Goal: Task Accomplishment & Management: Complete application form

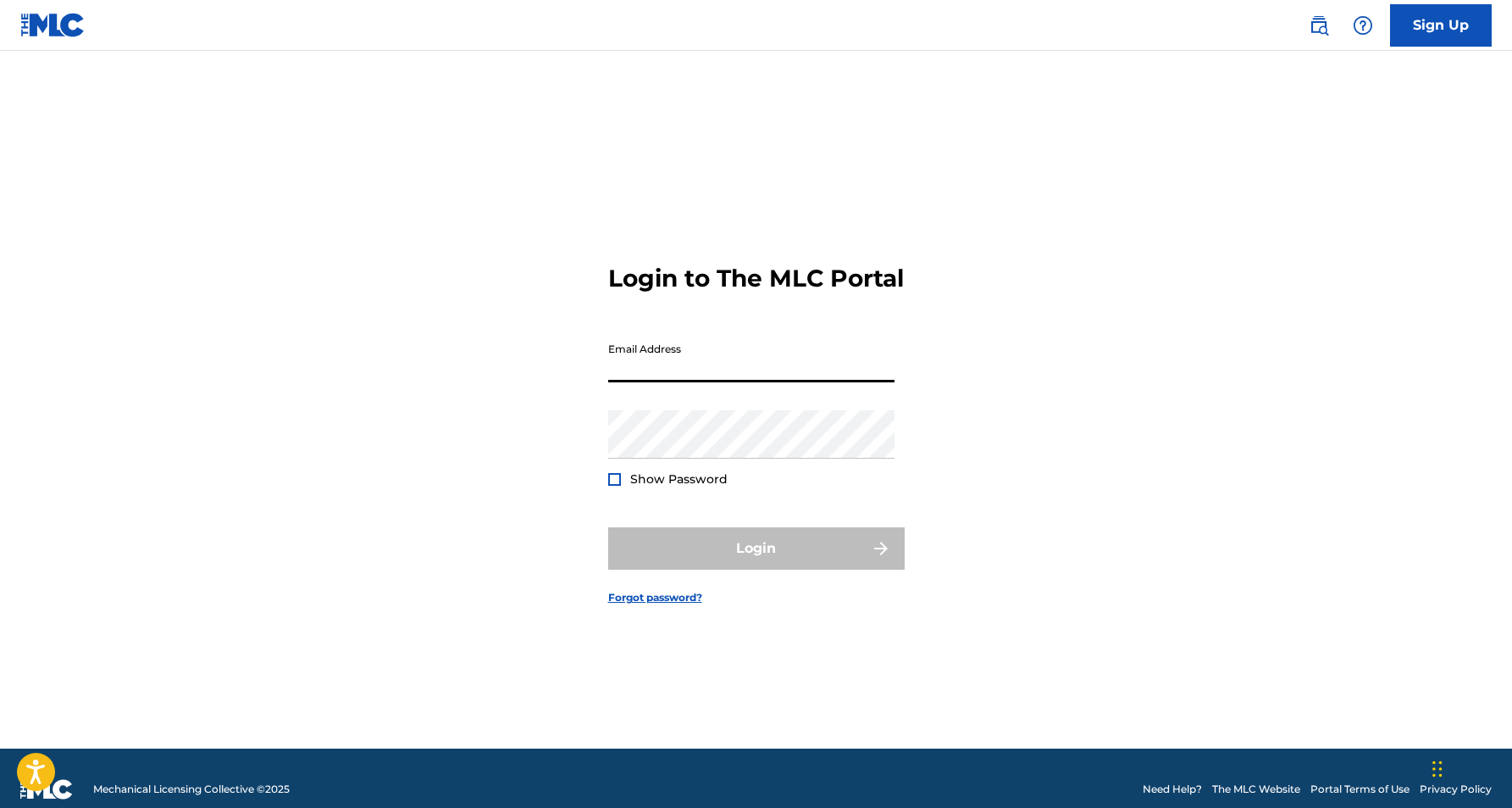
click at [698, 383] on input "Email Address" at bounding box center [751, 358] width 286 height 49
type input "[EMAIL_ADDRESS][DOMAIN_NAME]"
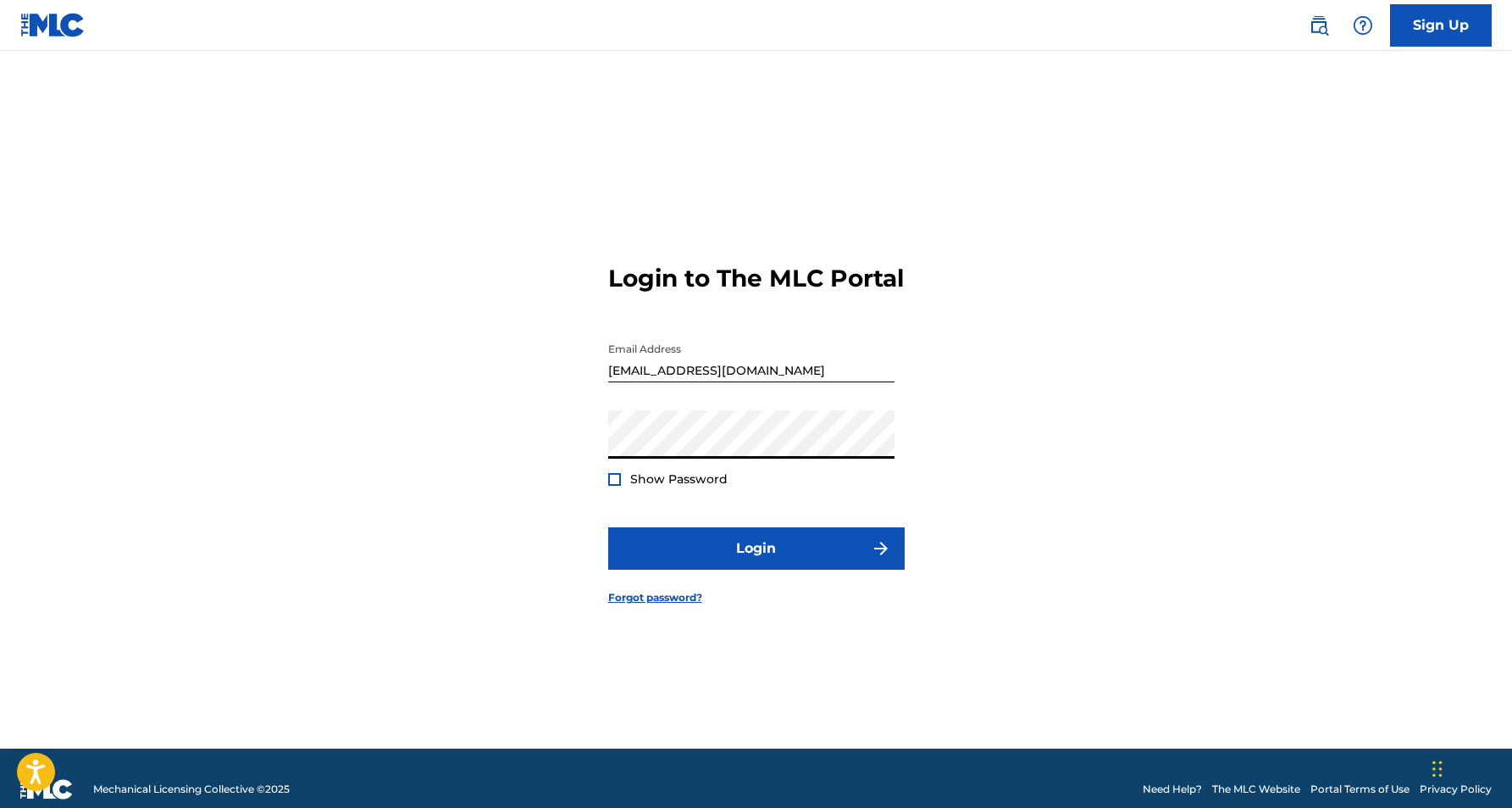
click at [756, 563] on button "Login" at bounding box center [756, 548] width 296 height 43
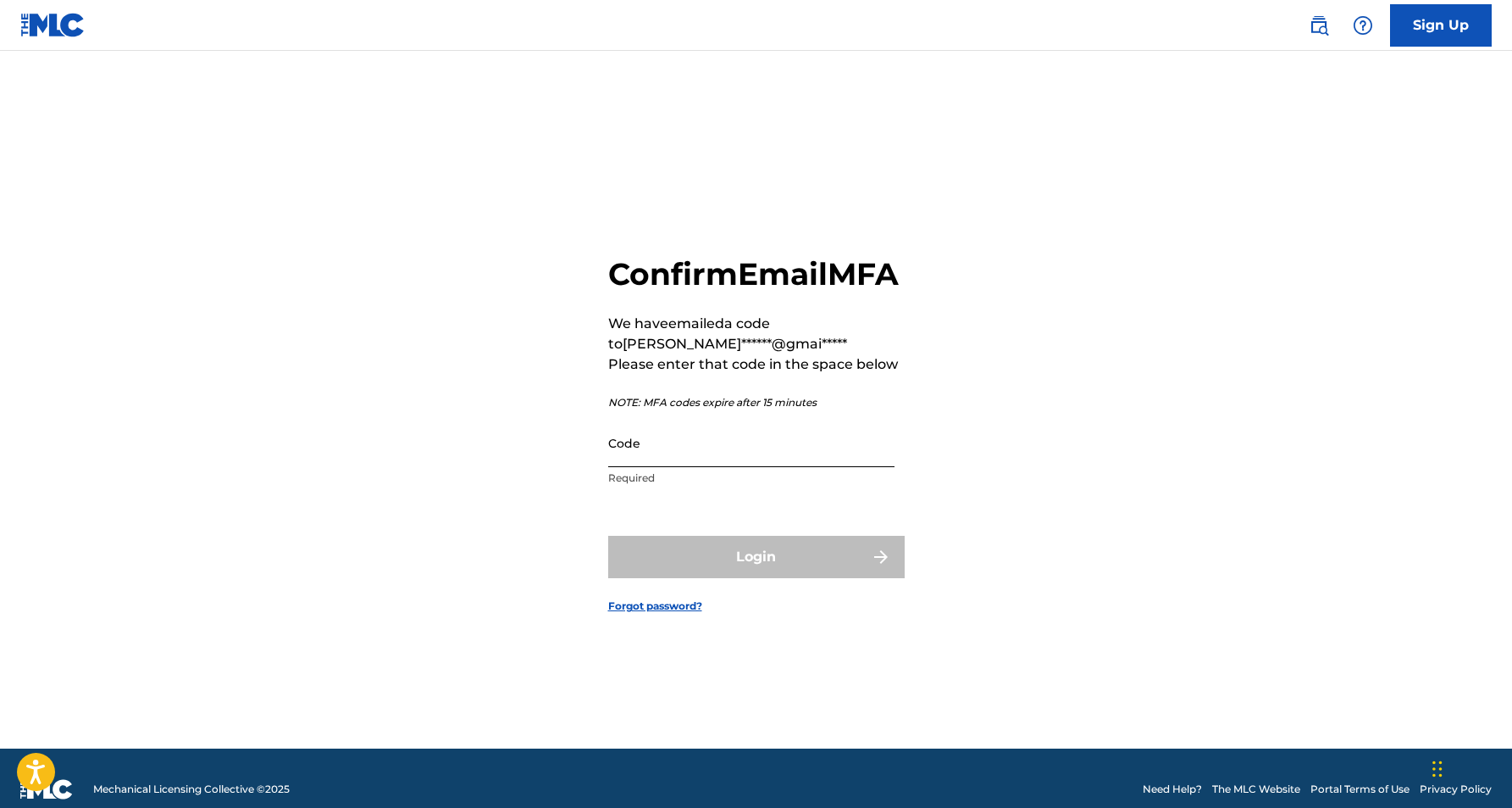
click at [713, 467] on input "Code" at bounding box center [751, 442] width 286 height 49
paste input "023273"
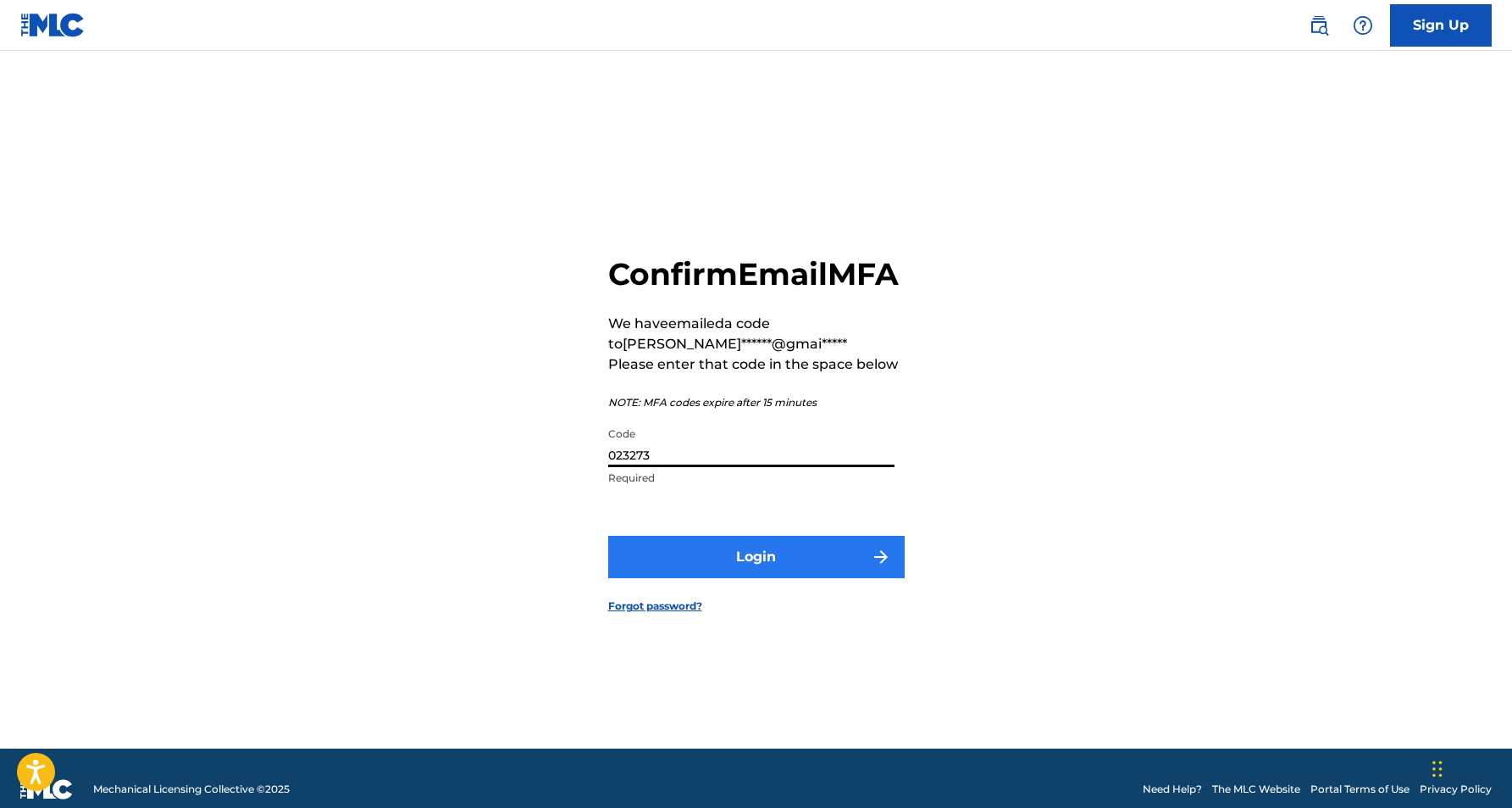
type input "023273"
click at [808, 578] on button "Login" at bounding box center [756, 557] width 296 height 43
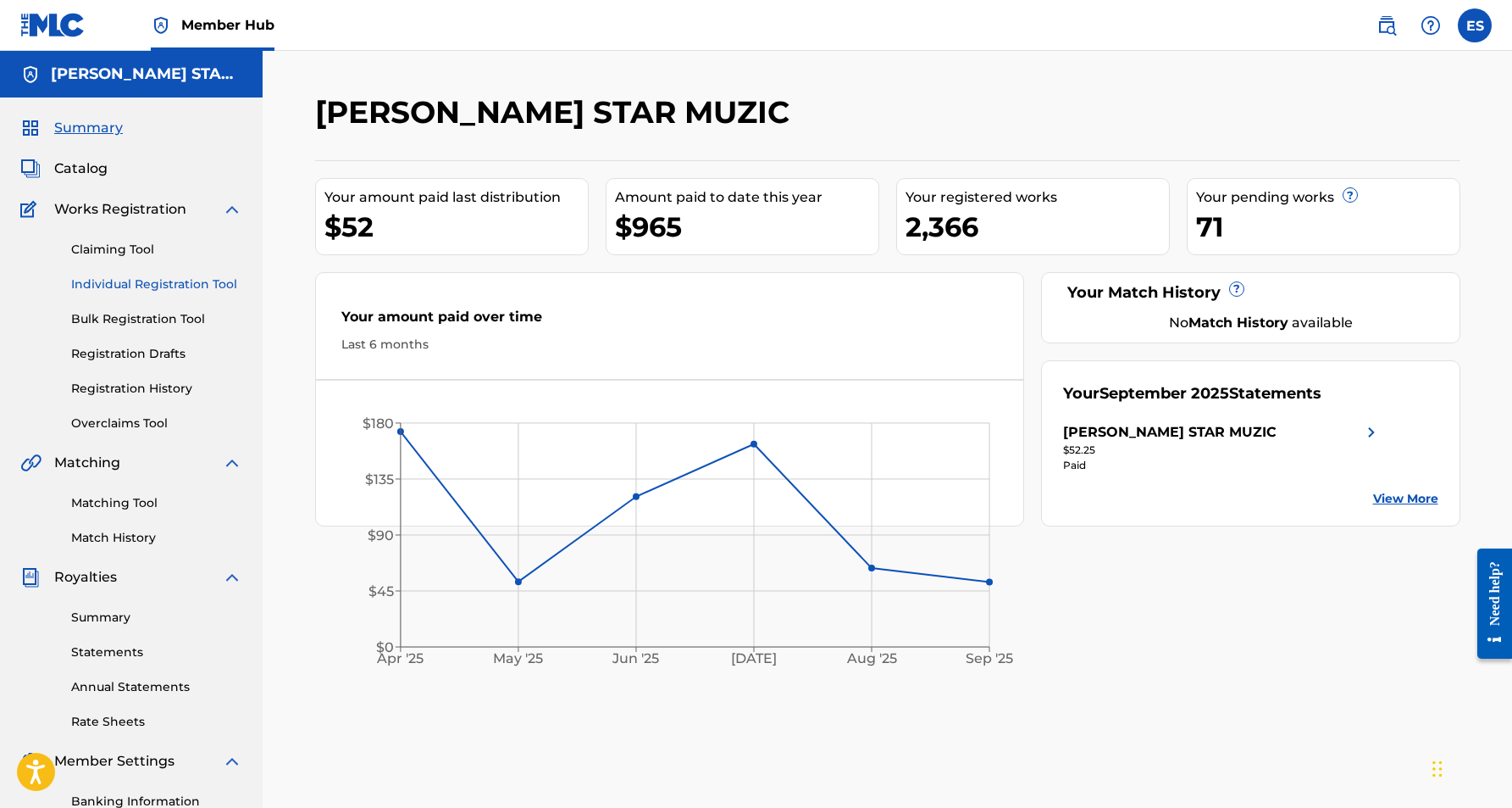
click at [170, 285] on link "Individual Registration Tool" at bounding box center [157, 284] width 171 height 18
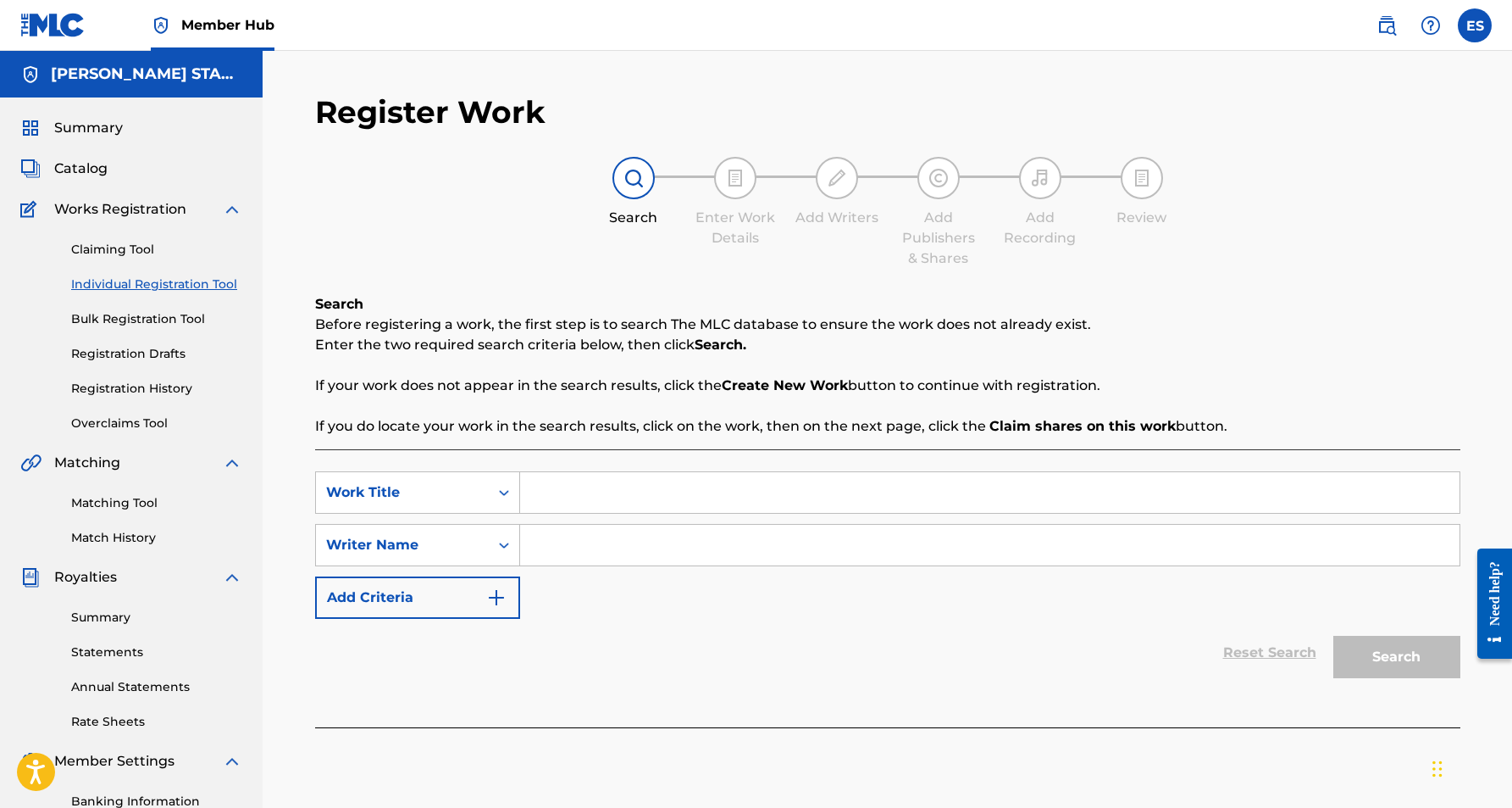
click at [562, 563] on input "Search Form" at bounding box center [990, 545] width 940 height 41
paste input "[PERSON_NAME] [PERSON_NAME]"
type input "[PERSON_NAME] [PERSON_NAME]"
click at [558, 509] on input "Search Form" at bounding box center [990, 492] width 940 height 41
paste input "LOVIN FOR BOTH OF US"
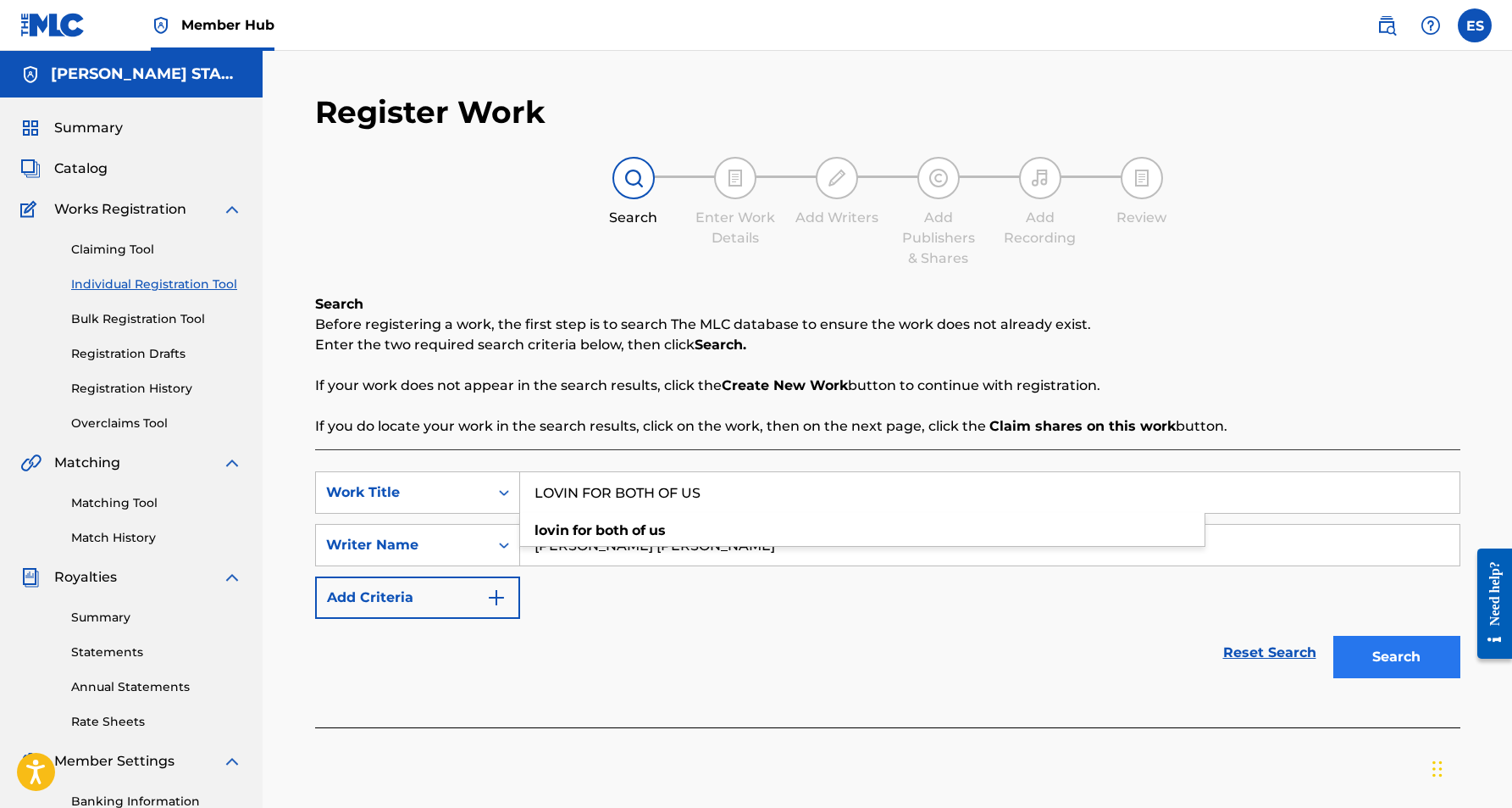
type input "LOVIN FOR BOTH OF US"
click at [1375, 652] on button "Search" at bounding box center [1397, 657] width 127 height 43
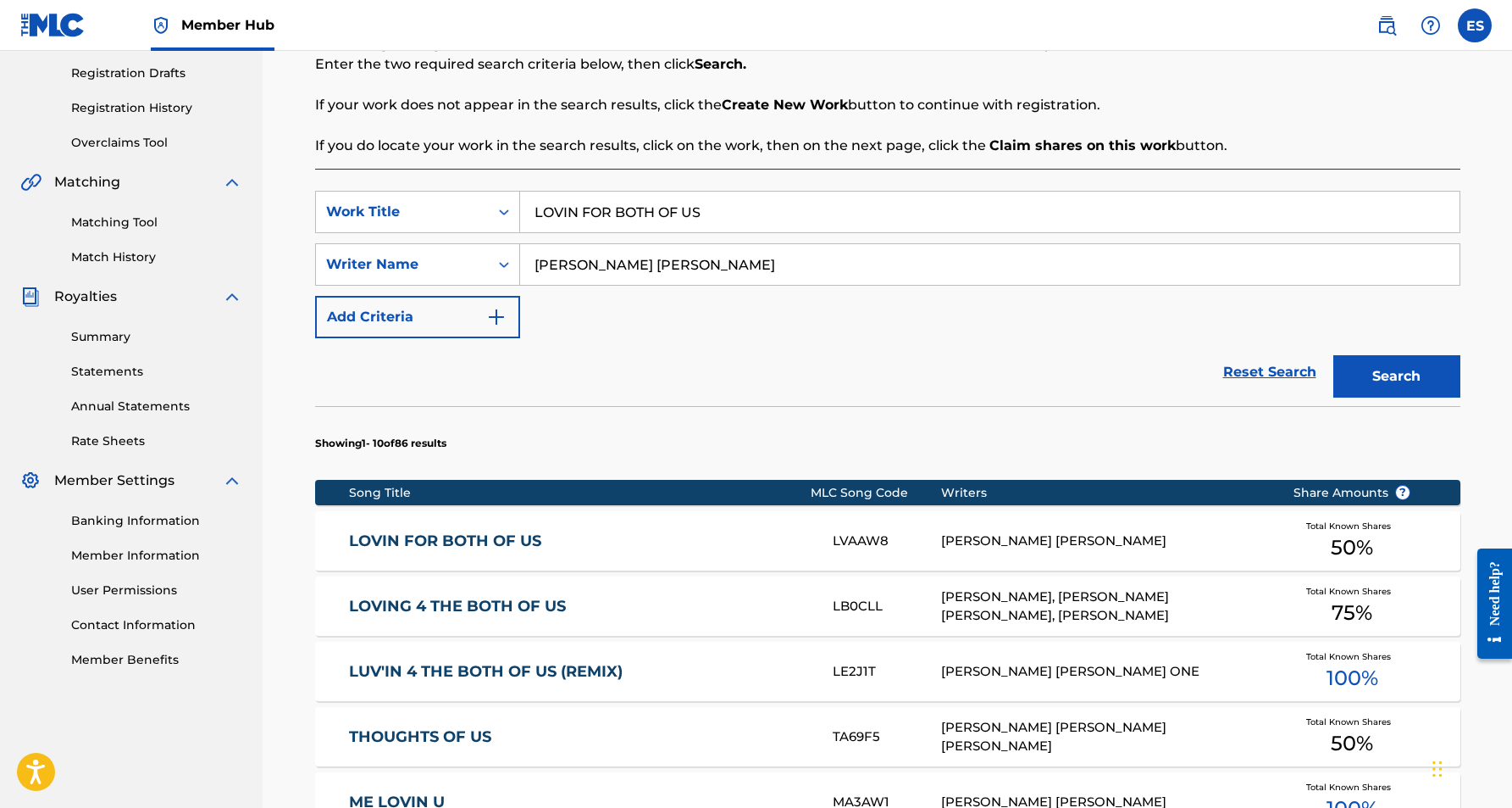
scroll to position [309, 0]
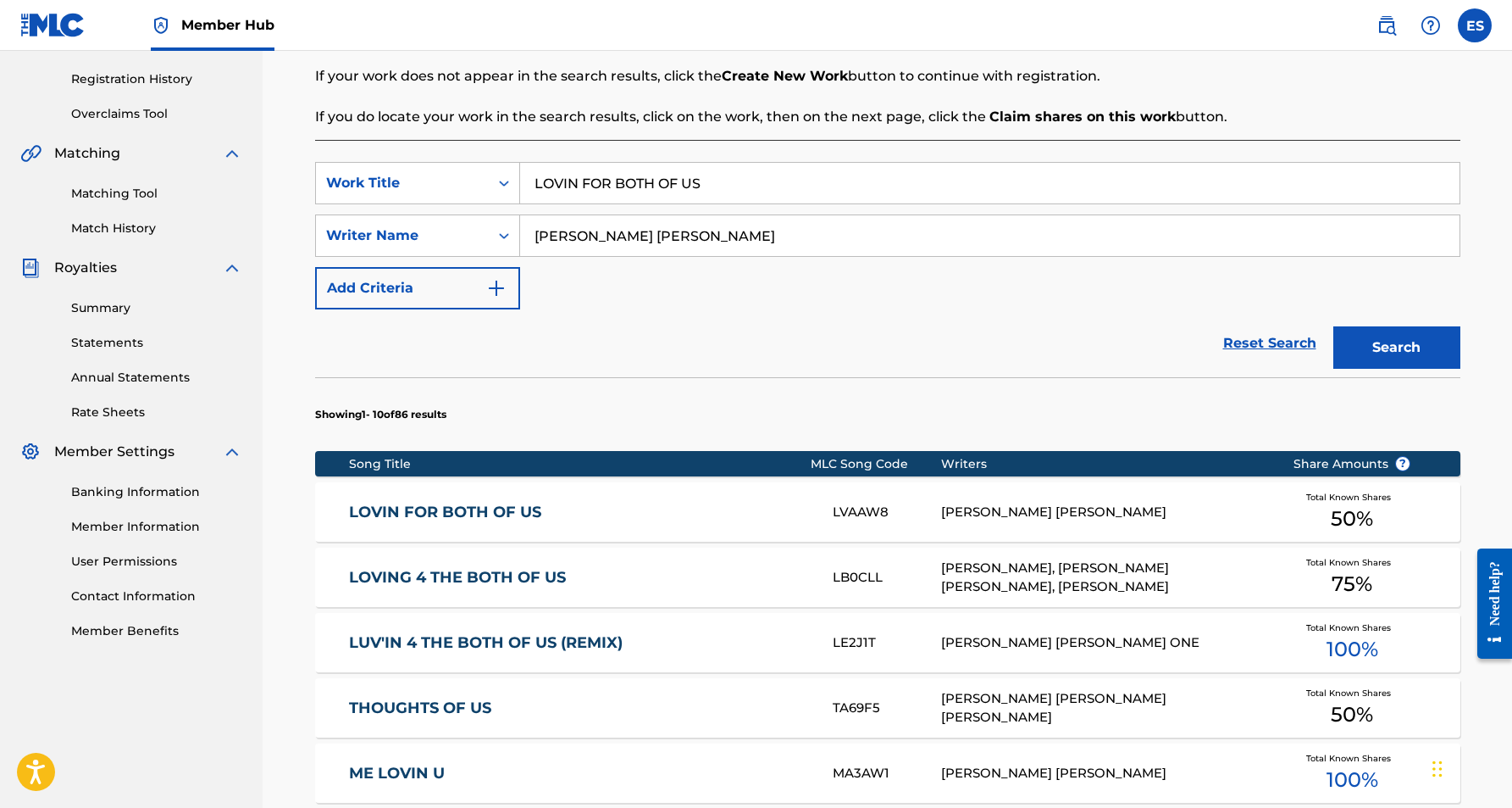
click at [580, 522] on div "LOVIN FOR BOTH OF US LVAAW8 [PERSON_NAME] [PERSON_NAME] Total Known Shares 50 %" at bounding box center [887, 512] width 1145 height 60
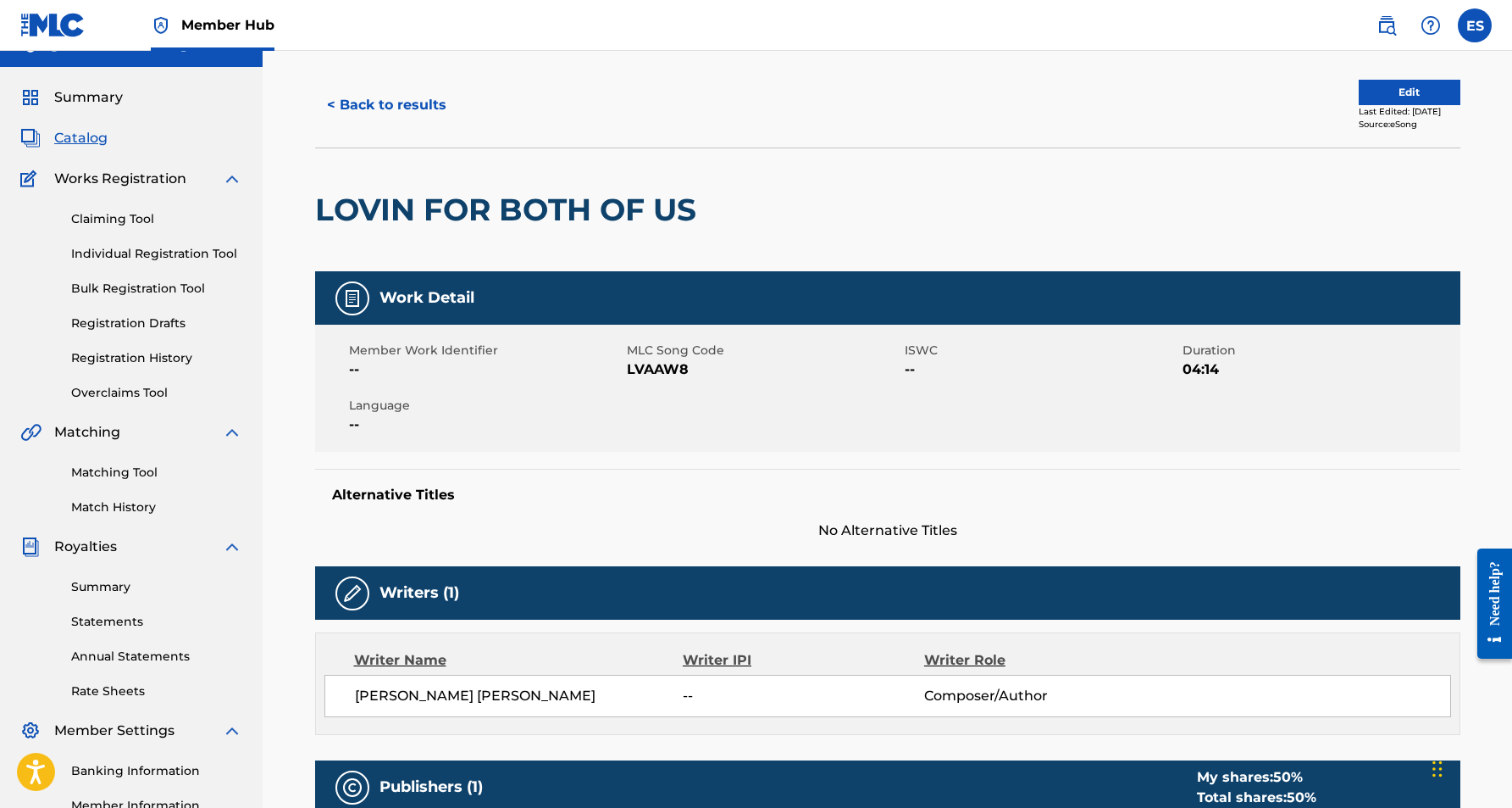
scroll to position [11, 0]
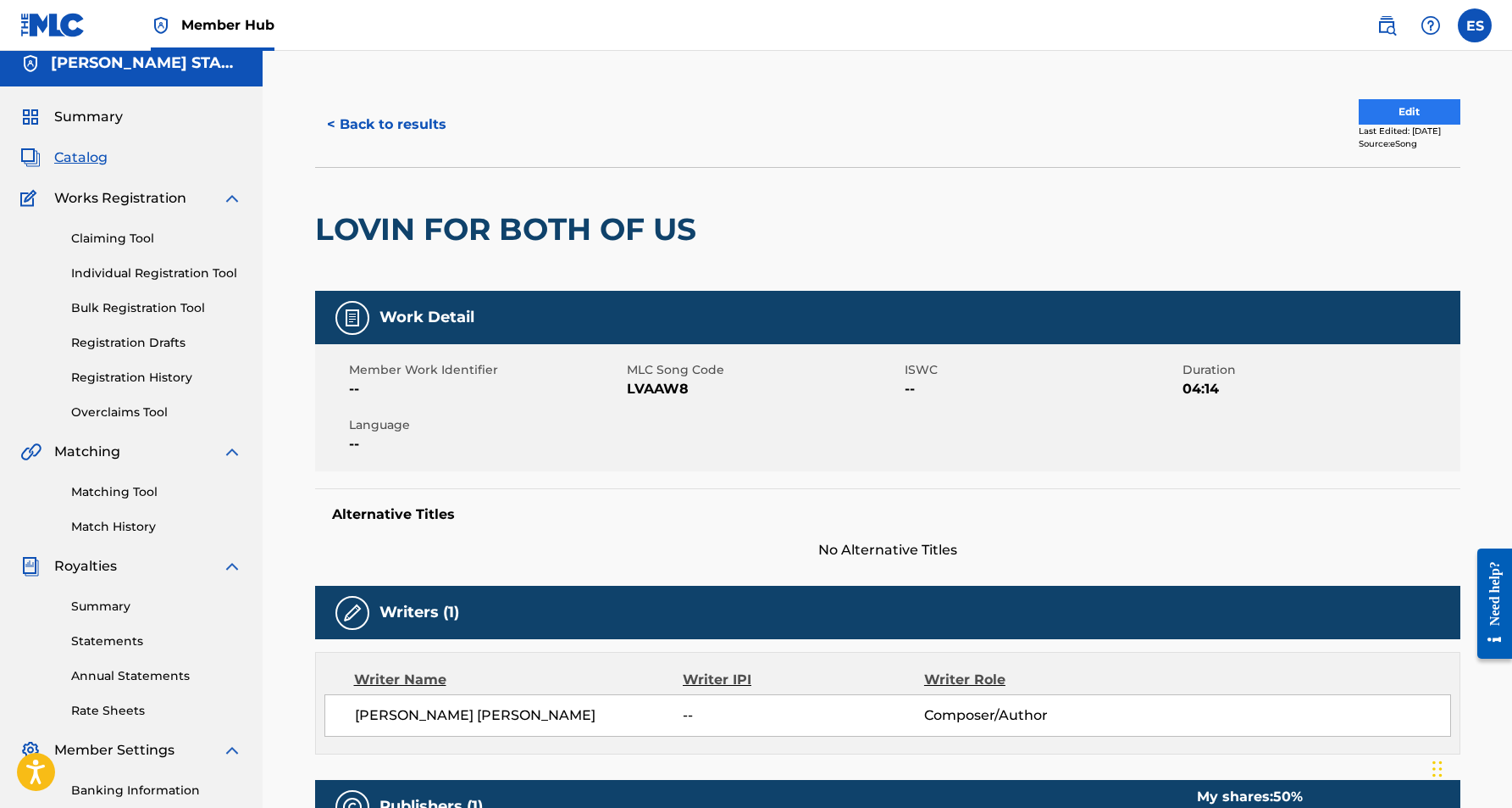
click at [1397, 101] on button "Edit" at bounding box center [1410, 112] width 101 height 26
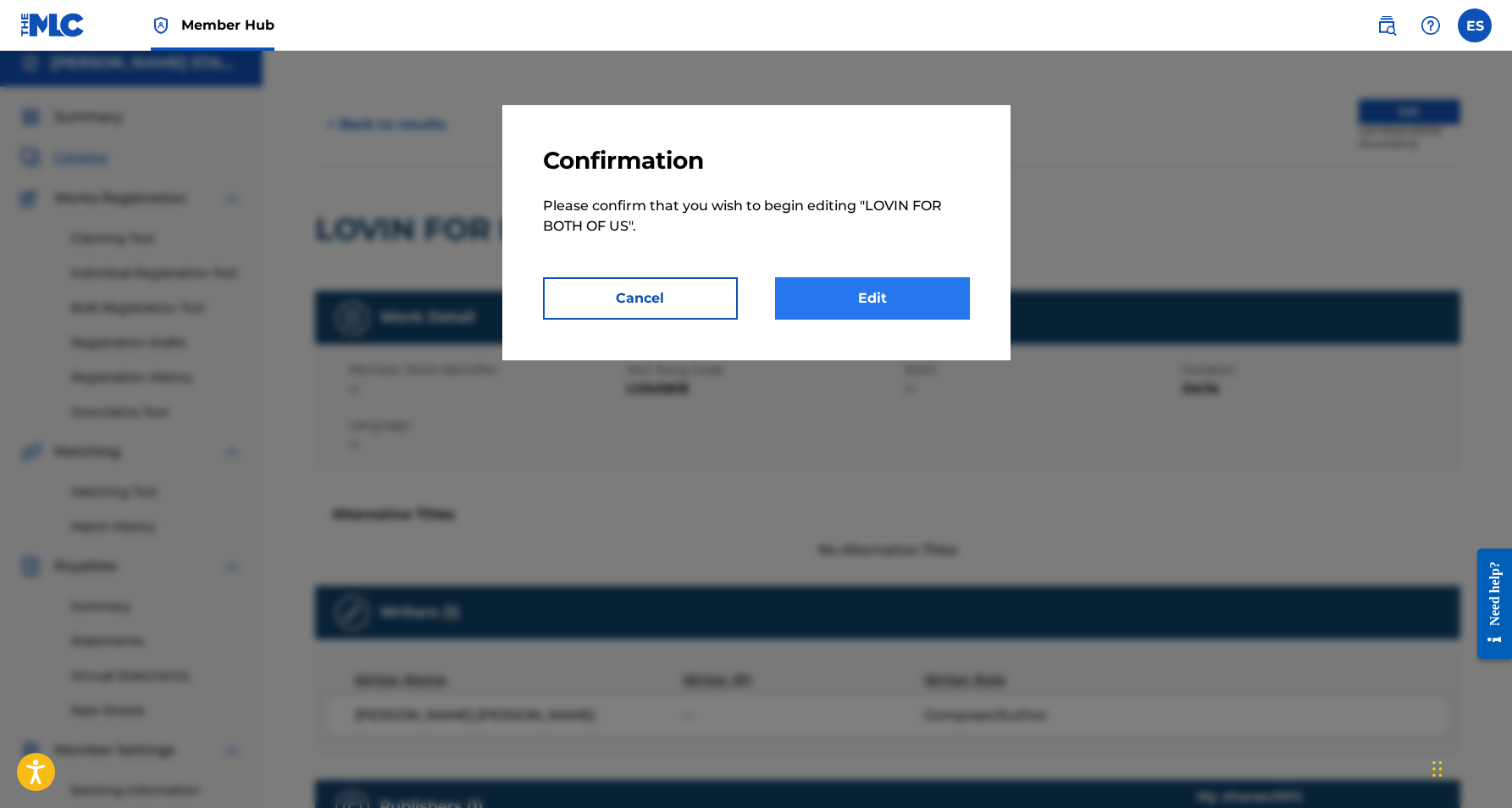
click at [896, 287] on link "Edit" at bounding box center [872, 298] width 195 height 43
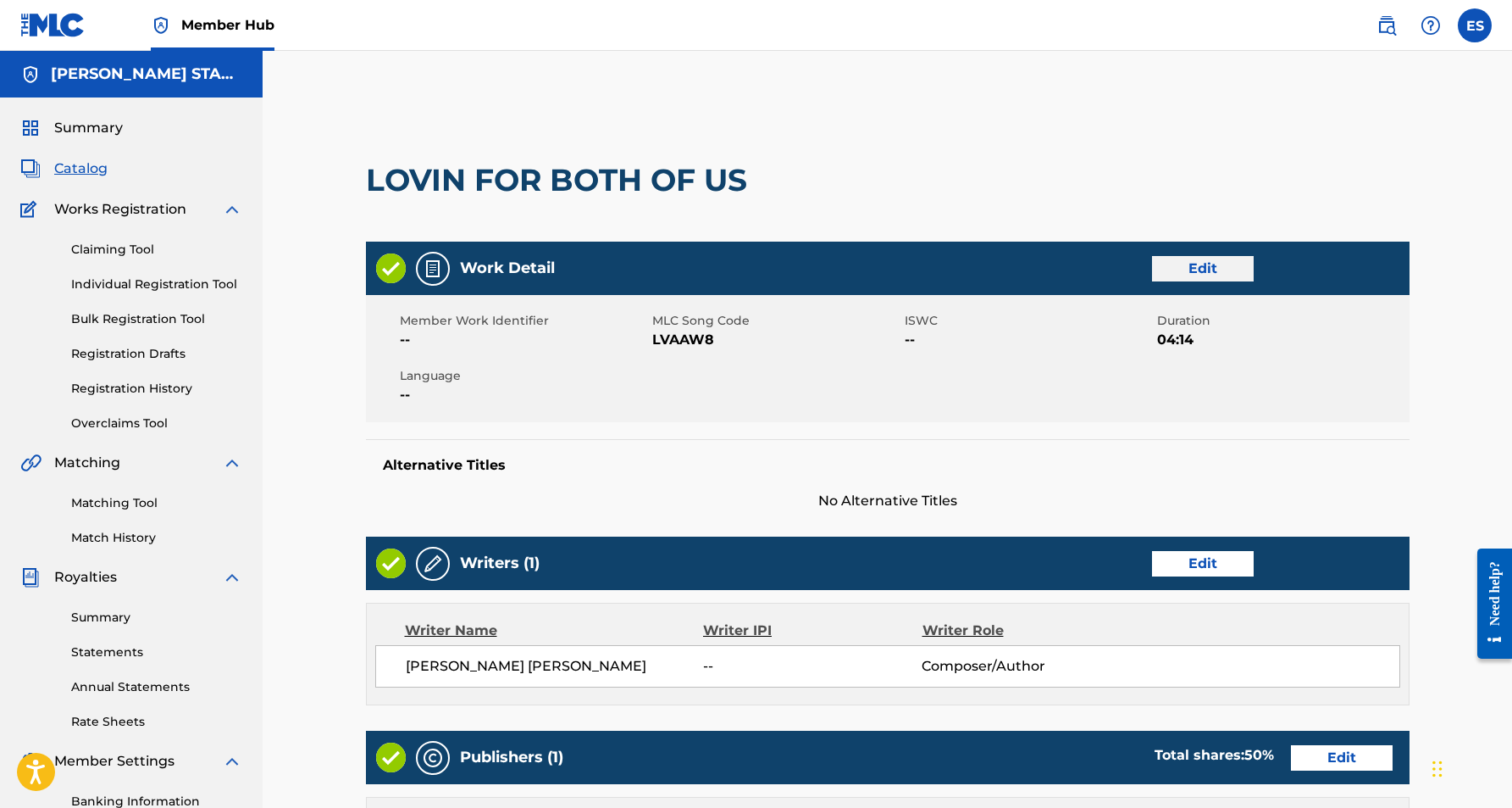
click at [1183, 266] on link "Edit" at bounding box center [1203, 269] width 101 height 26
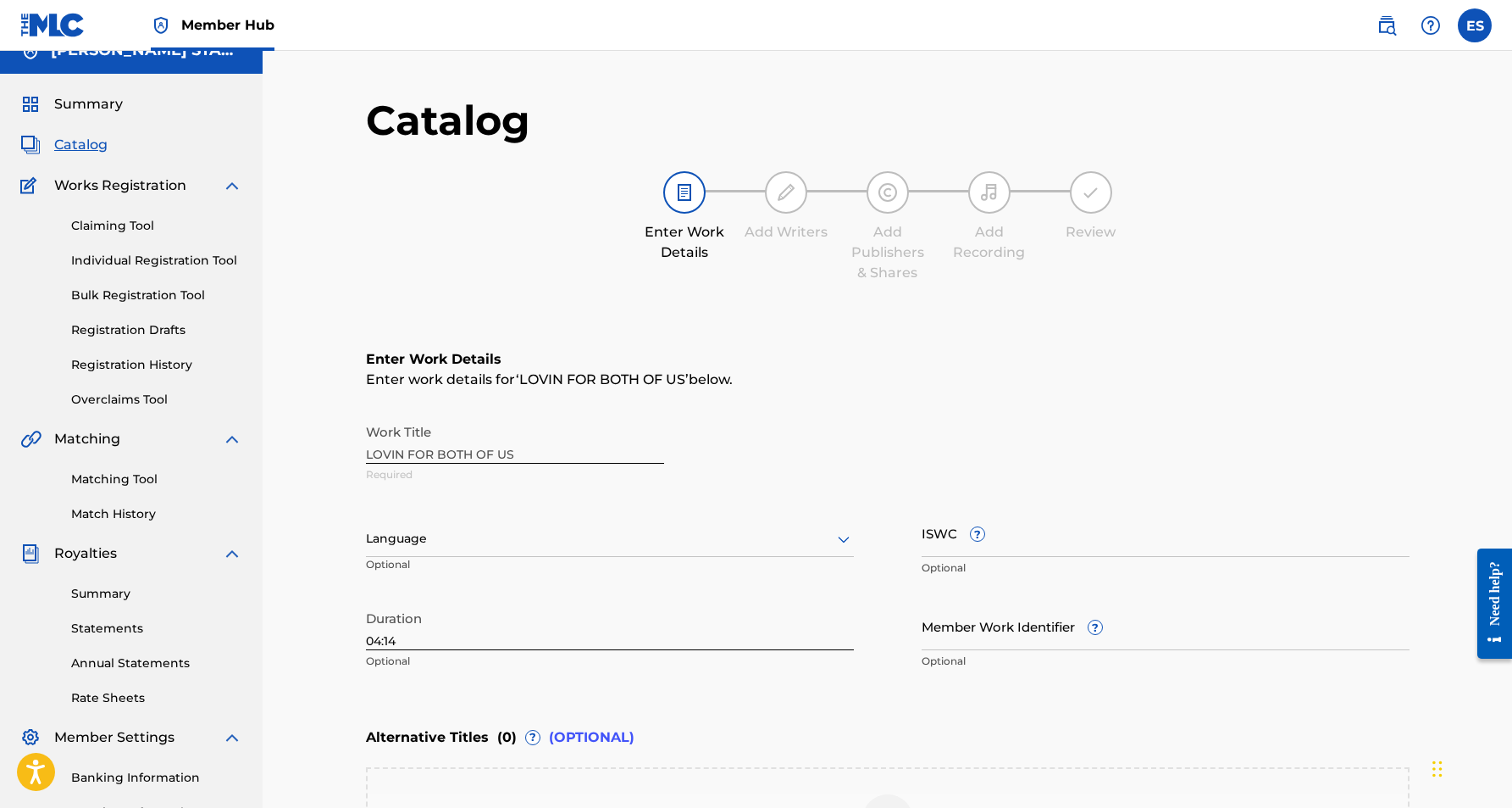
scroll to position [25, 0]
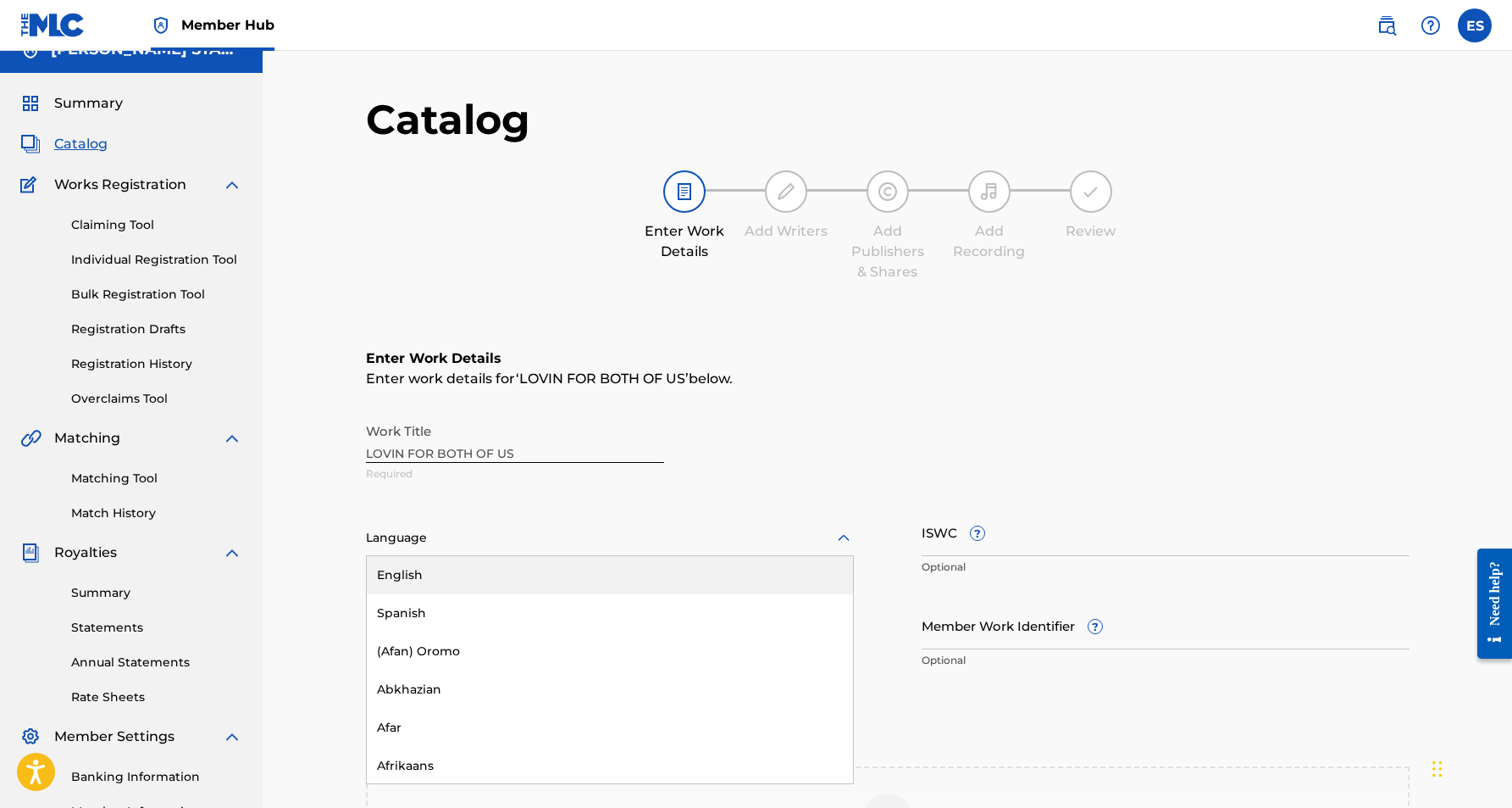
click at [847, 539] on icon at bounding box center [843, 537] width 12 height 7
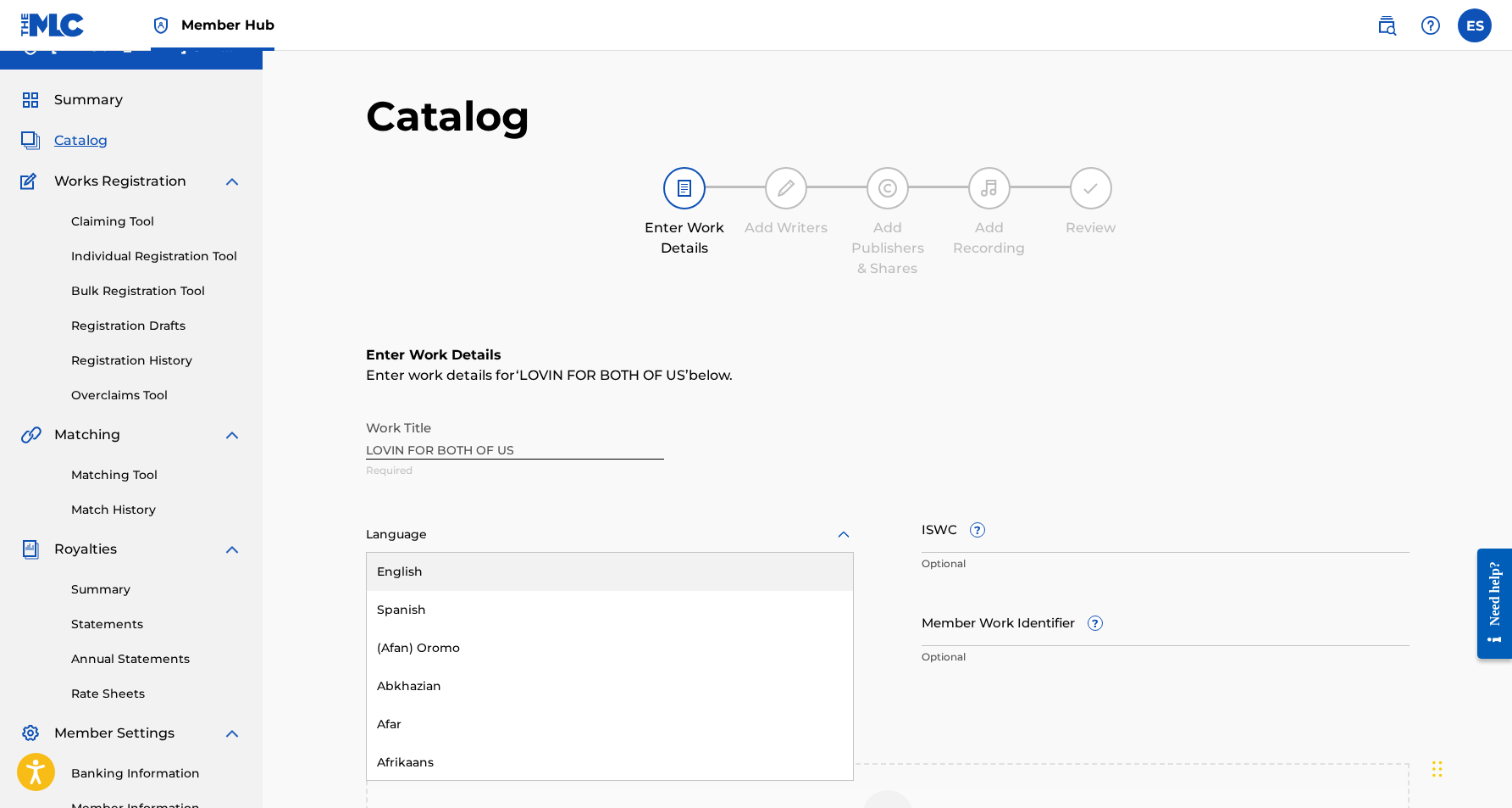
click at [733, 573] on div "English" at bounding box center [610, 571] width 487 height 38
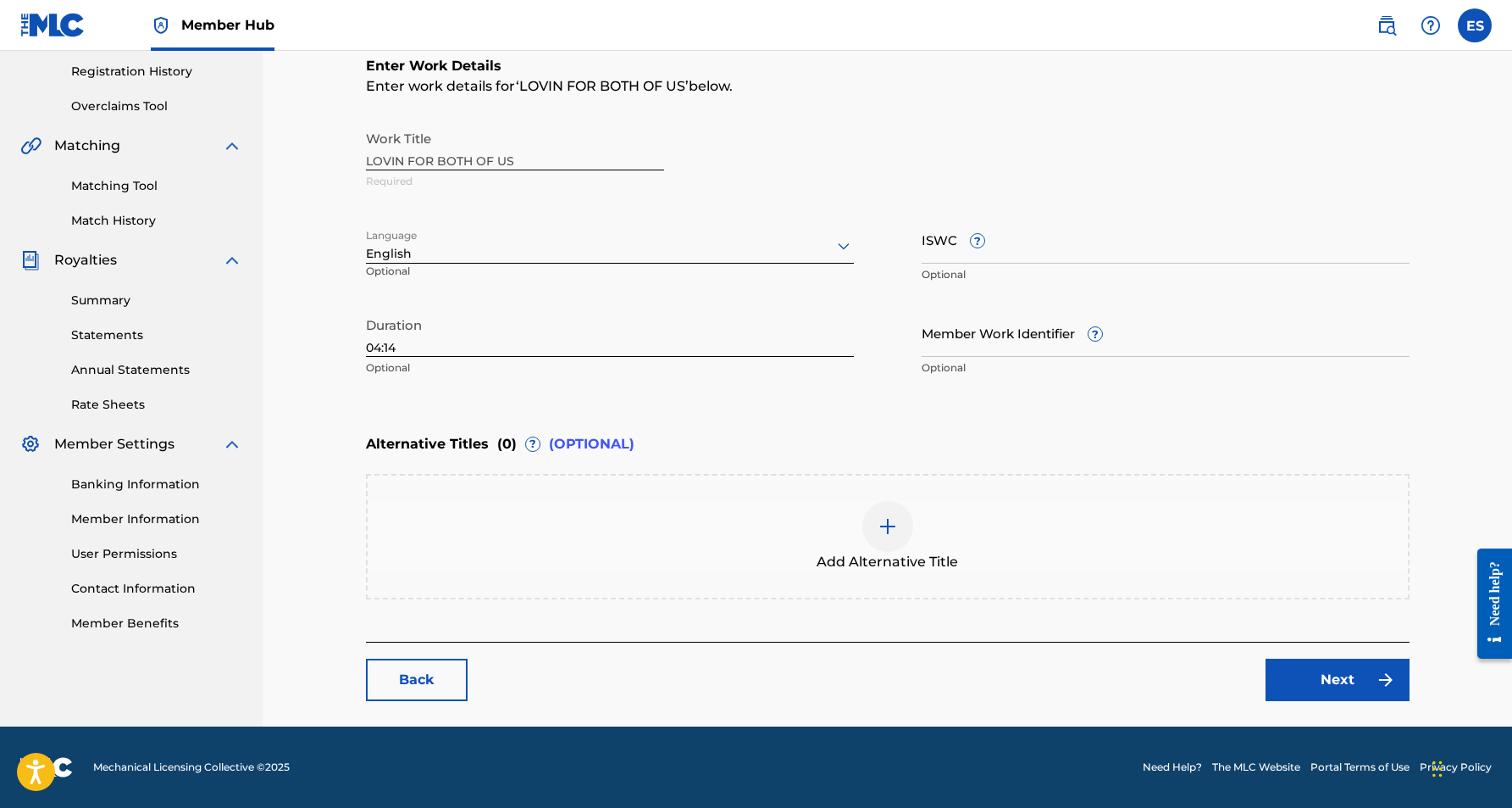
scroll to position [317, 0]
click at [1327, 689] on link "Next" at bounding box center [1337, 680] width 144 height 43
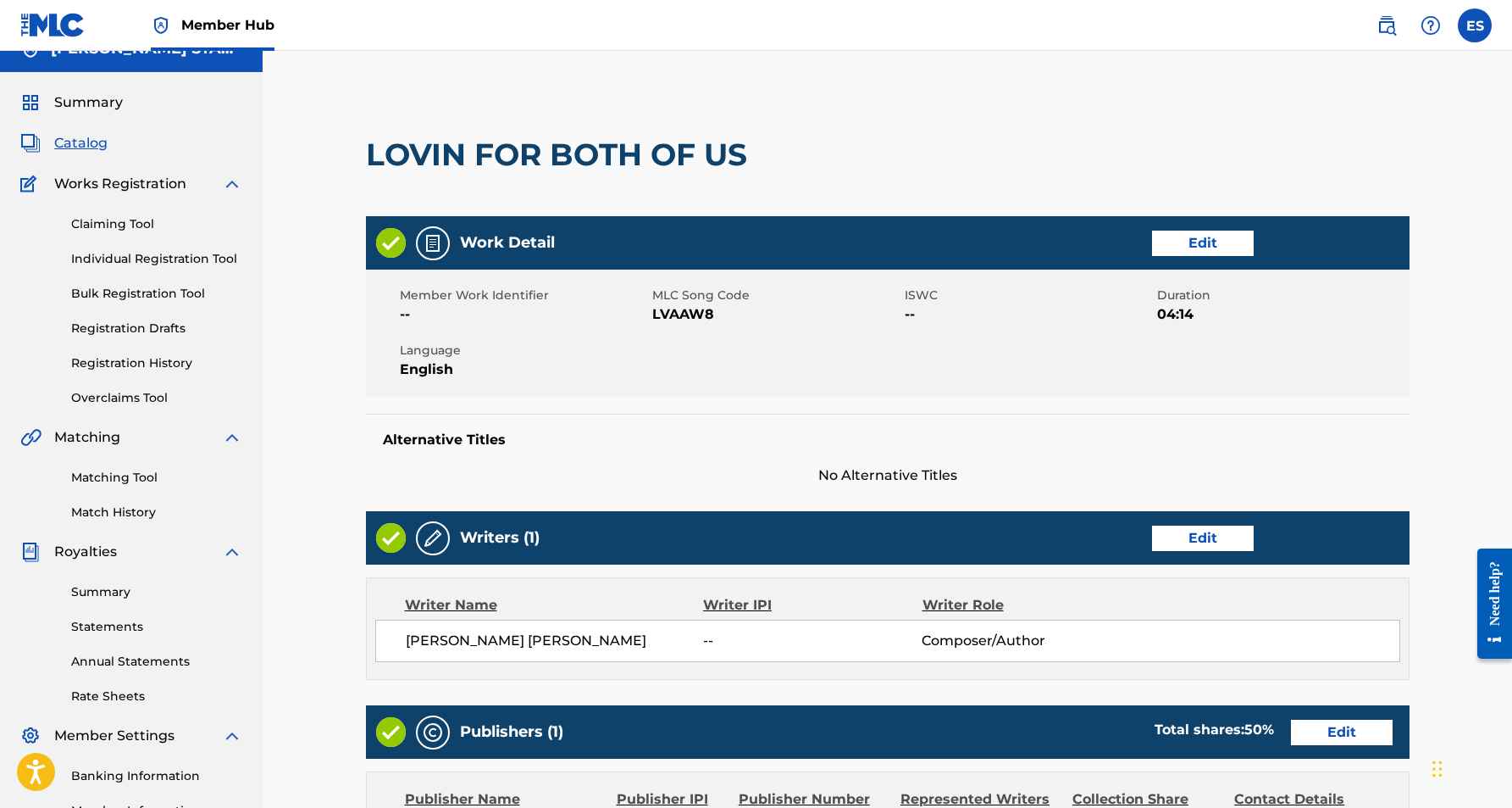
scroll to position [30, 2]
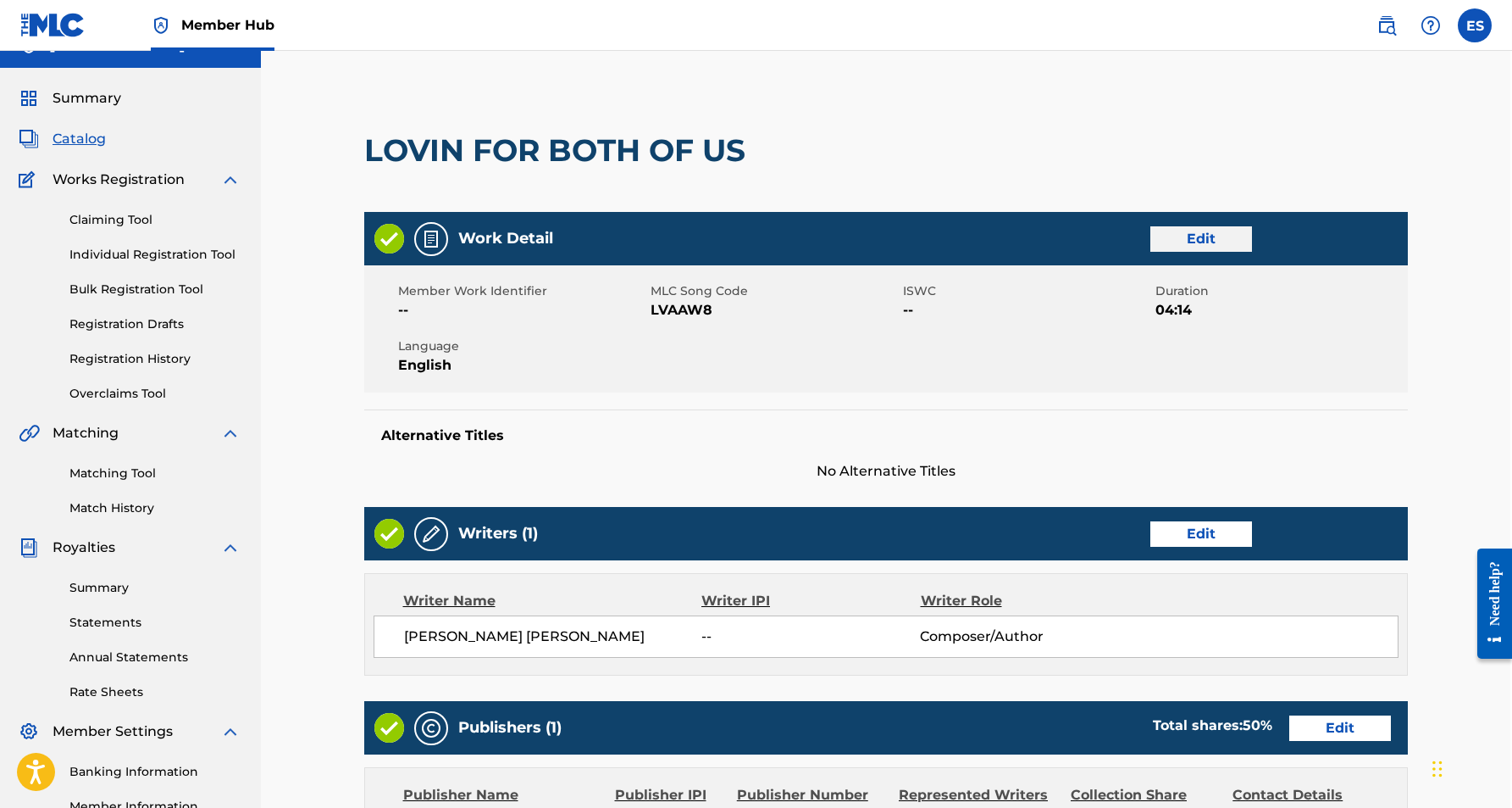
click at [1196, 240] on link "Edit" at bounding box center [1201, 240] width 101 height 26
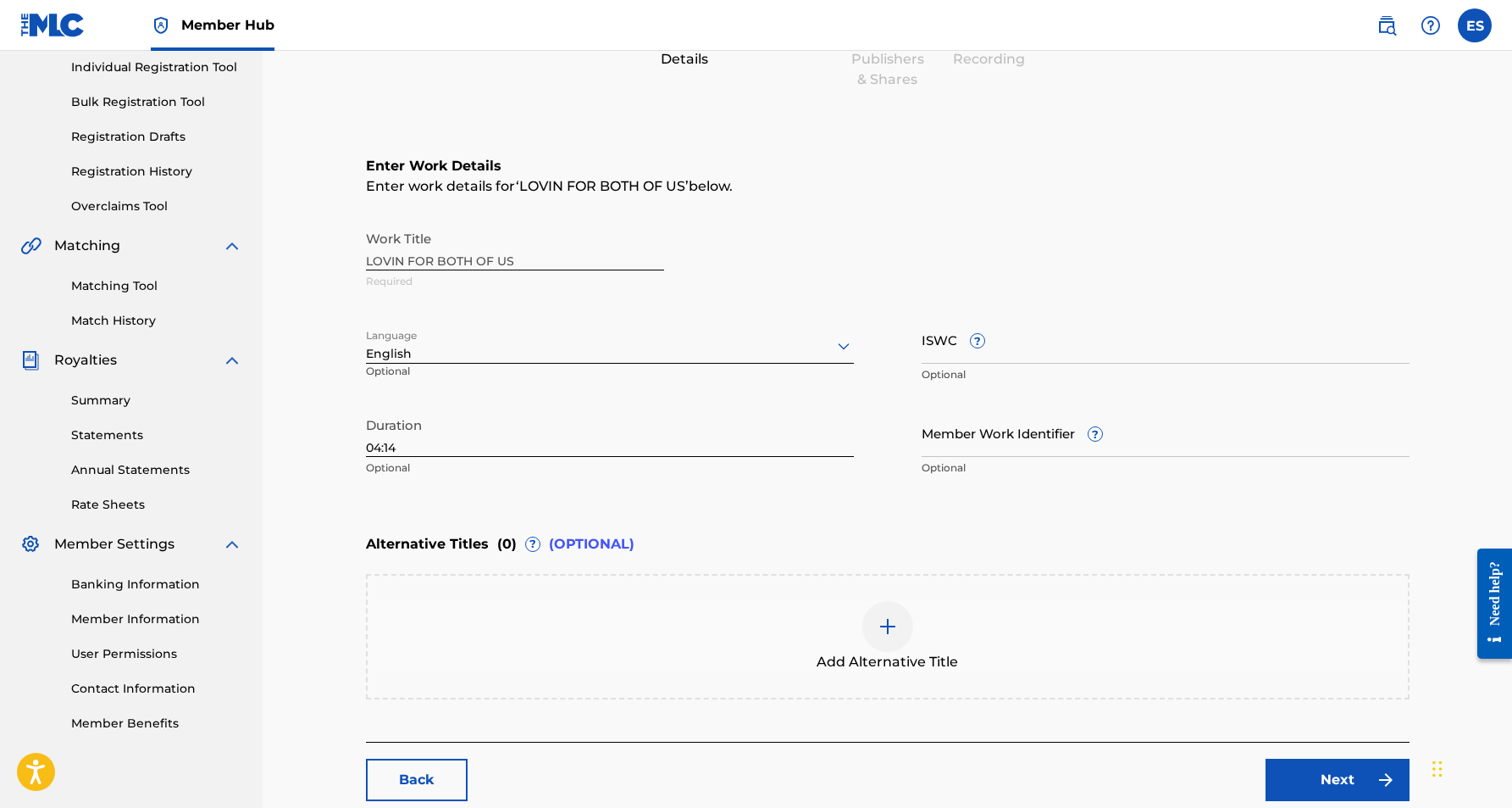
scroll to position [273, 0]
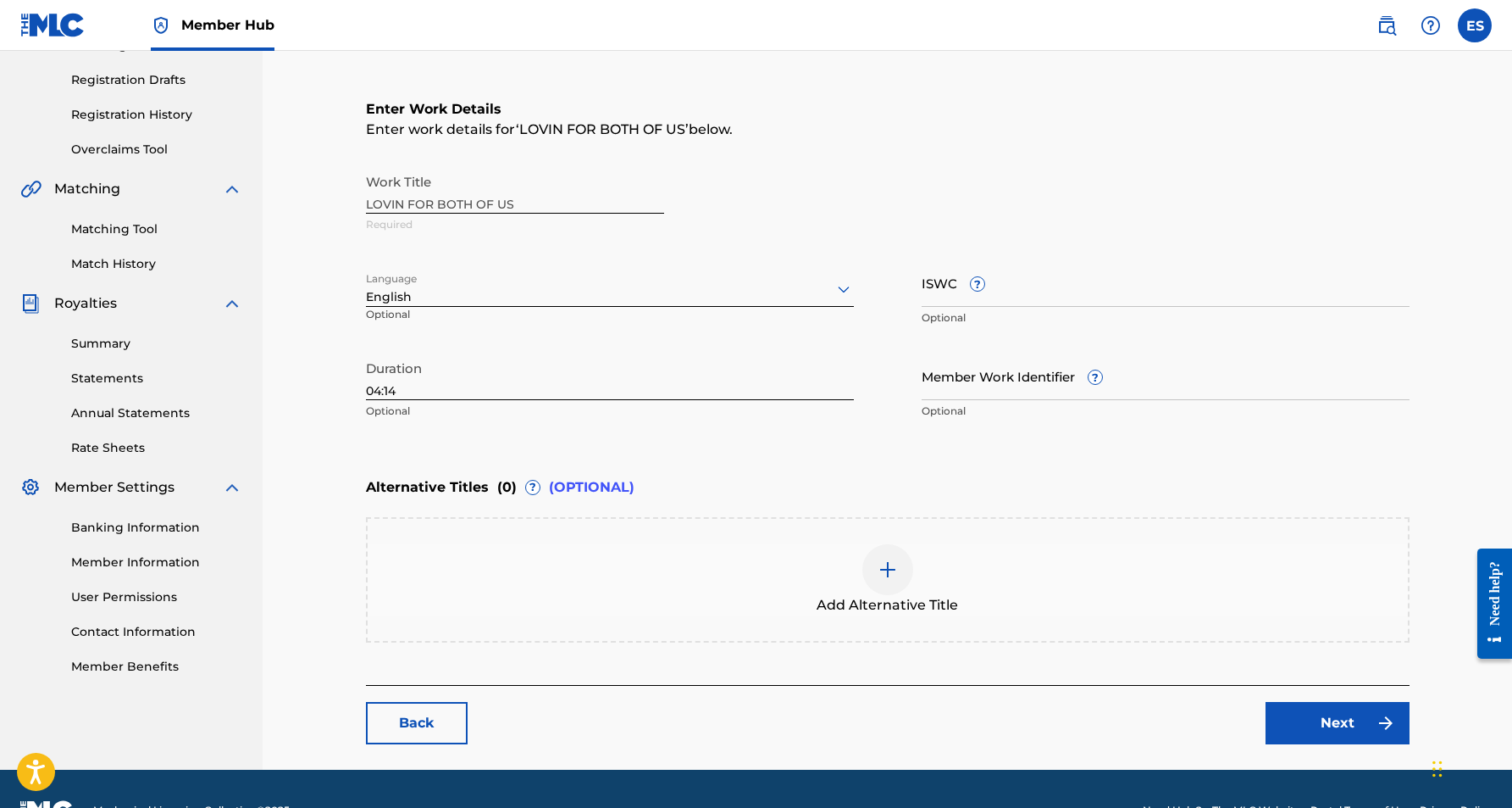
click at [895, 571] on img at bounding box center [888, 569] width 20 height 20
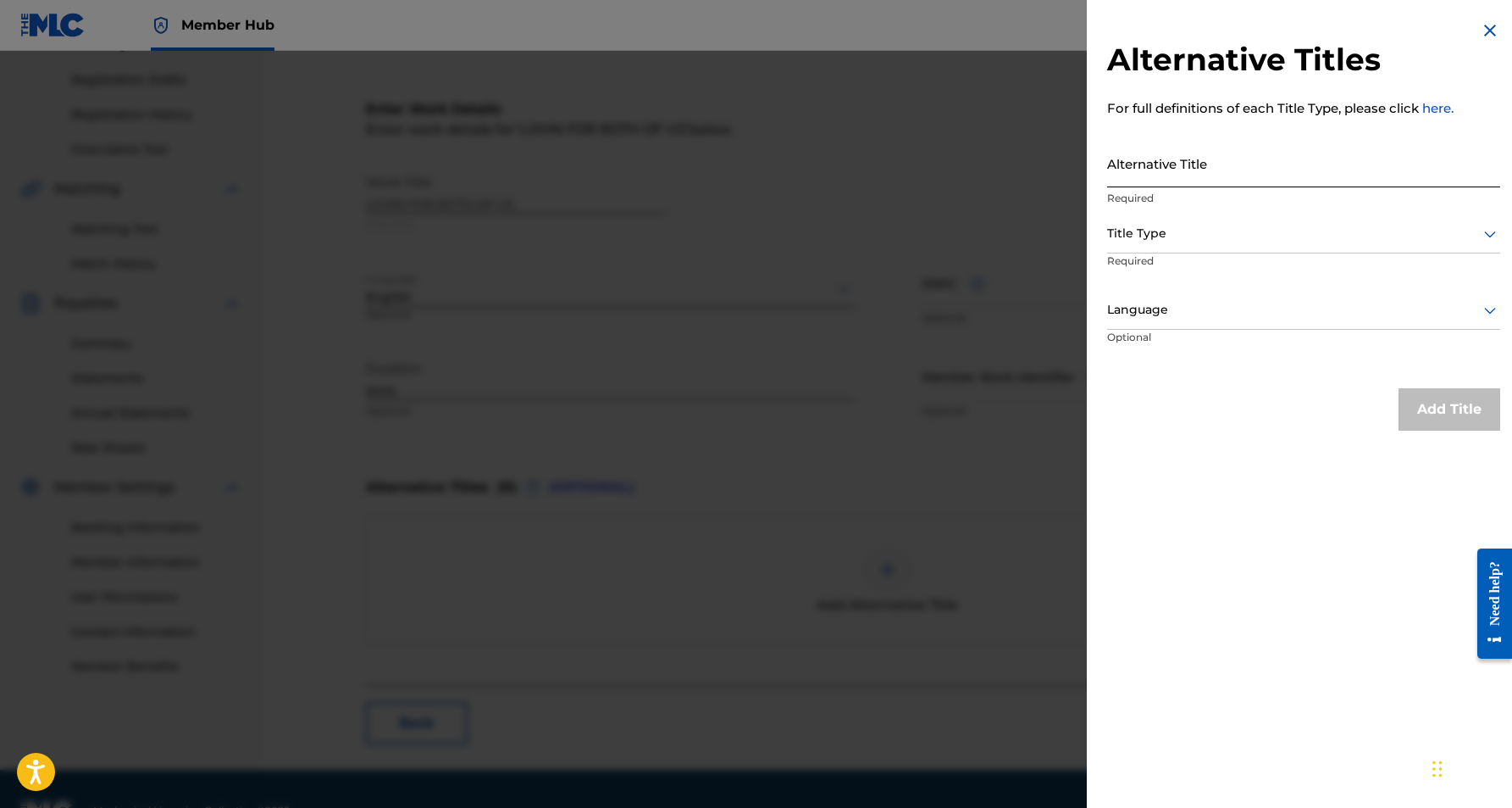
click at [1225, 161] on input "Alternative Title" at bounding box center [1304, 163] width 393 height 49
paste input "Loving 4 the Both of Us"
type input "Loving 4 the Both of Us"
click at [1483, 228] on icon at bounding box center [1490, 234] width 20 height 20
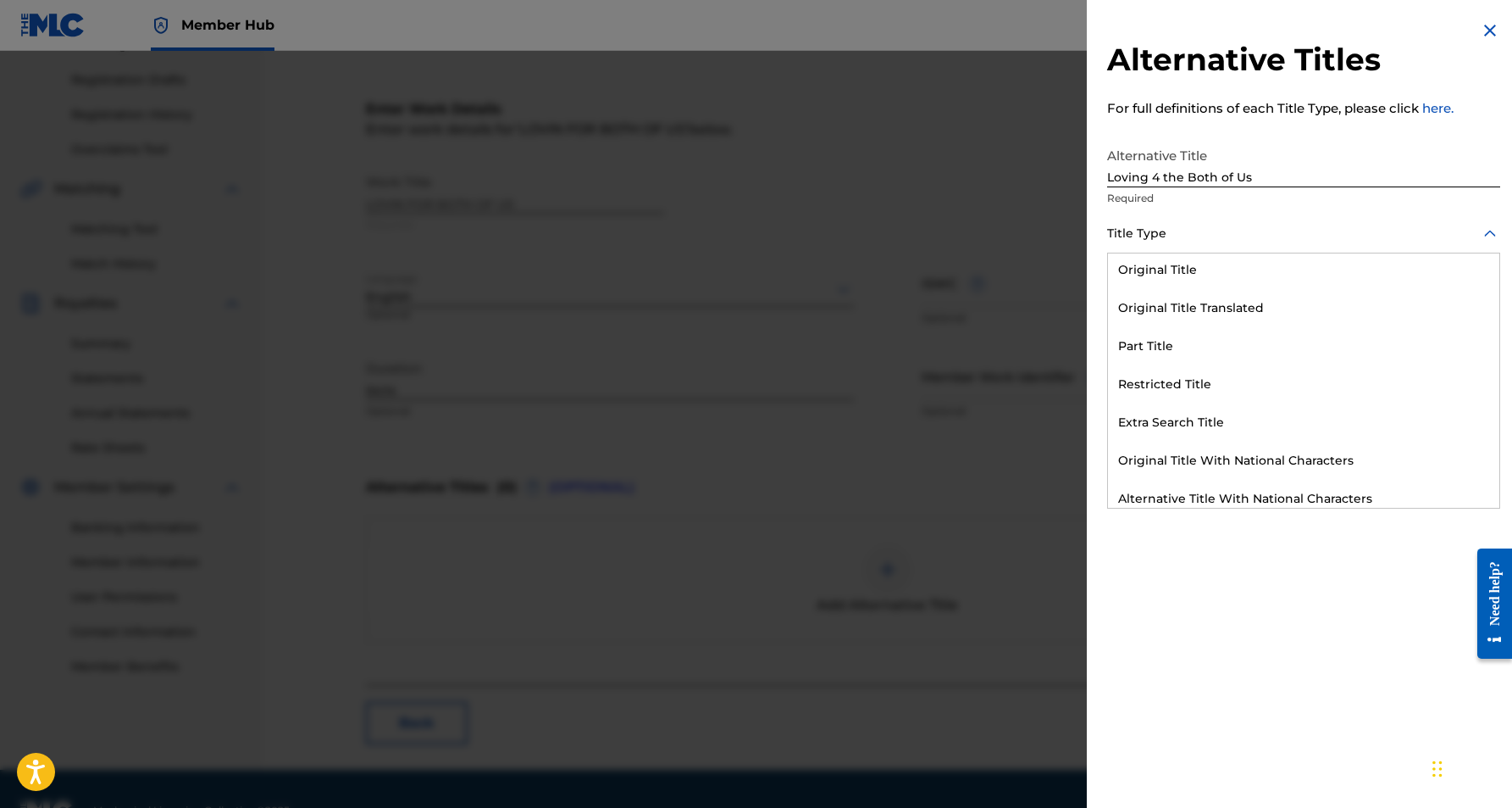
scroll to position [160, 0]
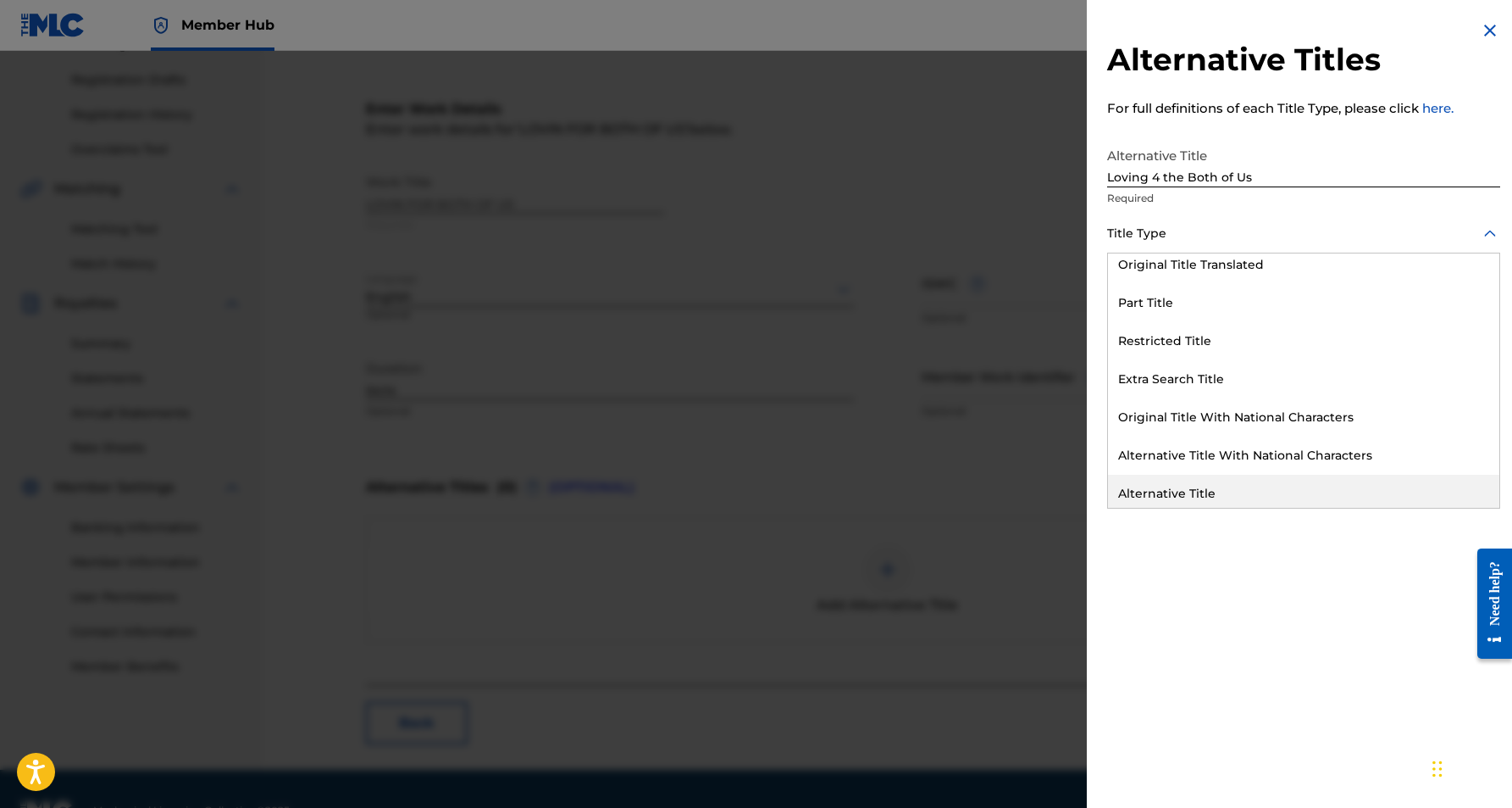
click at [1253, 489] on div "Alternative Title" at bounding box center [1304, 494] width 391 height 38
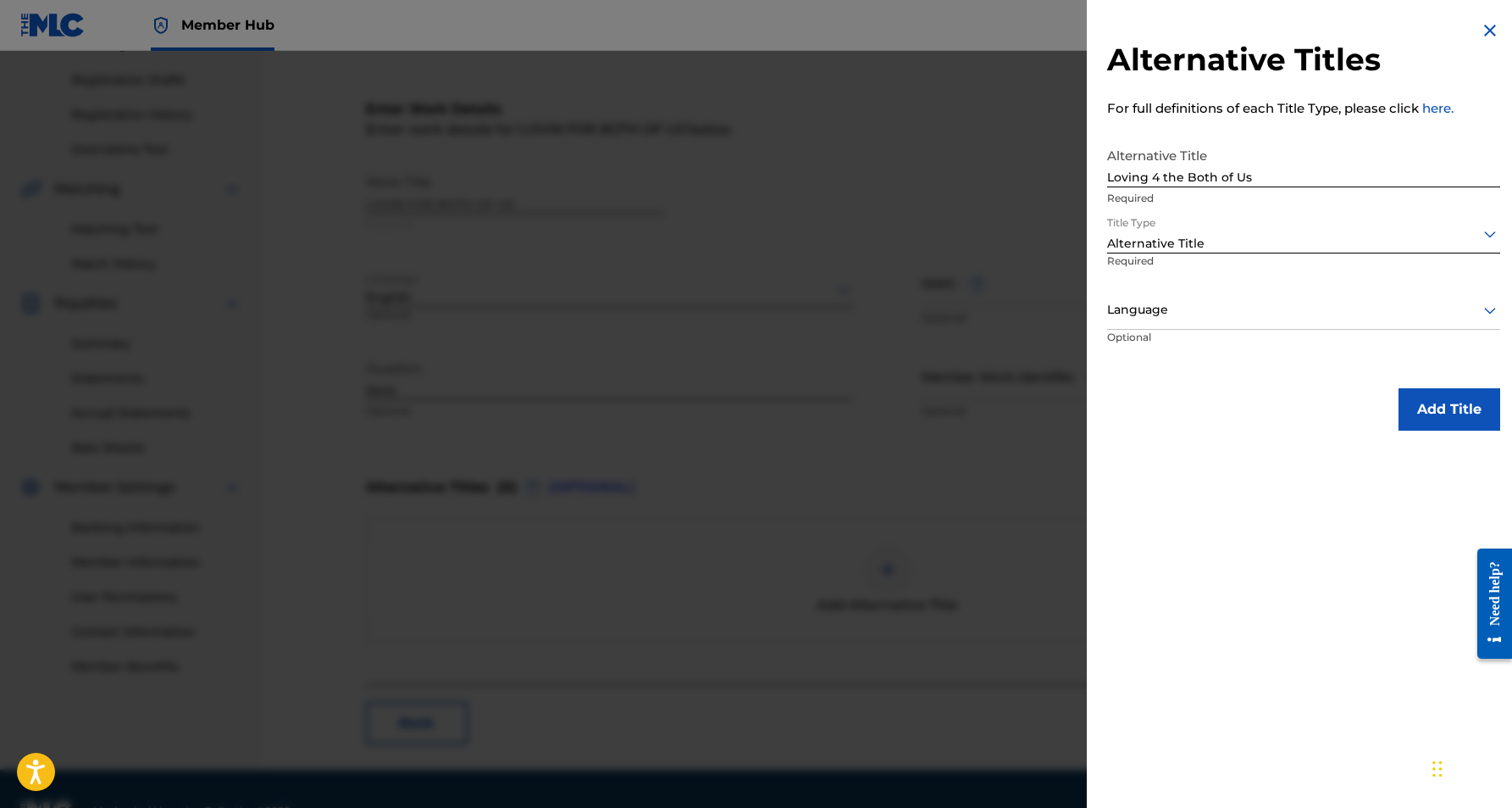
click at [1480, 305] on icon at bounding box center [1490, 310] width 20 height 20
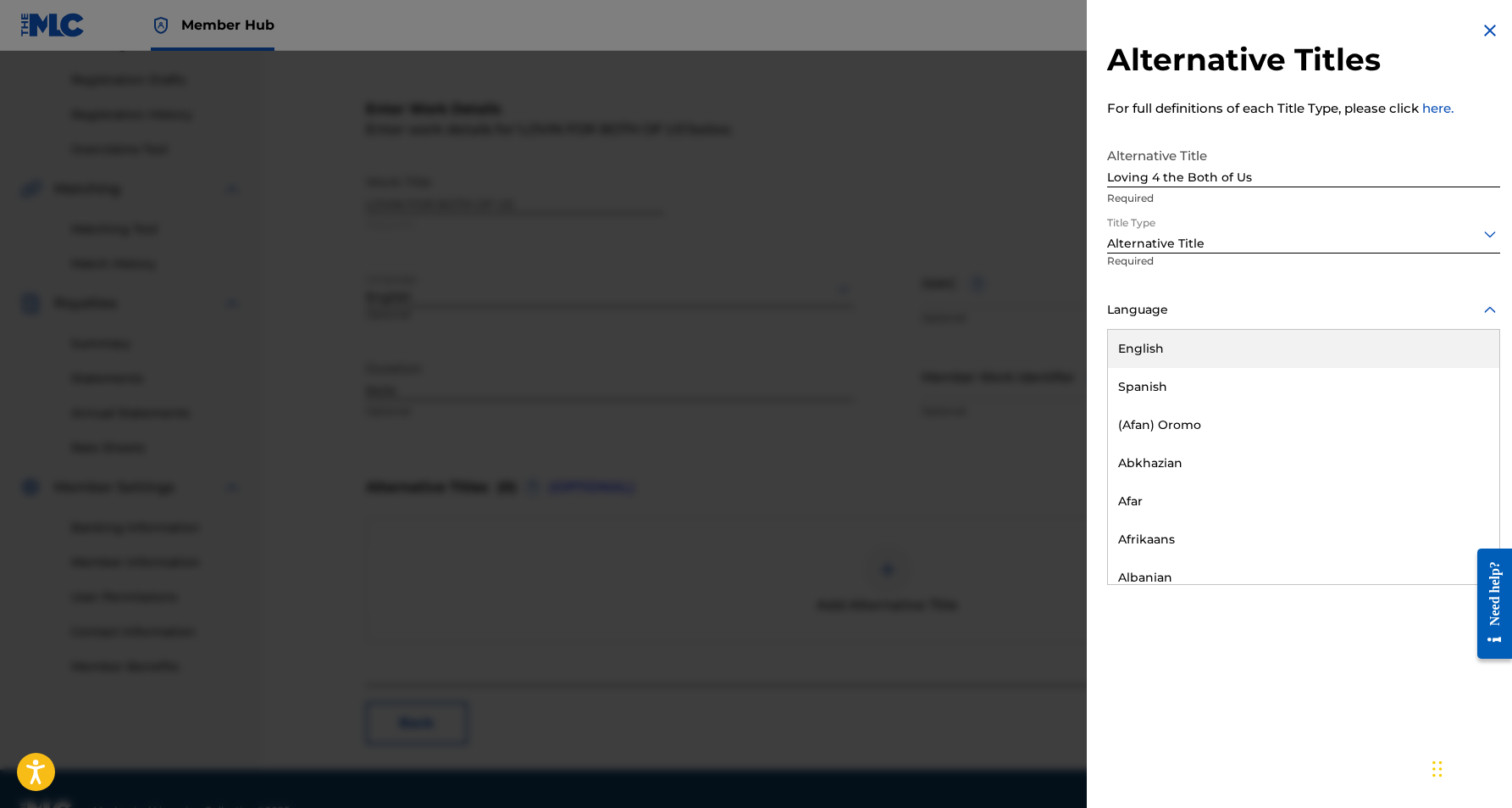
click at [1277, 357] on div "English" at bounding box center [1304, 349] width 391 height 38
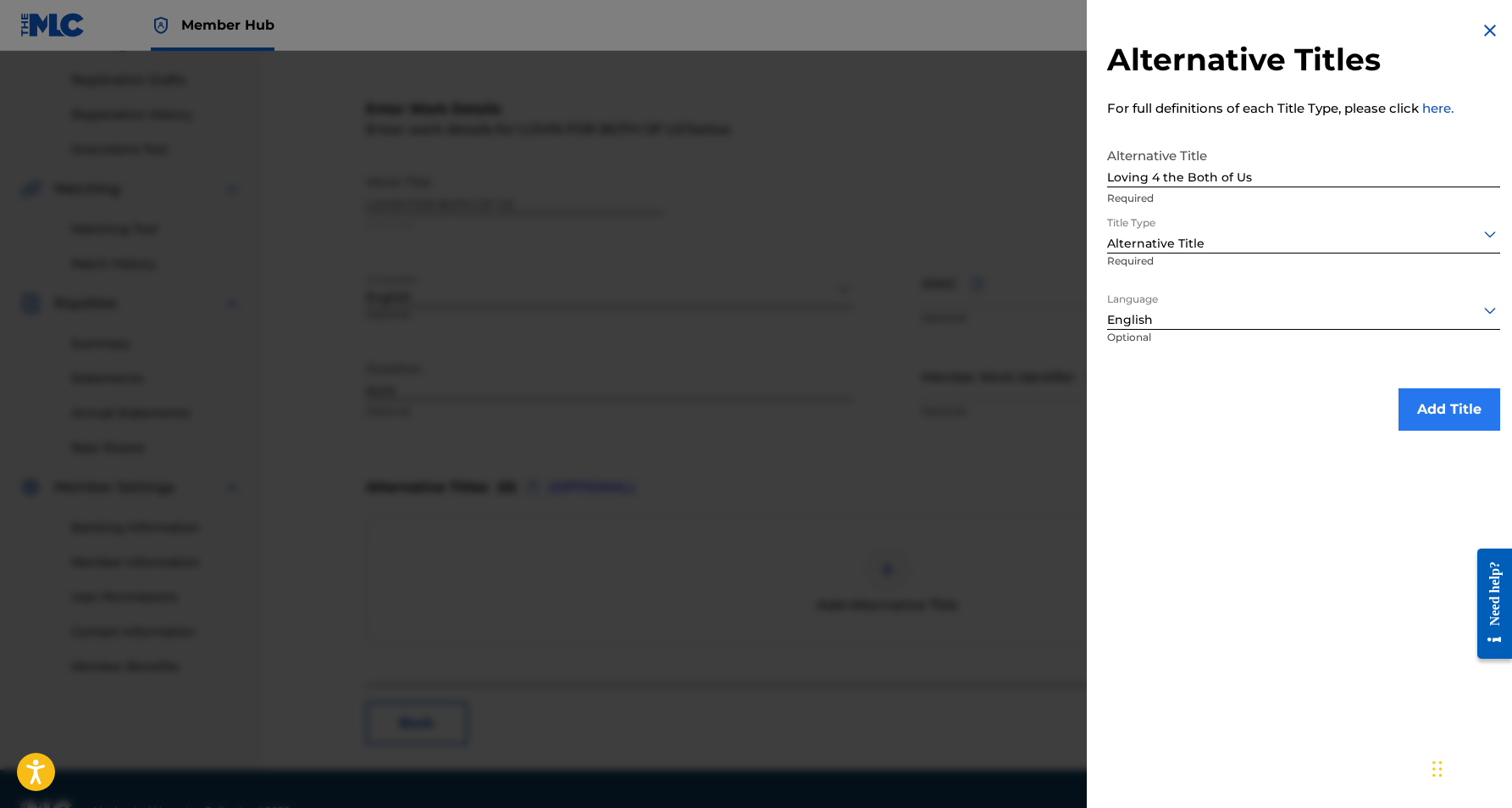
click at [1439, 406] on button "Add Title" at bounding box center [1449, 409] width 101 height 43
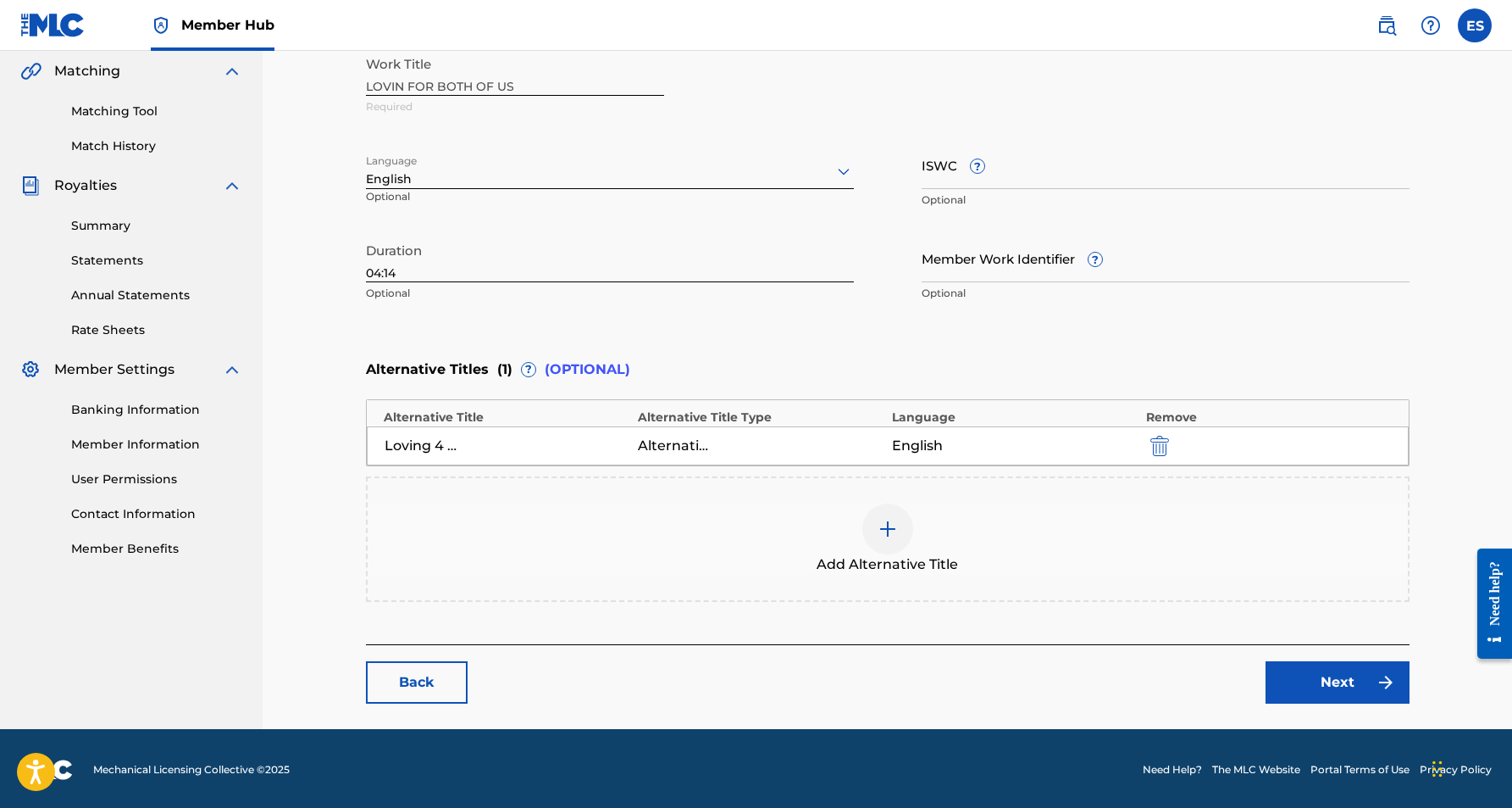
scroll to position [394, 0]
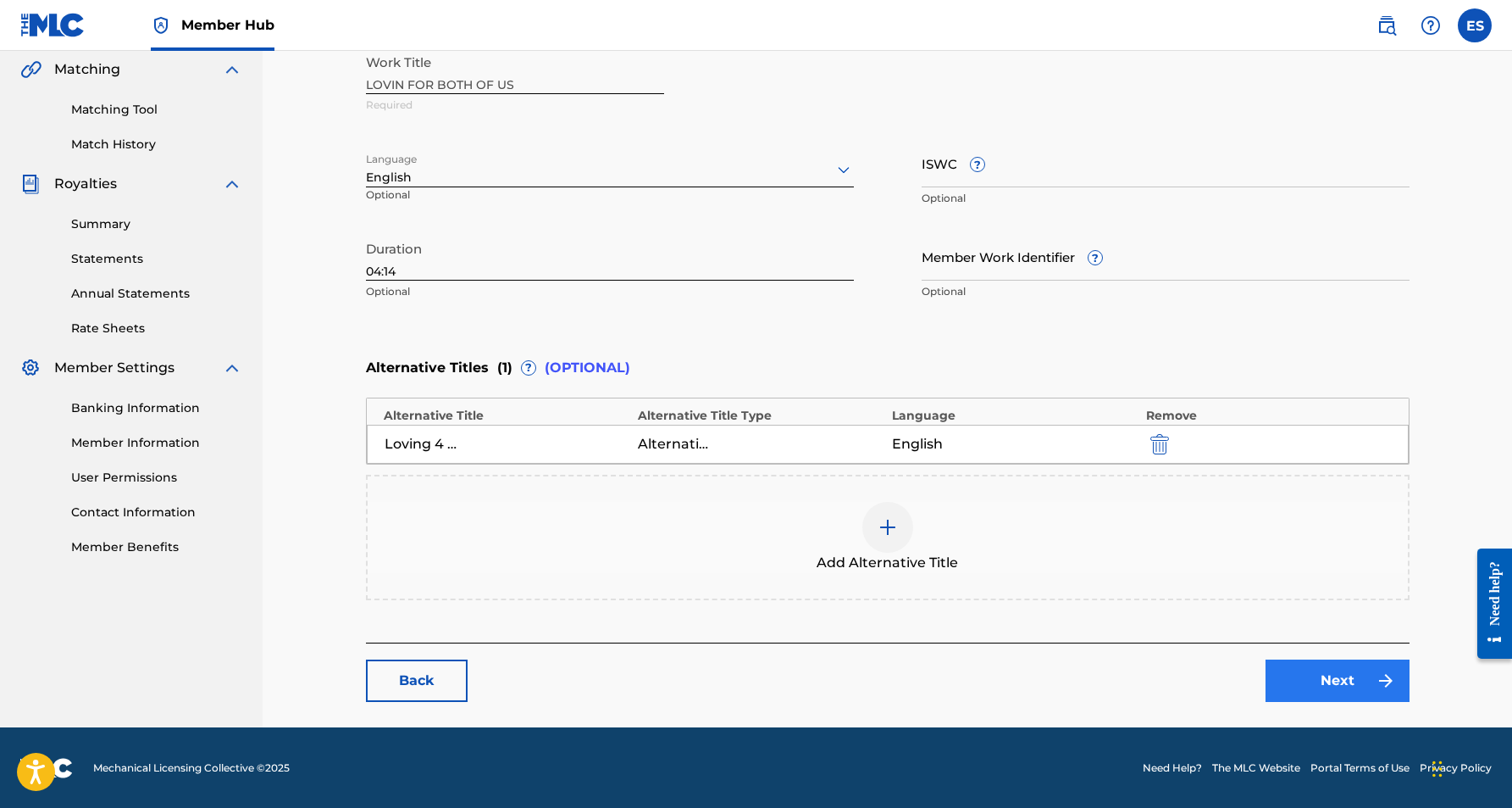
click at [1333, 683] on link "Next" at bounding box center [1337, 681] width 144 height 43
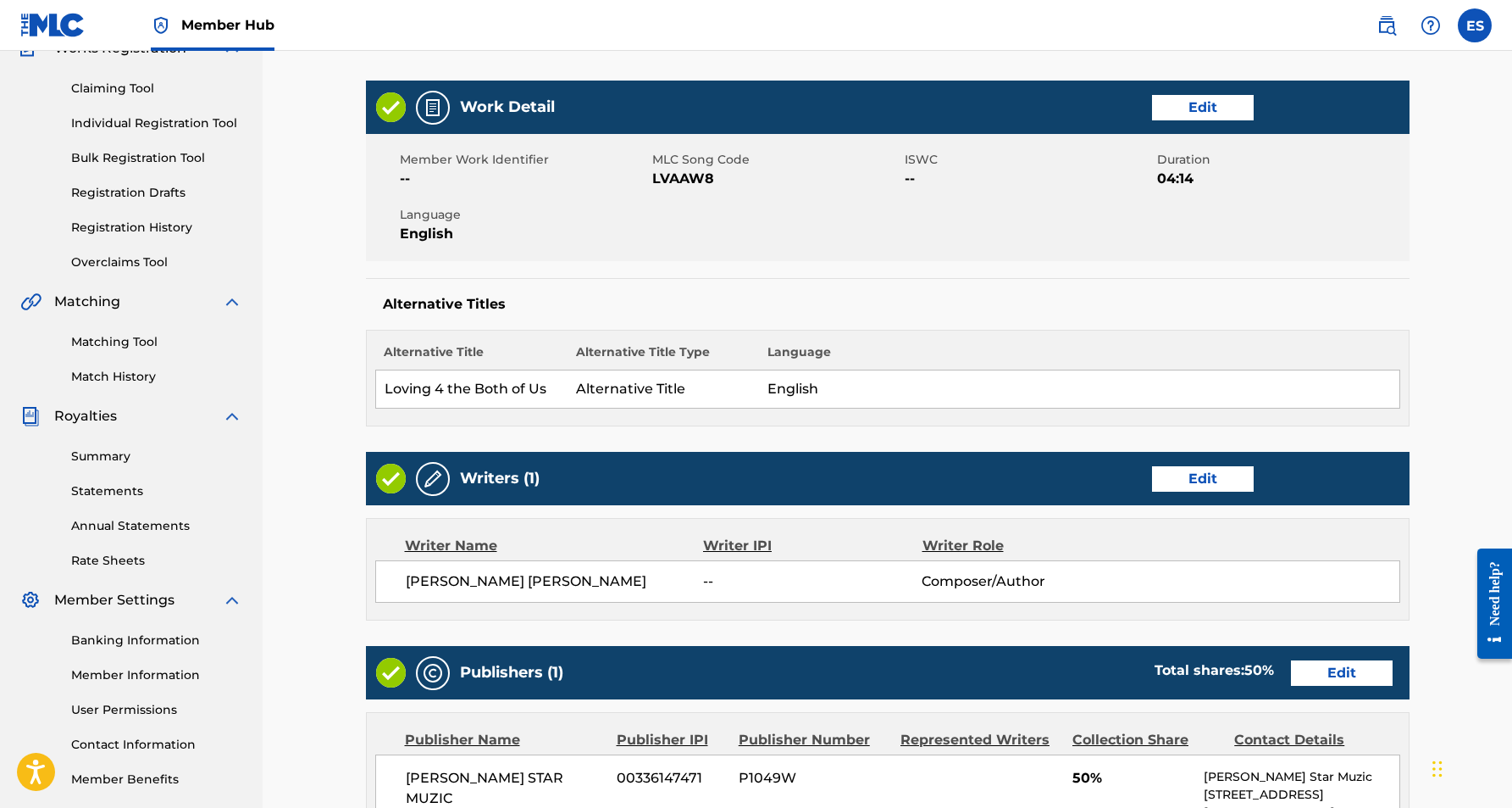
scroll to position [187, 0]
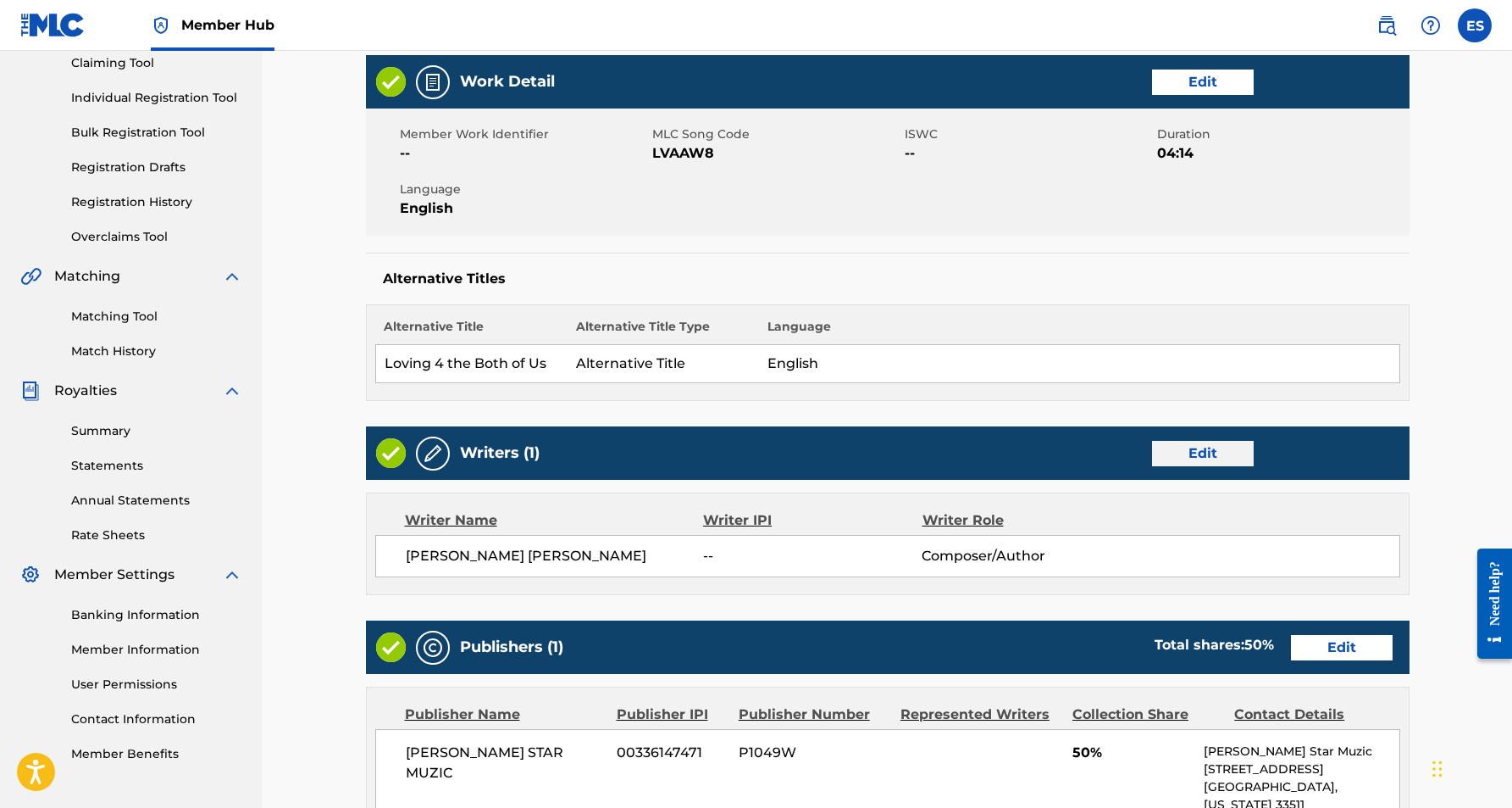
click at [1210, 453] on link "Edit" at bounding box center [1203, 453] width 101 height 26
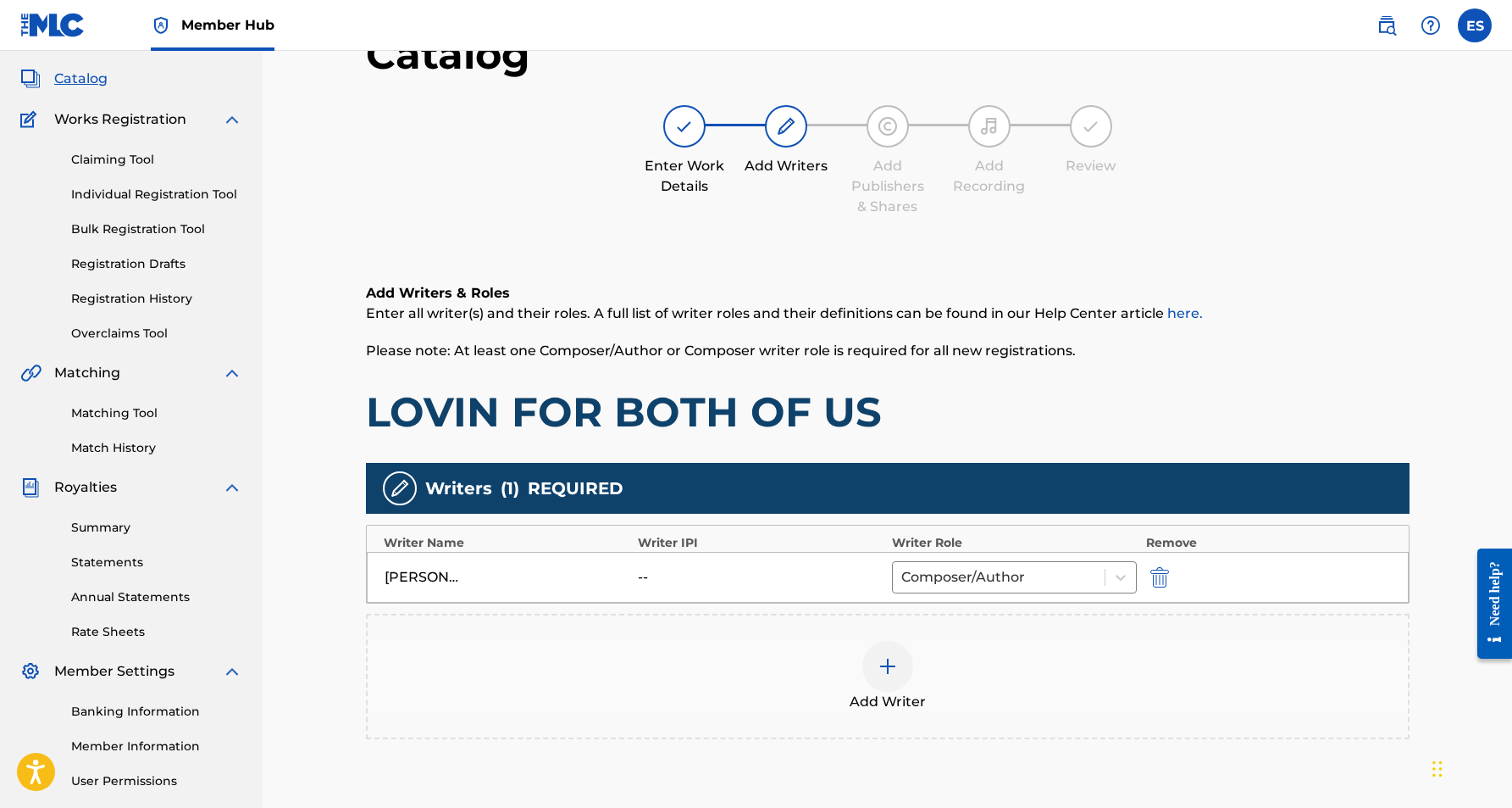
scroll to position [105, 0]
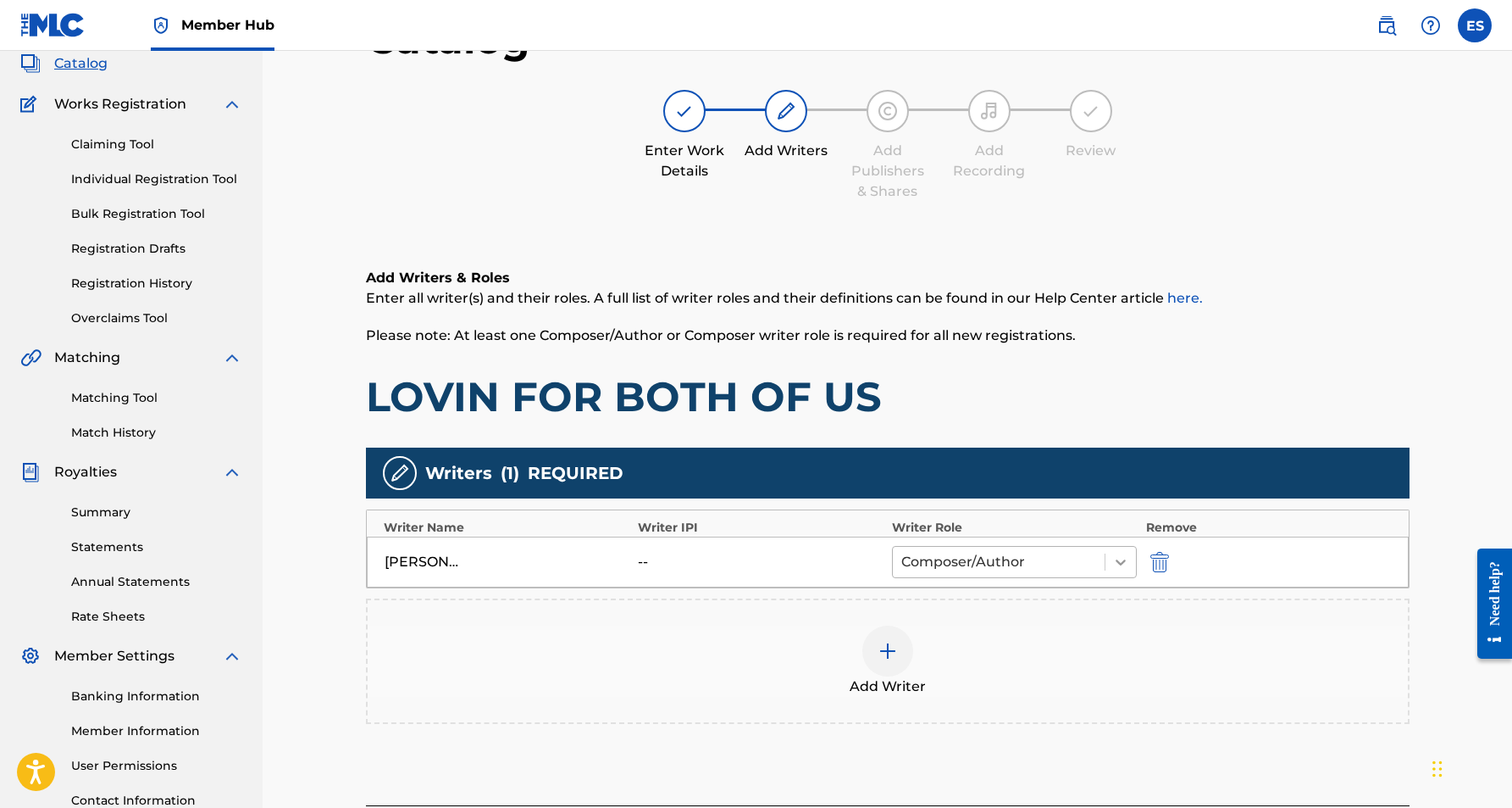
click at [1115, 566] on icon at bounding box center [1121, 562] width 17 height 17
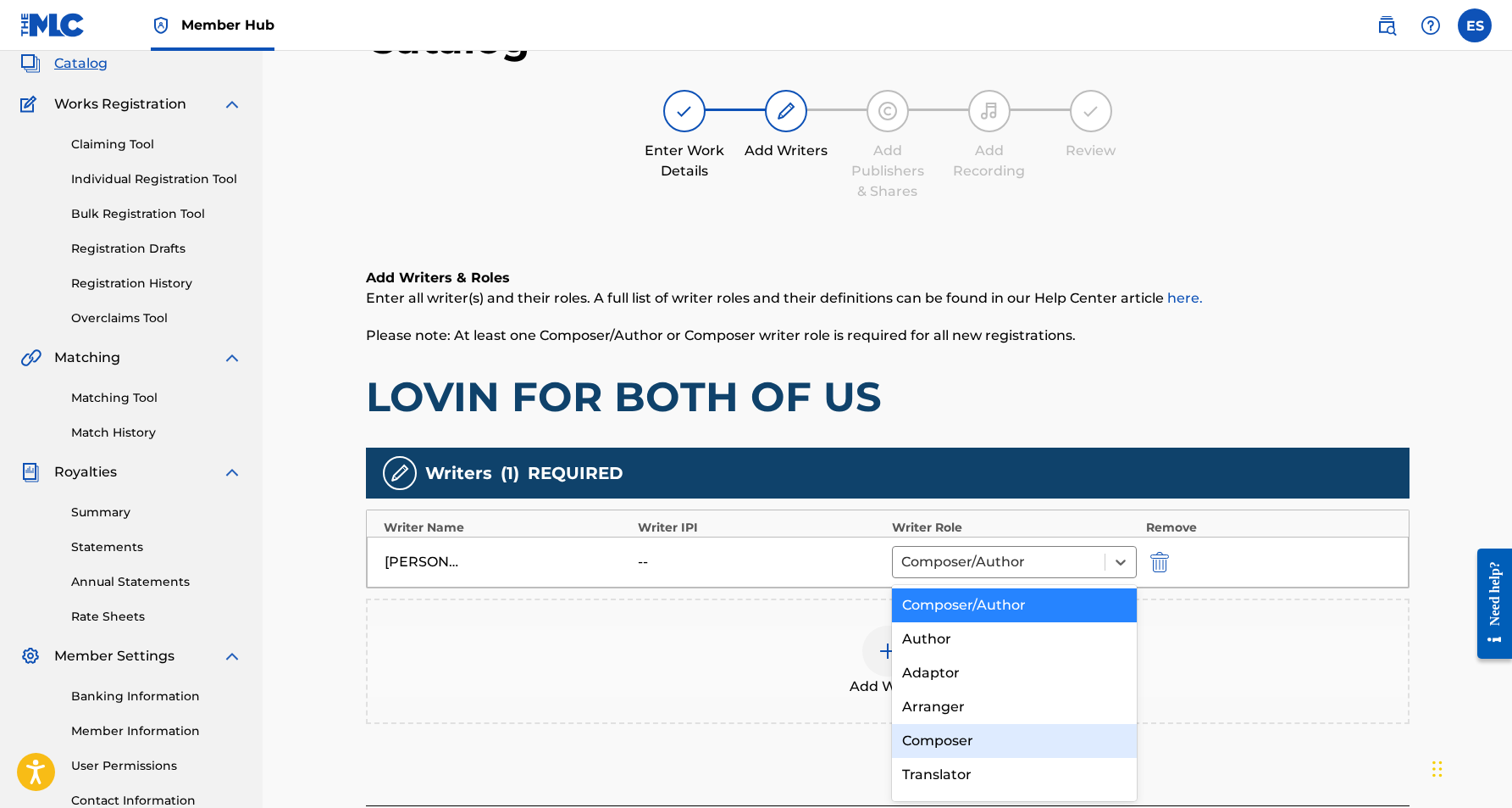
click at [1025, 747] on div "Composer" at bounding box center [1014, 740] width 245 height 34
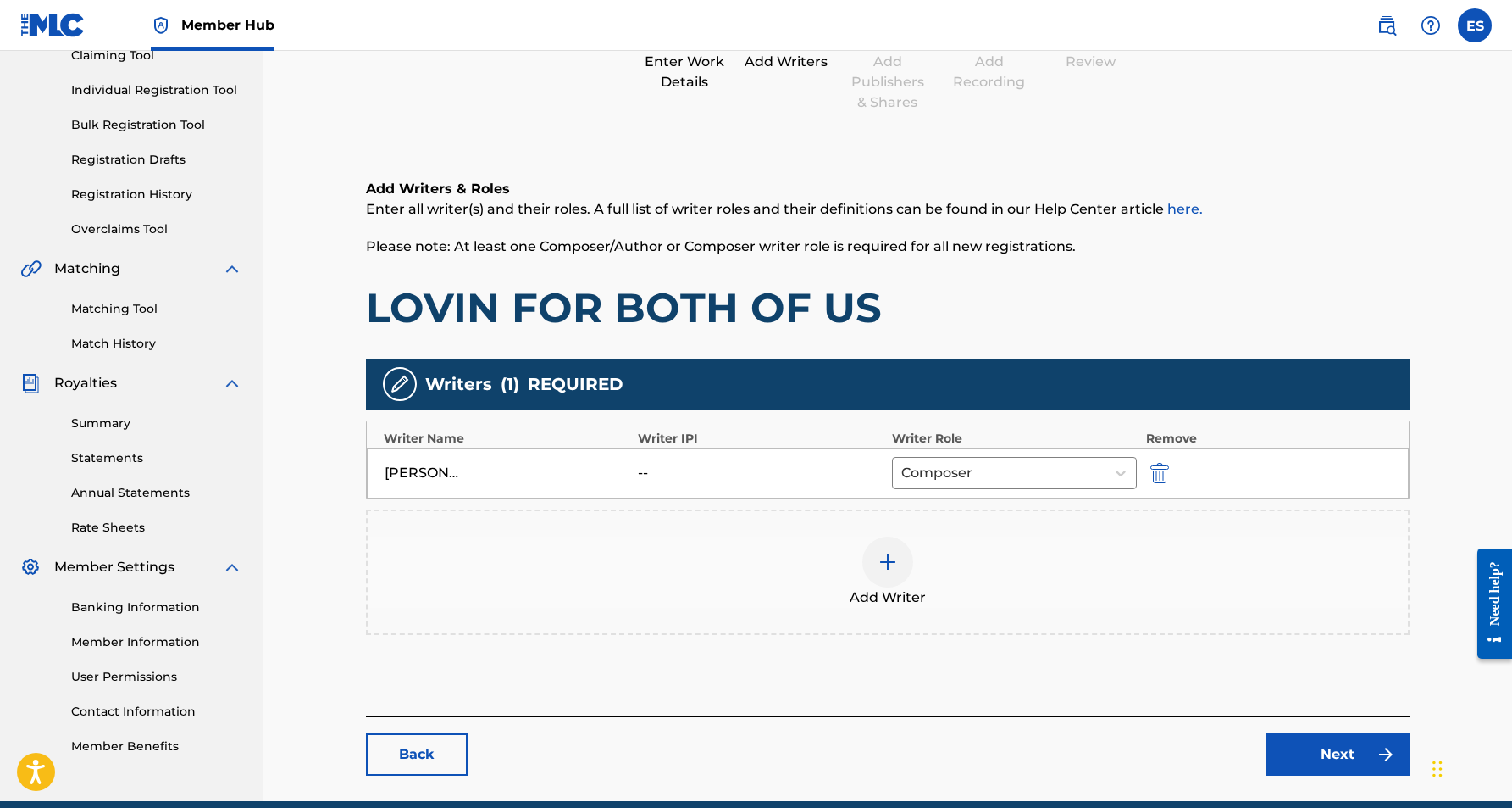
scroll to position [248, 0]
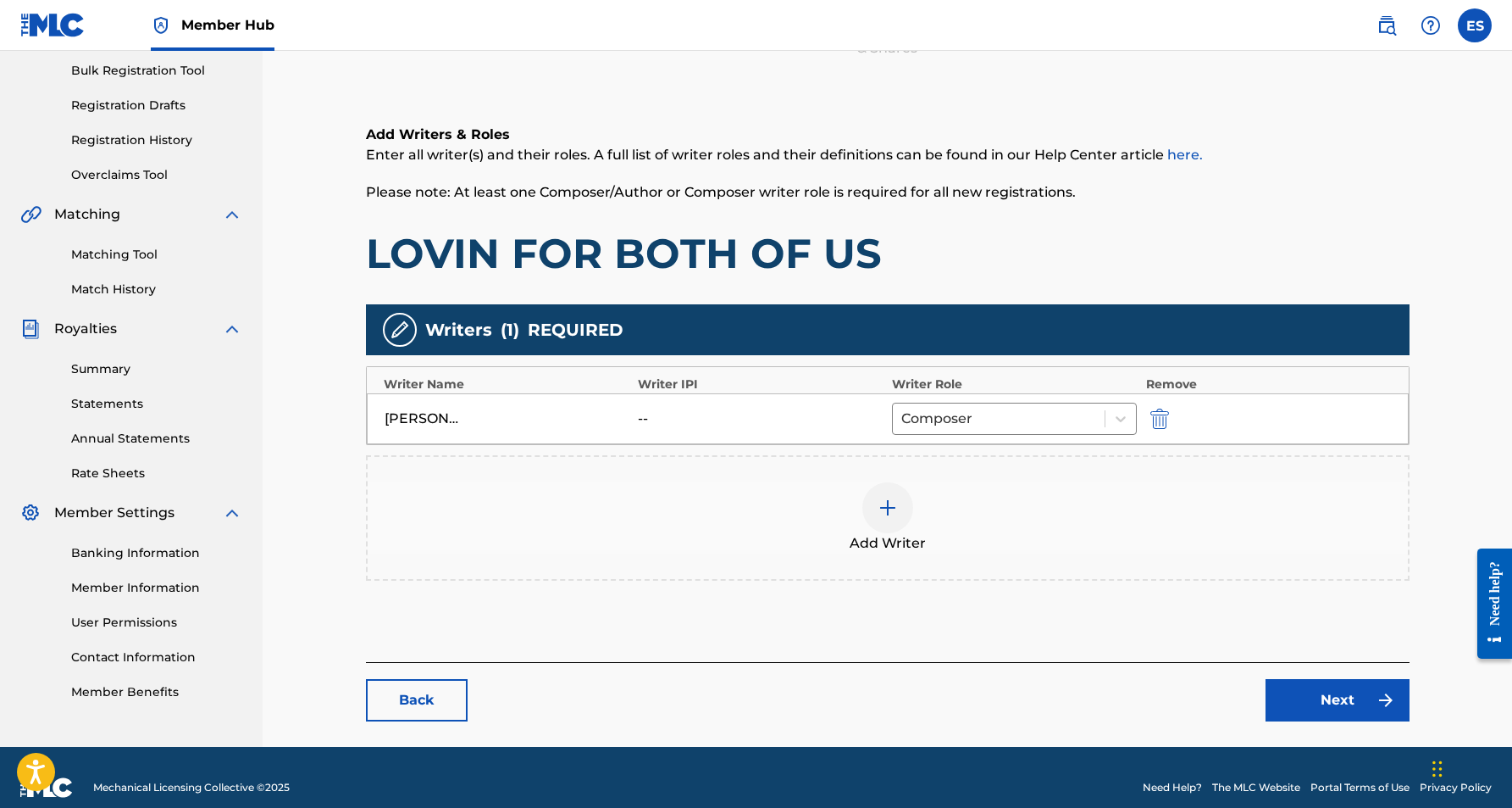
click at [1194, 523] on div "Add Writer" at bounding box center [887, 518] width 1040 height 72
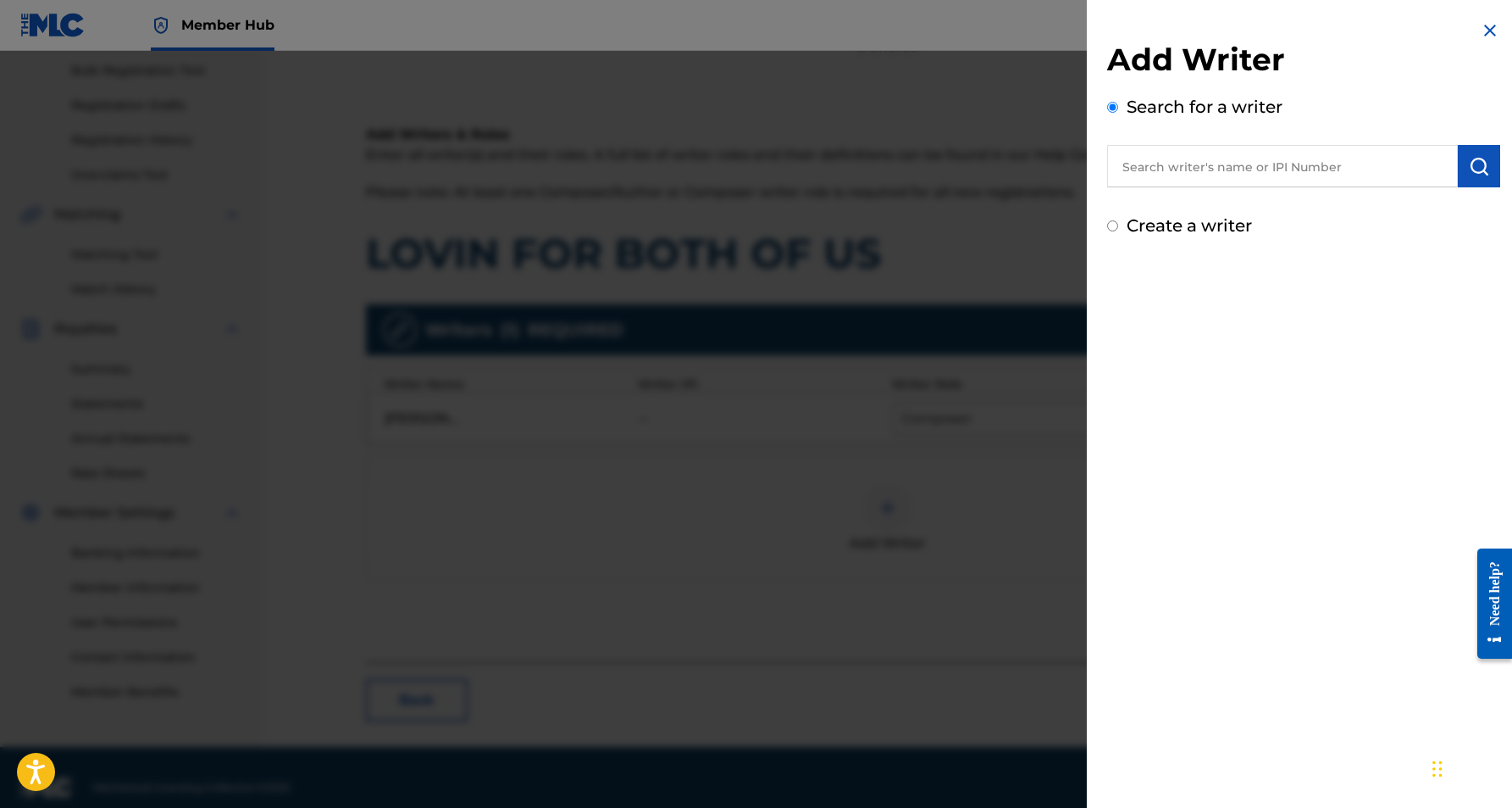
click at [1485, 26] on img at bounding box center [1490, 30] width 20 height 20
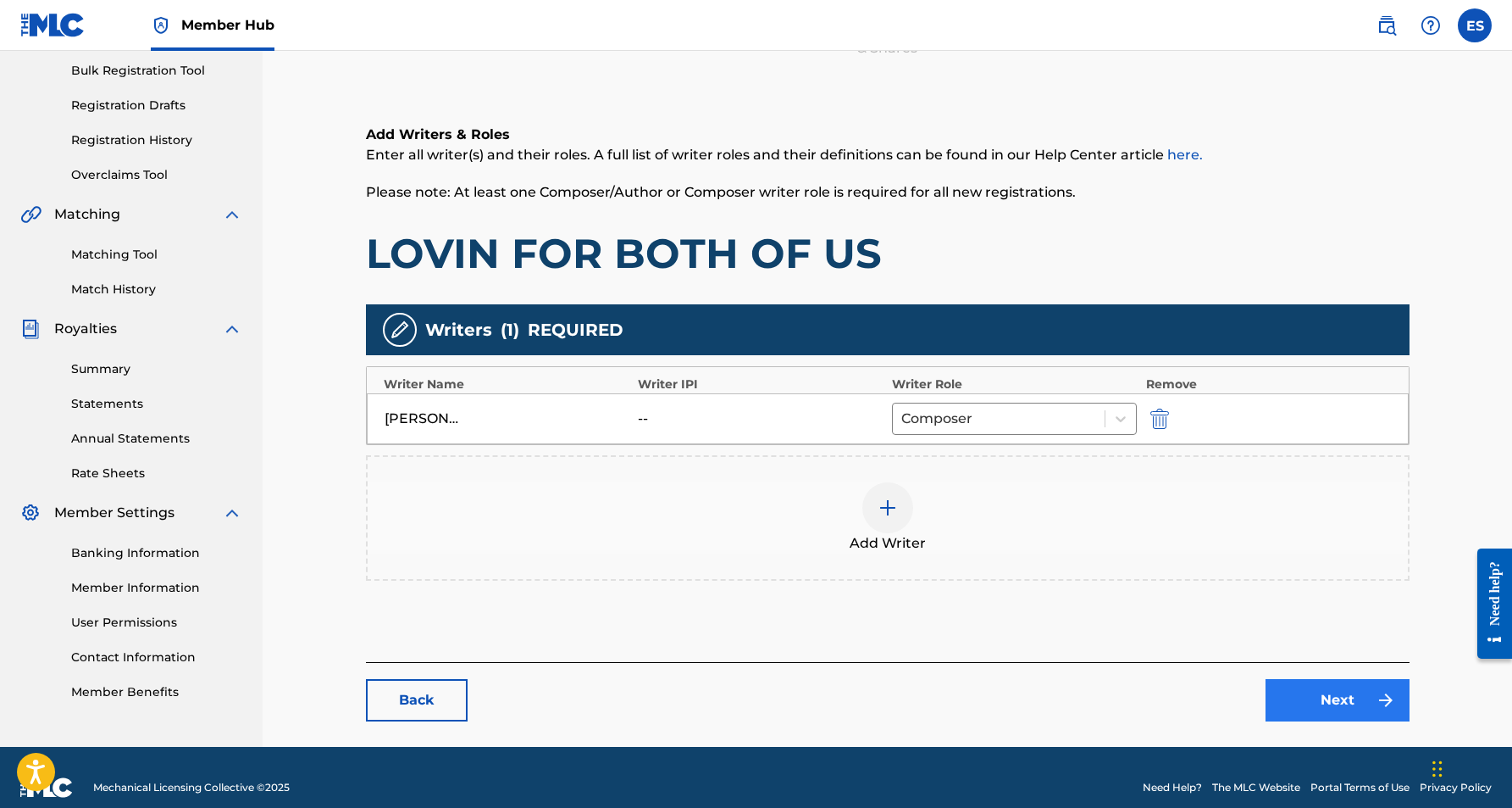
click at [1327, 702] on link "Next" at bounding box center [1337, 700] width 144 height 43
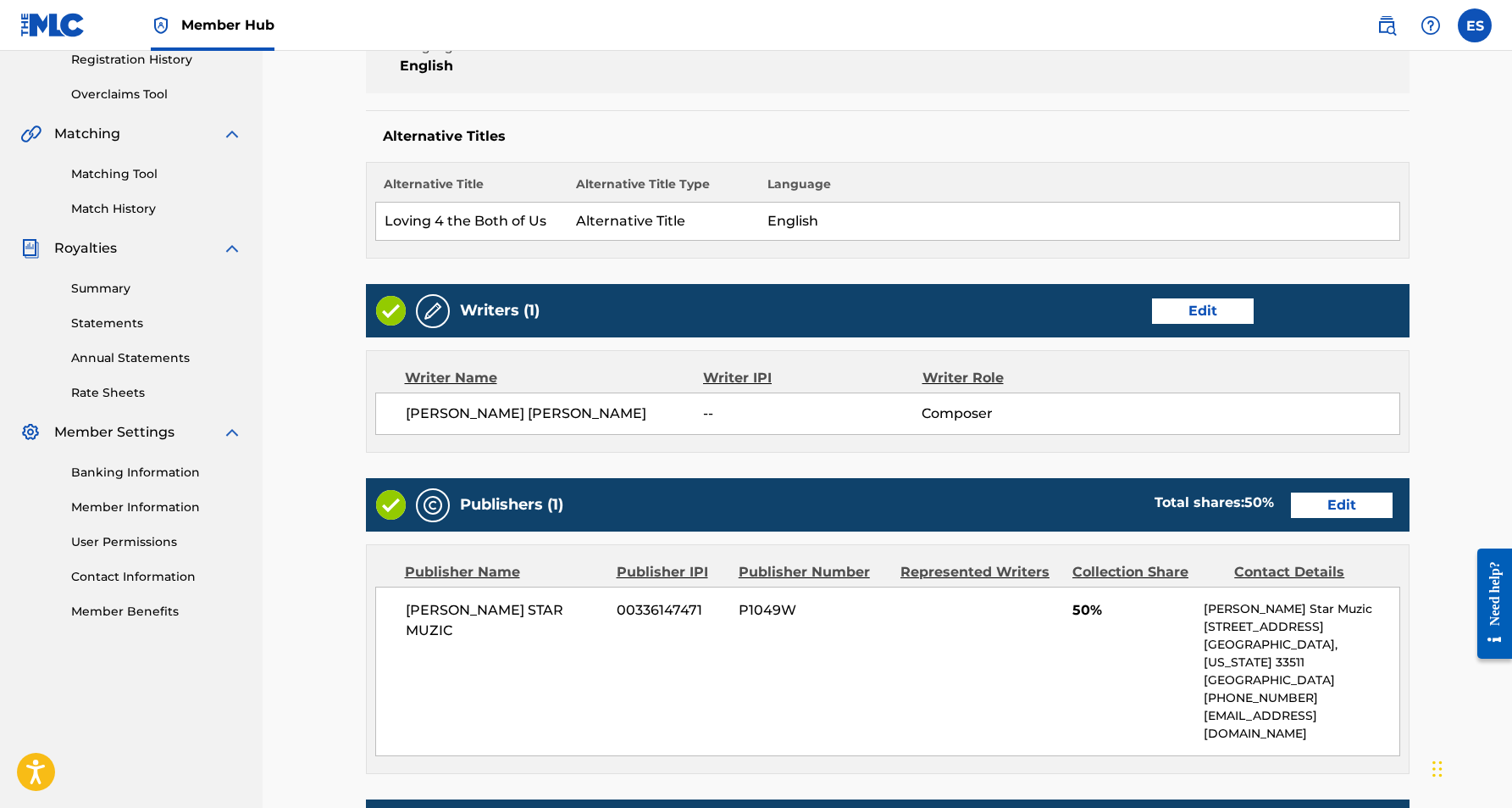
scroll to position [334, 0]
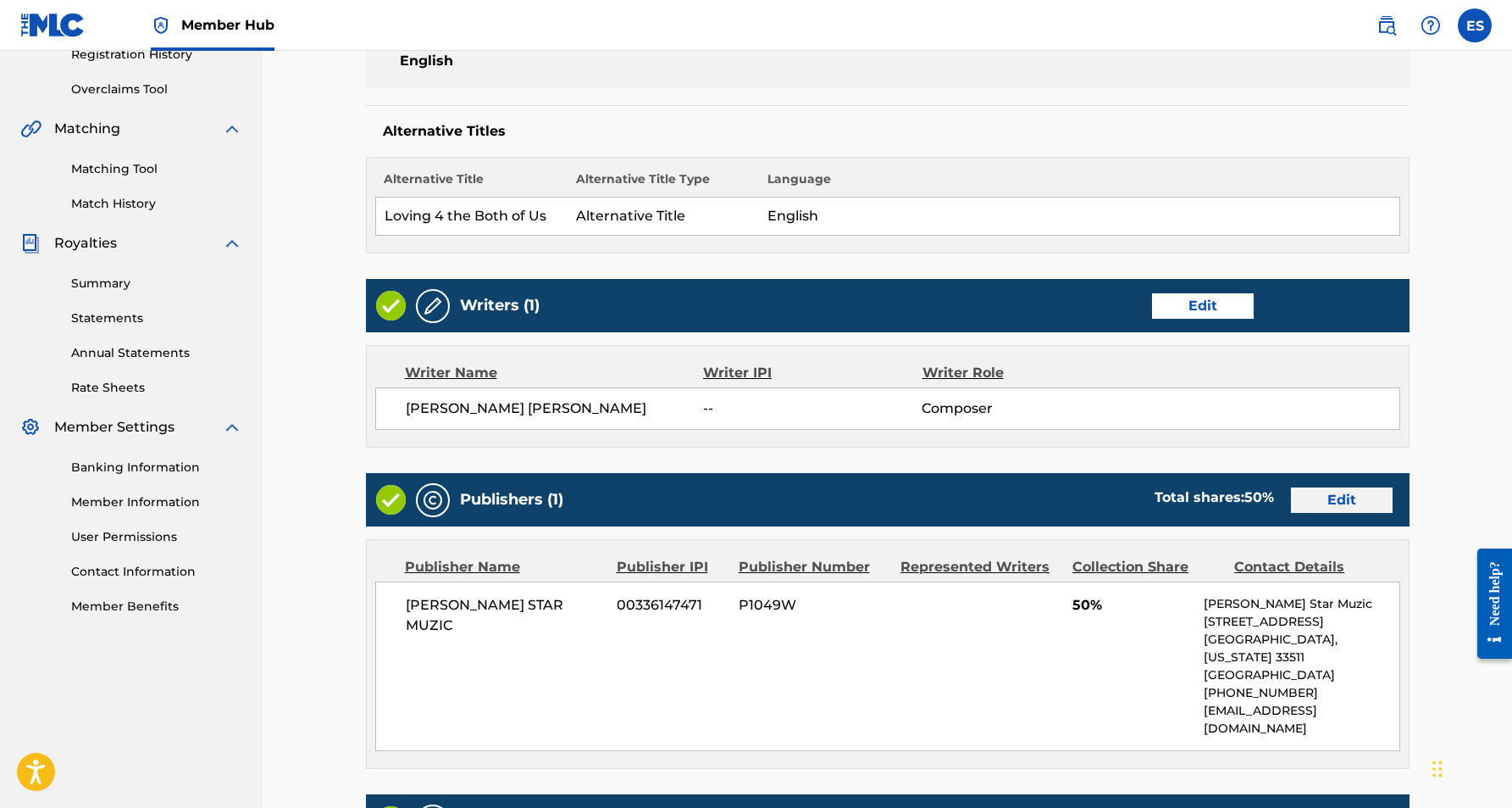
click at [1328, 503] on link "Edit" at bounding box center [1342, 500] width 101 height 26
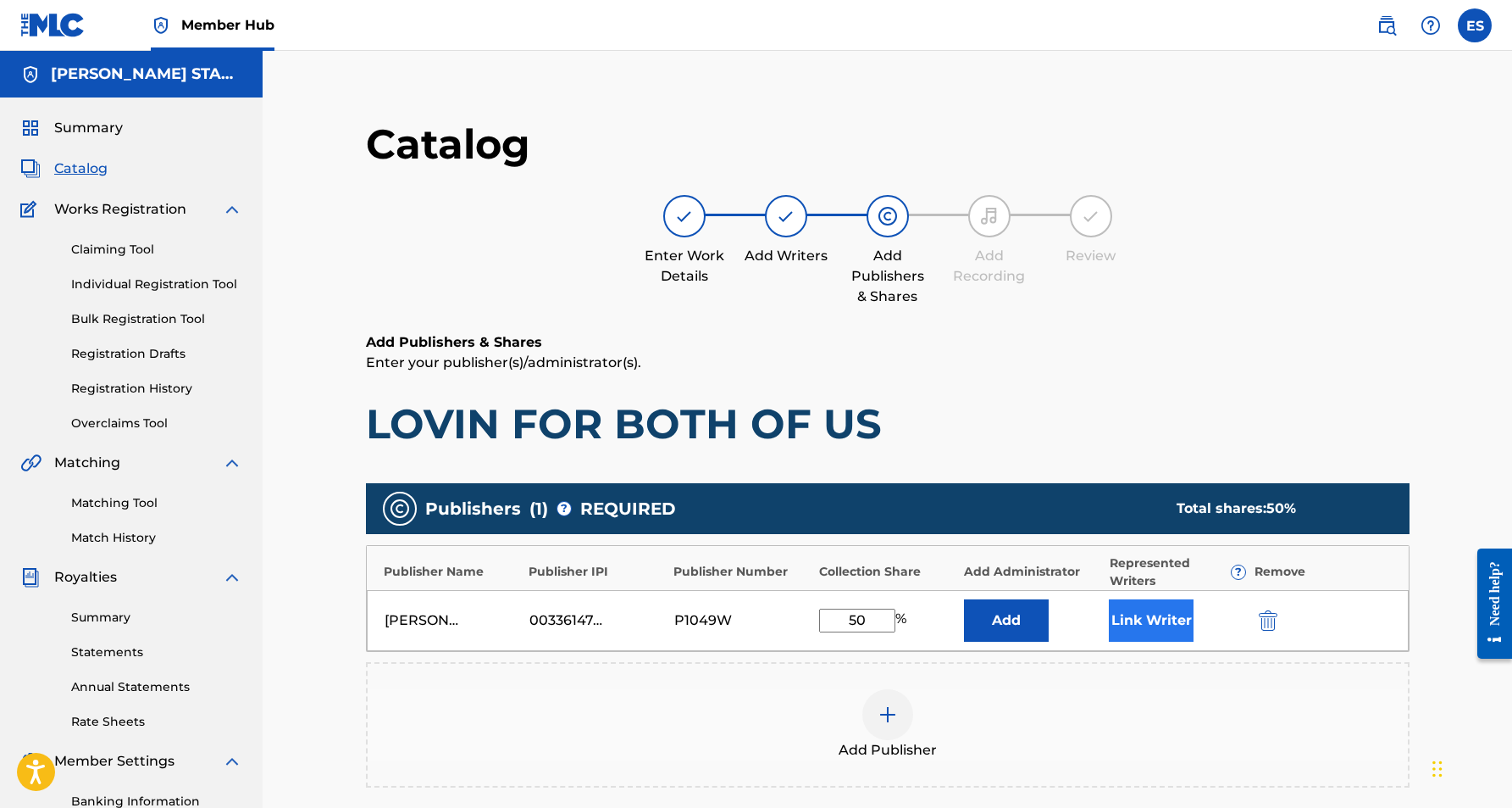
click at [1134, 616] on button "Link Writer" at bounding box center [1150, 620] width 84 height 43
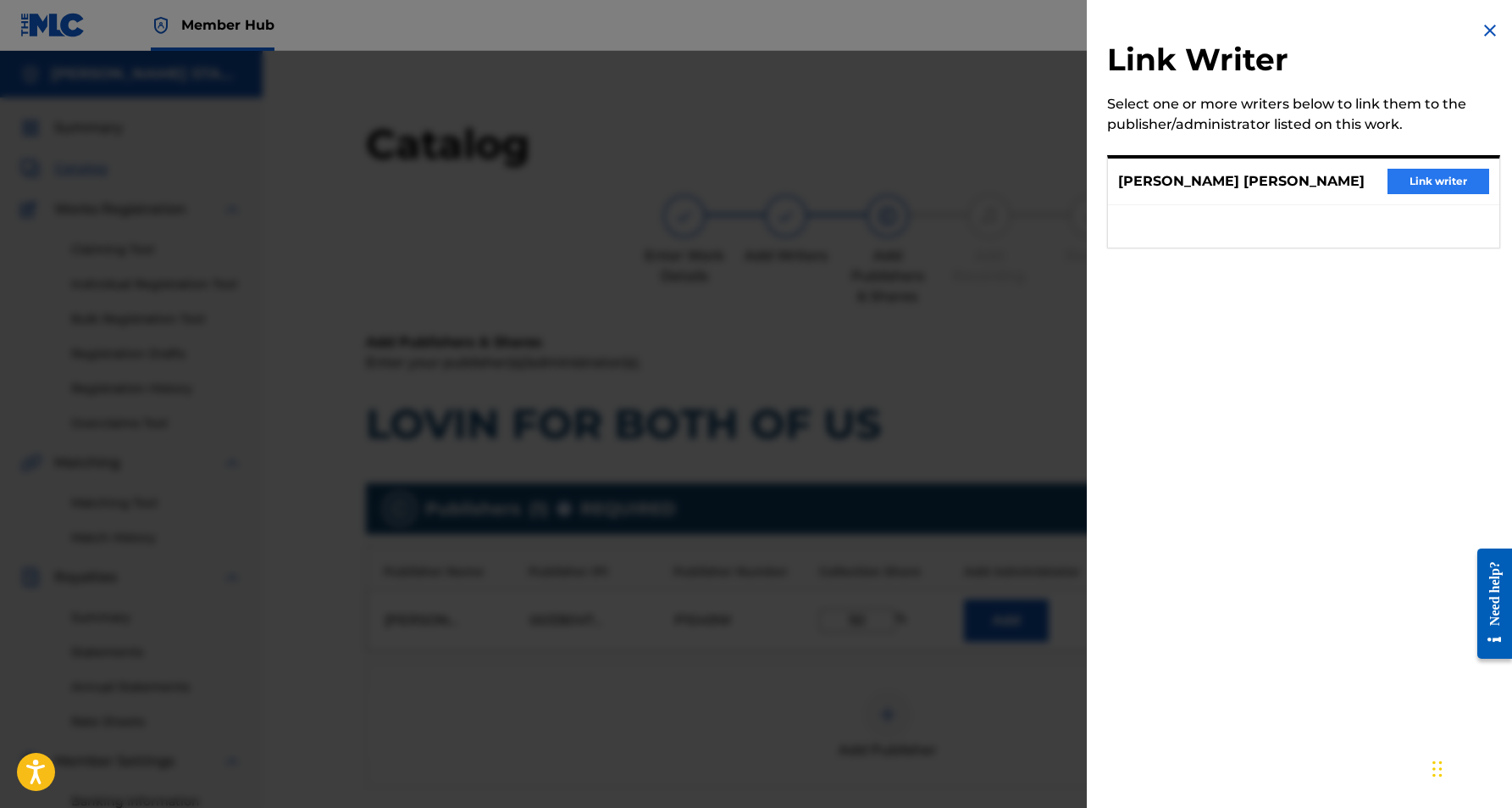
click at [1430, 182] on button "Link writer" at bounding box center [1438, 182] width 101 height 26
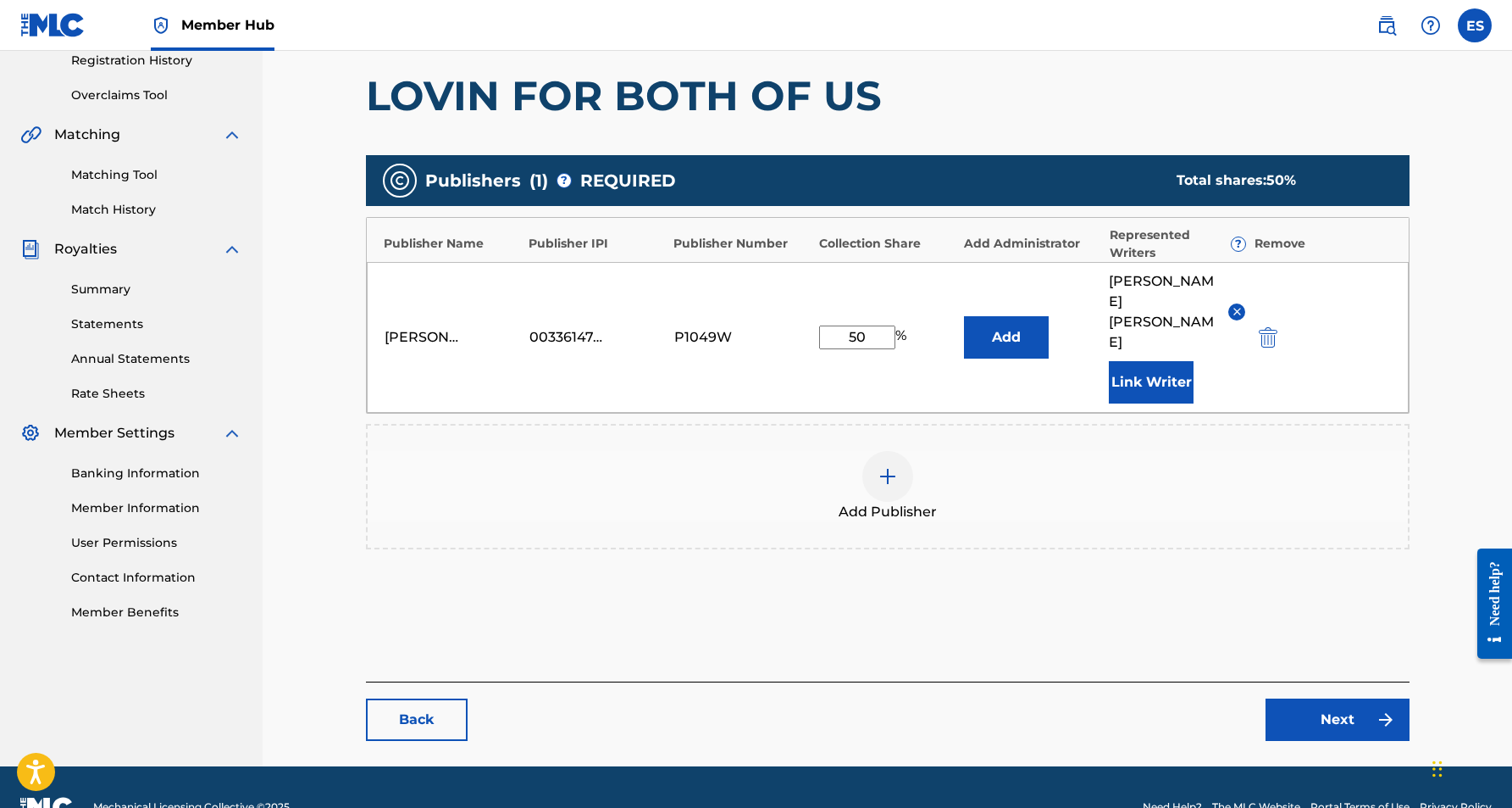
scroll to position [327, 0]
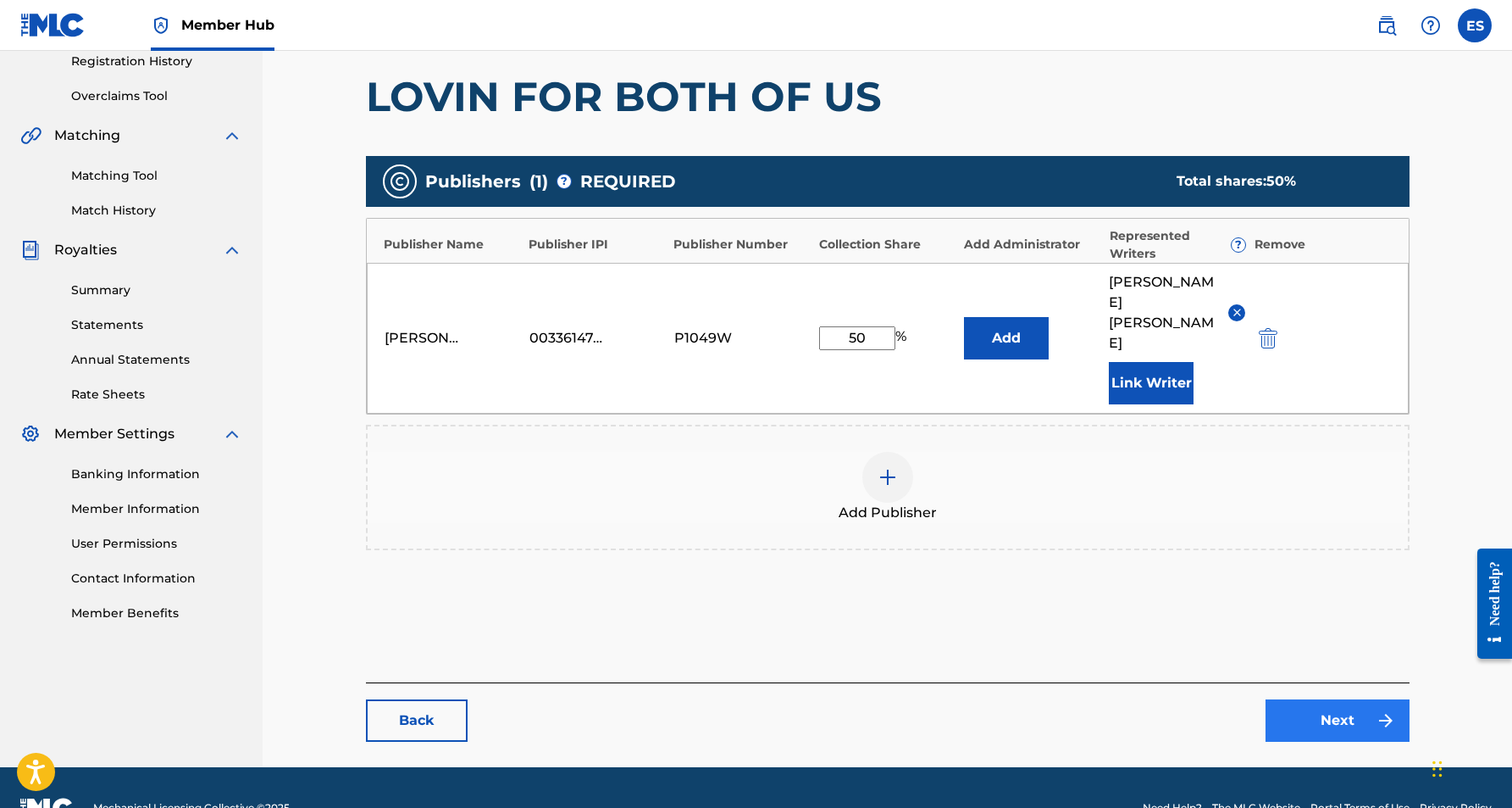
click at [1309, 700] on link "Next" at bounding box center [1337, 721] width 144 height 43
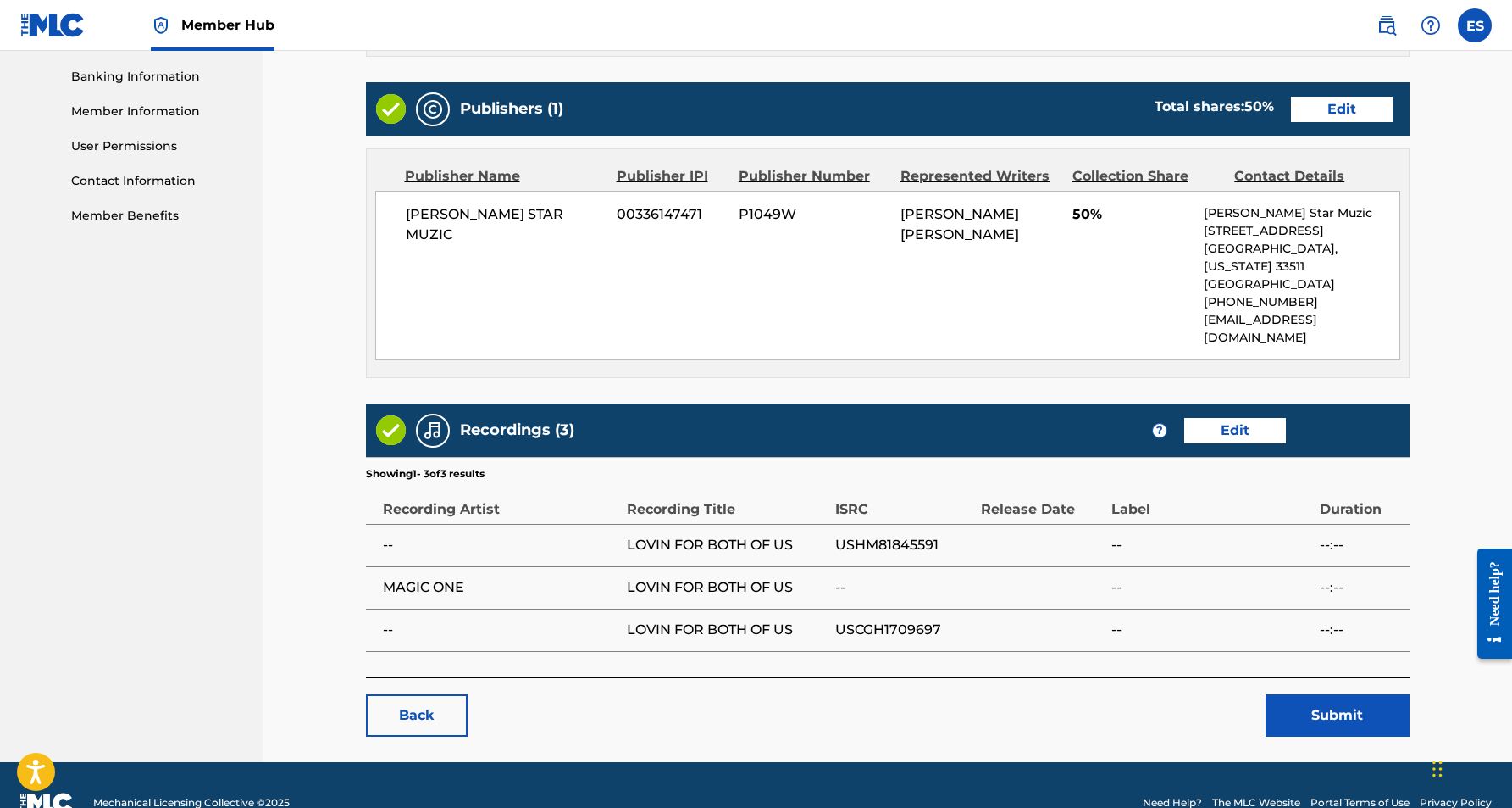
scroll to position [724, 0]
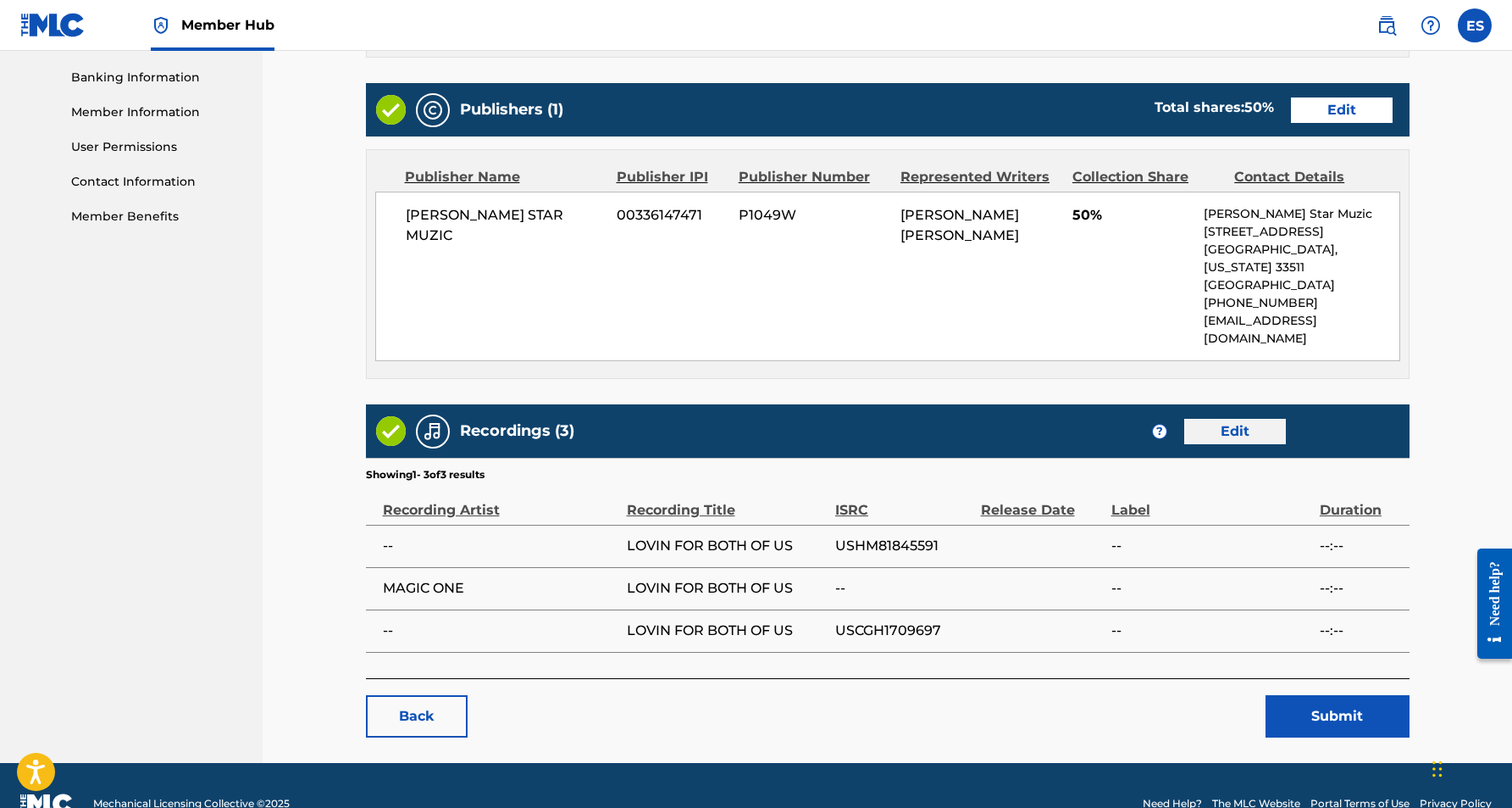
click at [1224, 418] on link "Edit" at bounding box center [1235, 431] width 101 height 26
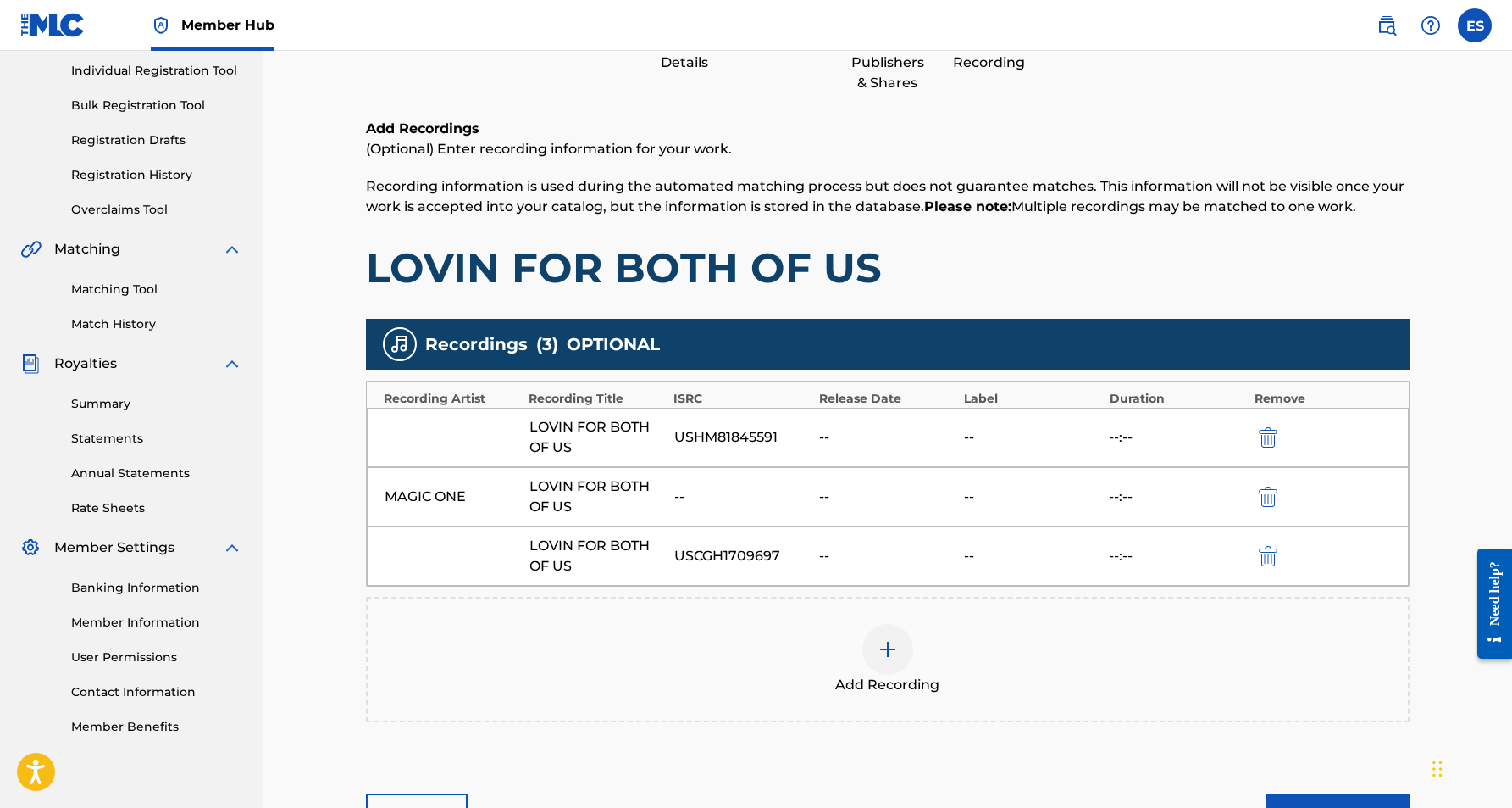
scroll to position [223, 0]
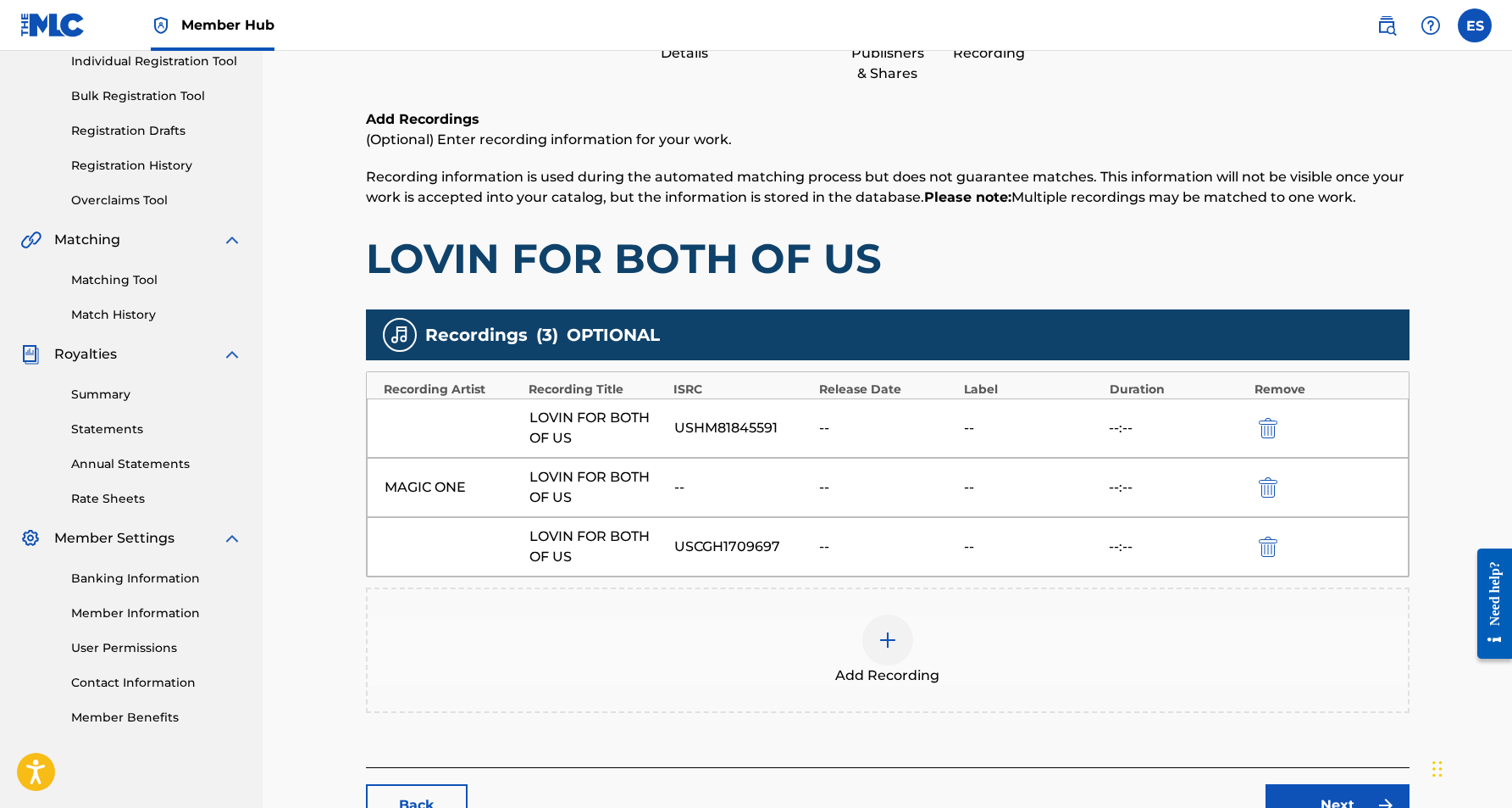
click at [885, 644] on img at bounding box center [888, 640] width 20 height 20
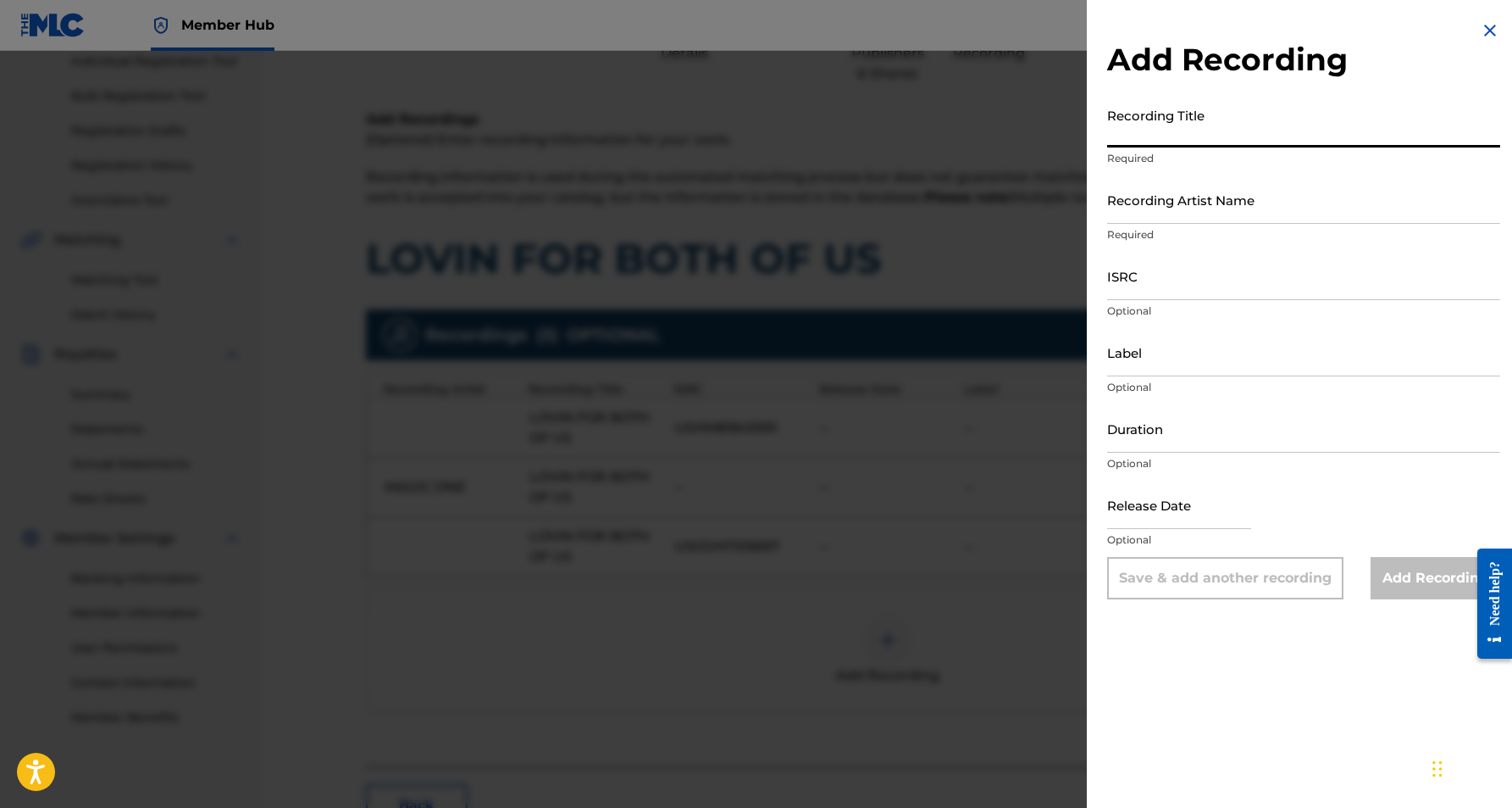
click at [1257, 118] on input "Recording Title" at bounding box center [1304, 123] width 393 height 49
paste input "Loving 4 the Both of Us"
type input "Loving 4 the Both of Us"
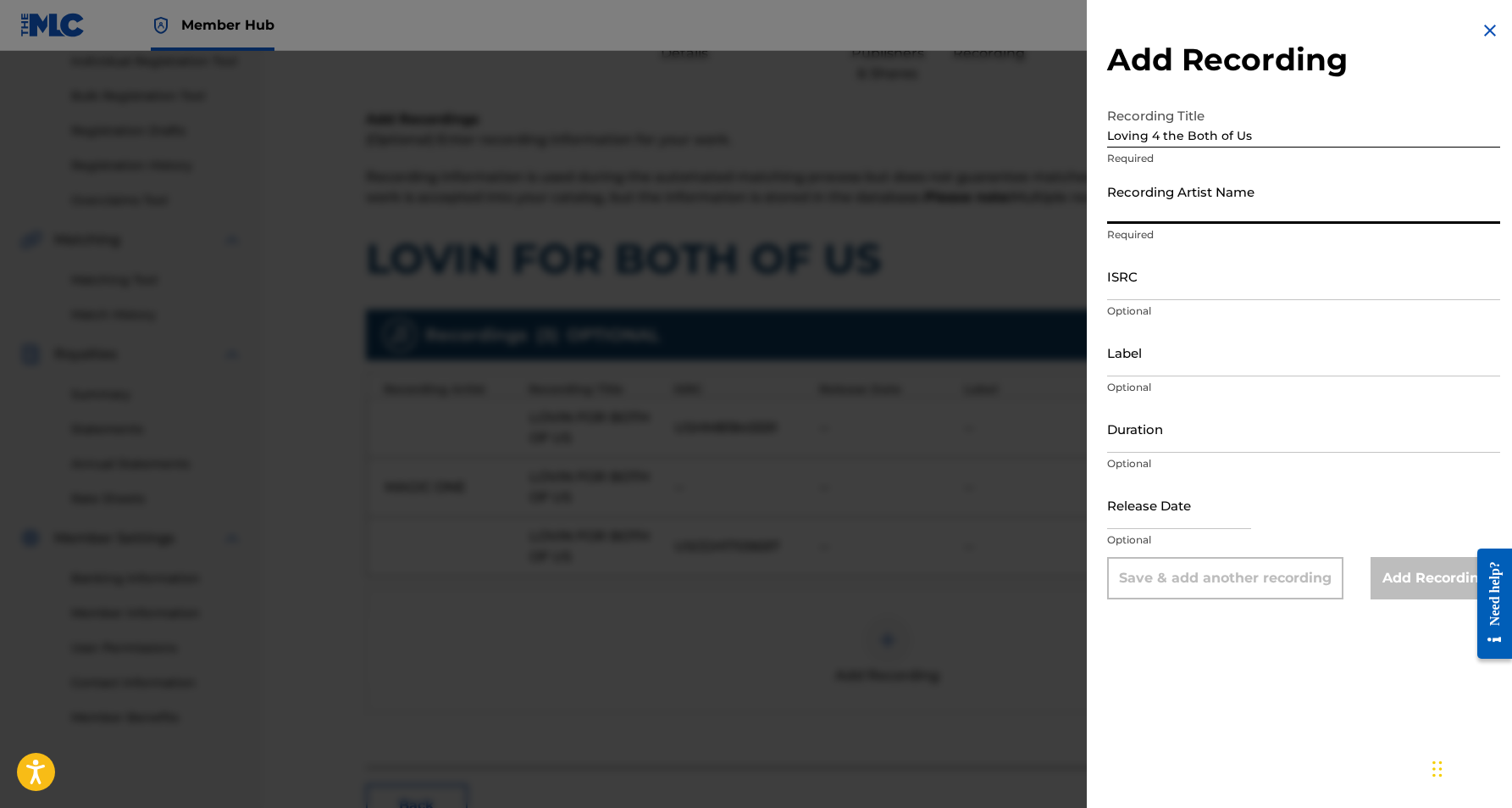
click at [1295, 187] on input "Recording Artist Name" at bounding box center [1304, 200] width 393 height 49
paste input "MAGIC ONE"
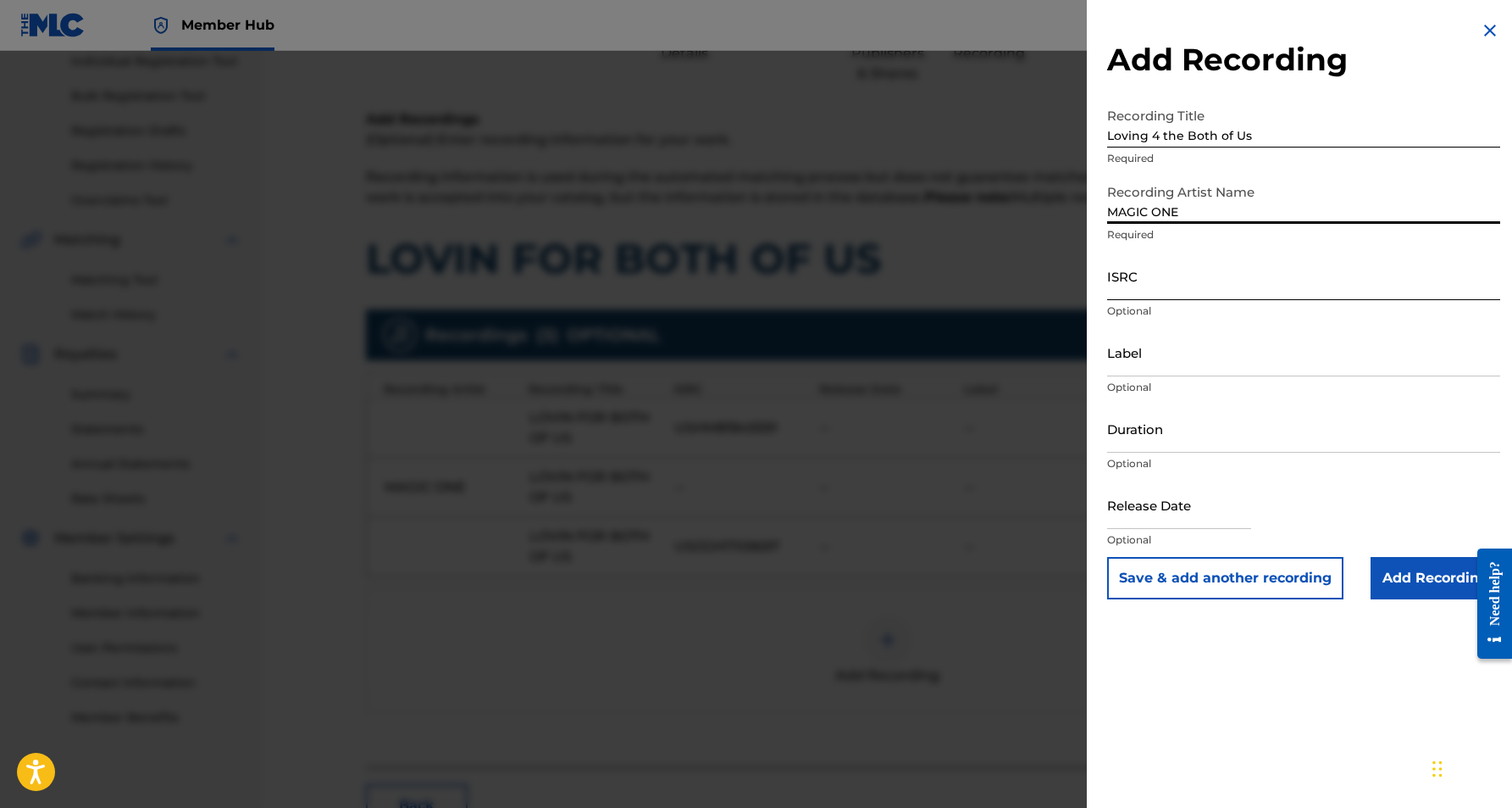
type input "MAGIC ONE"
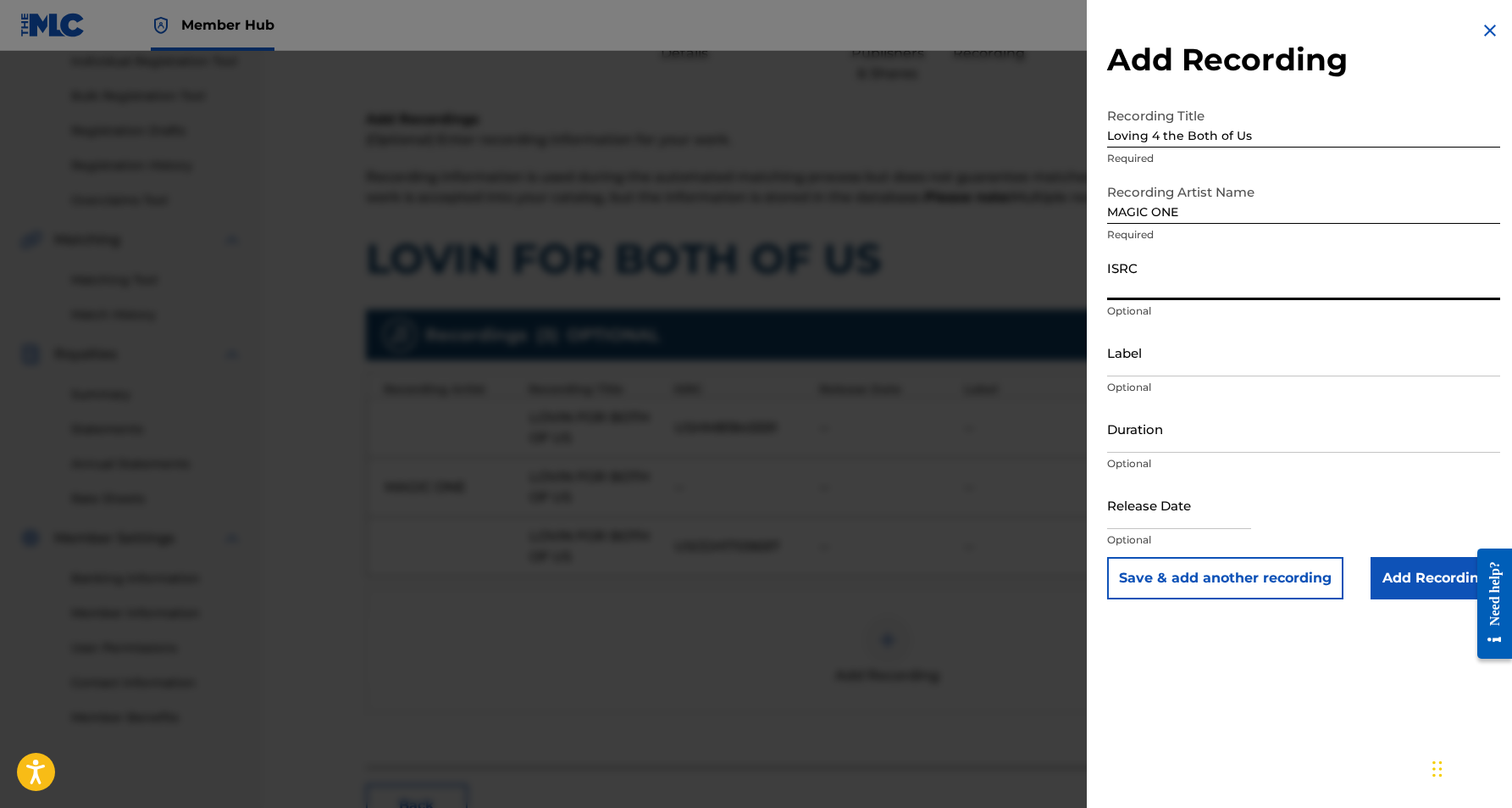
click at [1232, 294] on input "ISRC" at bounding box center [1304, 275] width 393 height 49
paste input "USHM81845591"
type input "USHM81845591"
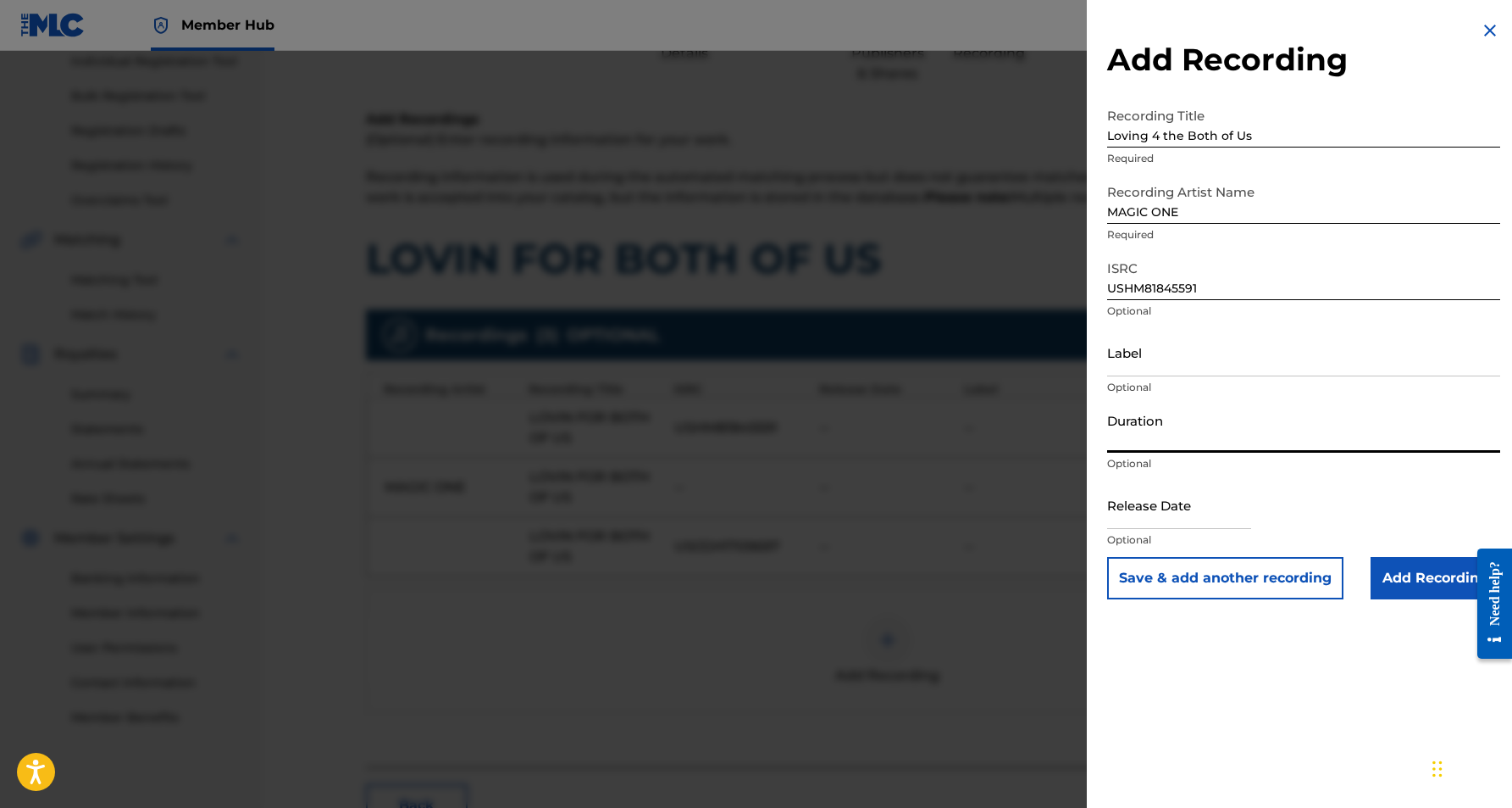
click at [1192, 435] on input "Duration" at bounding box center [1304, 428] width 393 height 49
paste input "04:14"
type input "04:14"
click at [1391, 581] on input "Add Recording" at bounding box center [1436, 577] width 129 height 43
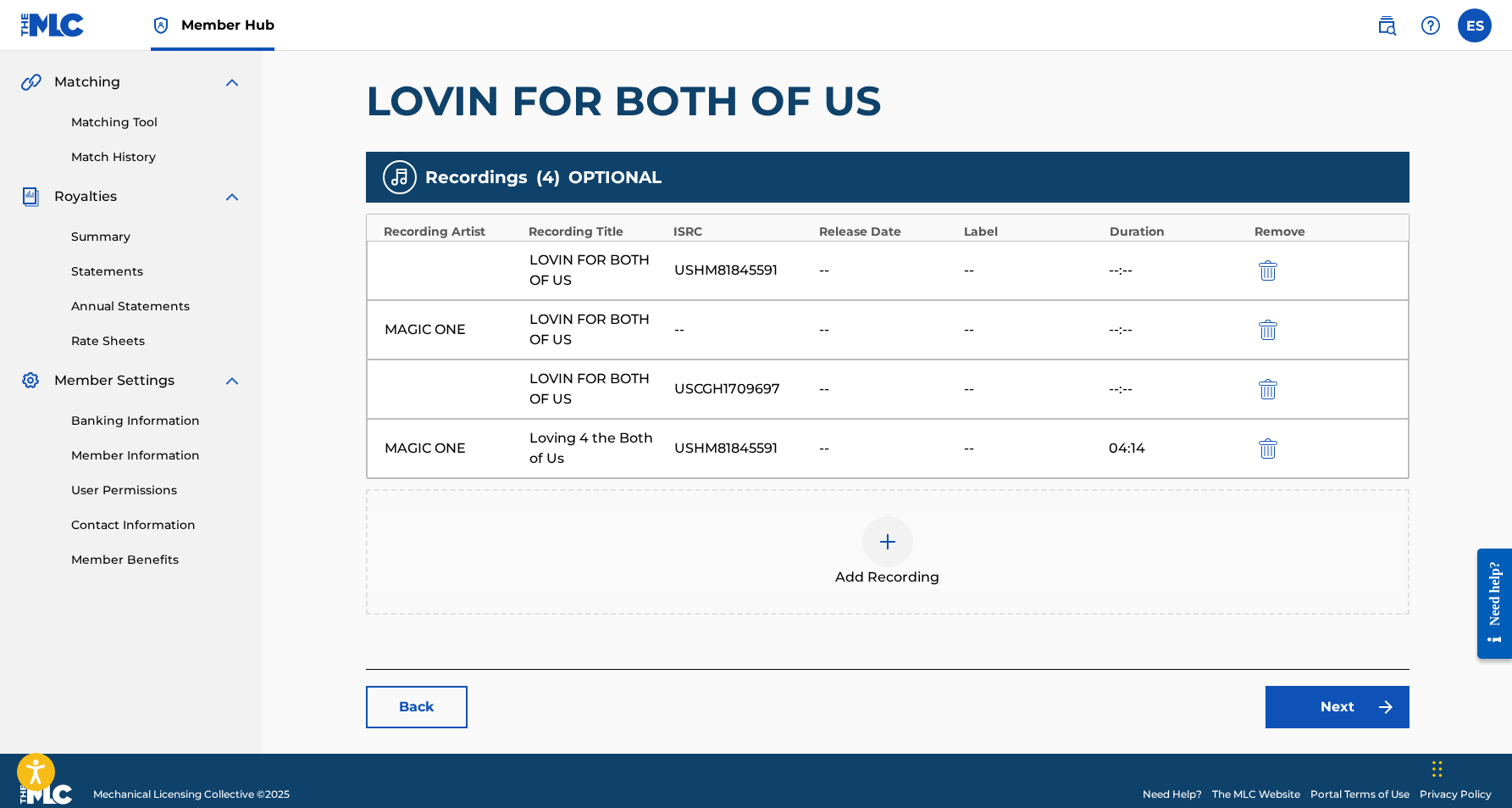
scroll to position [386, 0]
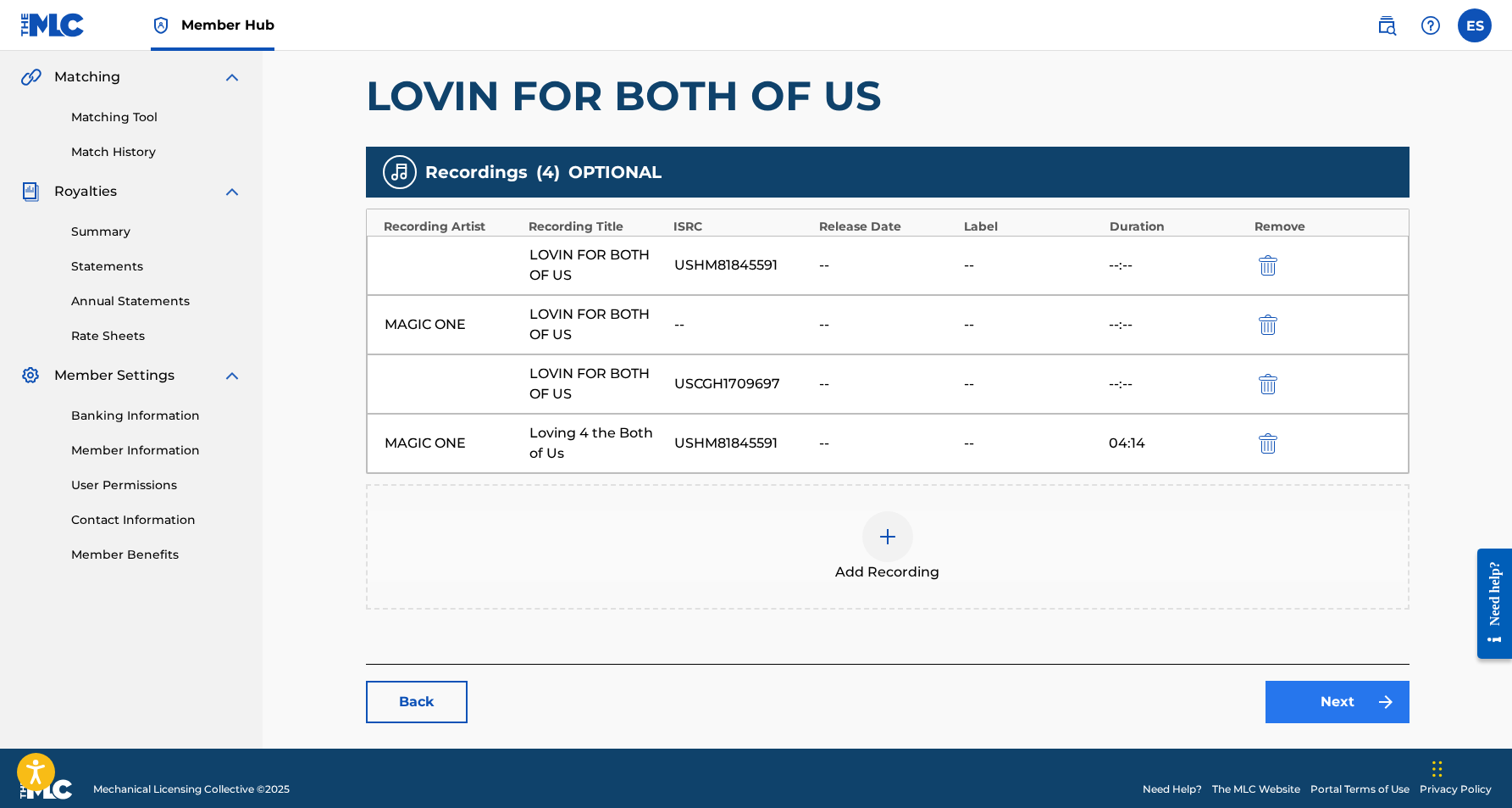
click at [1301, 707] on link "Next" at bounding box center [1337, 702] width 144 height 43
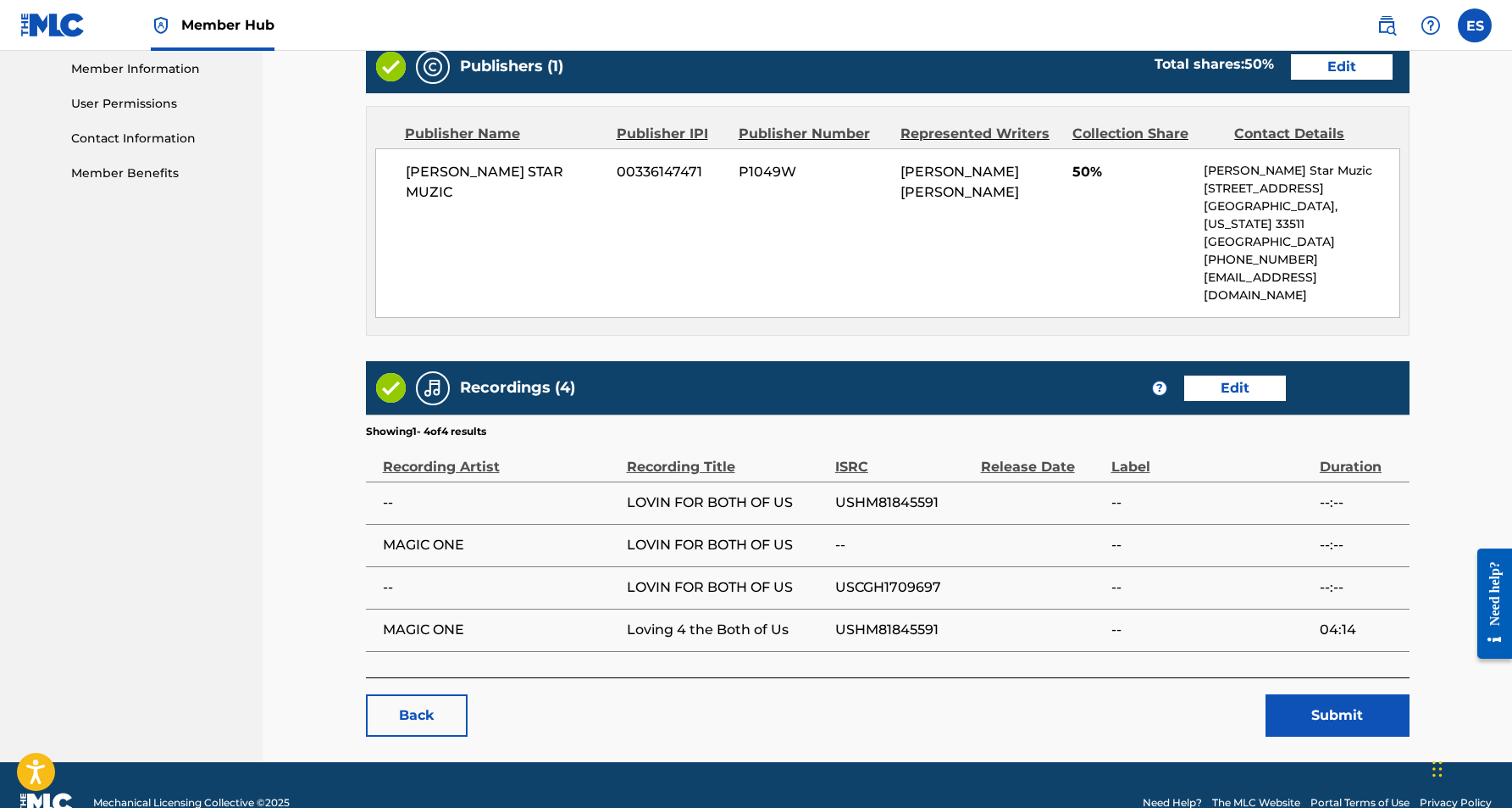
scroll to position [766, 0]
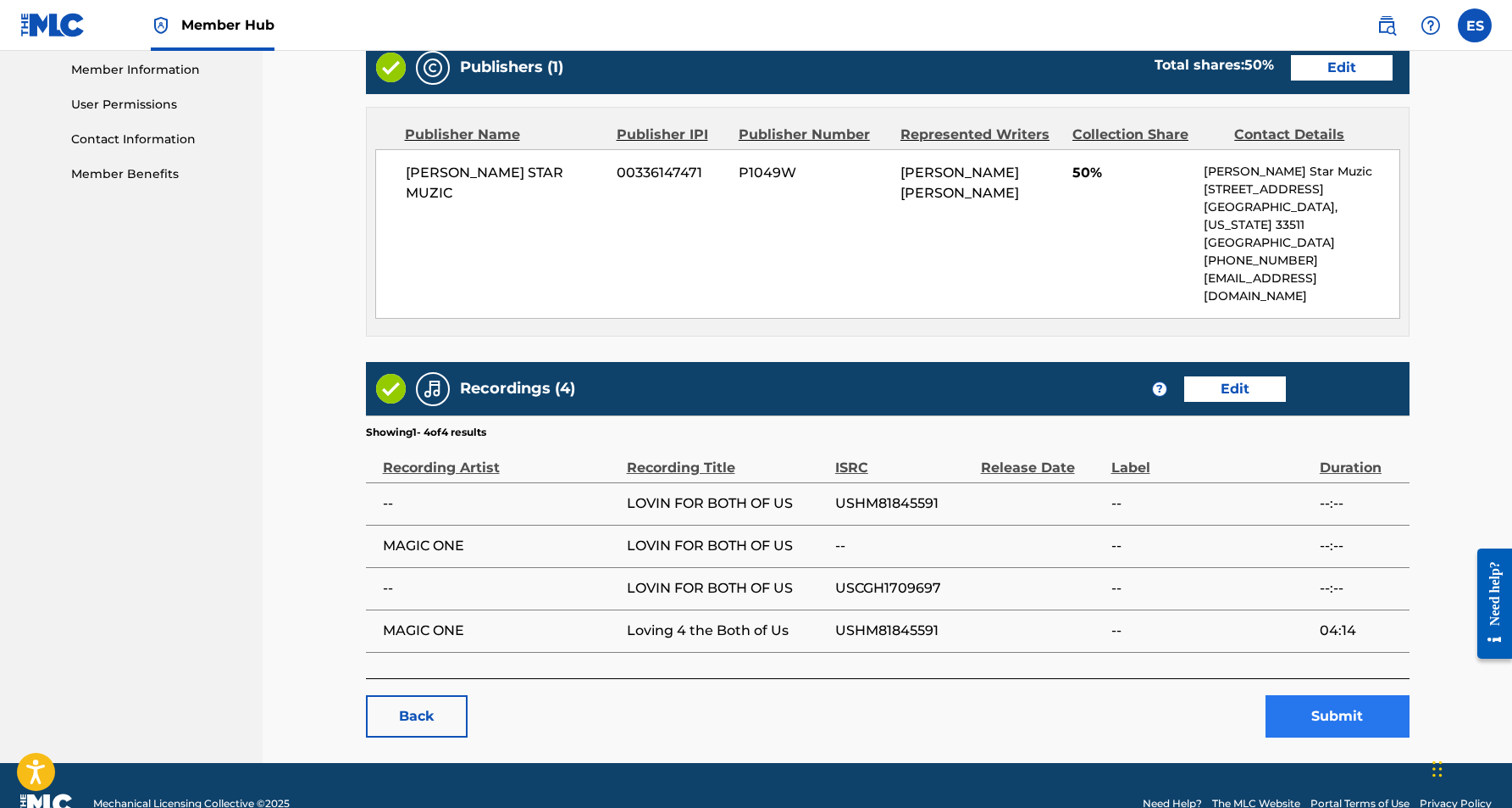
click at [1324, 695] on button "Submit" at bounding box center [1337, 716] width 144 height 43
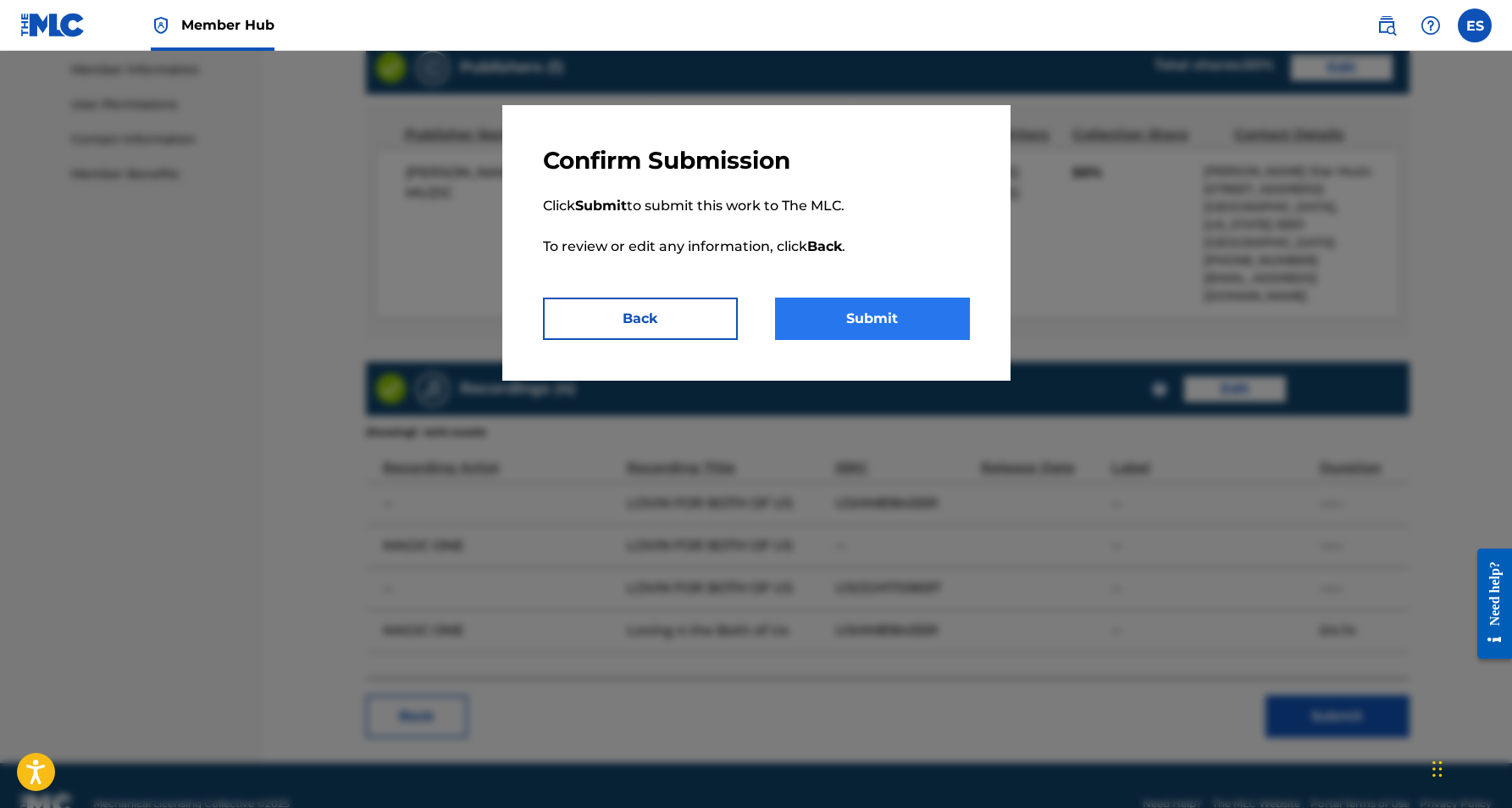
click at [893, 314] on button "Submit" at bounding box center [872, 318] width 195 height 43
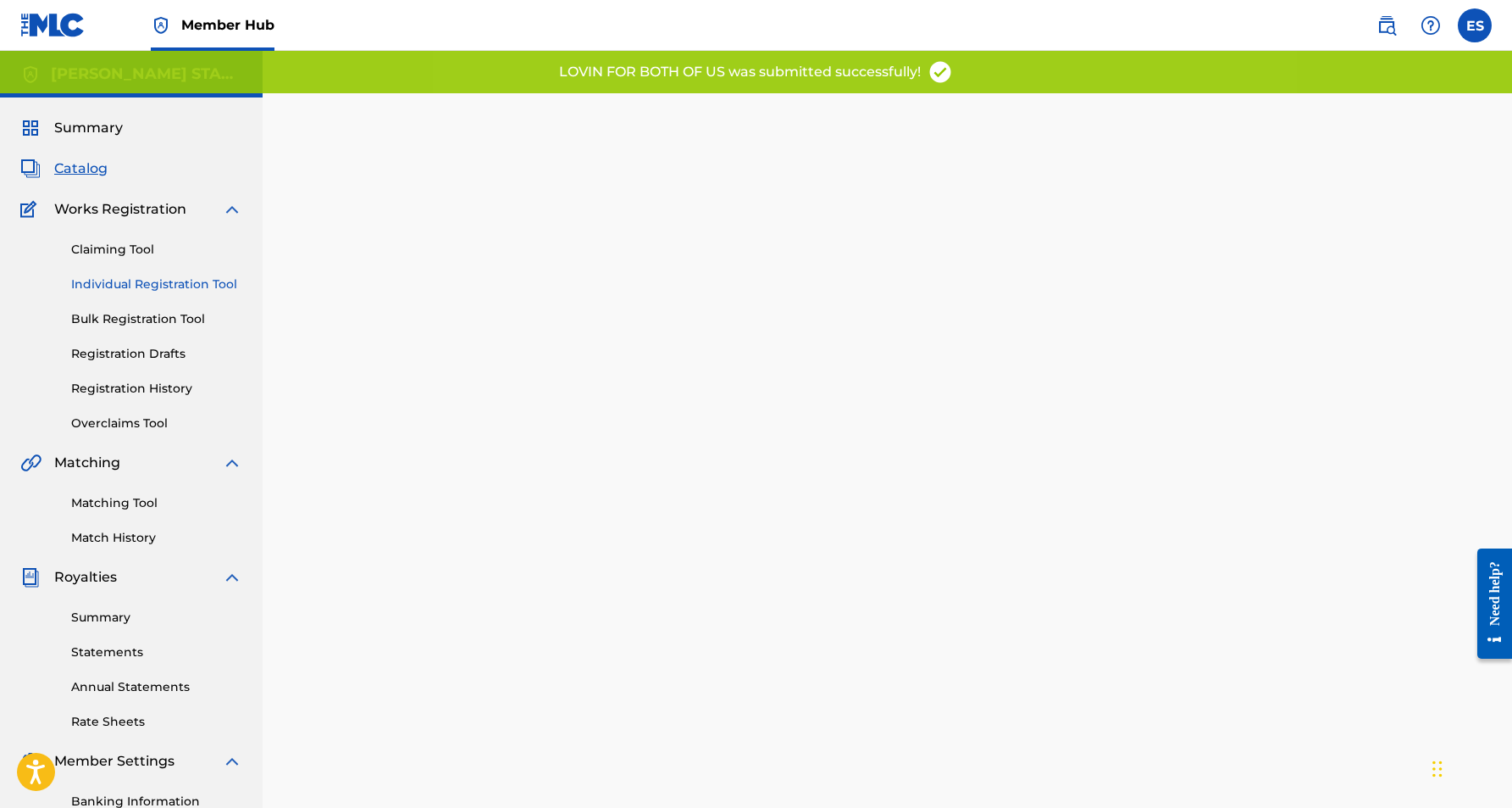
click at [170, 279] on link "Individual Registration Tool" at bounding box center [157, 284] width 171 height 18
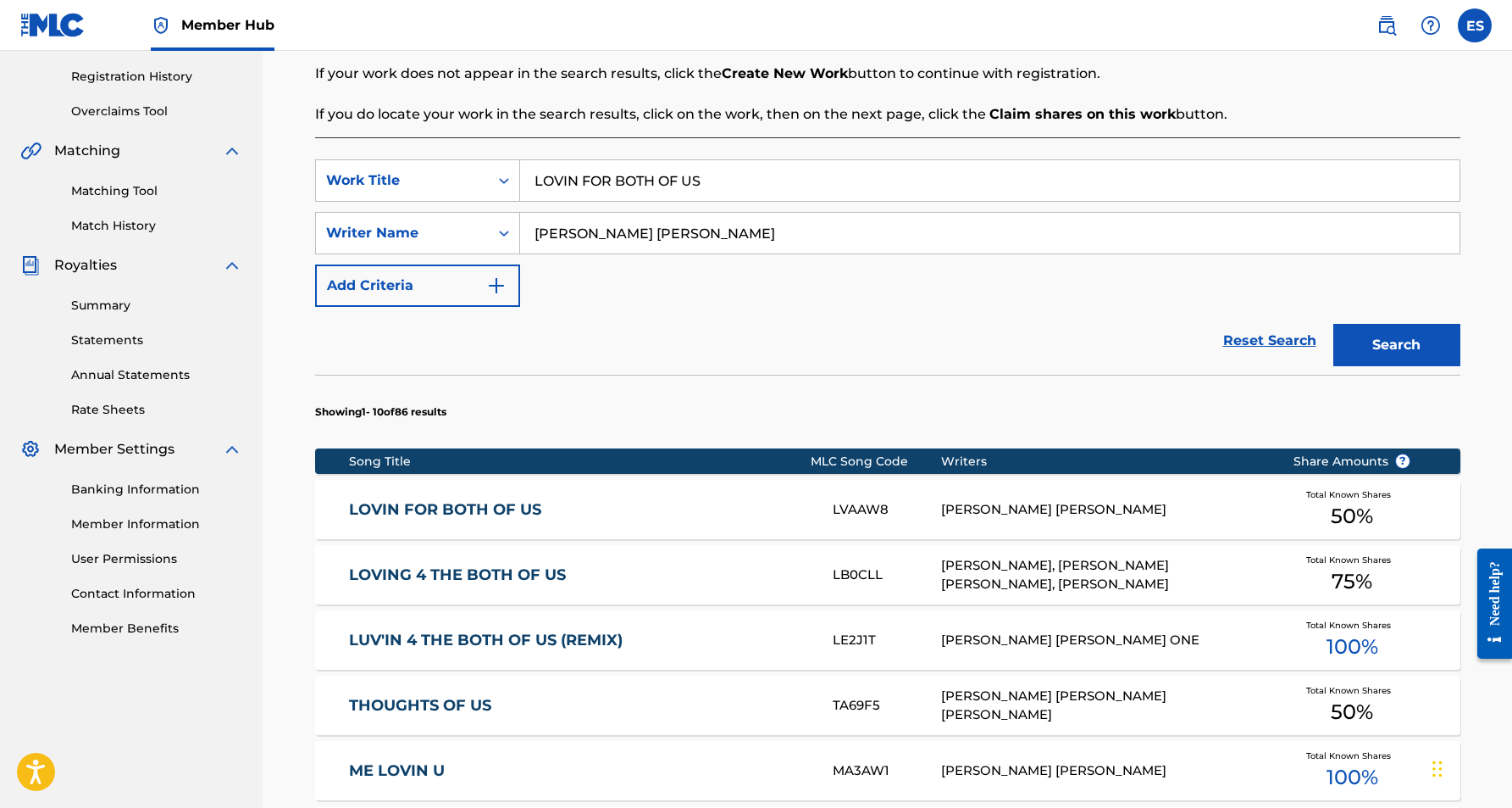
scroll to position [313, 0]
click at [886, 567] on div "LB0CLL" at bounding box center [886, 574] width 108 height 20
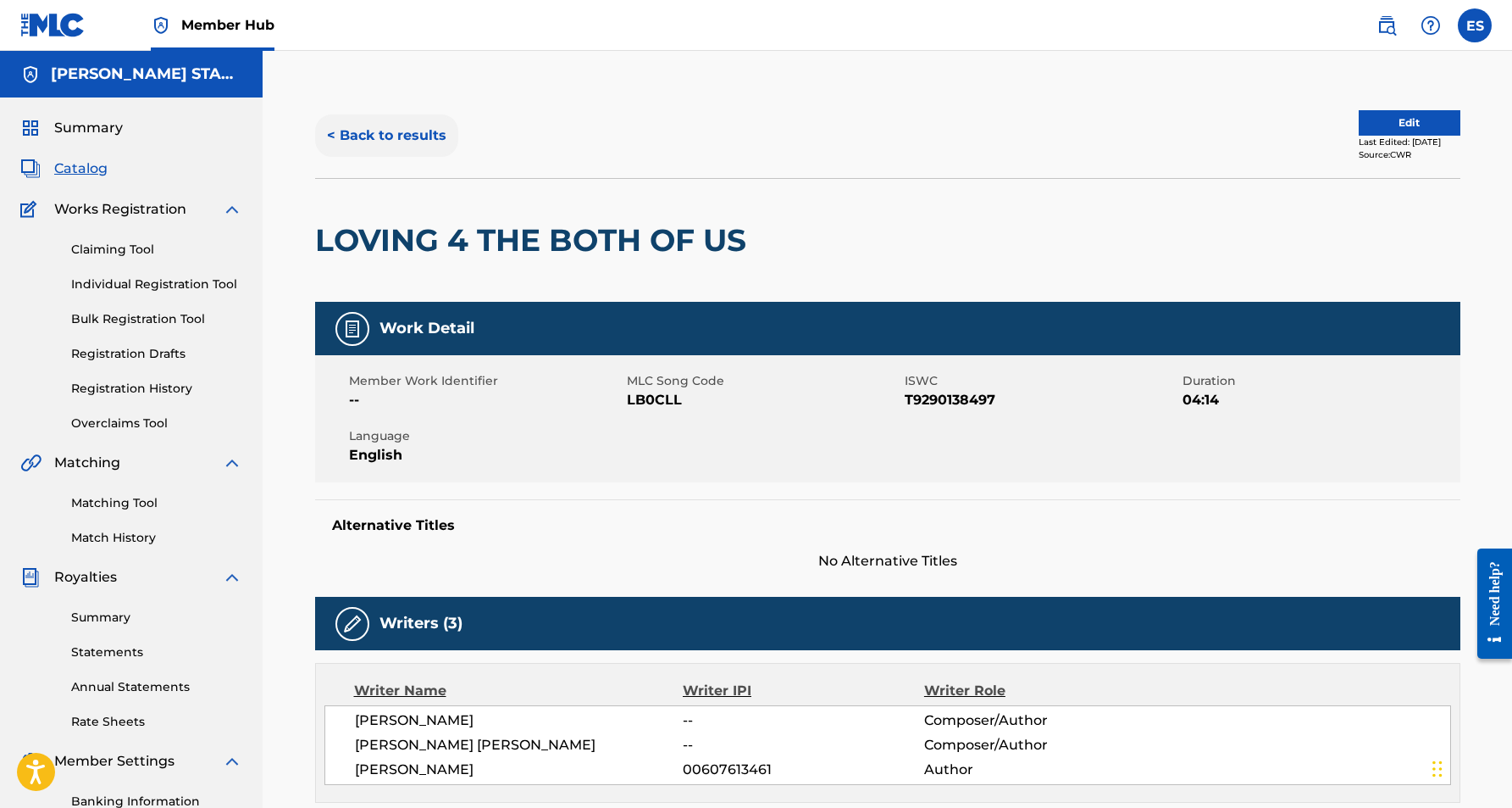
click at [387, 128] on button "< Back to results" at bounding box center [386, 135] width 143 height 43
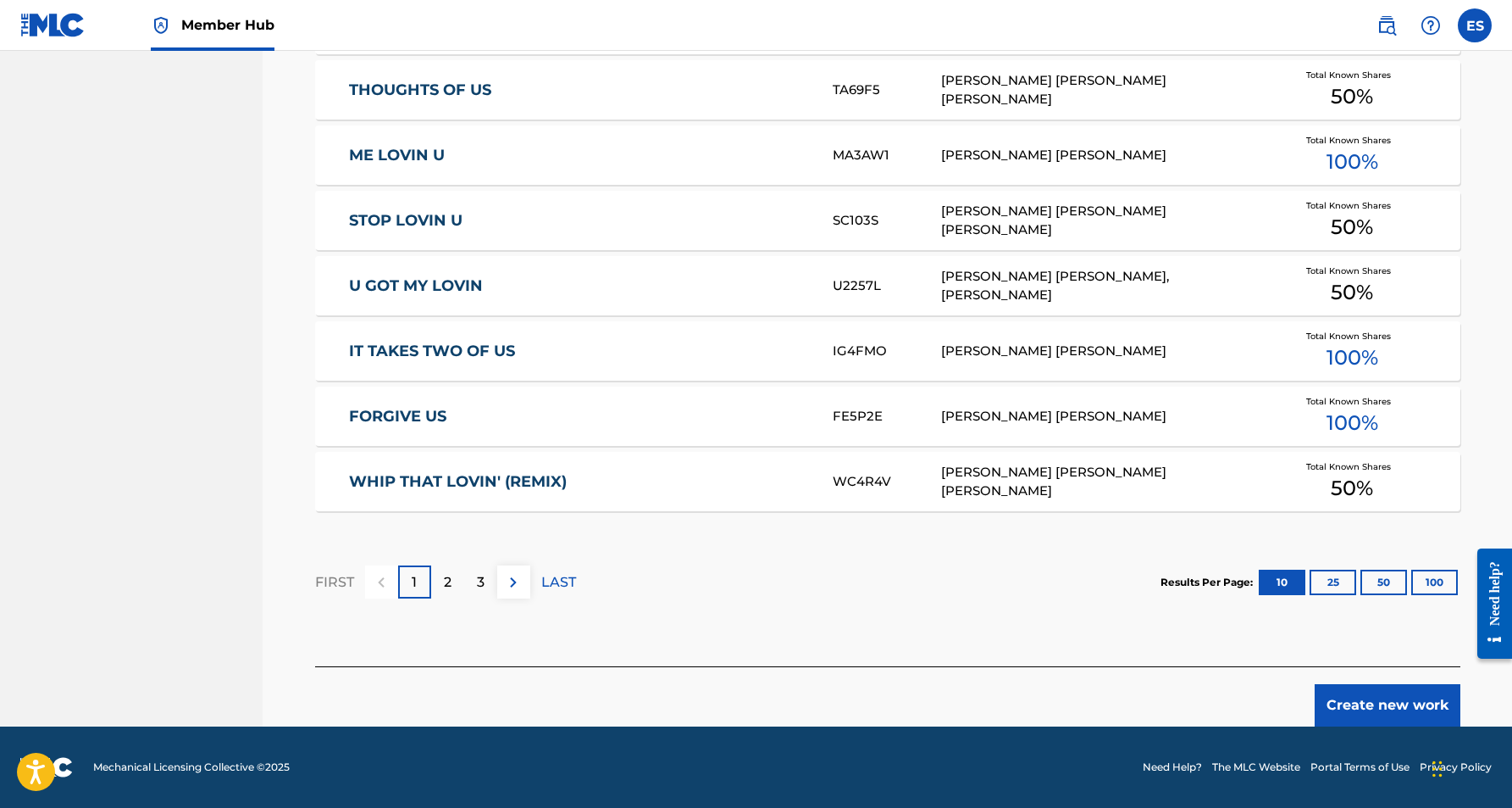
scroll to position [927, 0]
click at [746, 214] on link "STOP LOVIN U" at bounding box center [579, 221] width 461 height 20
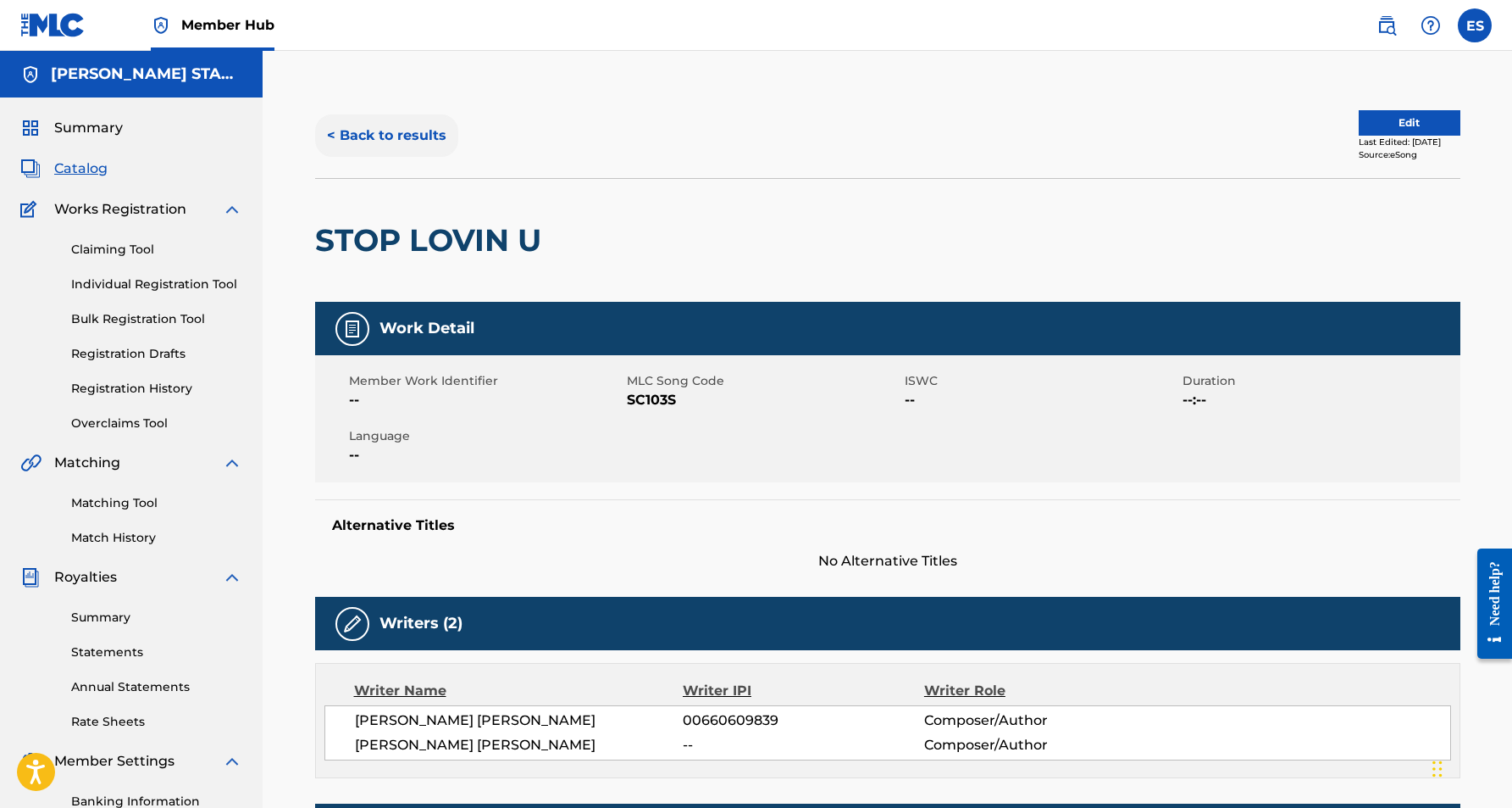
click at [383, 129] on button "< Back to results" at bounding box center [386, 135] width 143 height 43
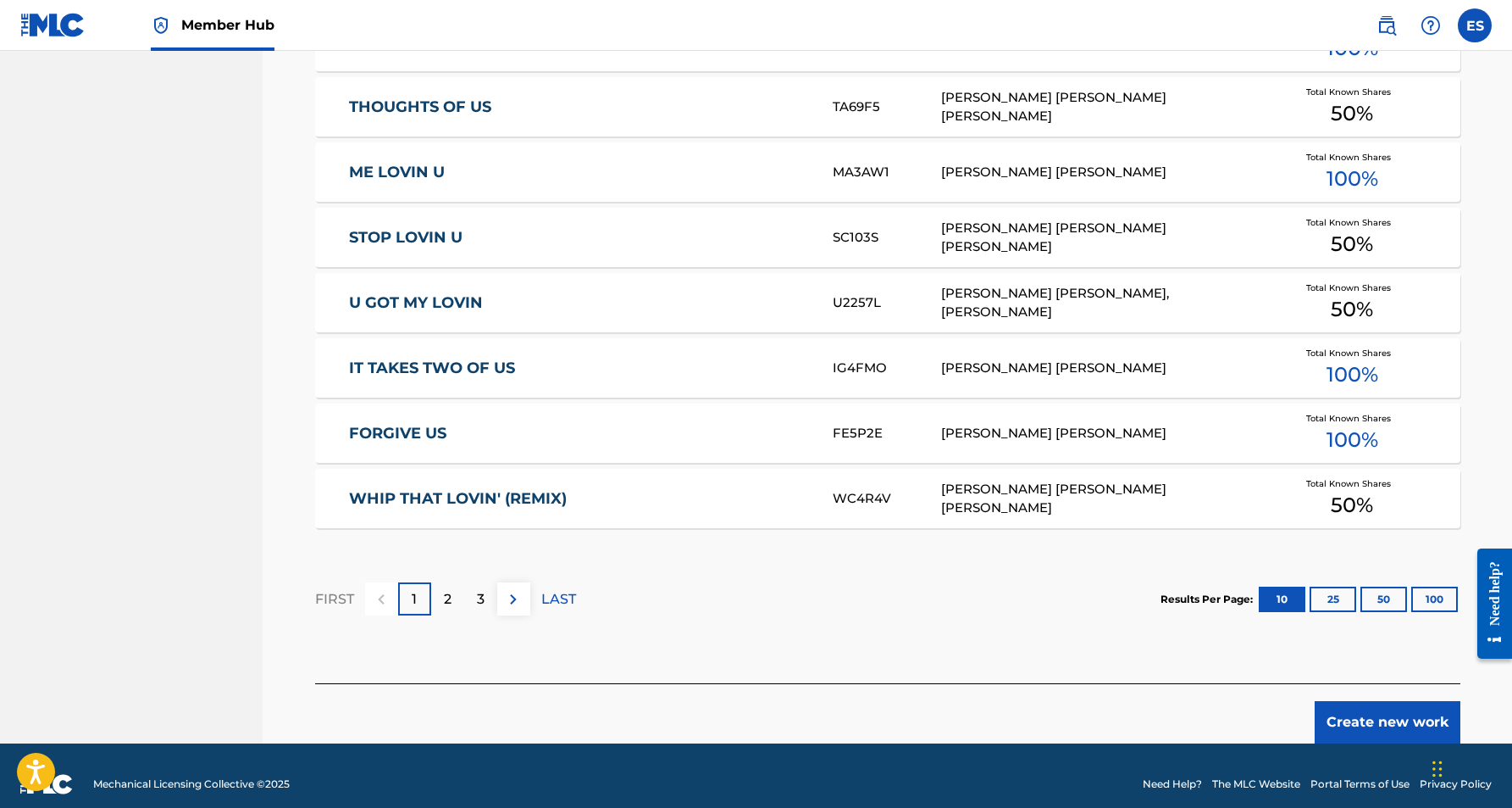
scroll to position [920, 0]
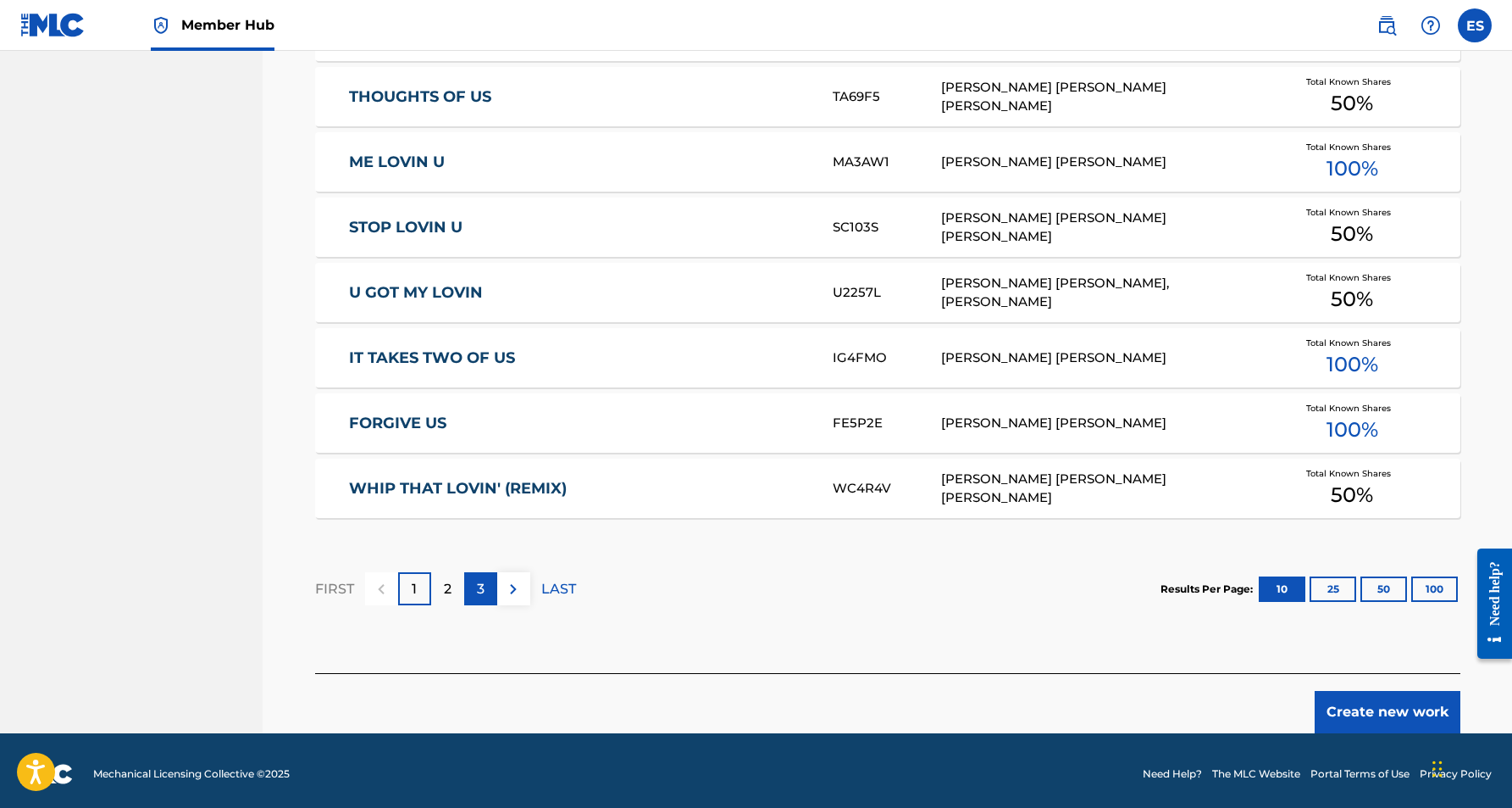
click at [481, 595] on p "3" at bounding box center [481, 588] width 8 height 20
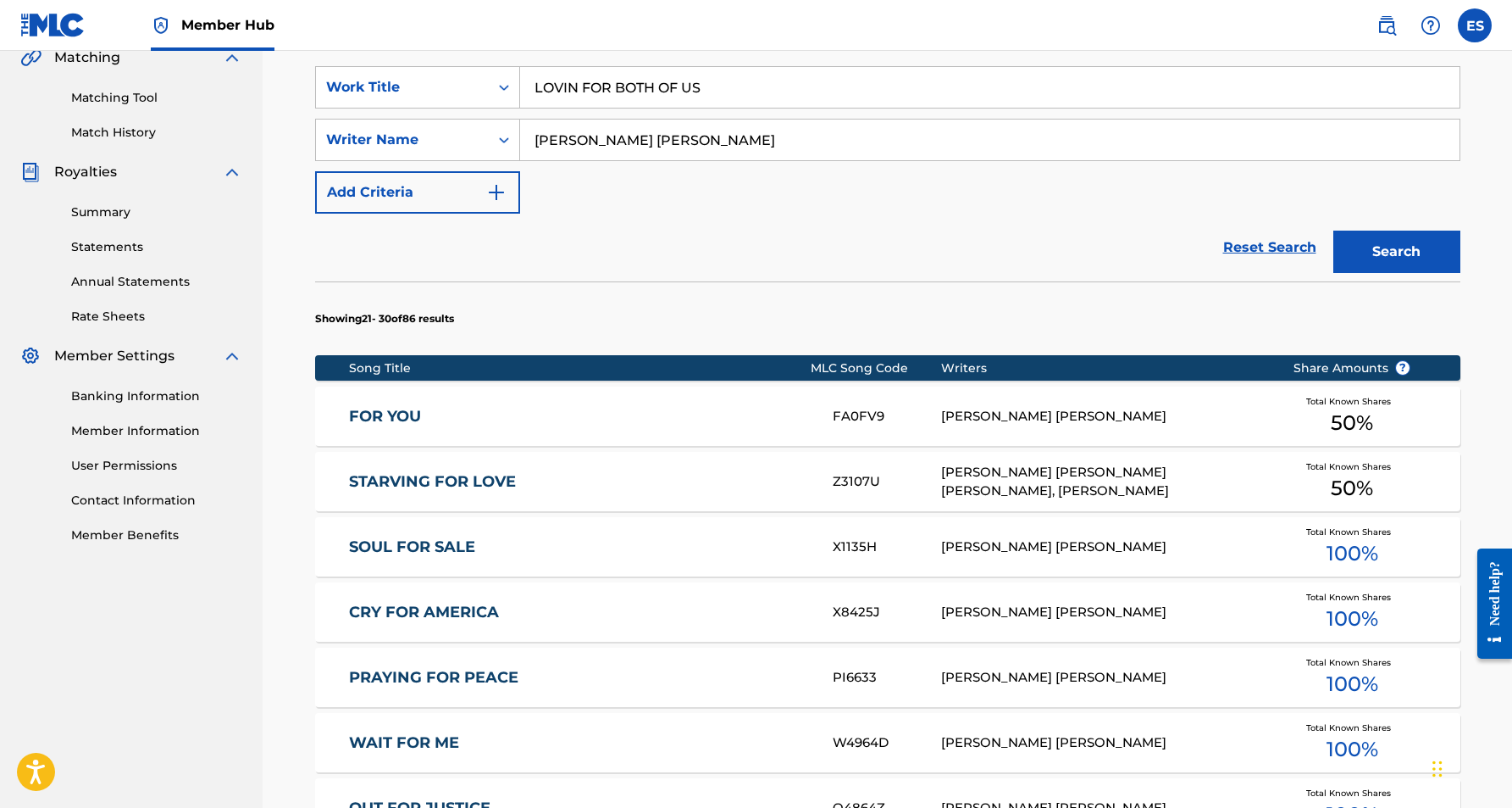
scroll to position [447, 0]
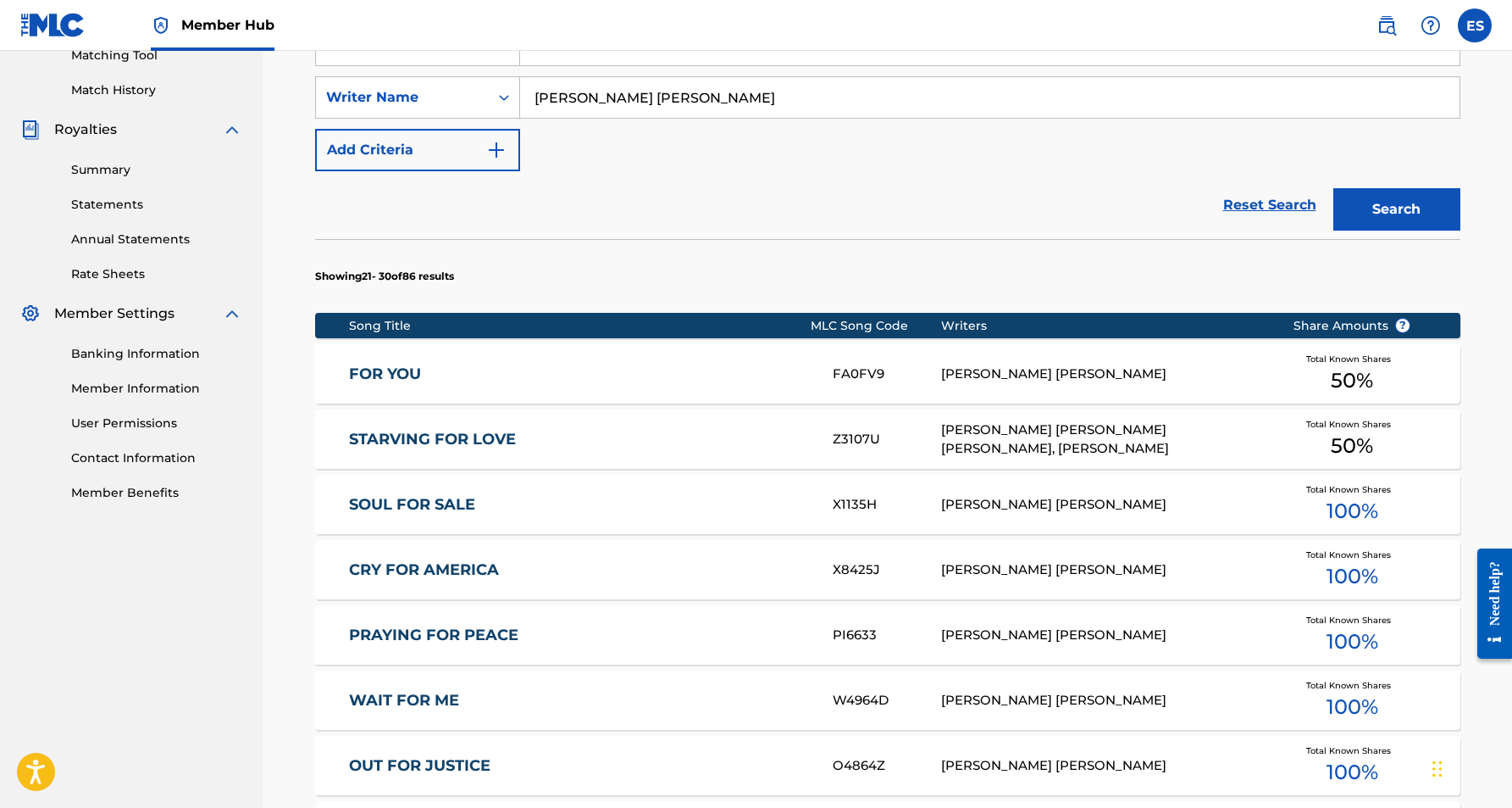
click at [567, 440] on link "STARVING FOR LOVE" at bounding box center [579, 439] width 461 height 20
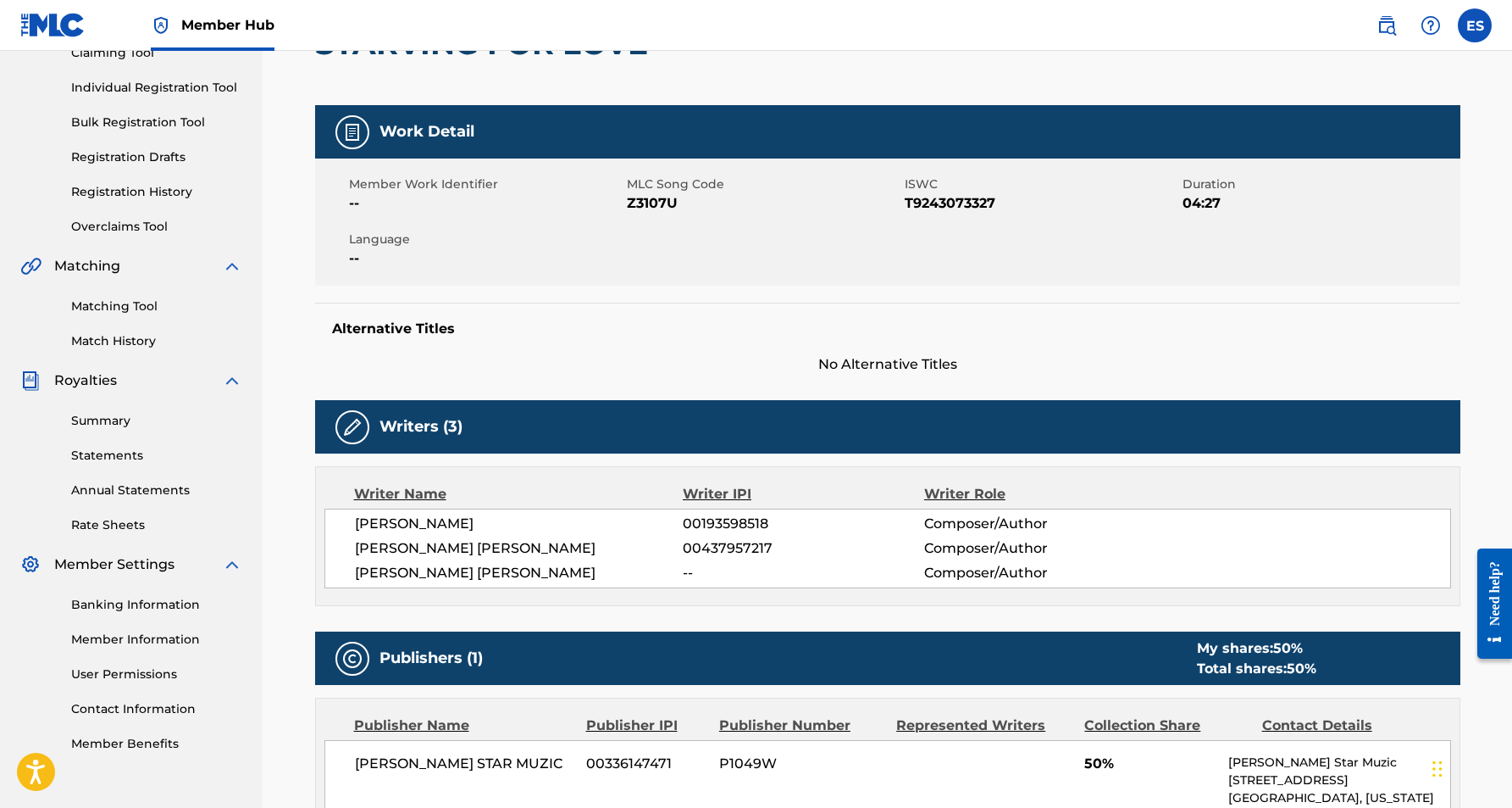
scroll to position [49, 0]
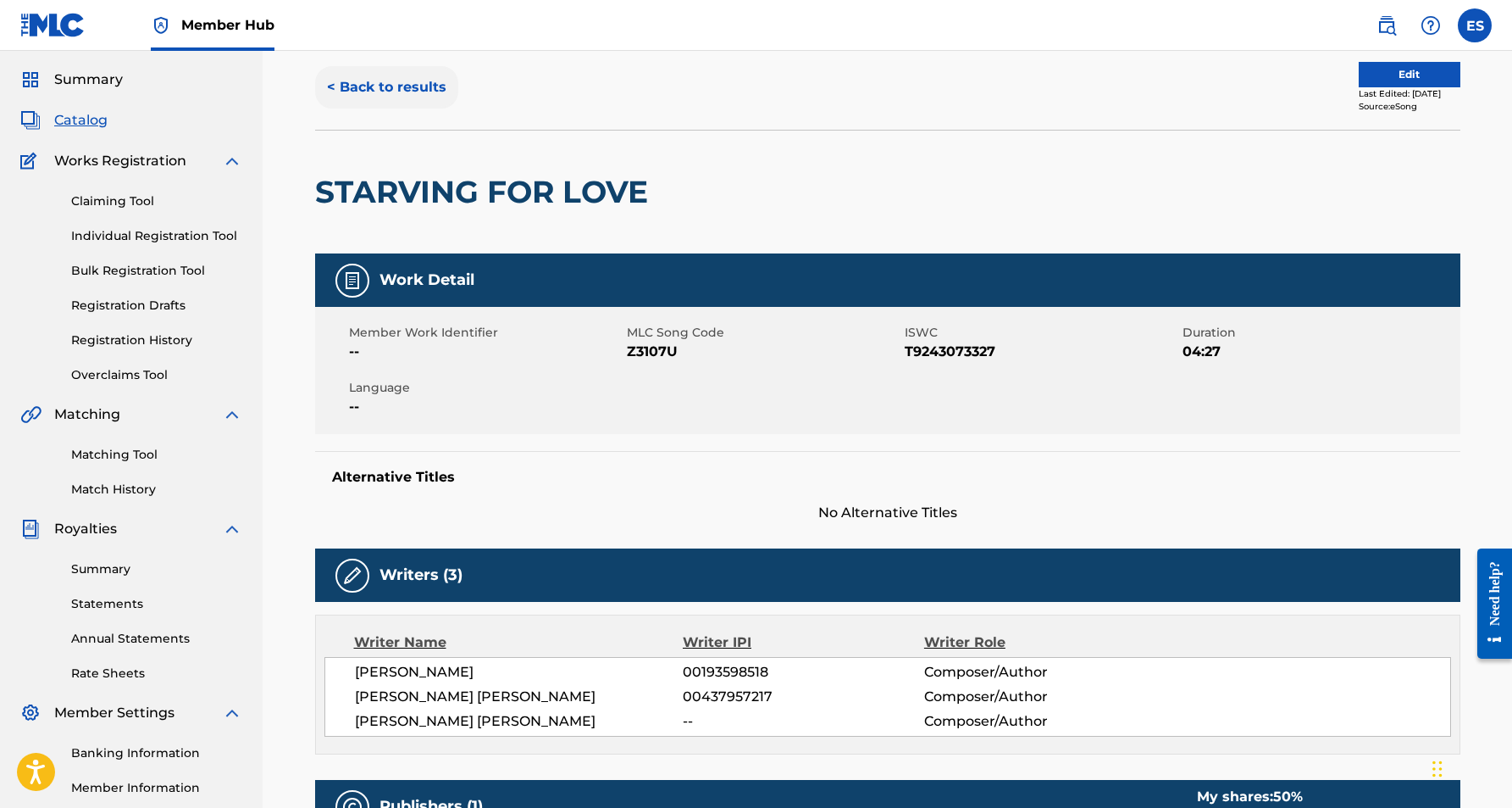
click at [401, 88] on button "< Back to results" at bounding box center [386, 87] width 143 height 43
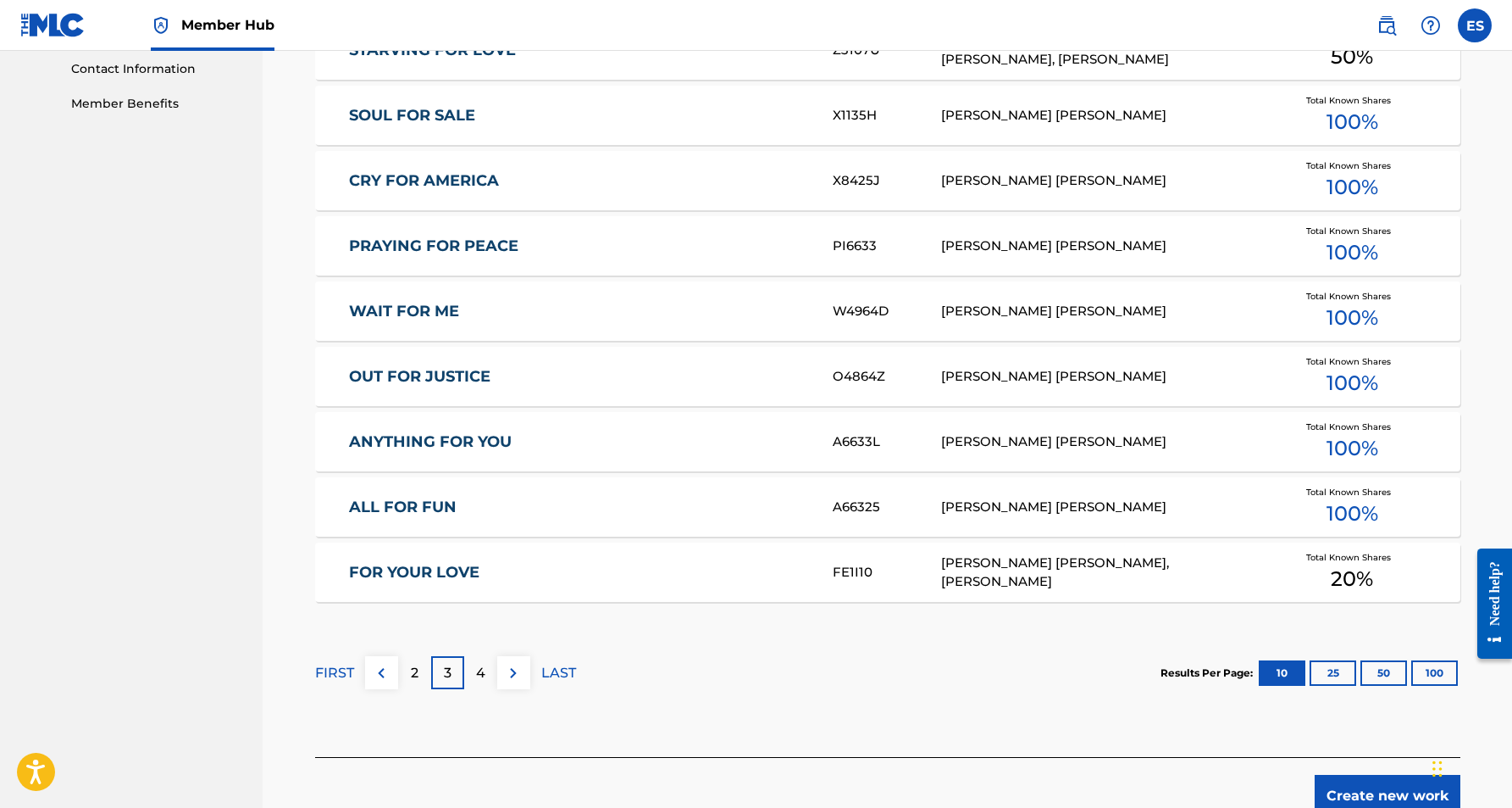
scroll to position [848, 0]
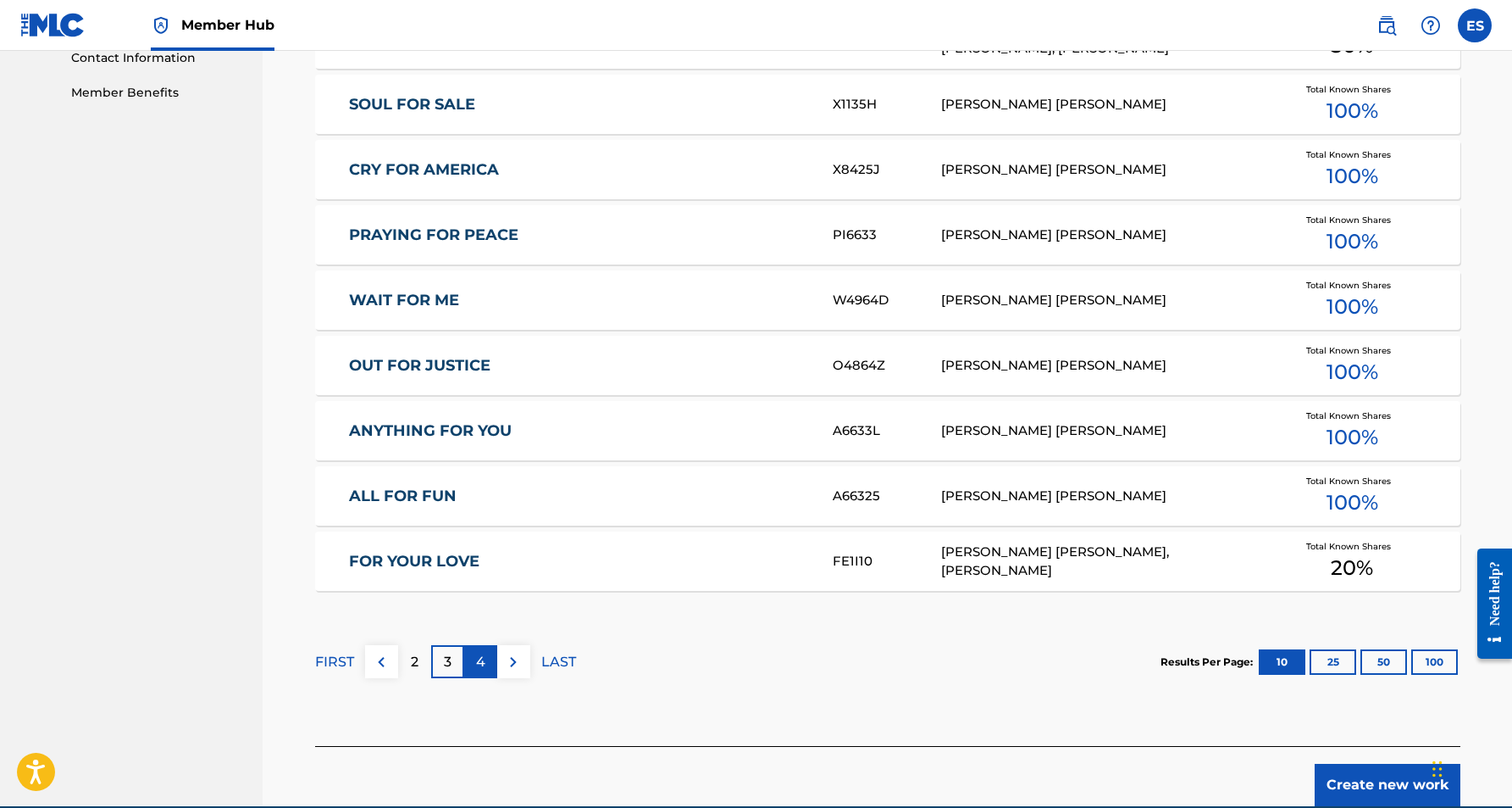
click at [479, 663] on p "4" at bounding box center [480, 662] width 9 height 20
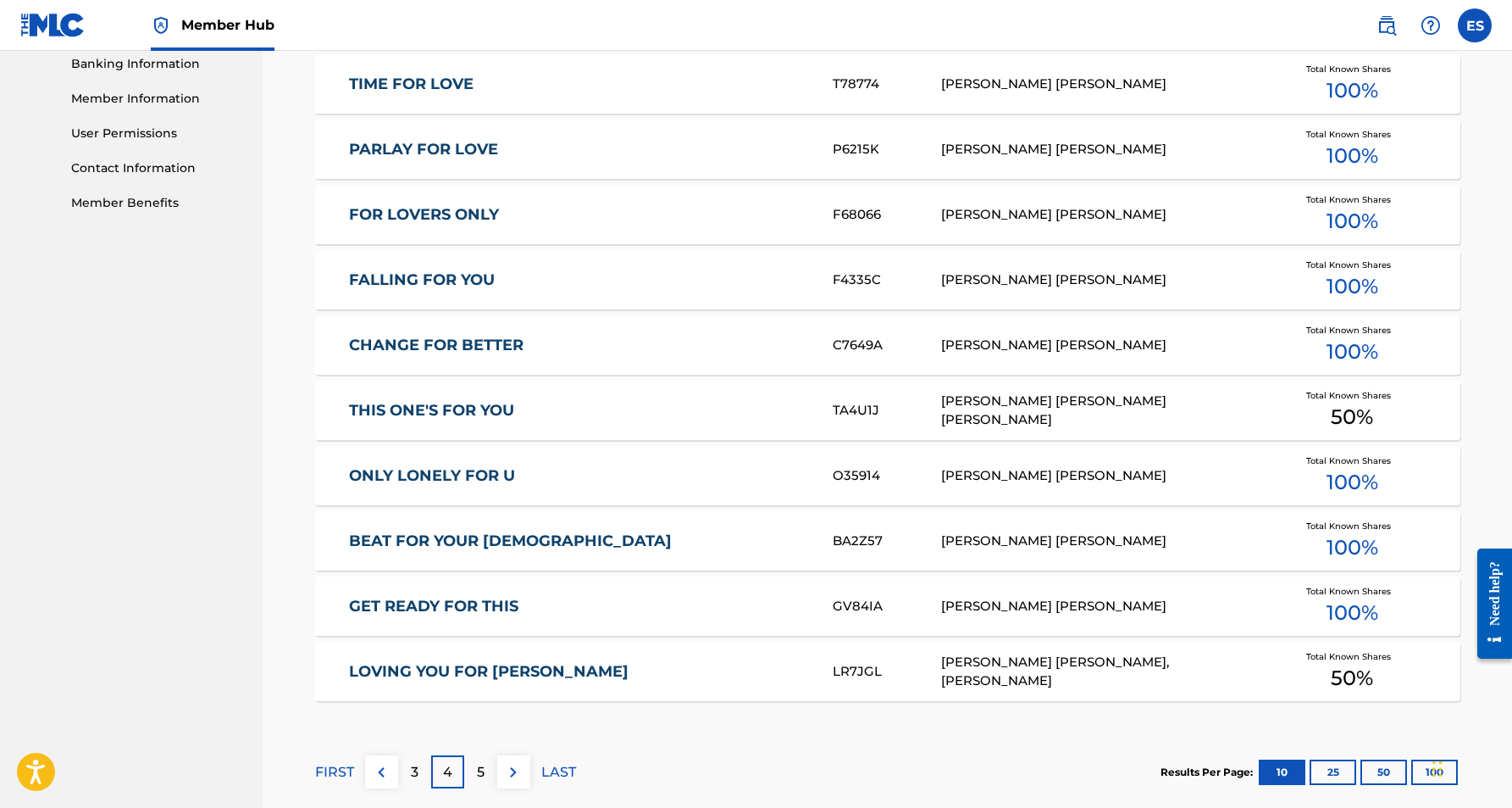
scroll to position [738, 0]
click at [583, 414] on link "THIS ONE'S FOR YOU" at bounding box center [579, 410] width 461 height 20
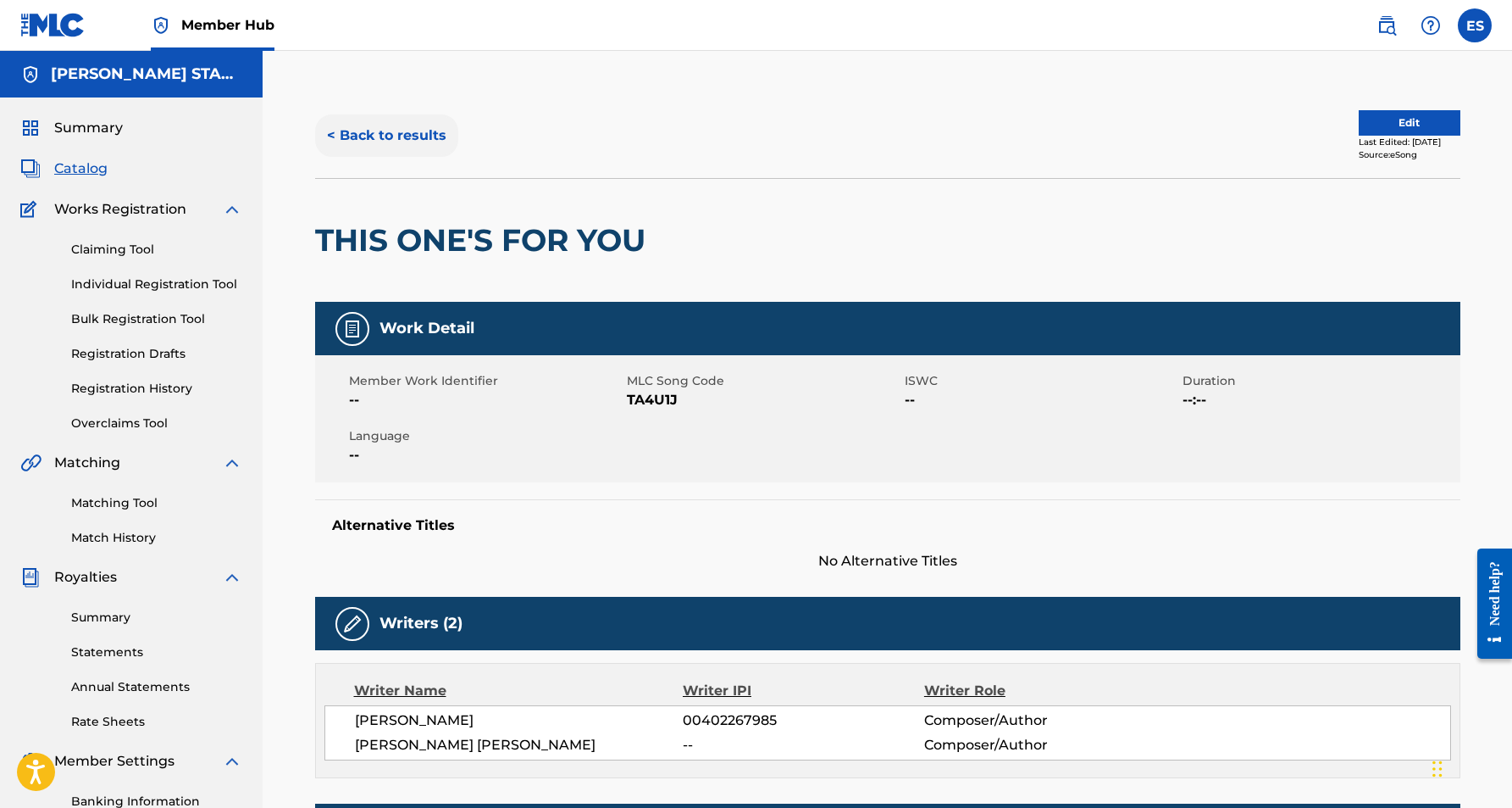
click at [396, 135] on button "< Back to results" at bounding box center [386, 135] width 143 height 43
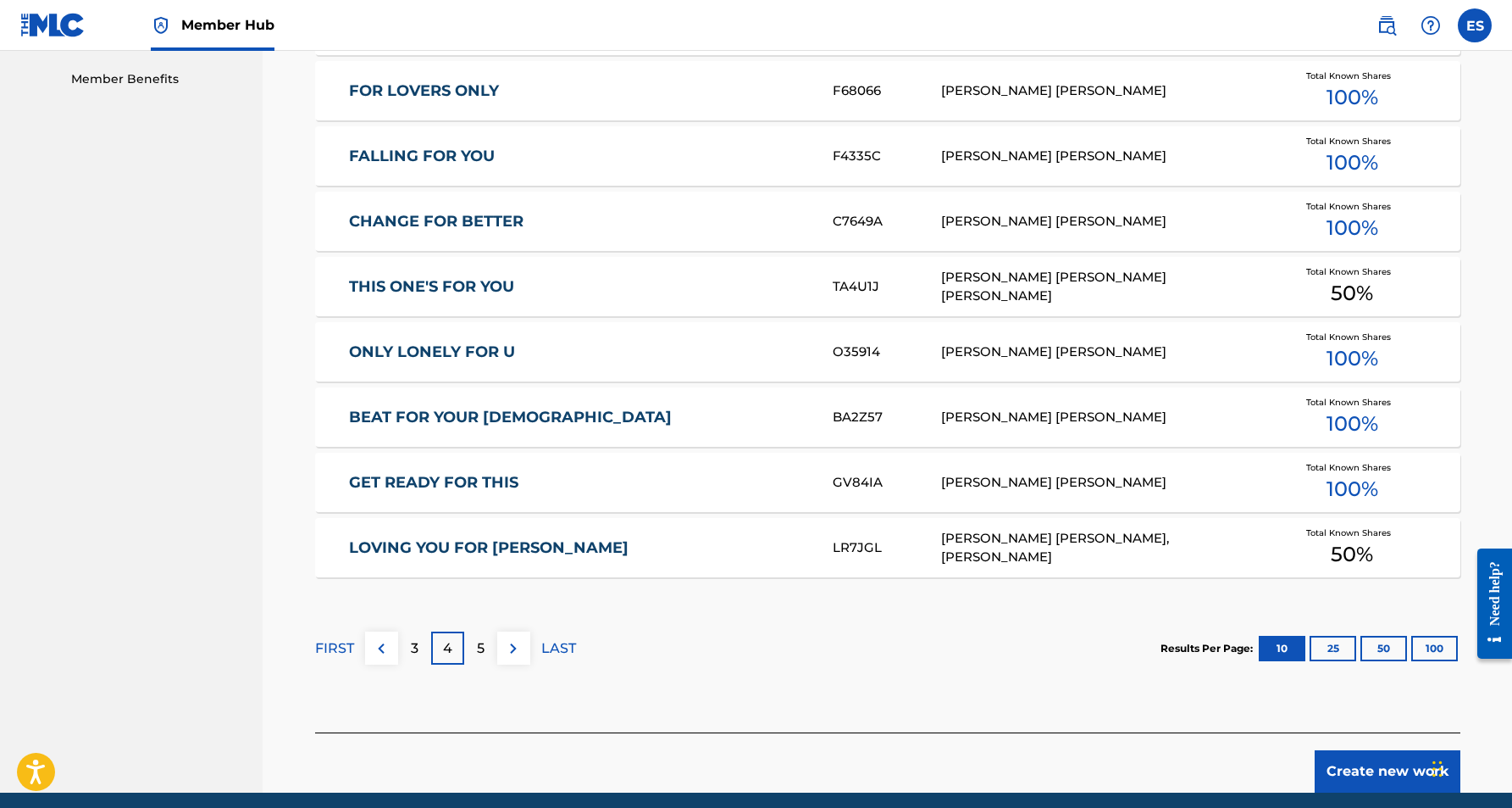
scroll to position [862, 0]
click at [495, 551] on link "LOVING YOU FOR [PERSON_NAME]" at bounding box center [579, 548] width 461 height 20
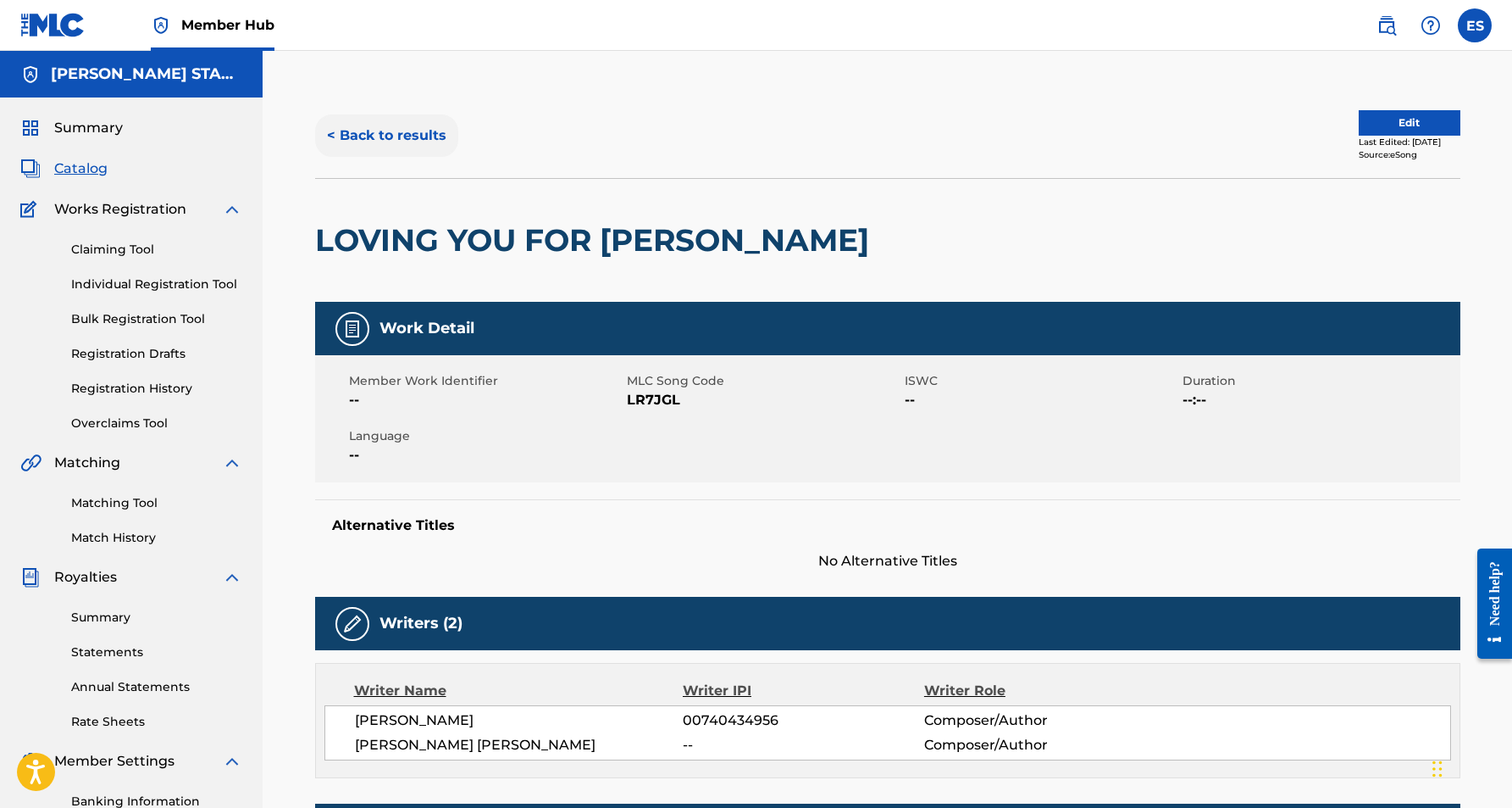
click at [408, 134] on button "< Back to results" at bounding box center [386, 135] width 143 height 43
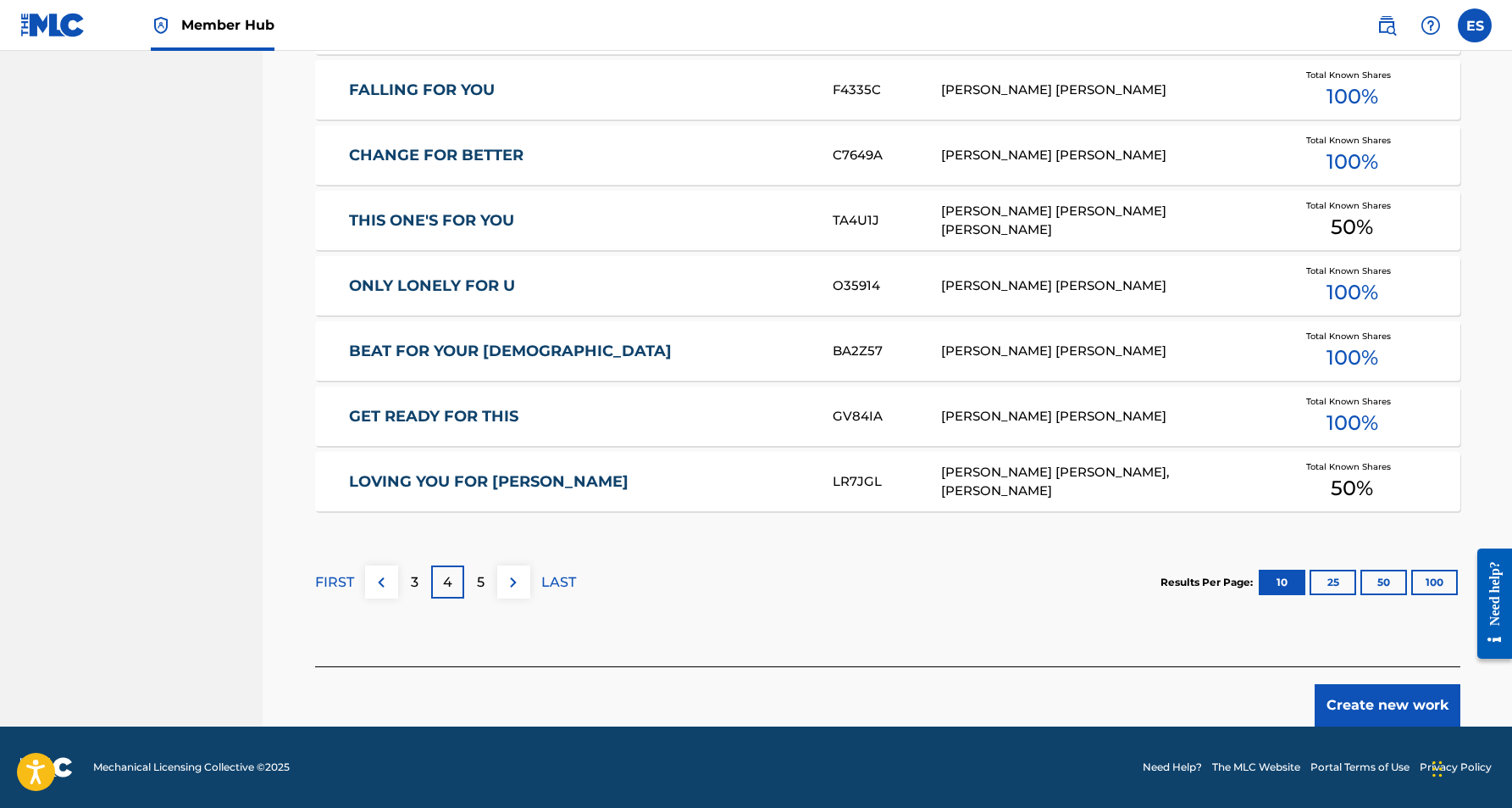
scroll to position [927, 0]
click at [487, 584] on div "5" at bounding box center [480, 581] width 33 height 33
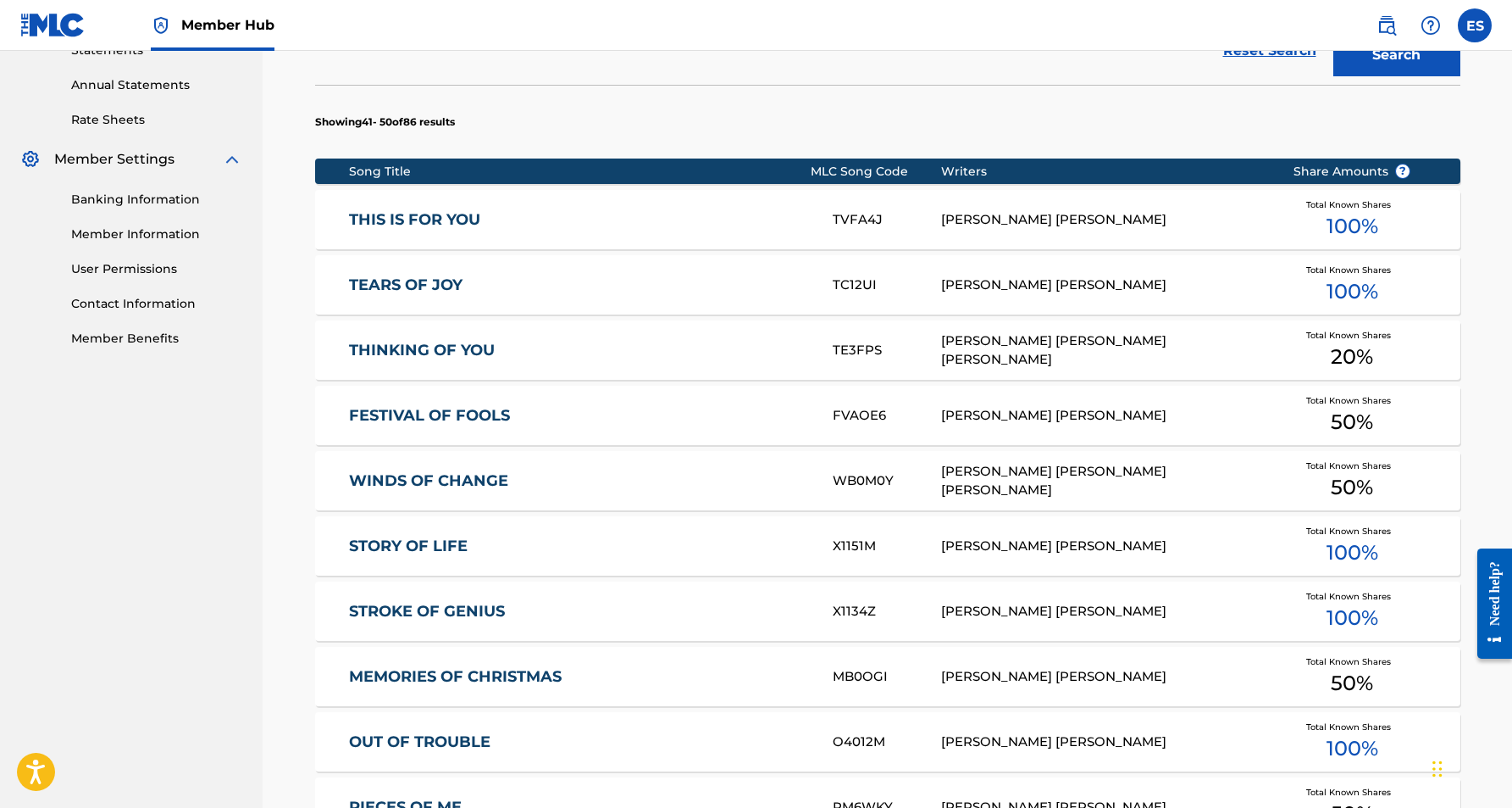
scroll to position [605, 0]
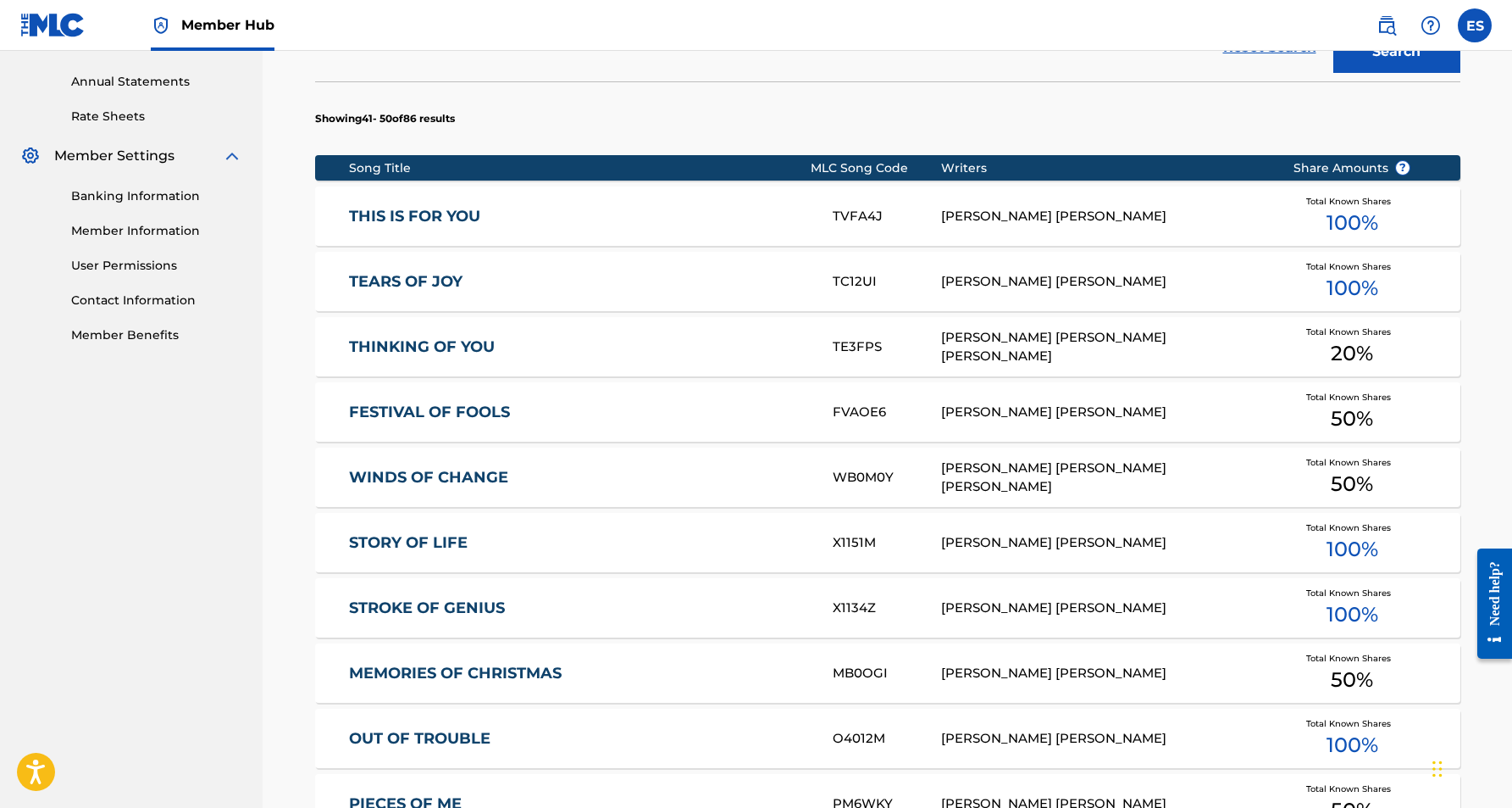
click at [489, 357] on div "THINKING OF YOU TE3FPS [PERSON_NAME] [PERSON_NAME] [PERSON_NAME] Total Known Sh…" at bounding box center [887, 347] width 1145 height 60
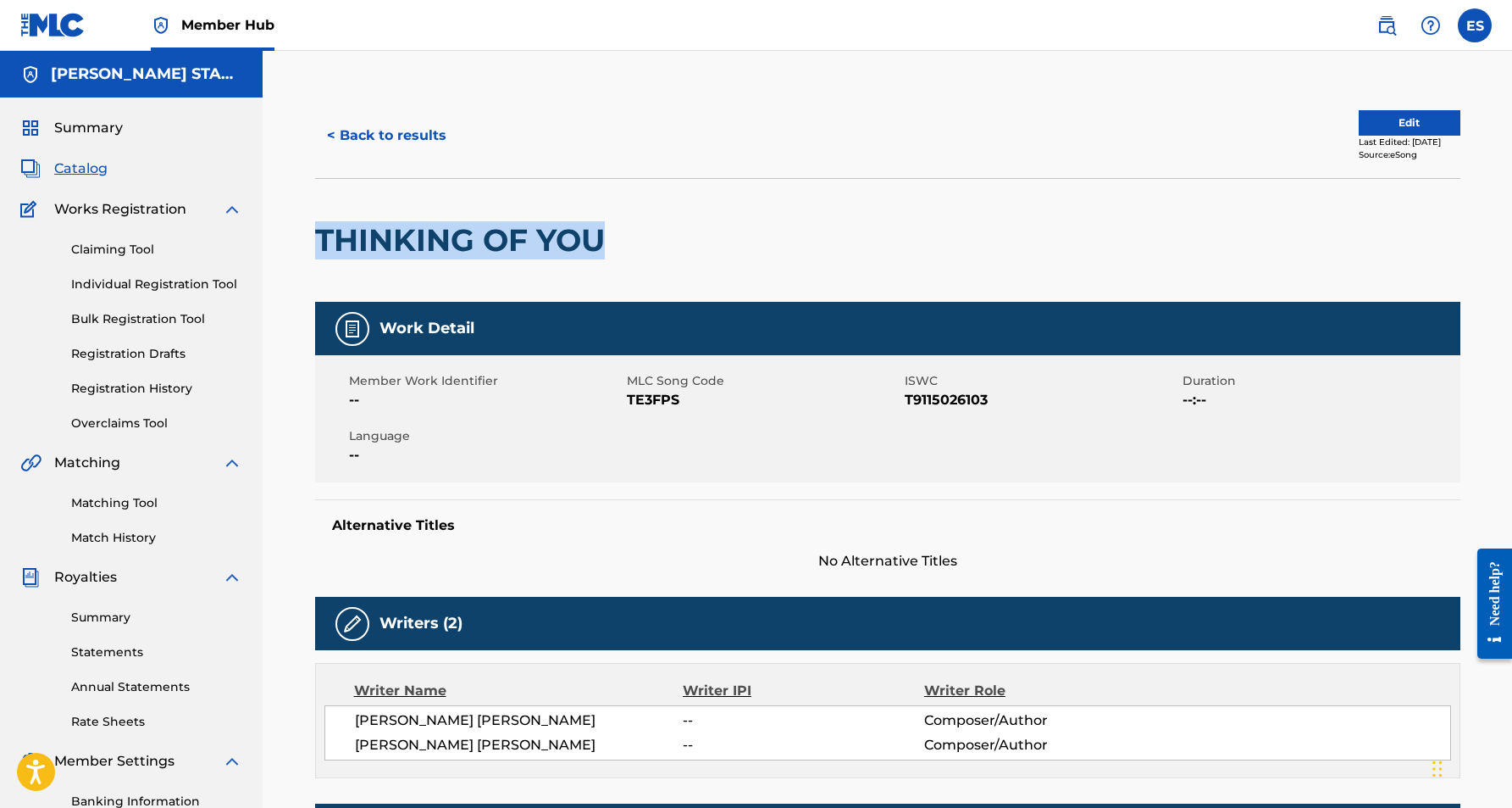
drag, startPoint x: 609, startPoint y: 240, endPoint x: 307, endPoint y: 227, distance: 302.3
click at [307, 227] on div "< Back to results Edit Last Edited: [DATE] Source: eSong THINKING OF YOU Work D…" at bounding box center [888, 758] width 1186 height 1330
copy h2 "THINKING OF YOU"
click at [1403, 119] on button "Edit" at bounding box center [1410, 123] width 101 height 26
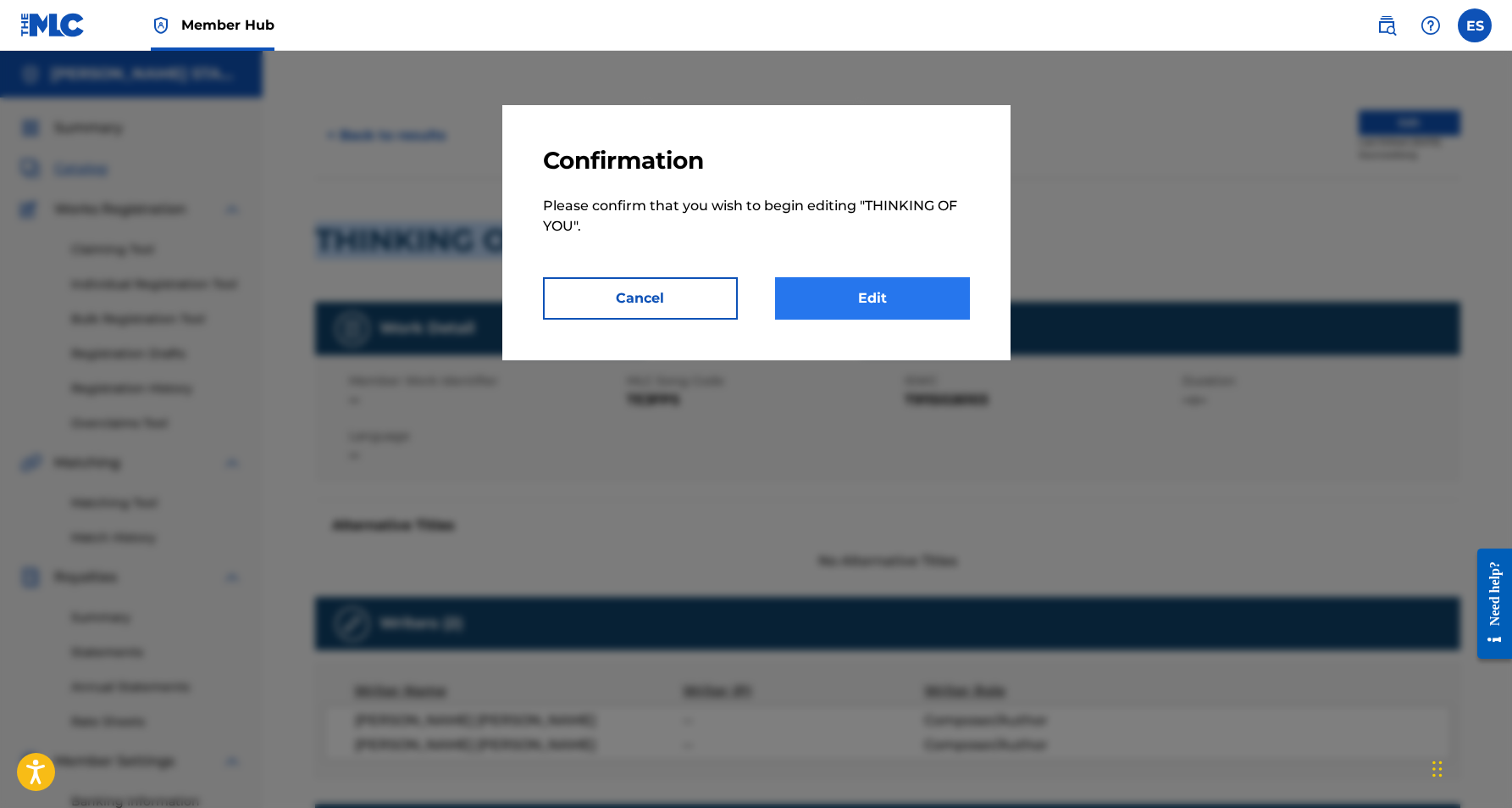
click at [897, 301] on link "Edit" at bounding box center [872, 298] width 195 height 43
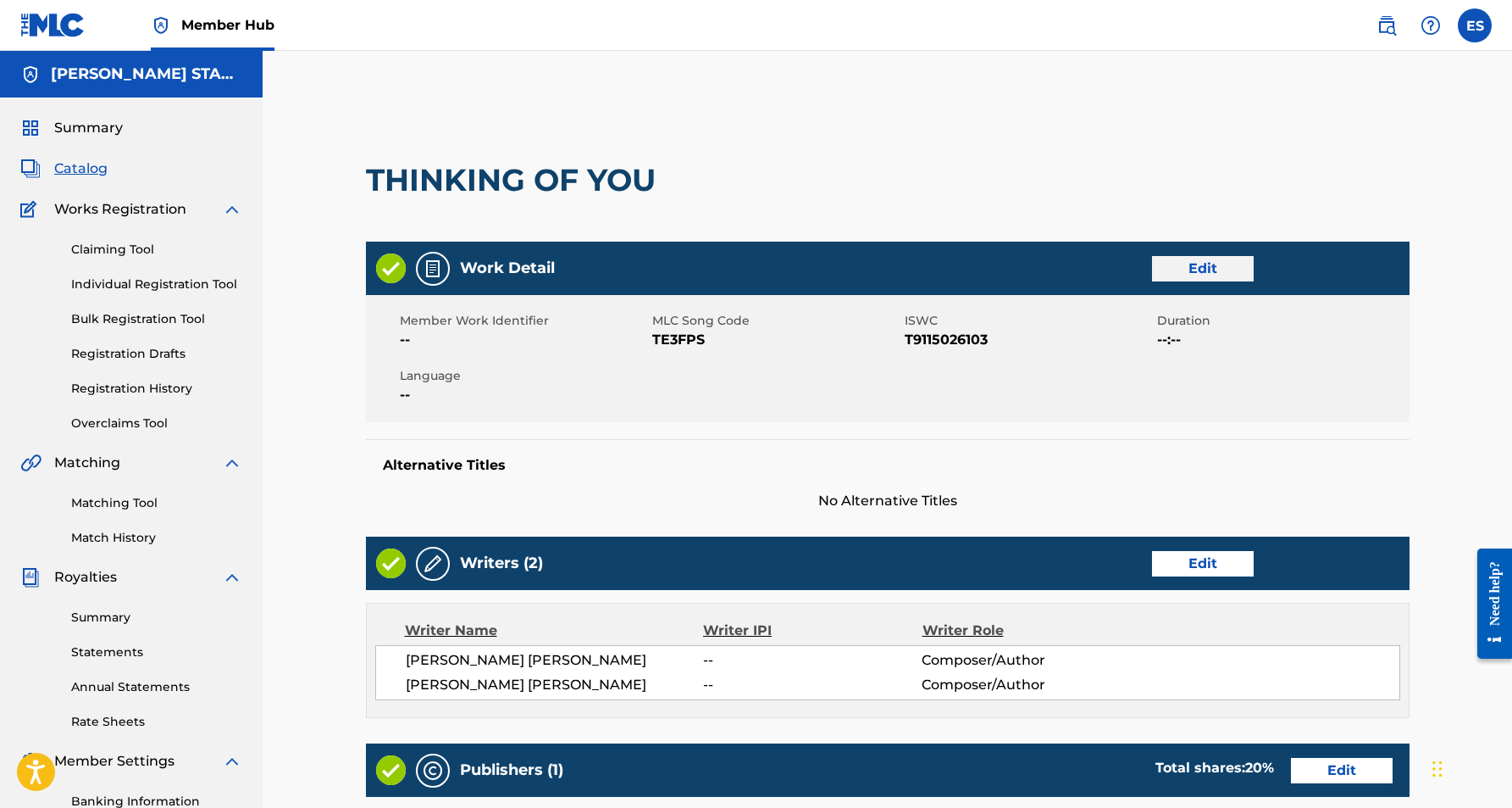
click at [1200, 264] on link "Edit" at bounding box center [1203, 269] width 101 height 26
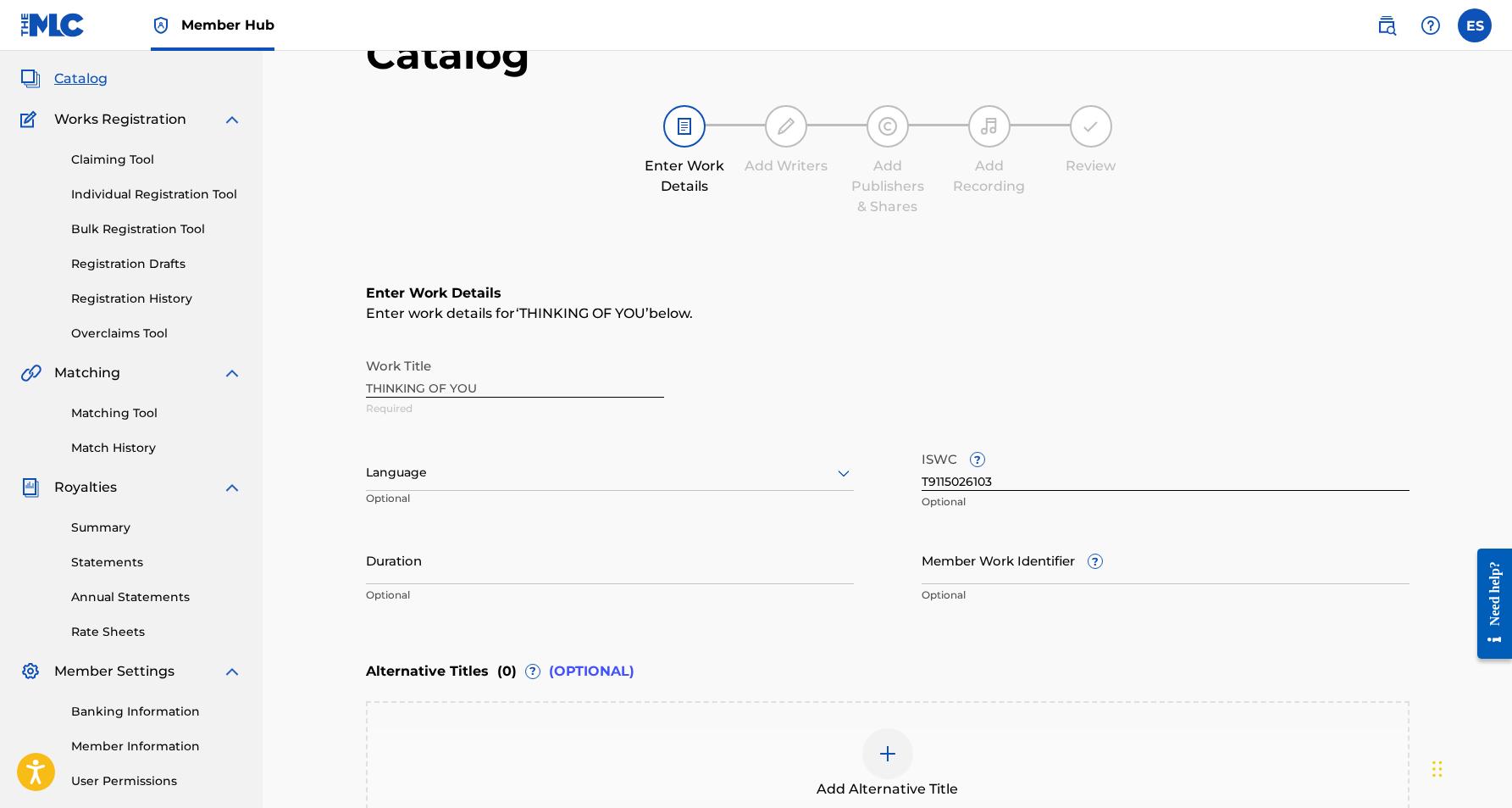
scroll to position [107, 0]
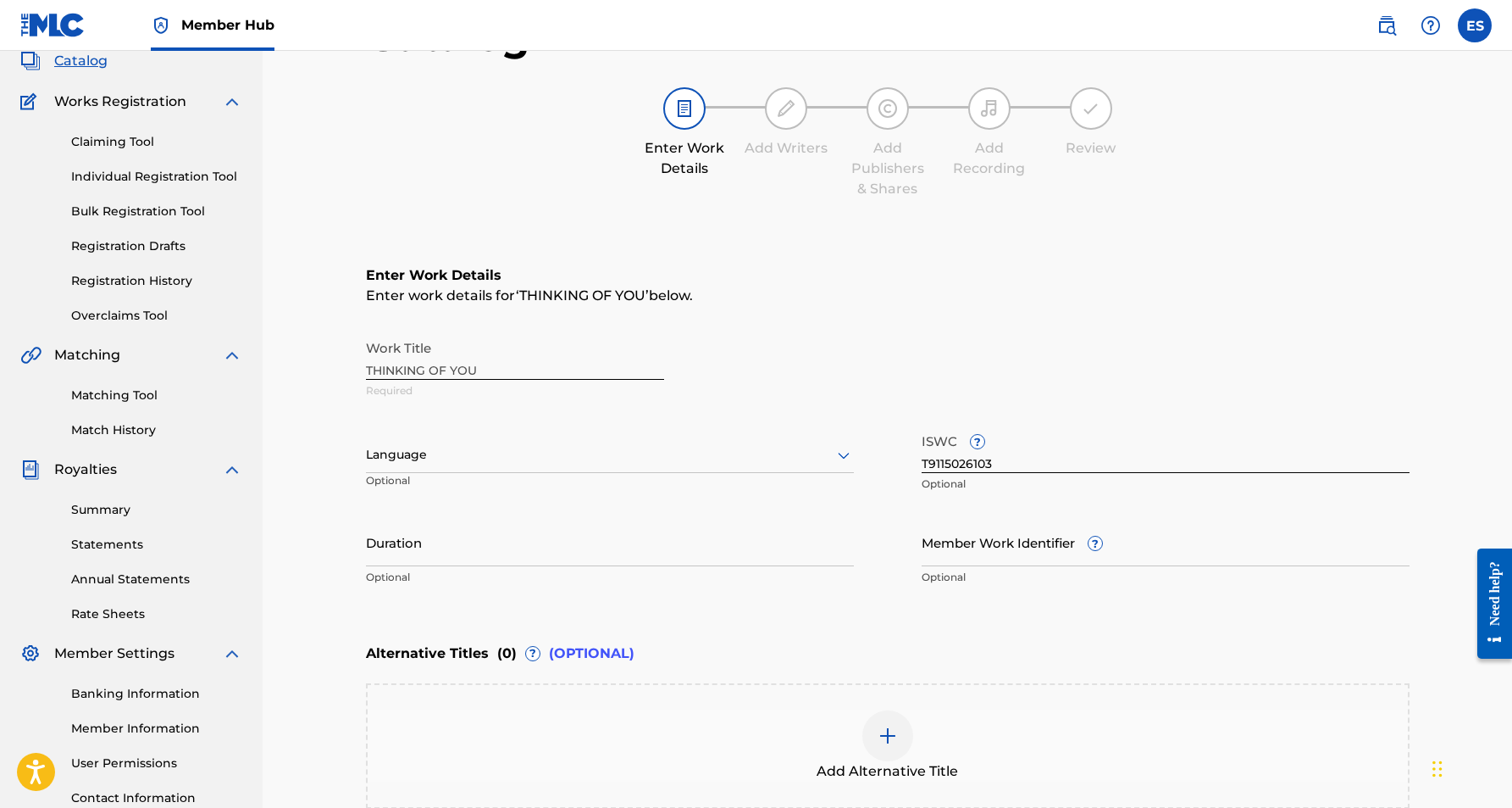
click at [843, 455] on icon at bounding box center [843, 455] width 20 height 20
click at [772, 487] on div "English" at bounding box center [610, 492] width 487 height 38
click at [578, 538] on input "Duration" at bounding box center [609, 542] width 488 height 49
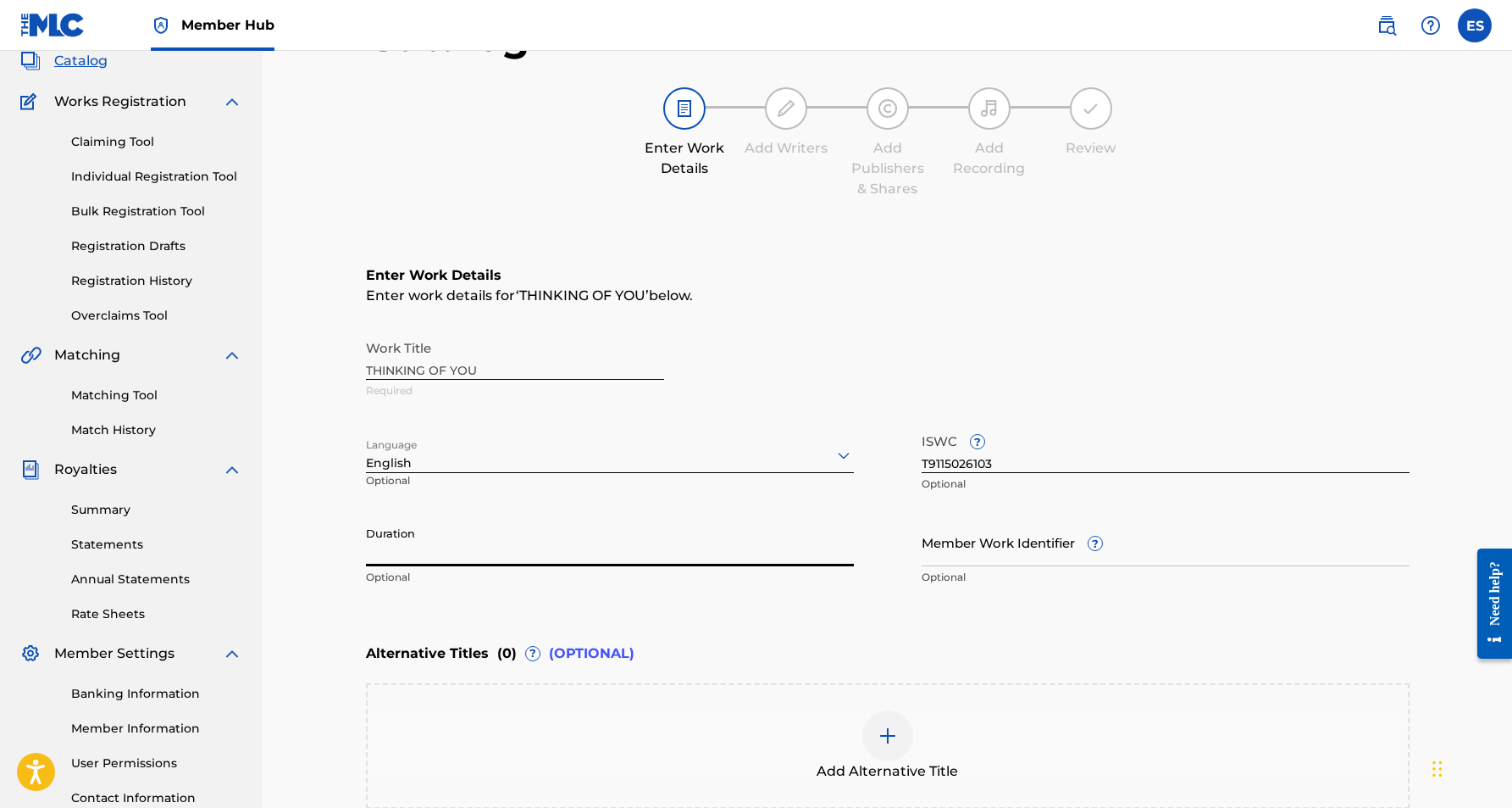
paste input "7:14"
click at [369, 553] on input "7:14" at bounding box center [609, 542] width 488 height 49
type input "07:14"
click at [325, 574] on main "Catalog Enter Work Details Add Writers Add Publishers & Shares Add Recording Re…" at bounding box center [887, 461] width 1145 height 950
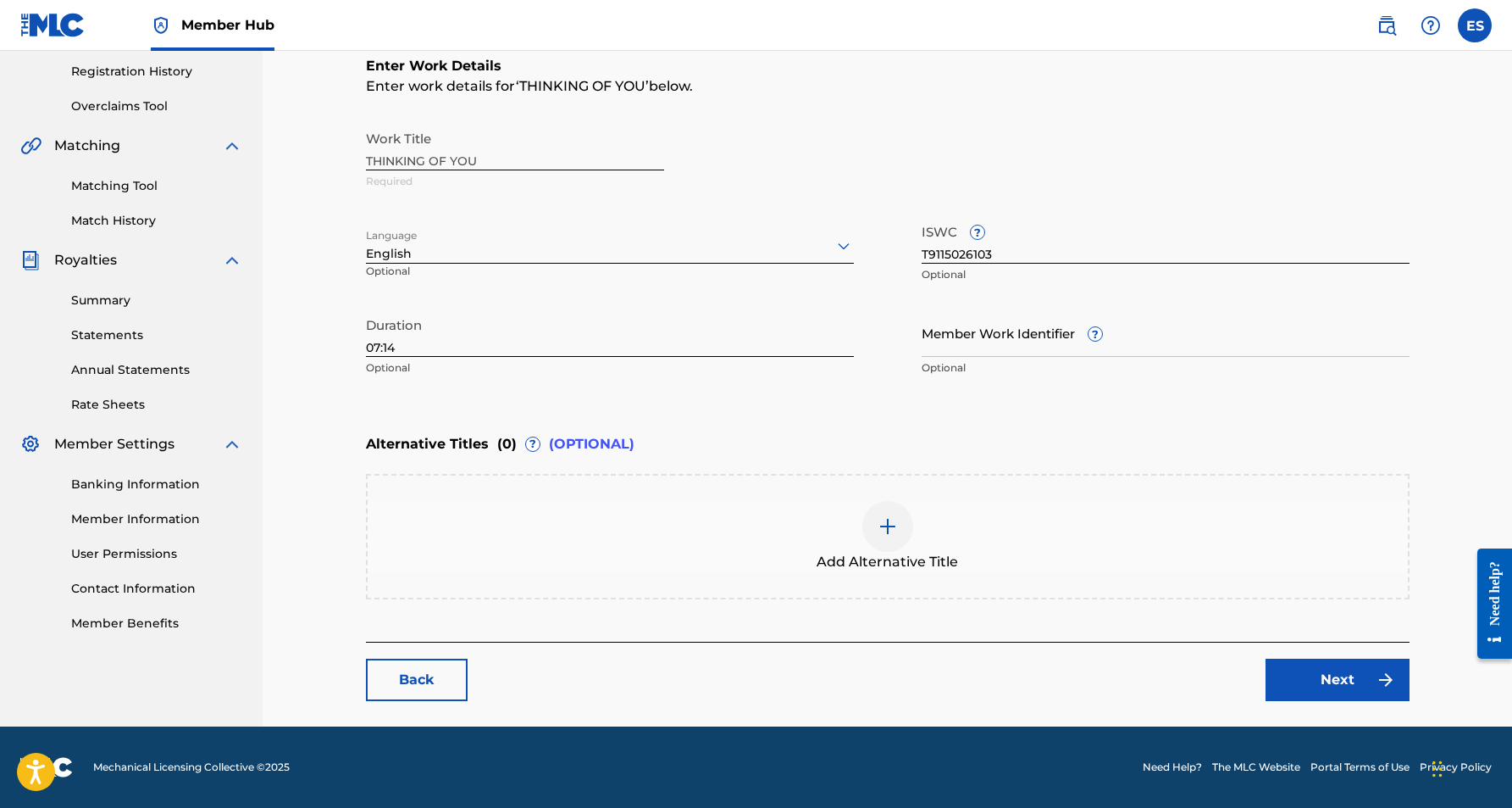
scroll to position [317, 0]
click at [1314, 673] on link "Next" at bounding box center [1337, 680] width 144 height 43
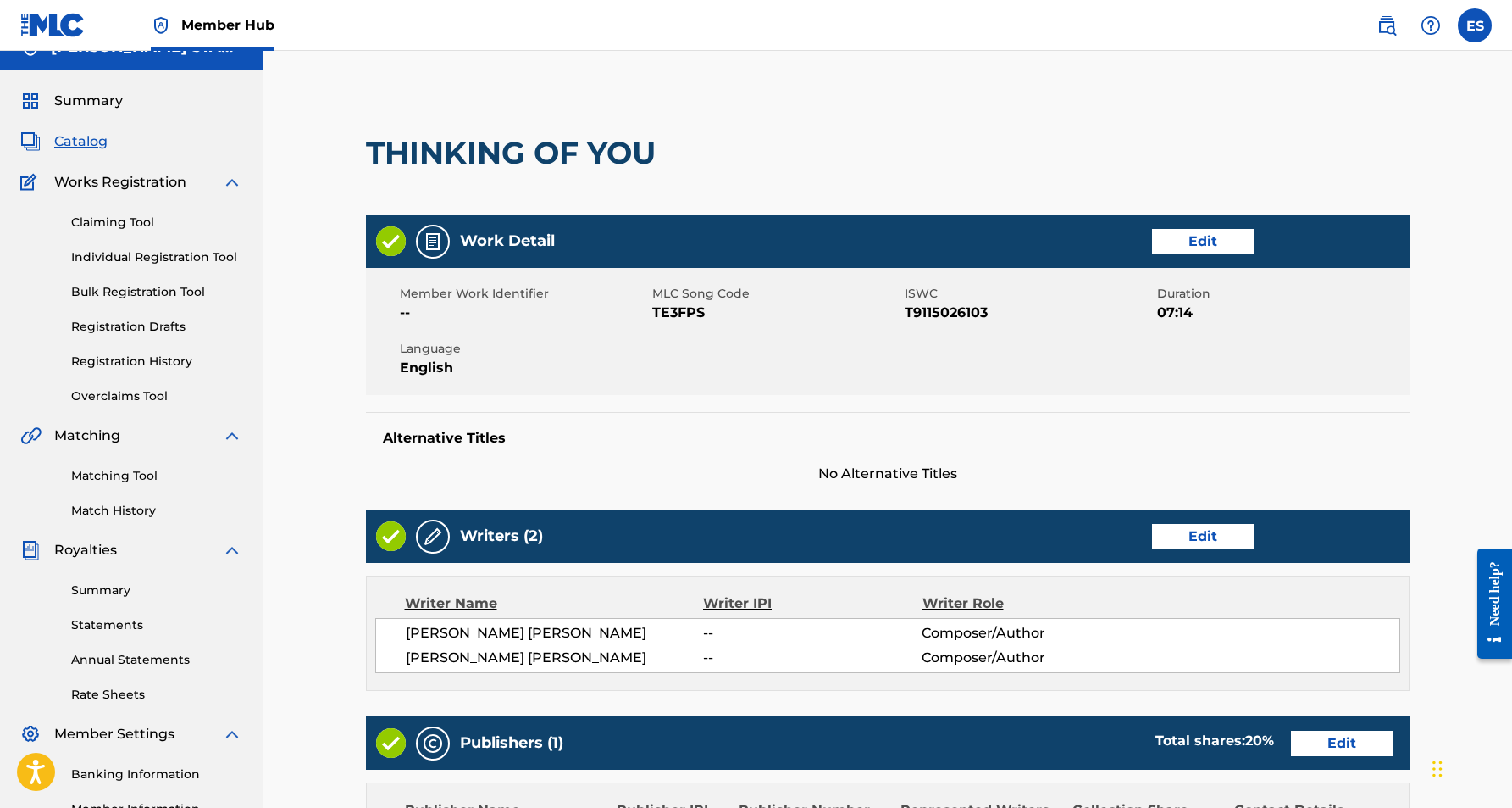
scroll to position [33, 0]
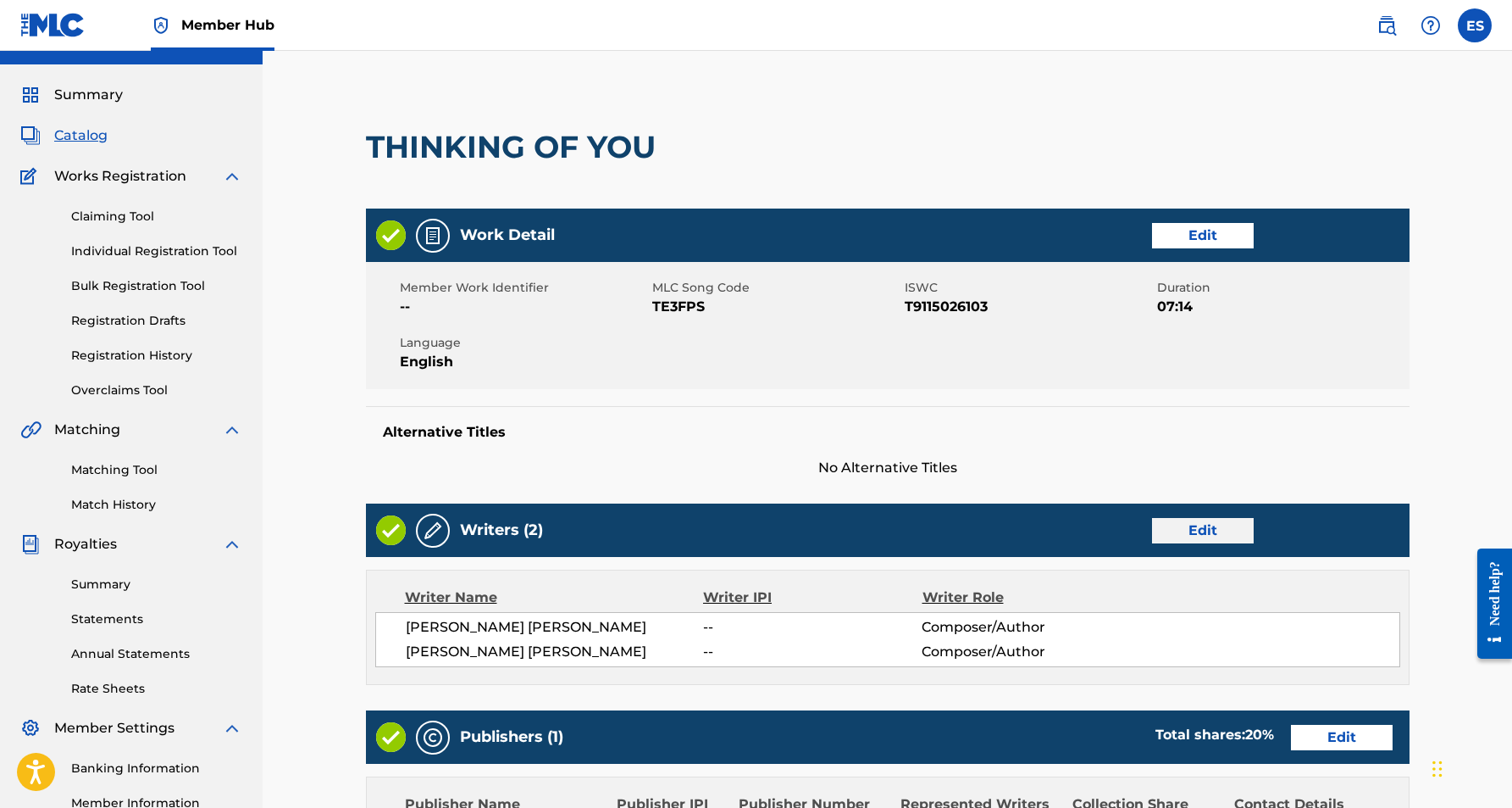
click at [1182, 539] on link "Edit" at bounding box center [1203, 531] width 101 height 26
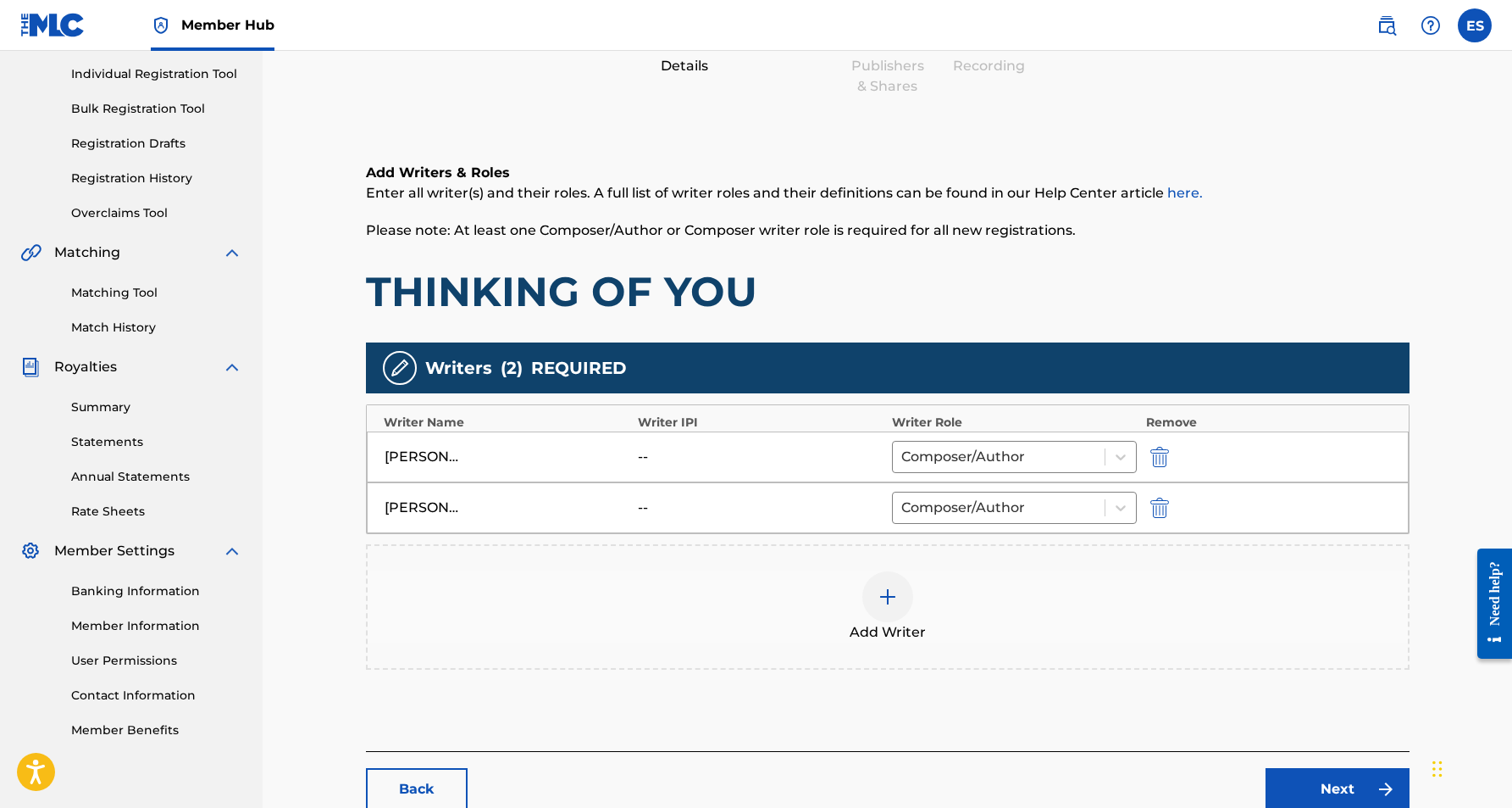
scroll to position [216, 0]
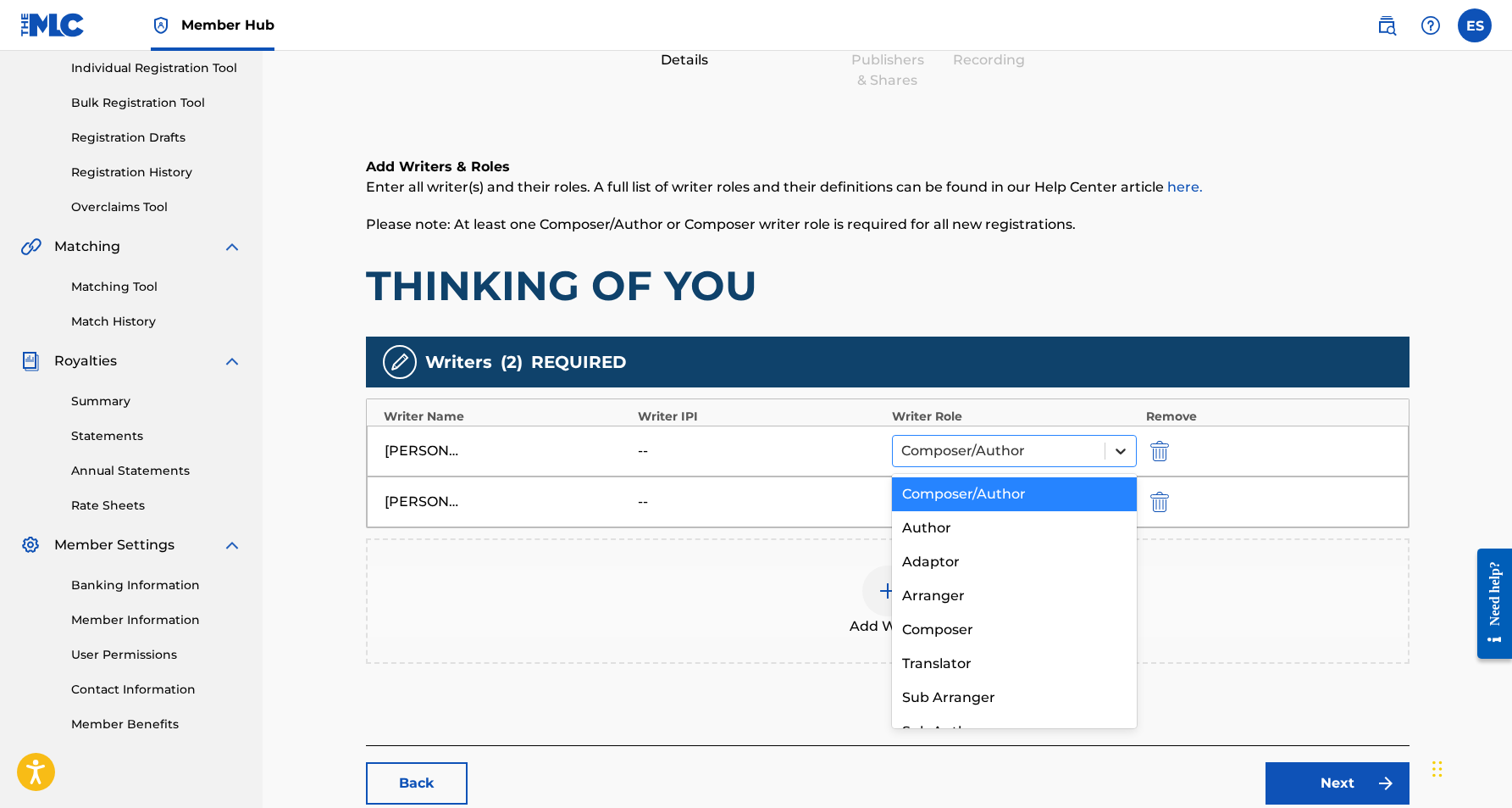
click at [1118, 451] on icon at bounding box center [1121, 451] width 10 height 6
click at [1040, 539] on div "Author" at bounding box center [1014, 528] width 245 height 34
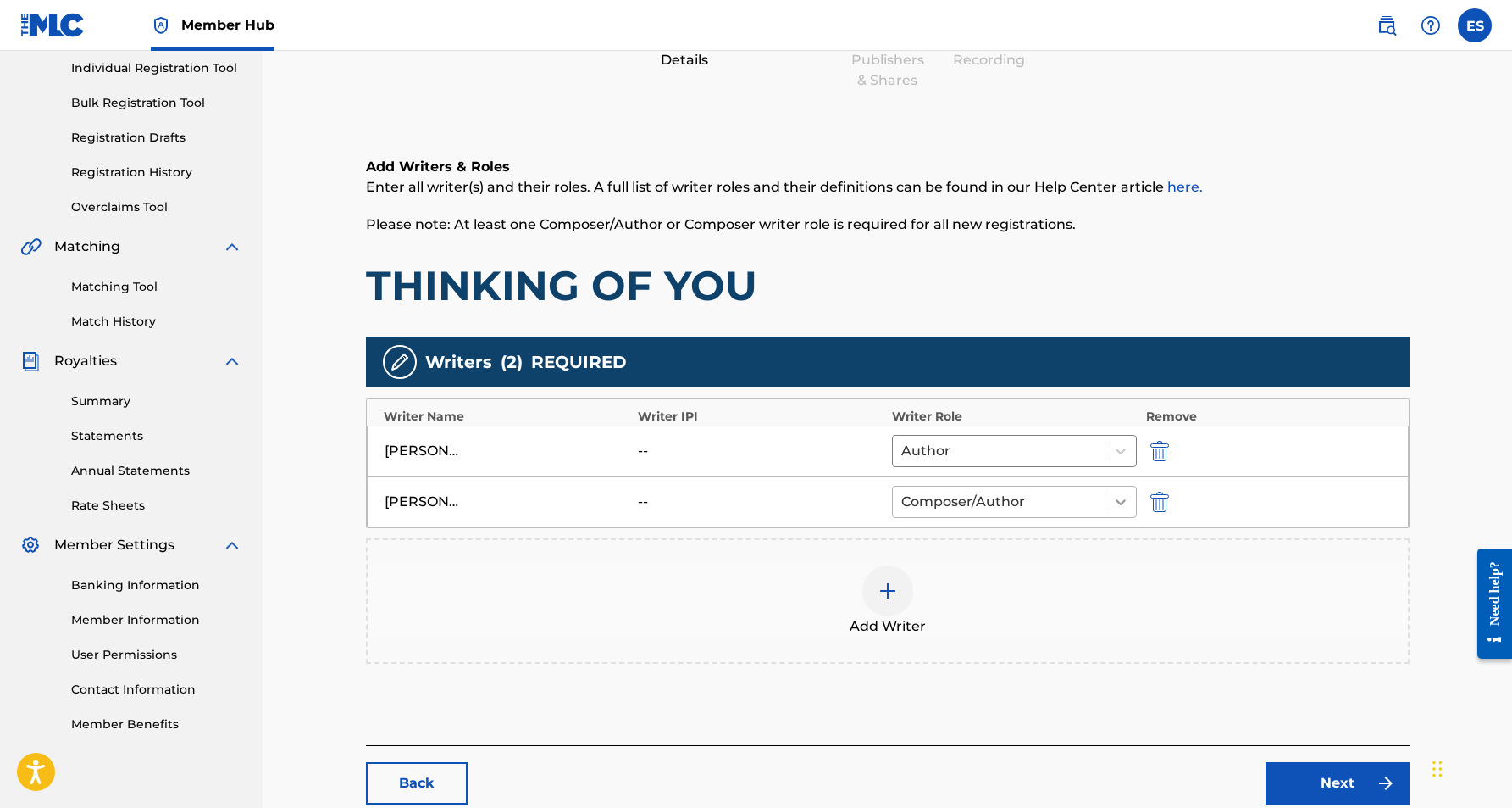
click at [1115, 497] on icon at bounding box center [1121, 501] width 17 height 17
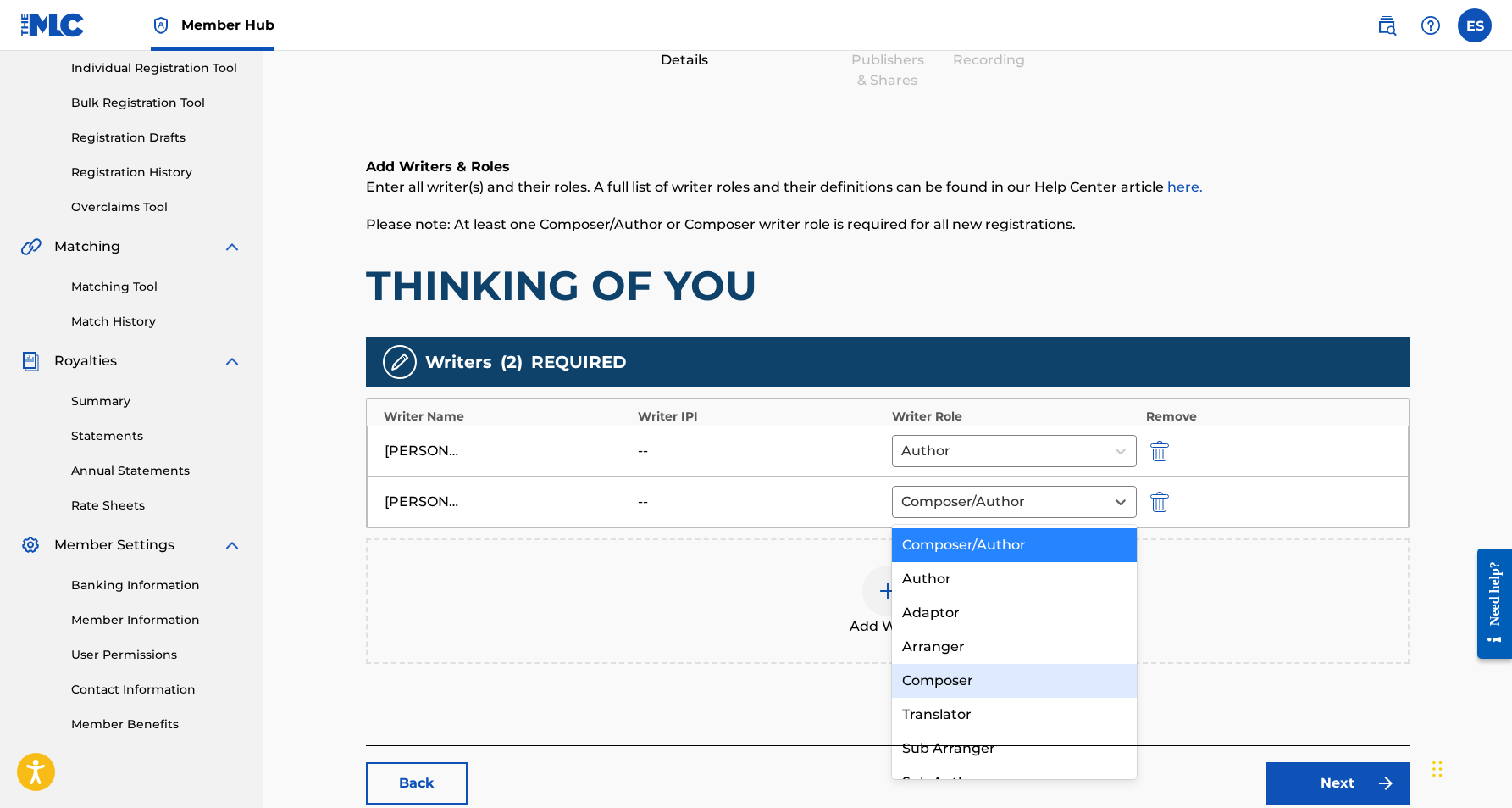
click at [993, 679] on div "Composer" at bounding box center [1014, 681] width 245 height 34
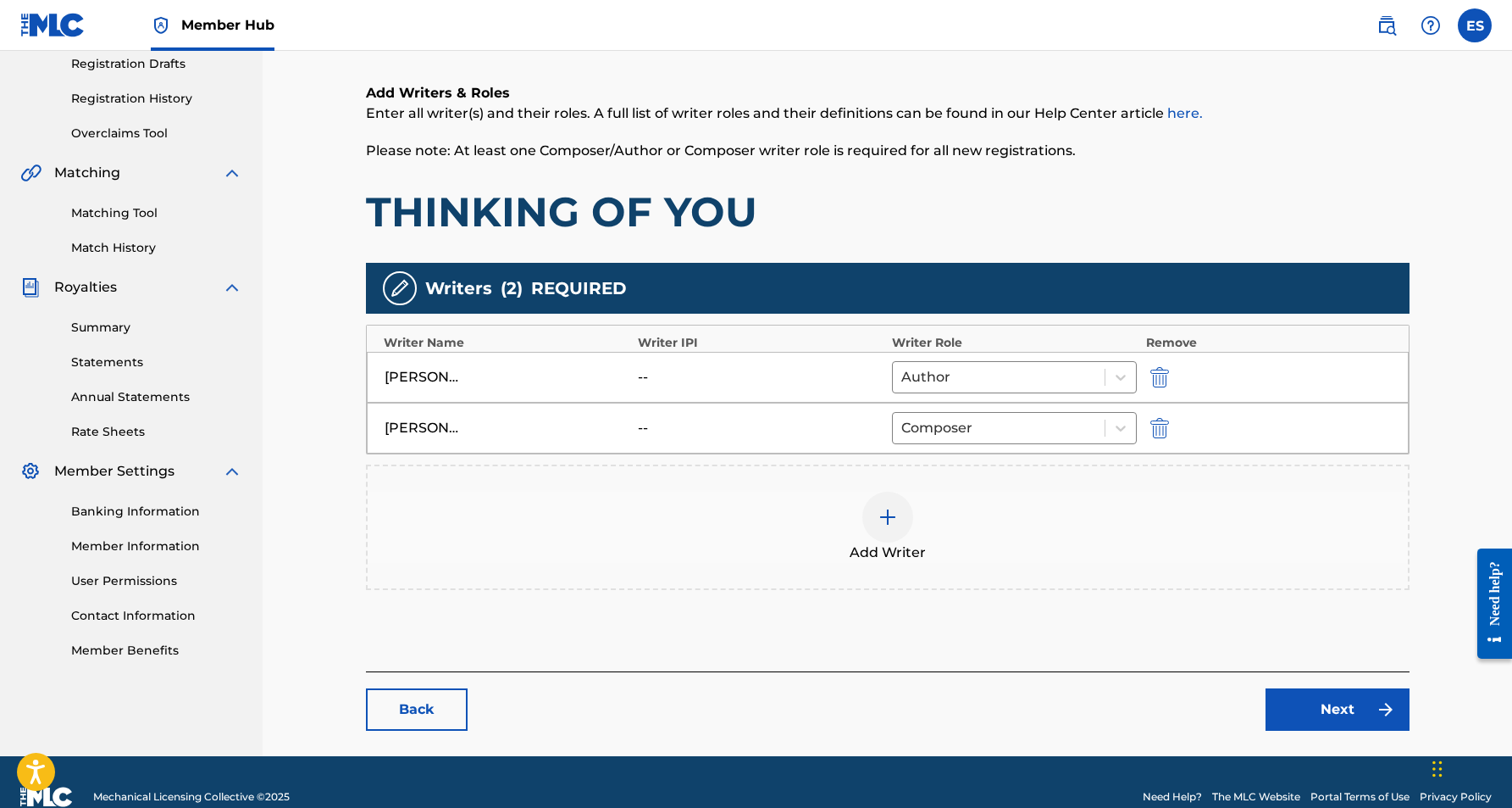
scroll to position [296, 0]
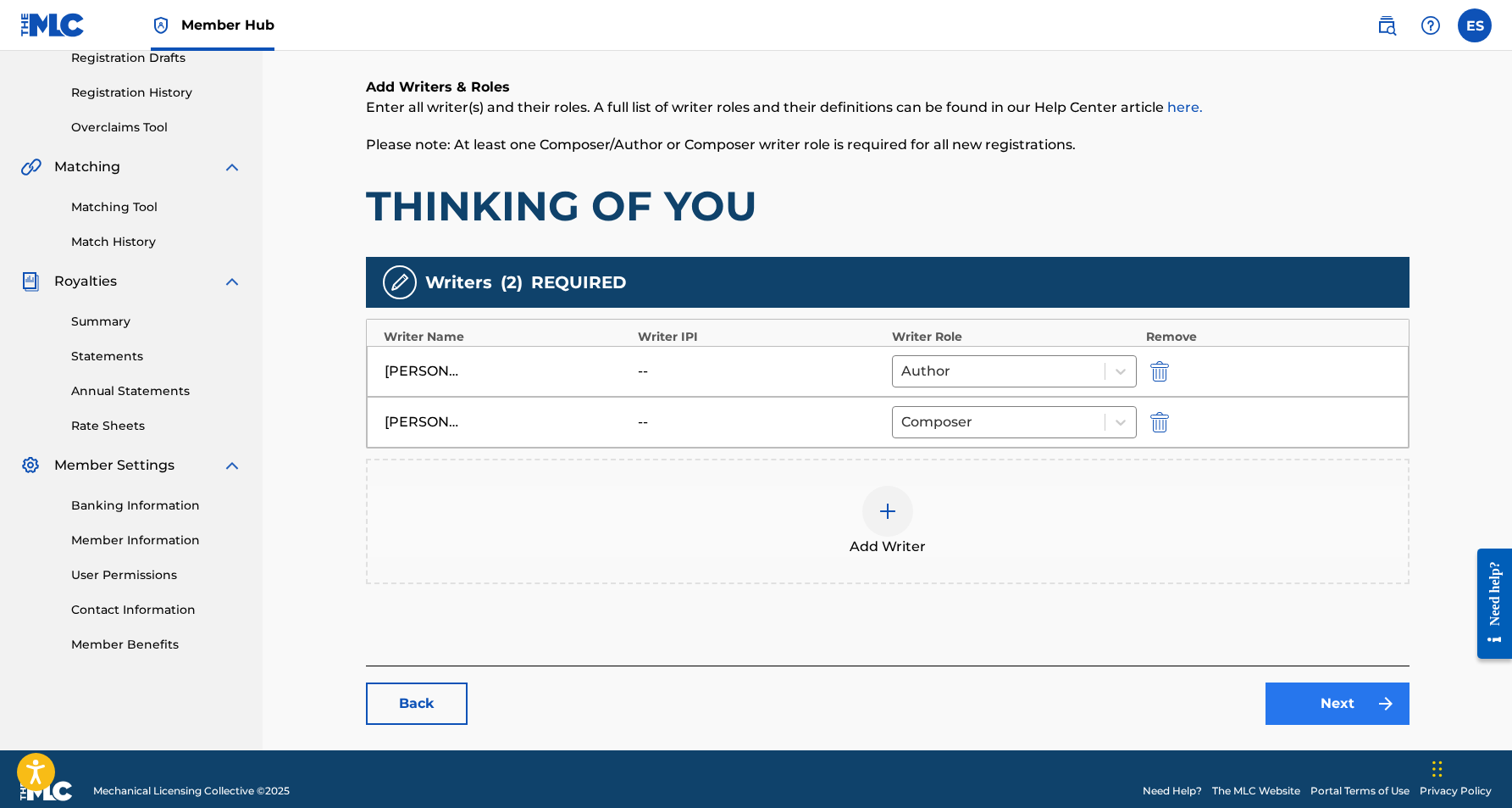
click at [1300, 713] on link "Next" at bounding box center [1337, 704] width 144 height 43
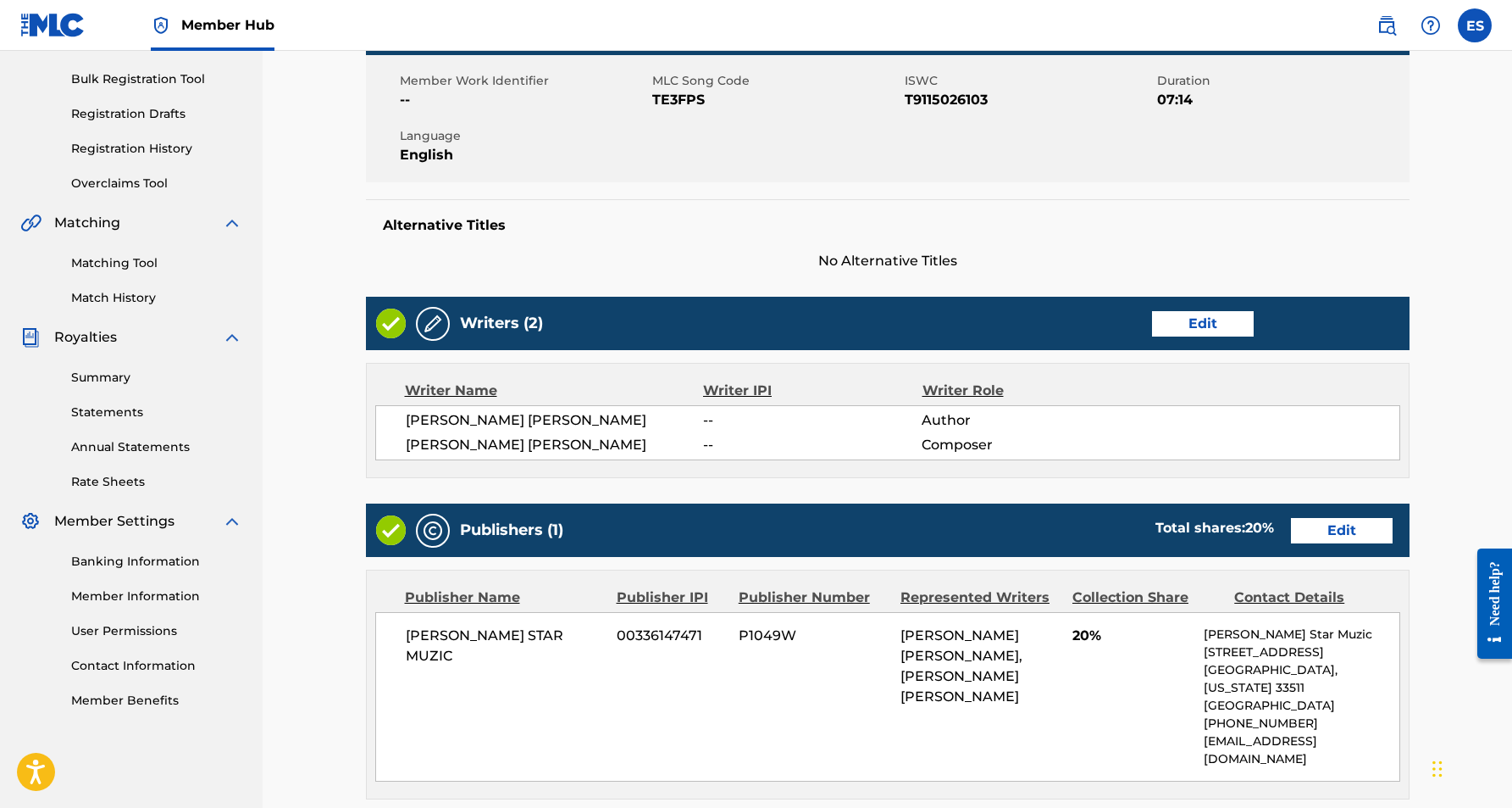
scroll to position [250, 0]
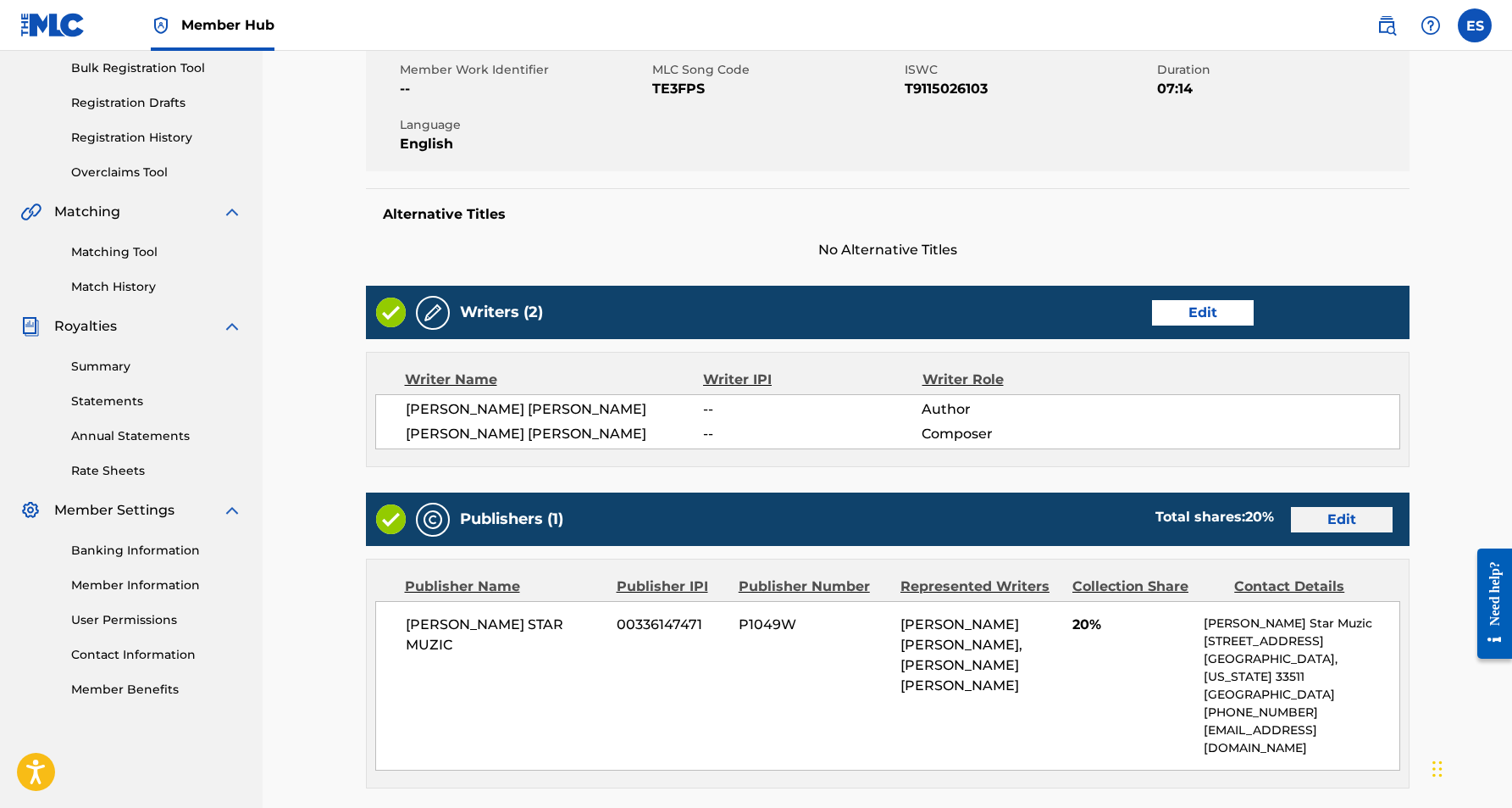
click at [1344, 522] on link "Edit" at bounding box center [1342, 520] width 101 height 26
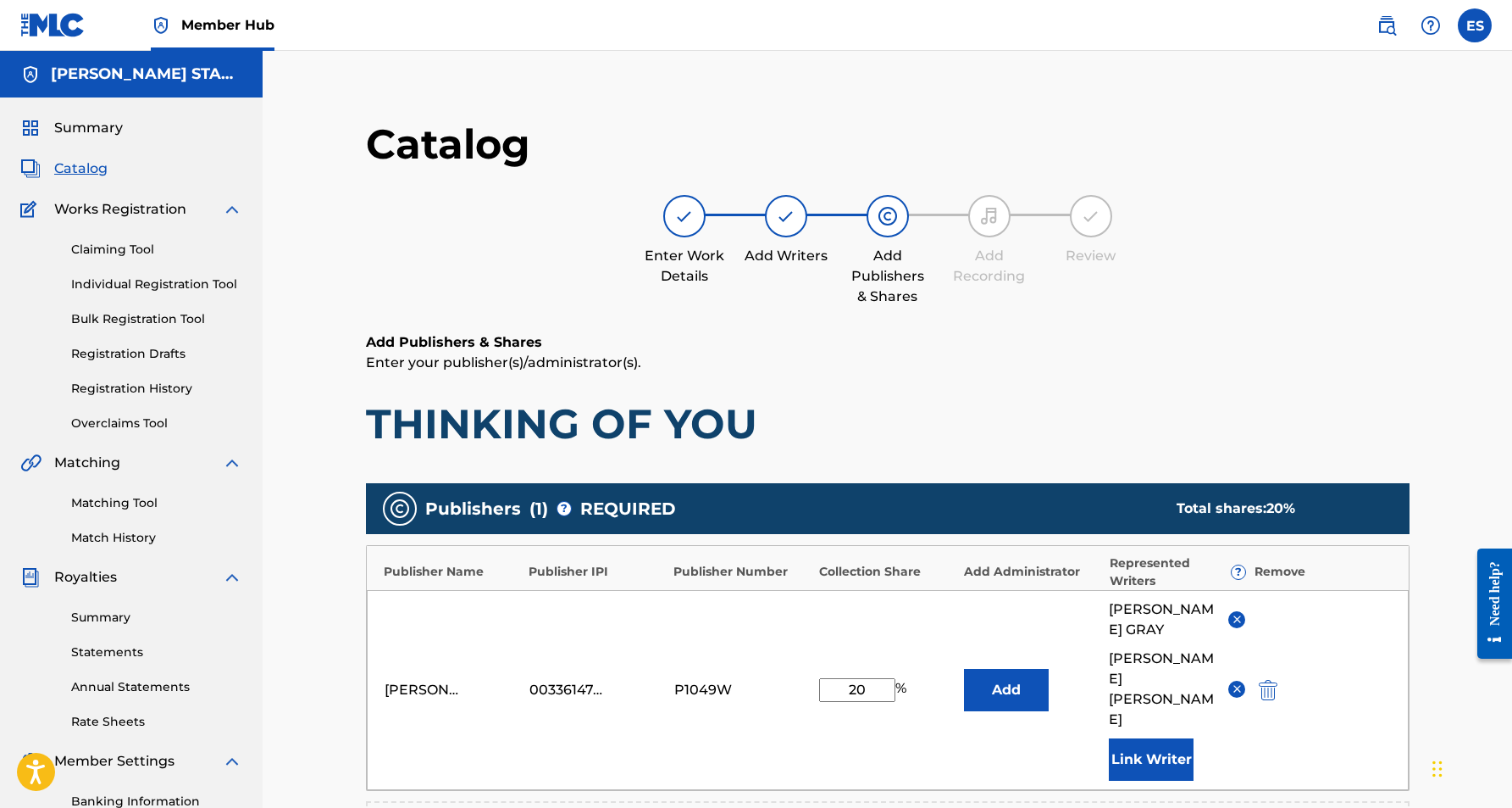
click at [1238, 612] on button at bounding box center [1237, 619] width 17 height 17
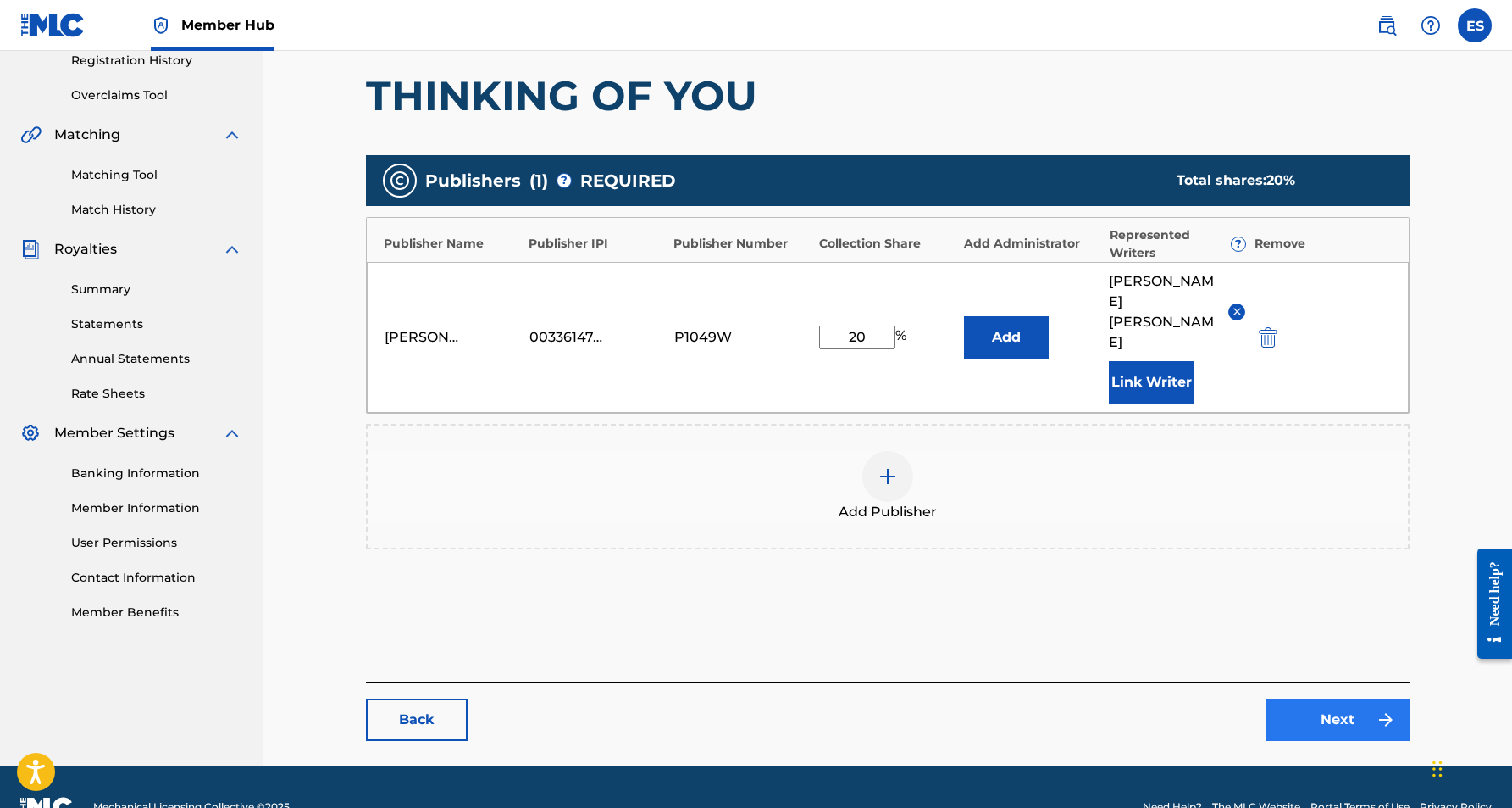
scroll to position [327, 0]
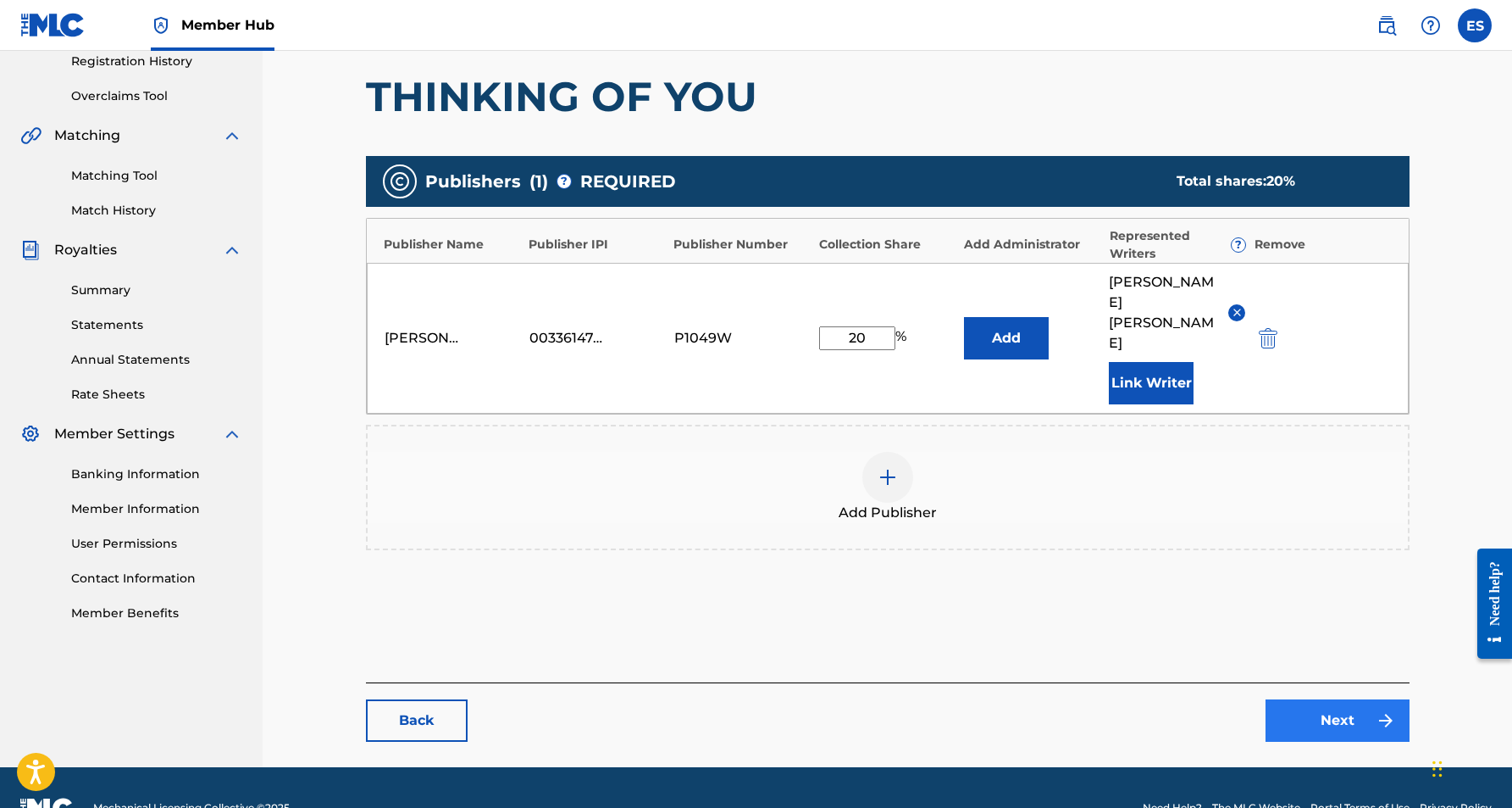
click at [1303, 700] on link "Next" at bounding box center [1337, 721] width 144 height 43
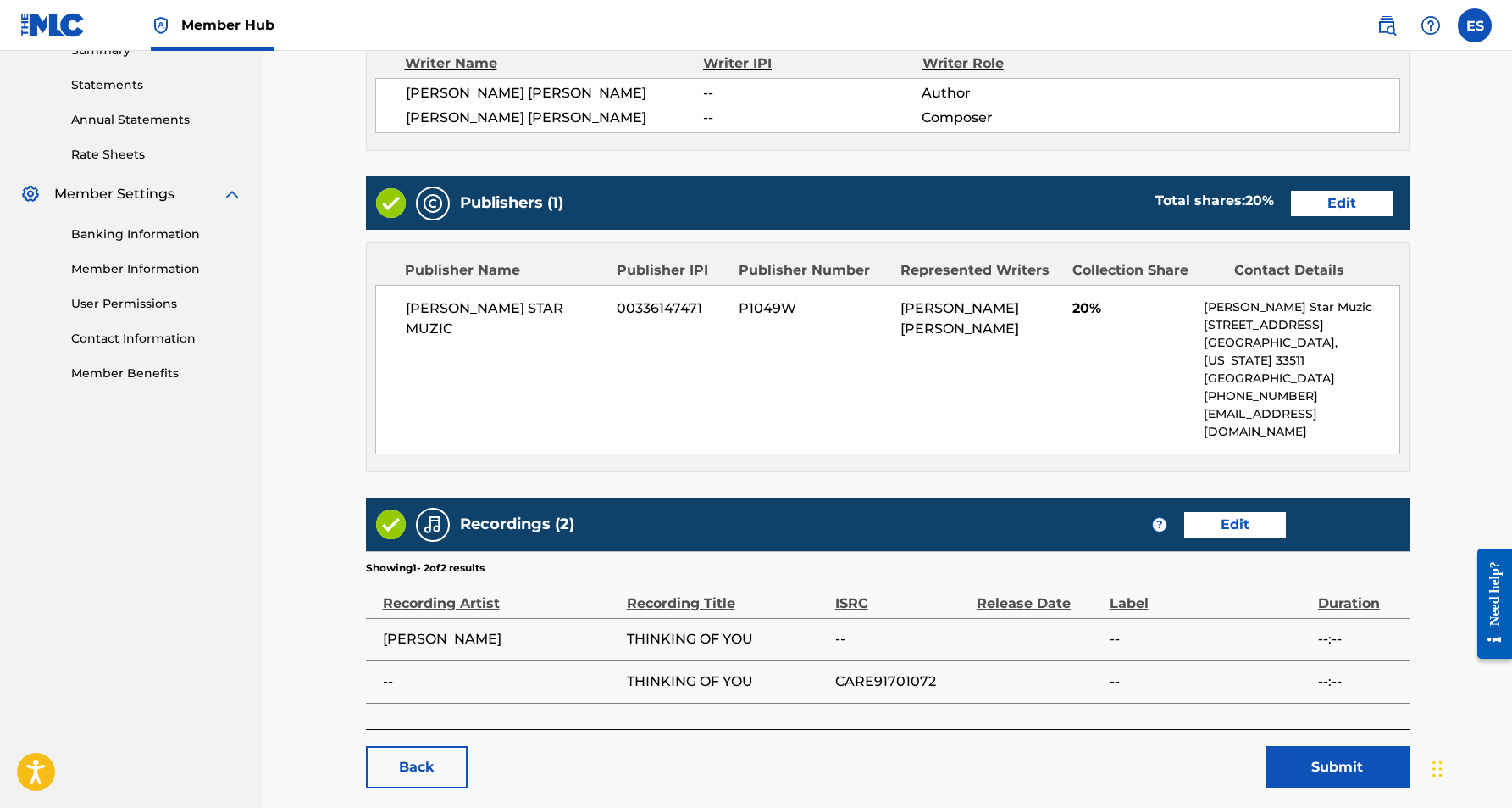
scroll to position [568, 0]
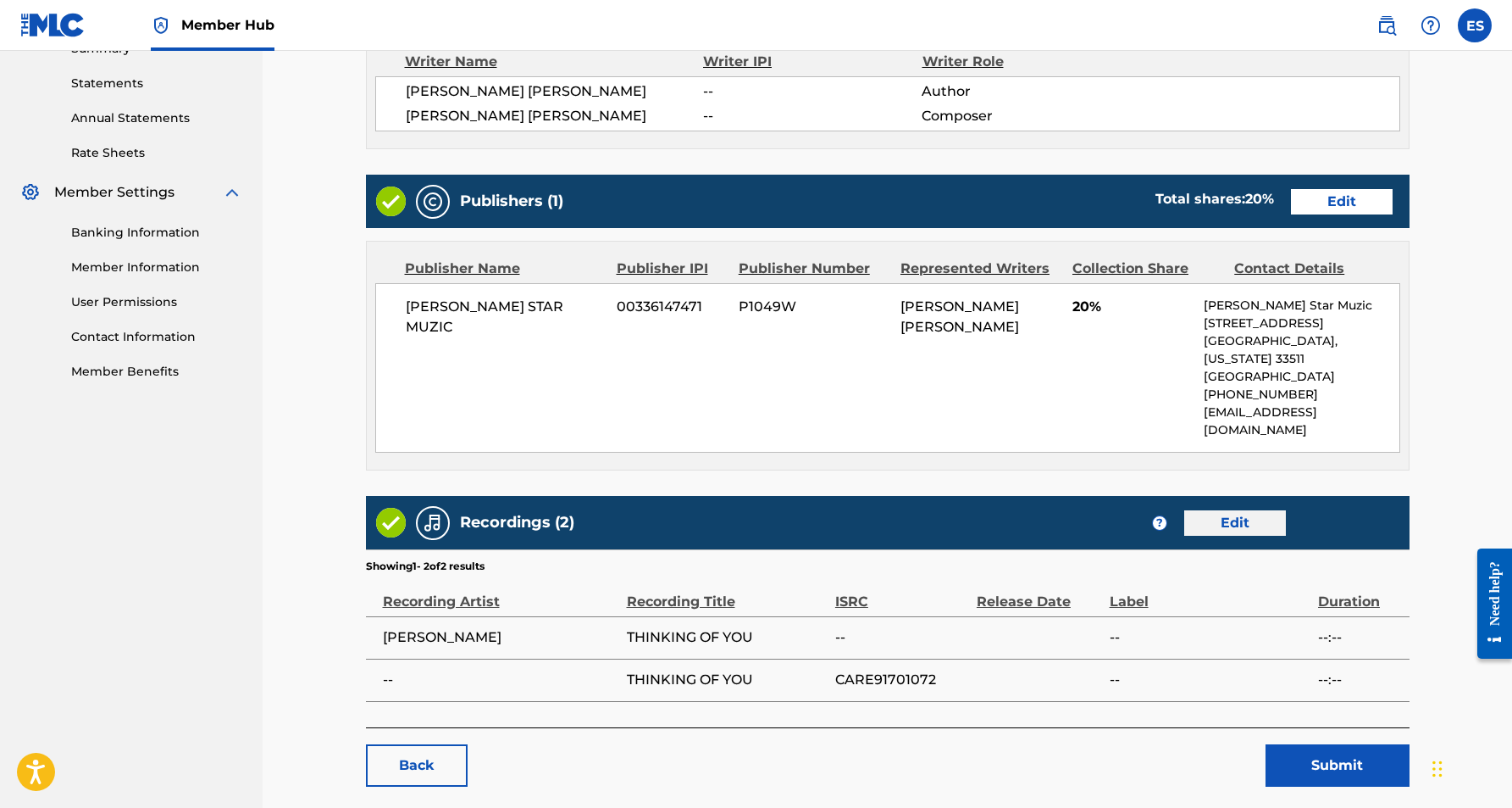
click at [1221, 510] on link "Edit" at bounding box center [1235, 523] width 101 height 26
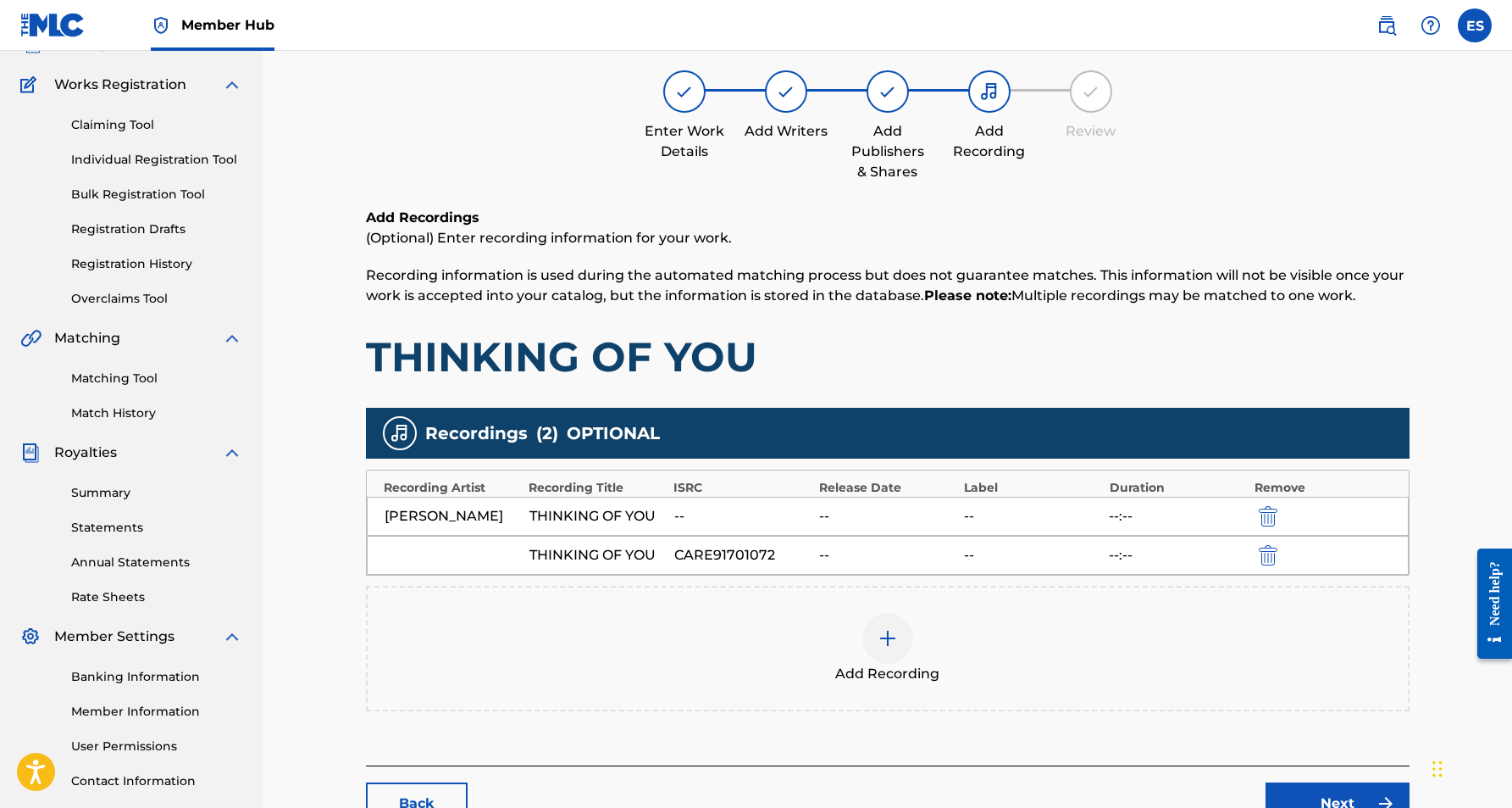
scroll to position [137, 0]
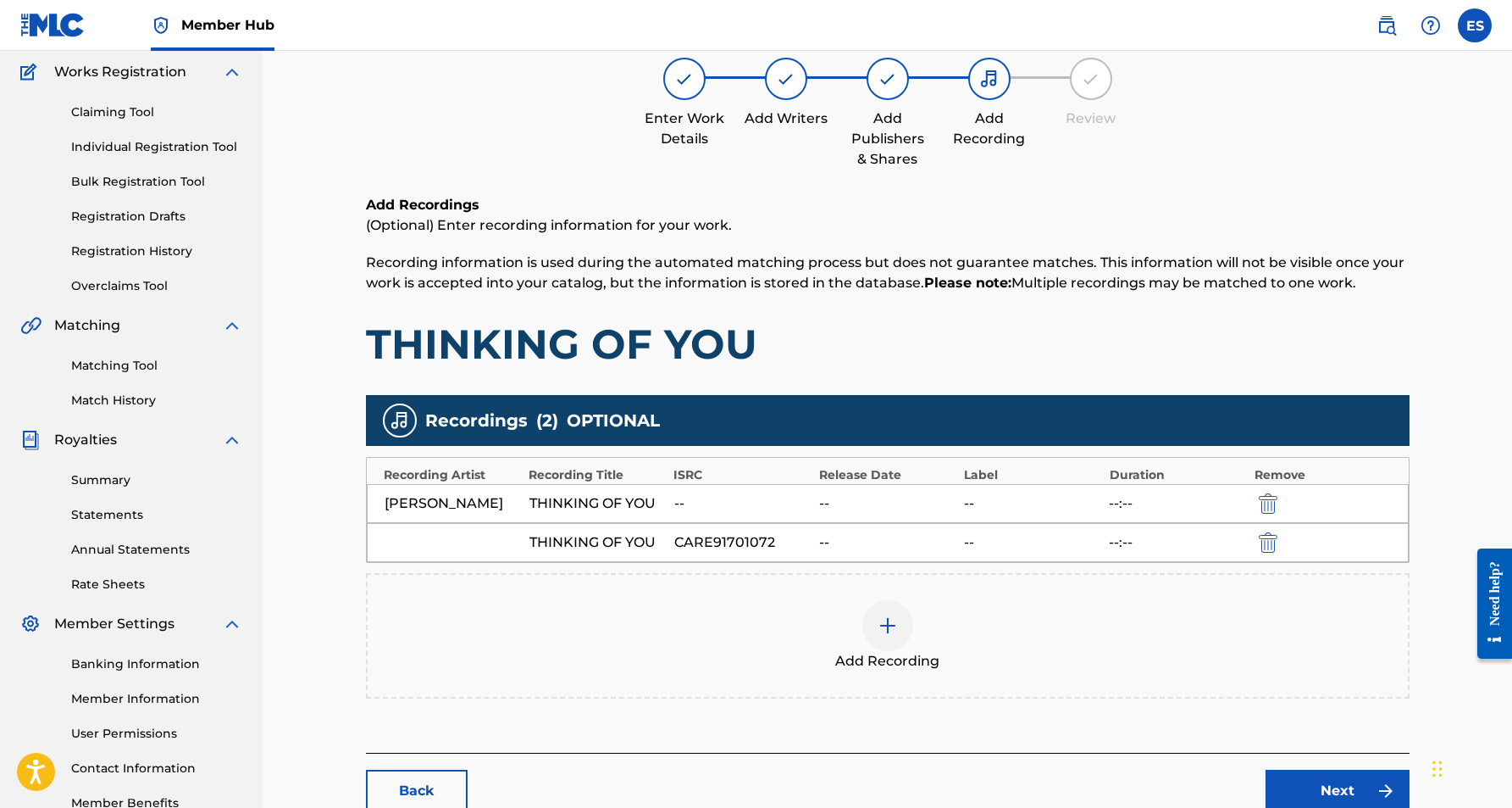
click at [883, 629] on img at bounding box center [888, 625] width 20 height 20
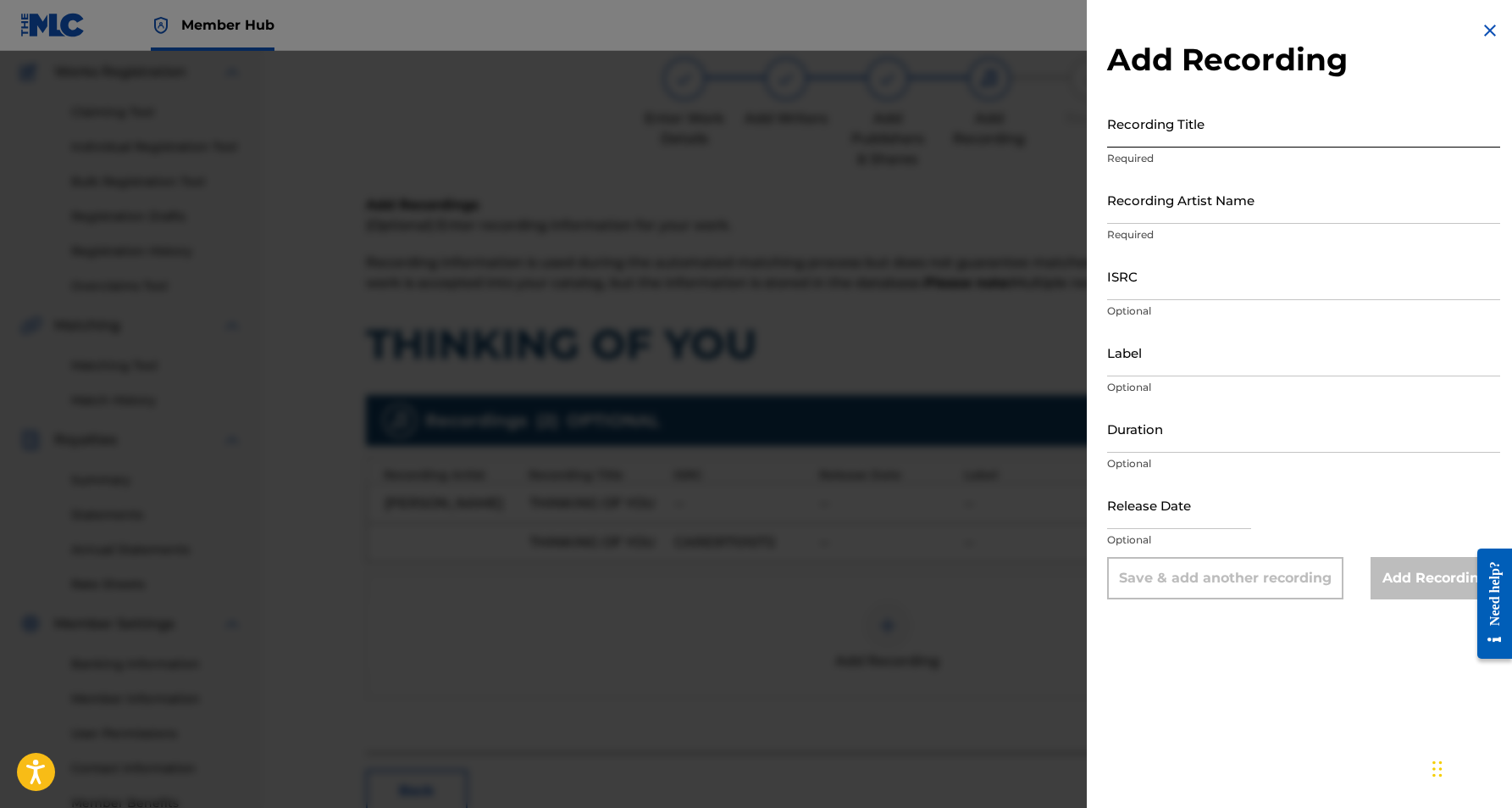
click at [1247, 129] on input "Recording Title" at bounding box center [1304, 123] width 393 height 49
paste input "THINKING OF YOU"
type input "THINKING OF YOU"
click at [1304, 187] on input "Recording Artist Name" at bounding box center [1304, 200] width 393 height 49
paste input "[PERSON_NAME]"
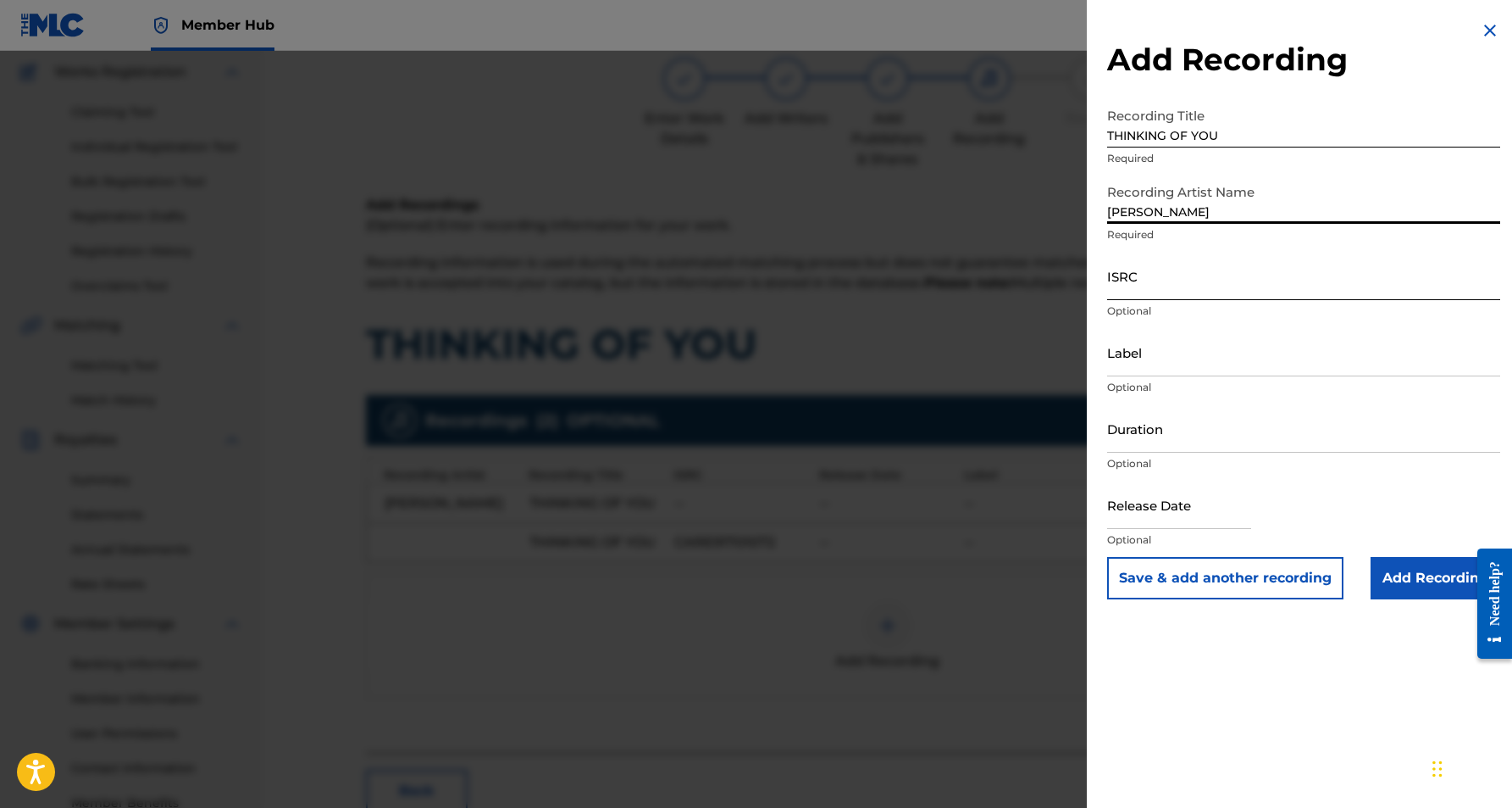
type input "[PERSON_NAME]"
click at [1180, 265] on input "ISRC" at bounding box center [1304, 275] width 393 height 49
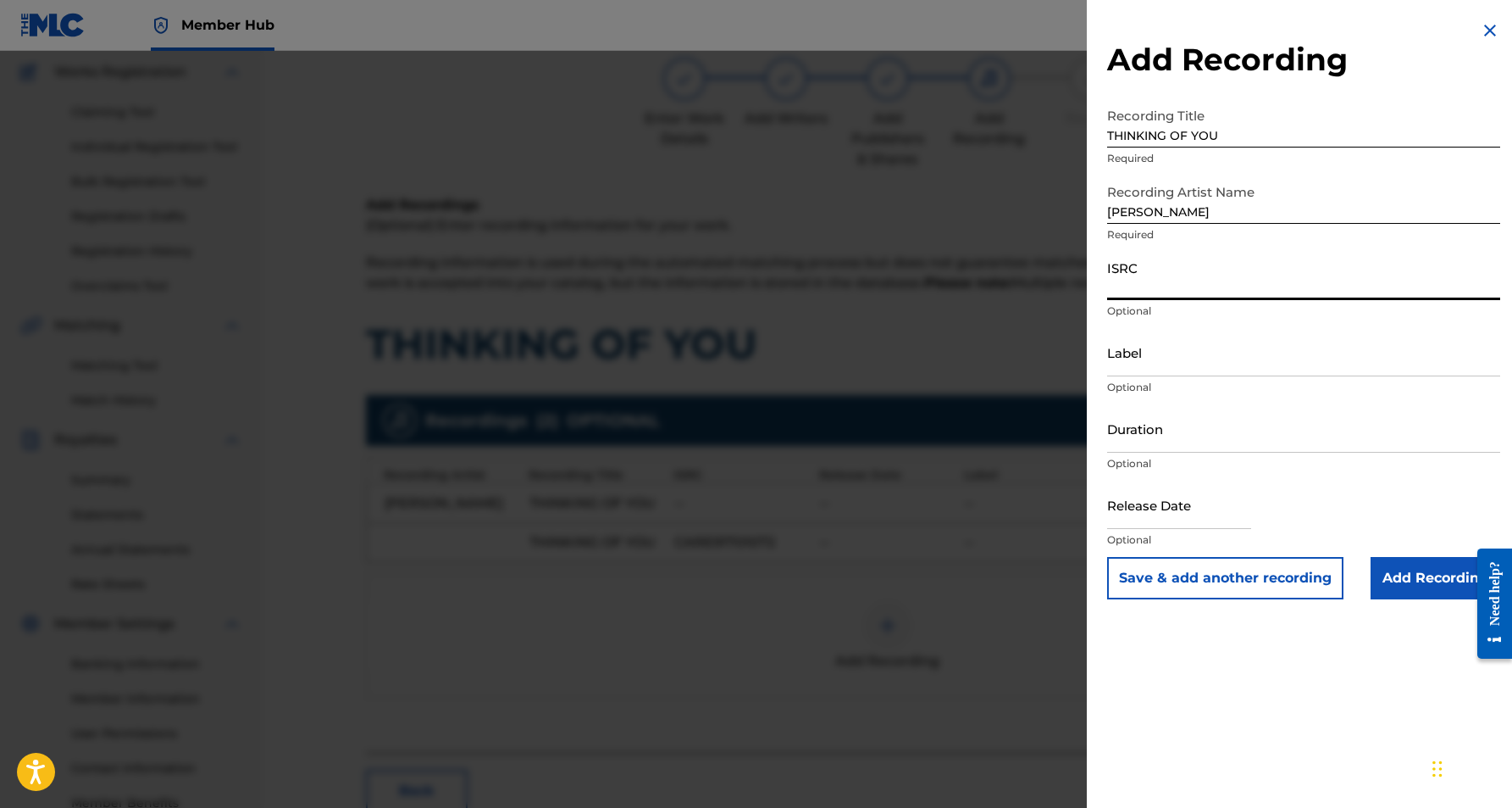
paste input "CARE91701072"
type input "CARE91701072"
click at [1244, 439] on input "Duration" at bounding box center [1304, 428] width 393 height 49
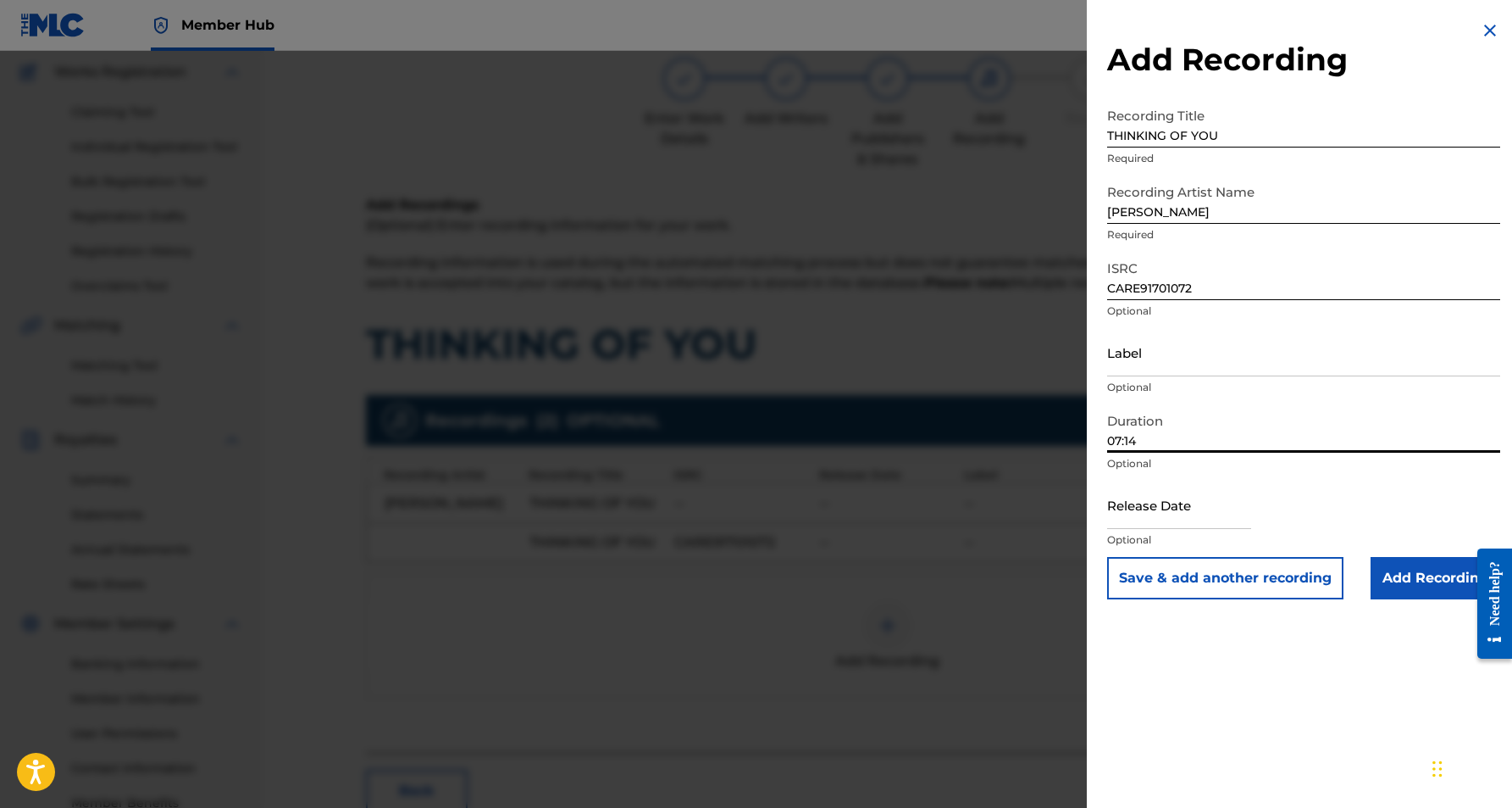
type input "07:14"
click at [1286, 635] on div "Add Recording Recording Title THINKING OF YOU Required Recording Artist Name [P…" at bounding box center [1303, 404] width 434 height 808
click at [1166, 355] on input "Label" at bounding box center [1304, 352] width 393 height 49
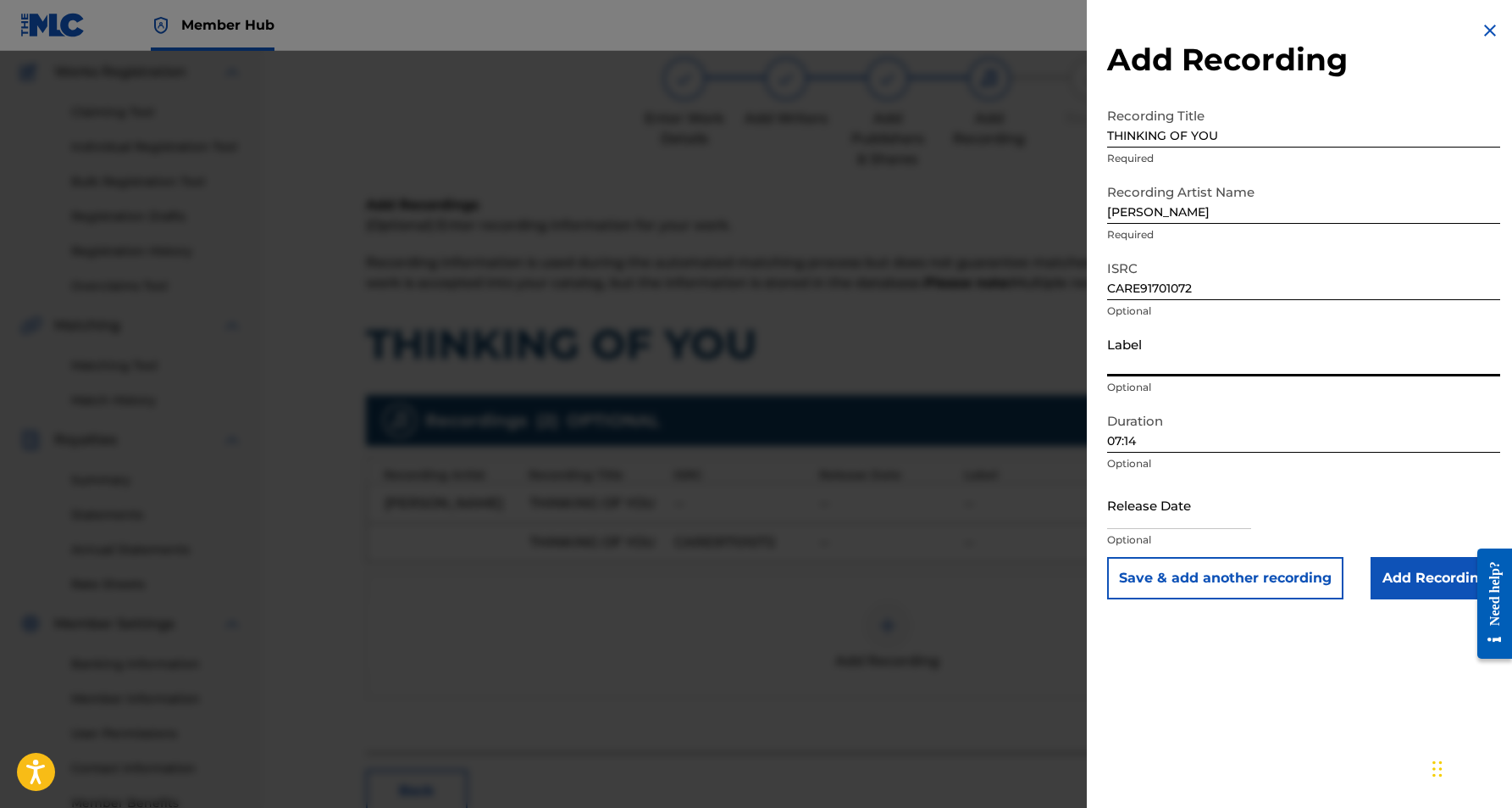
paste input "LITTLE BLACK BOOK"
type input "LITTLE BLACK BOOK"
click at [1328, 704] on div "Add Recording Recording Title THINKING OF YOU Required Recording Artist Name [P…" at bounding box center [1303, 404] width 434 height 808
click at [1416, 565] on input "Add Recording" at bounding box center [1436, 577] width 129 height 43
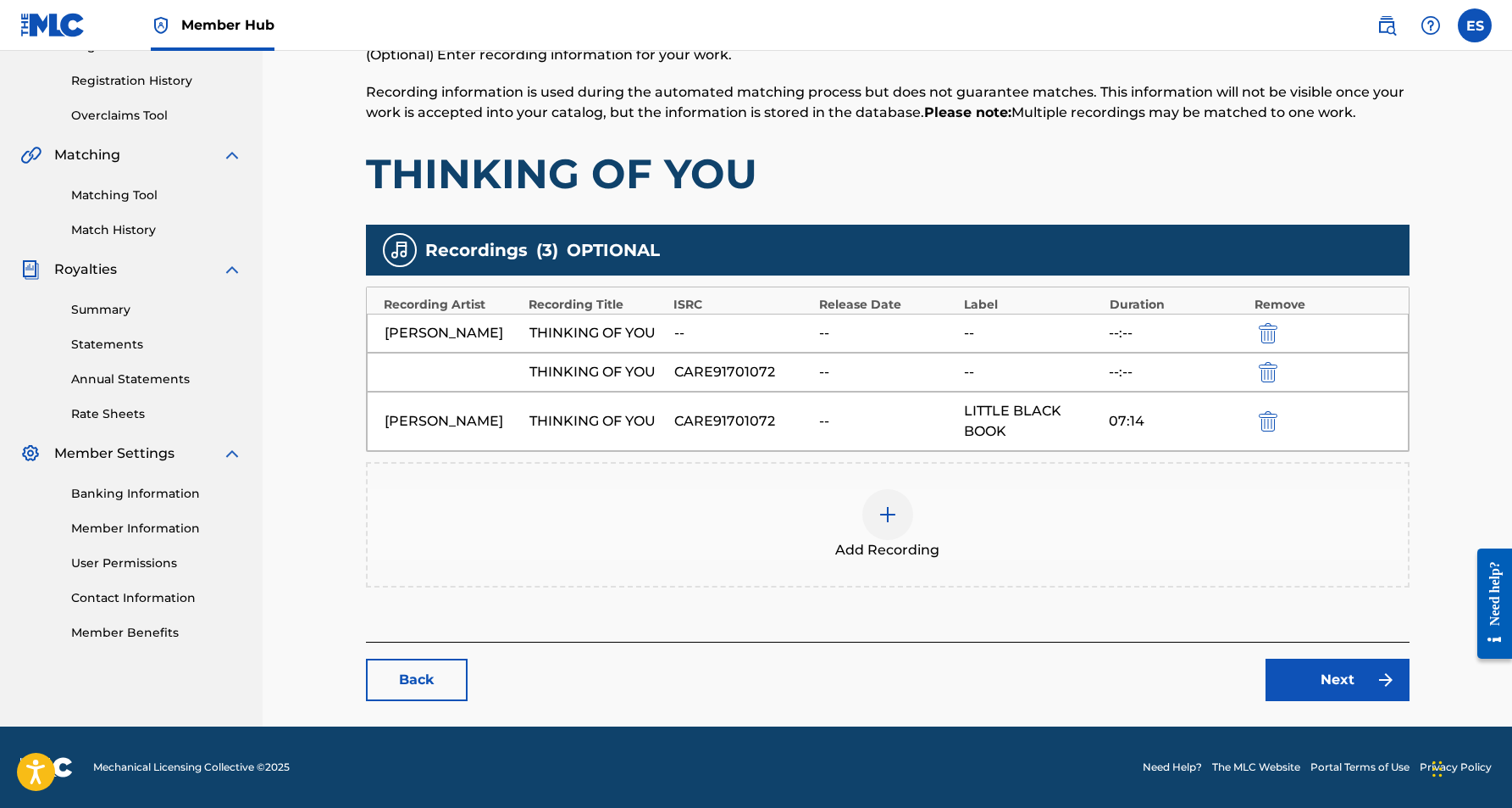
scroll to position [308, 0]
click at [1321, 685] on link "Next" at bounding box center [1337, 680] width 144 height 43
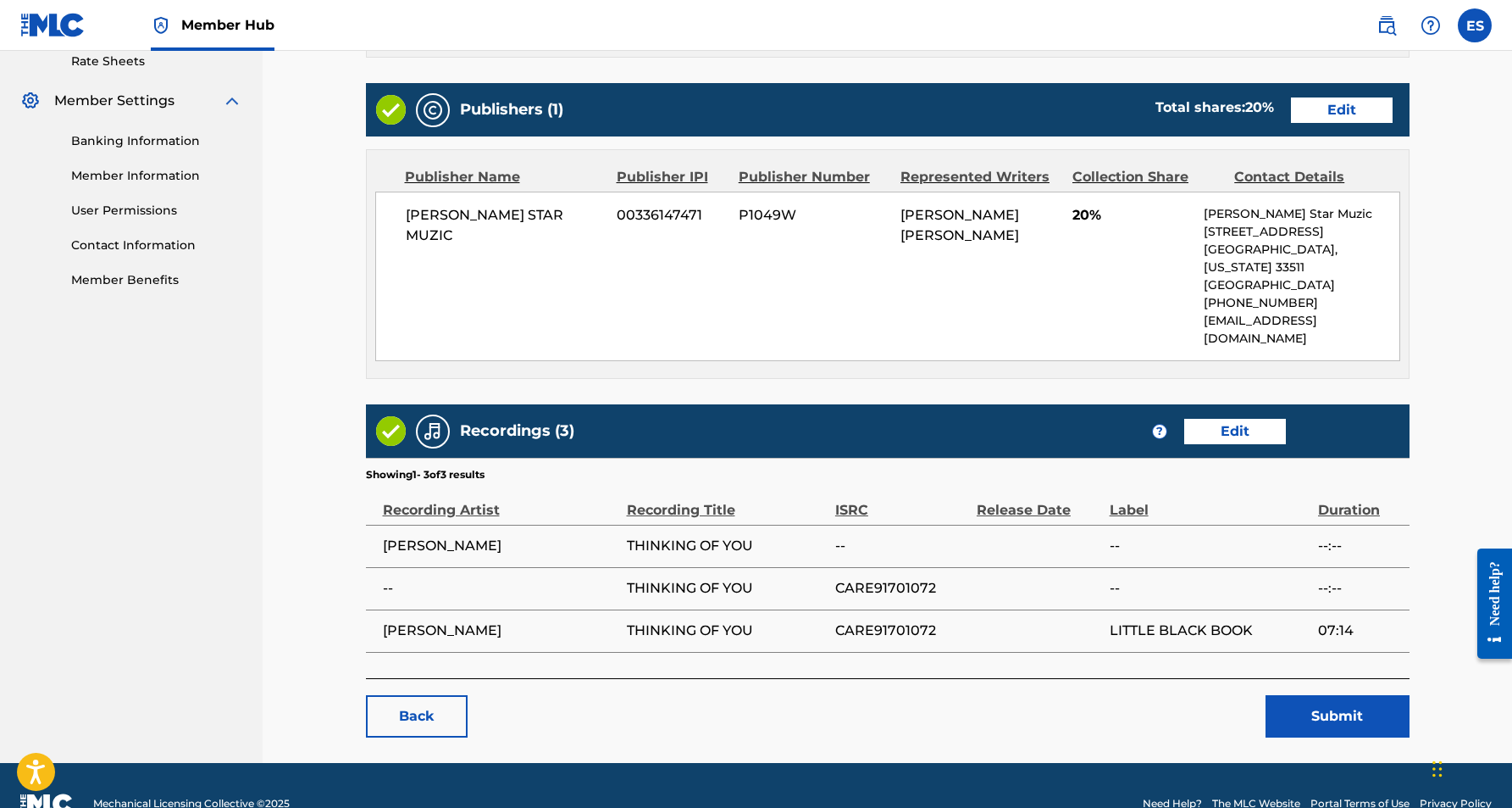
scroll to position [660, 0]
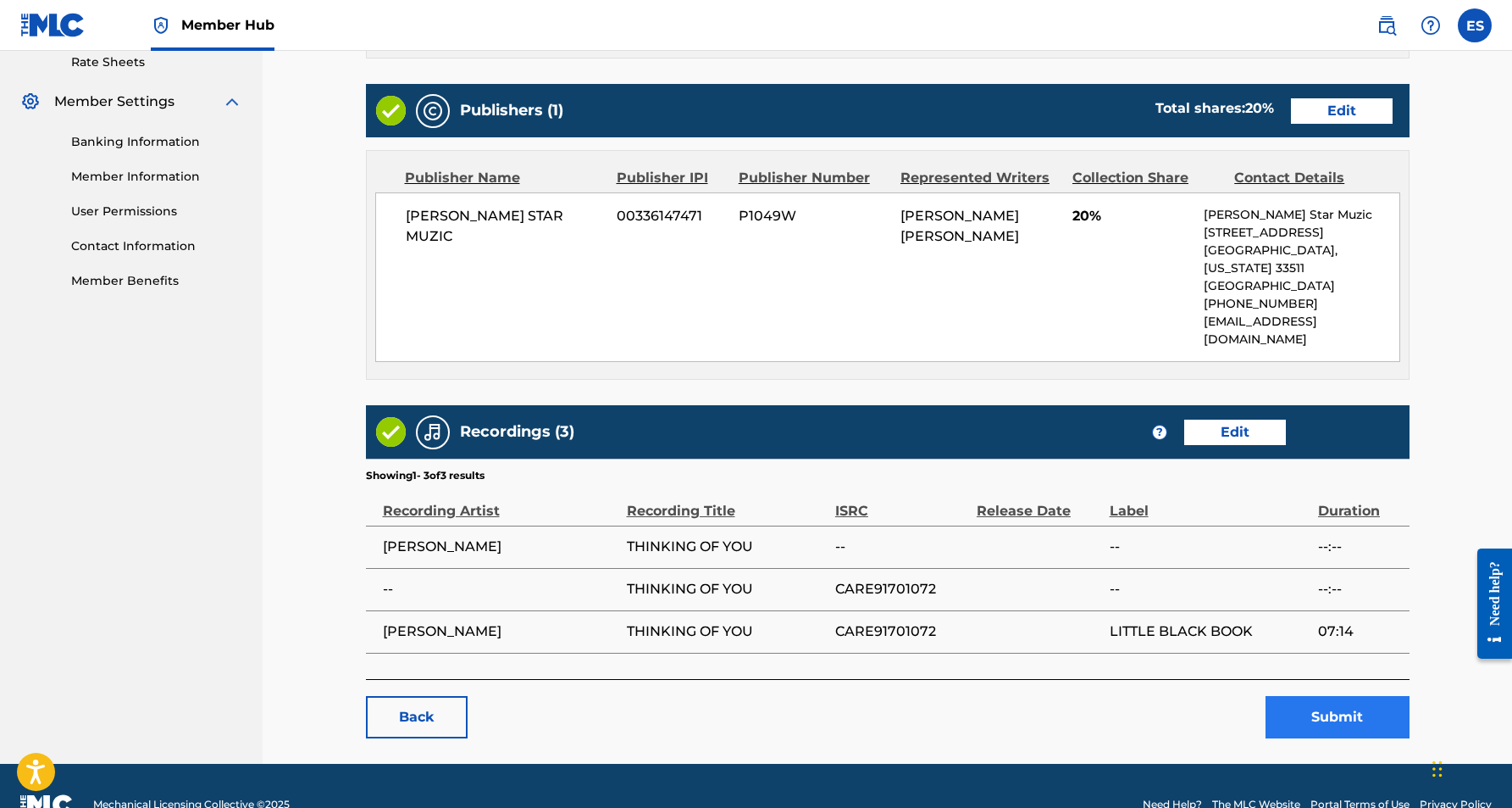
click at [1313, 696] on button "Submit" at bounding box center [1337, 717] width 144 height 43
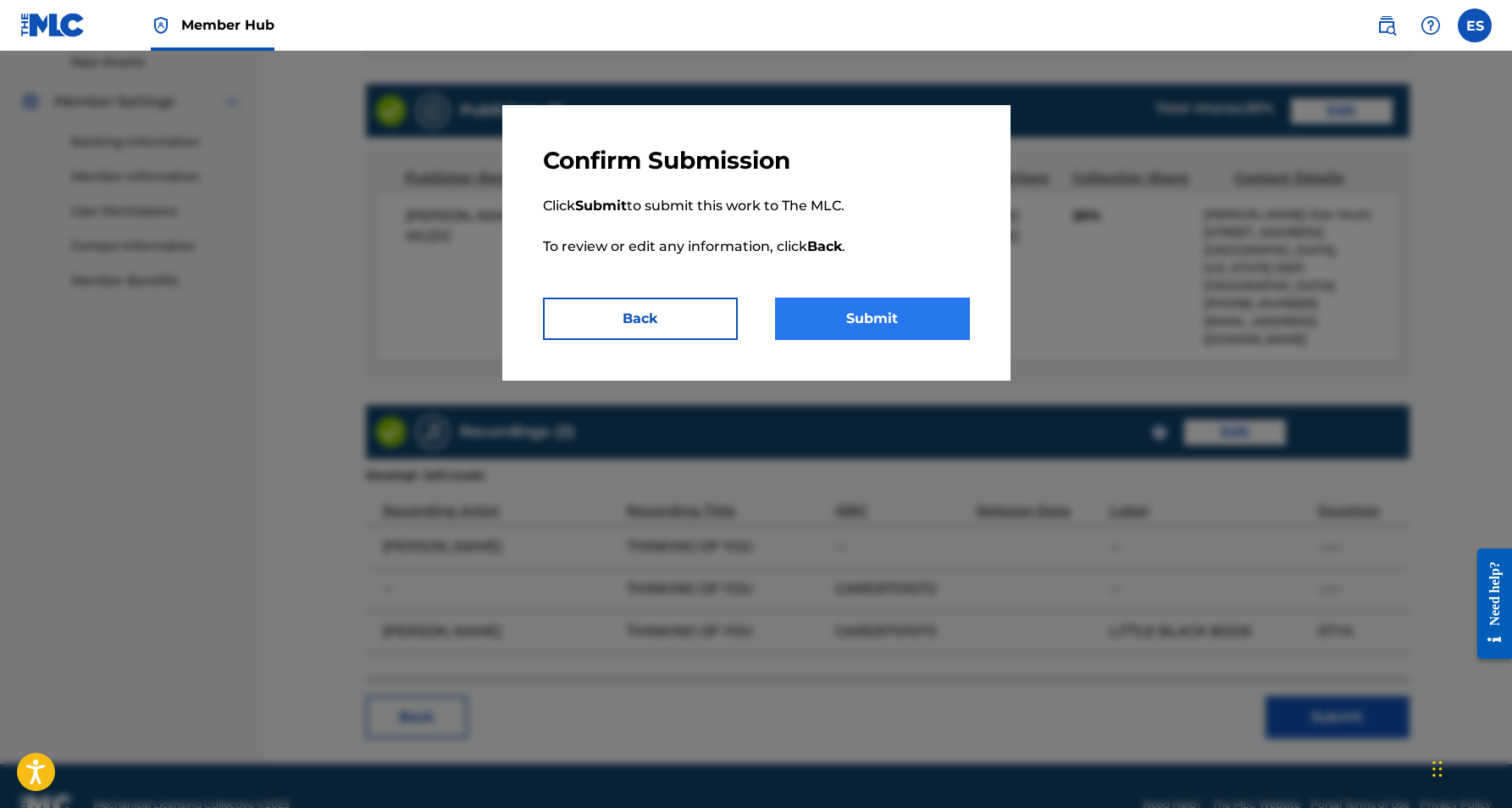
click at [914, 325] on button "Submit" at bounding box center [872, 318] width 195 height 43
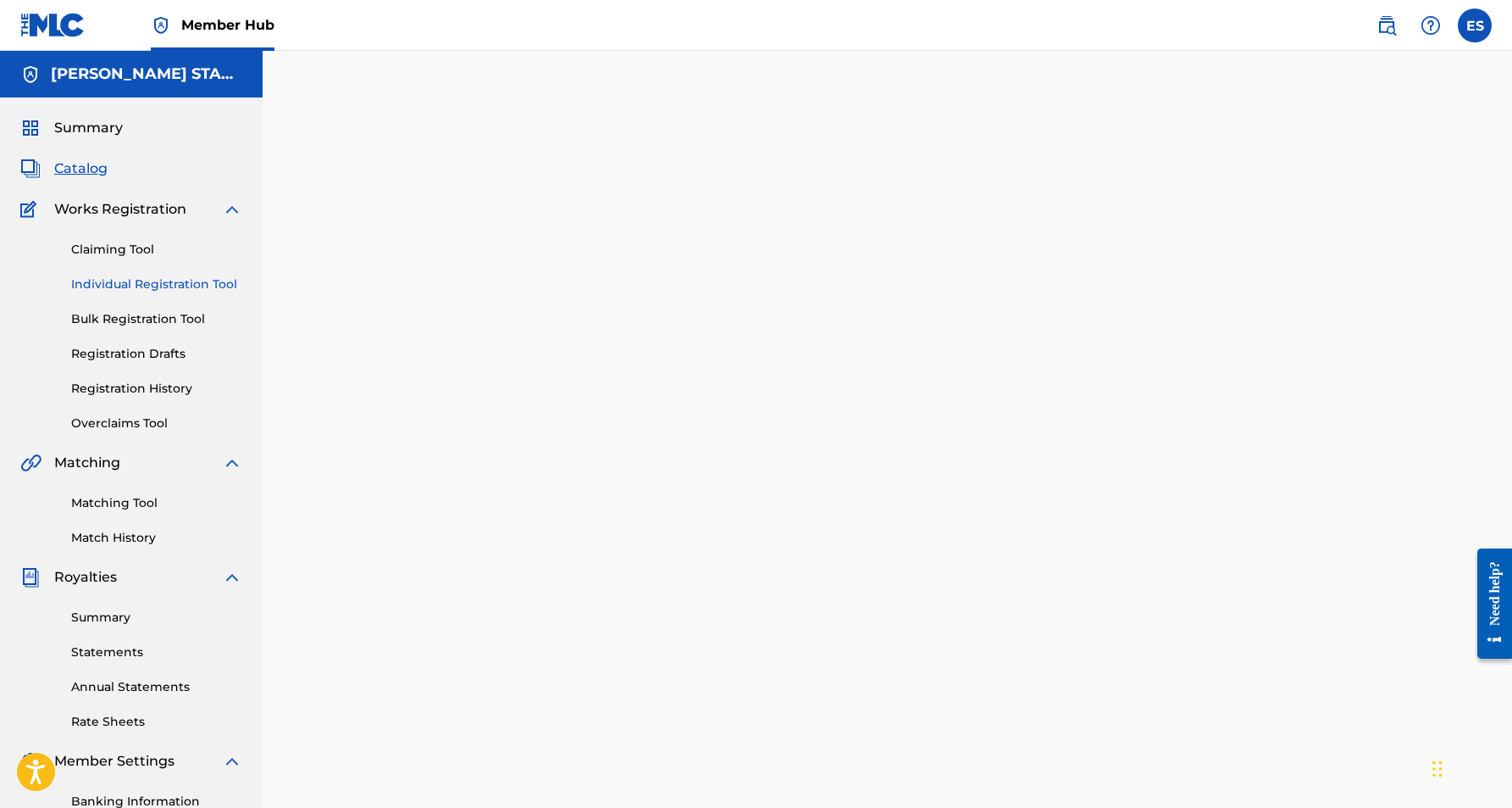
click at [153, 285] on link "Individual Registration Tool" at bounding box center [157, 284] width 171 height 18
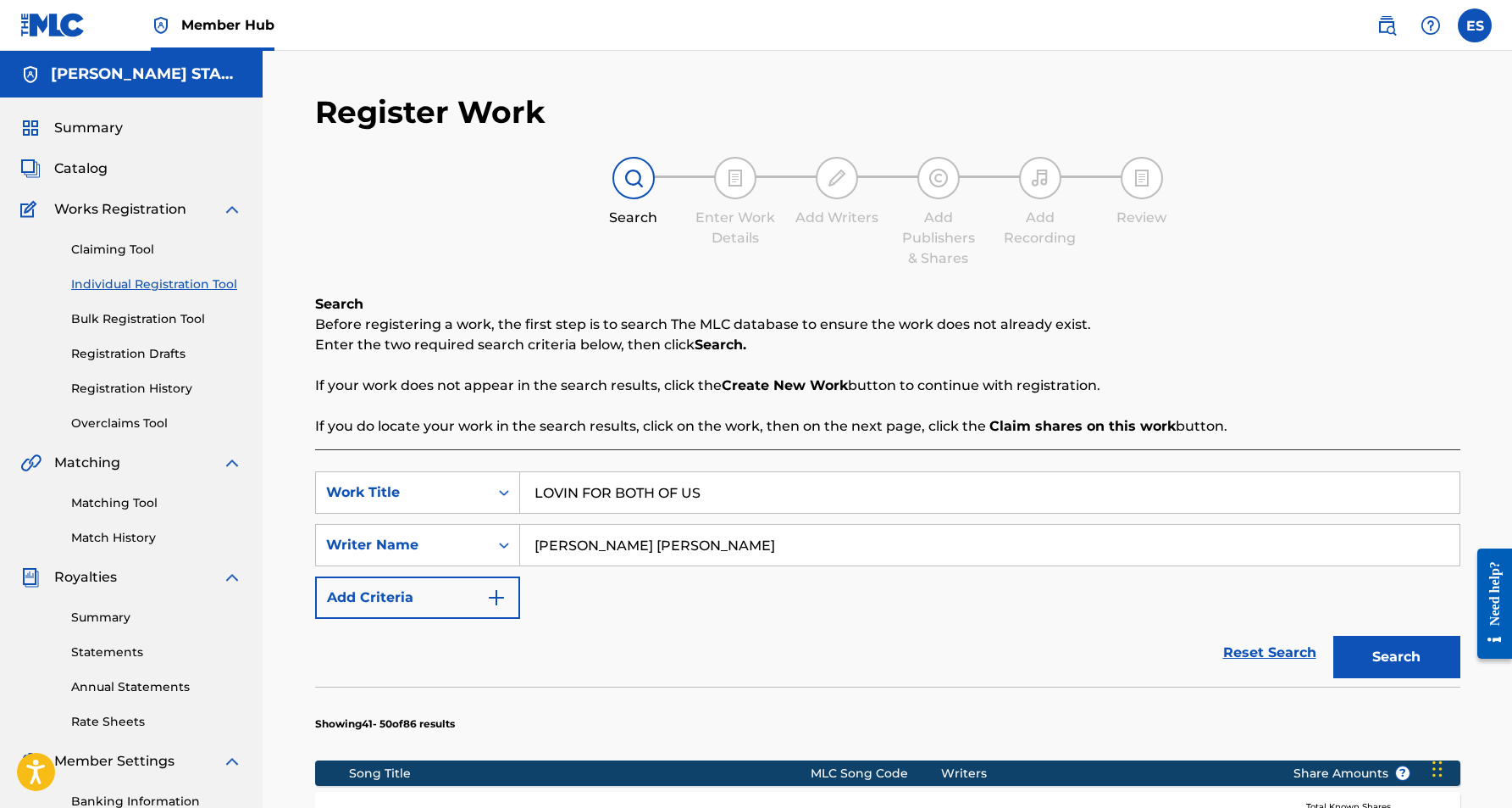
click at [728, 498] on input "LOVIN FOR BOTH OF US" at bounding box center [990, 492] width 940 height 41
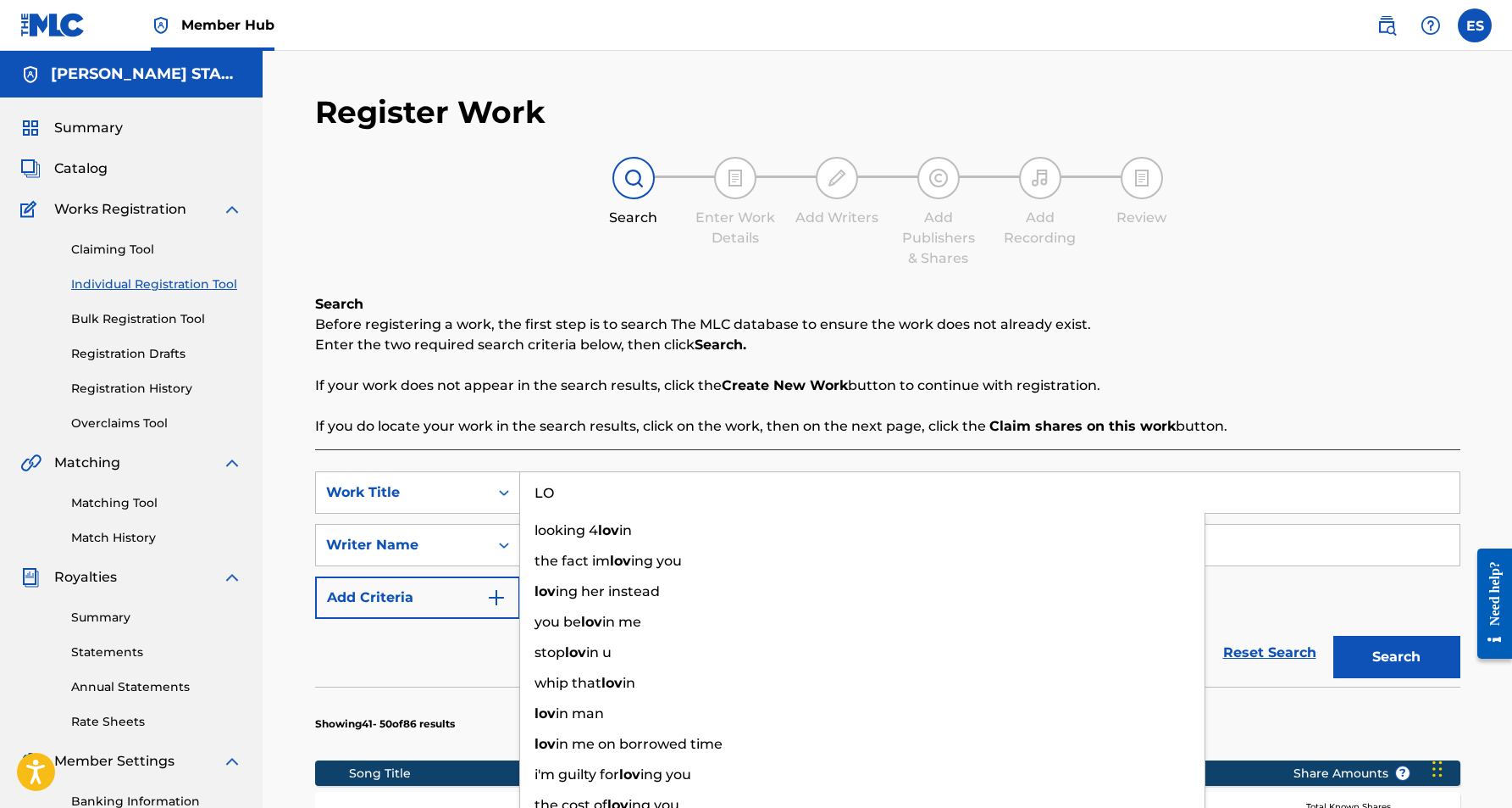
type input "L"
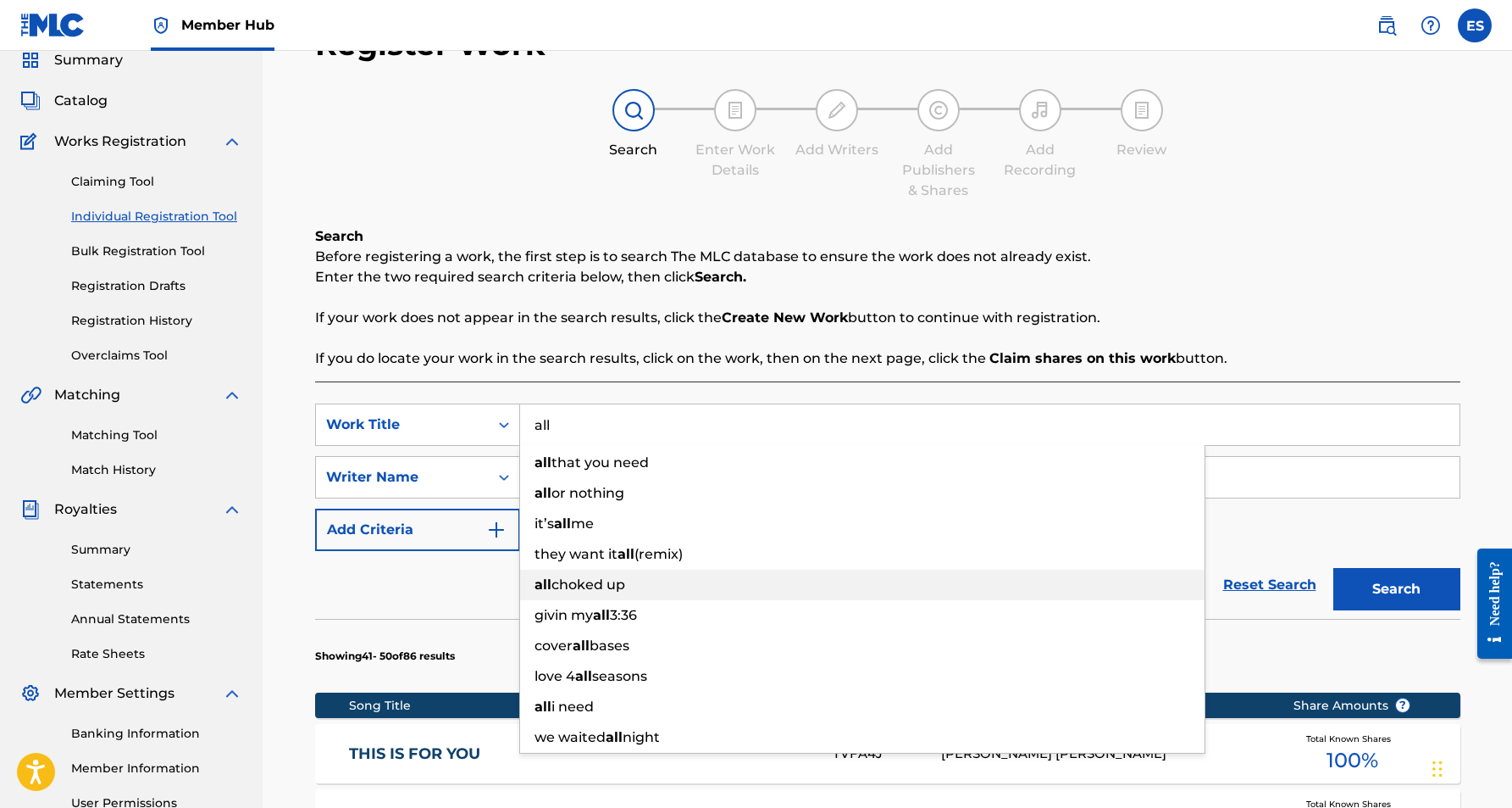
scroll to position [81, 0]
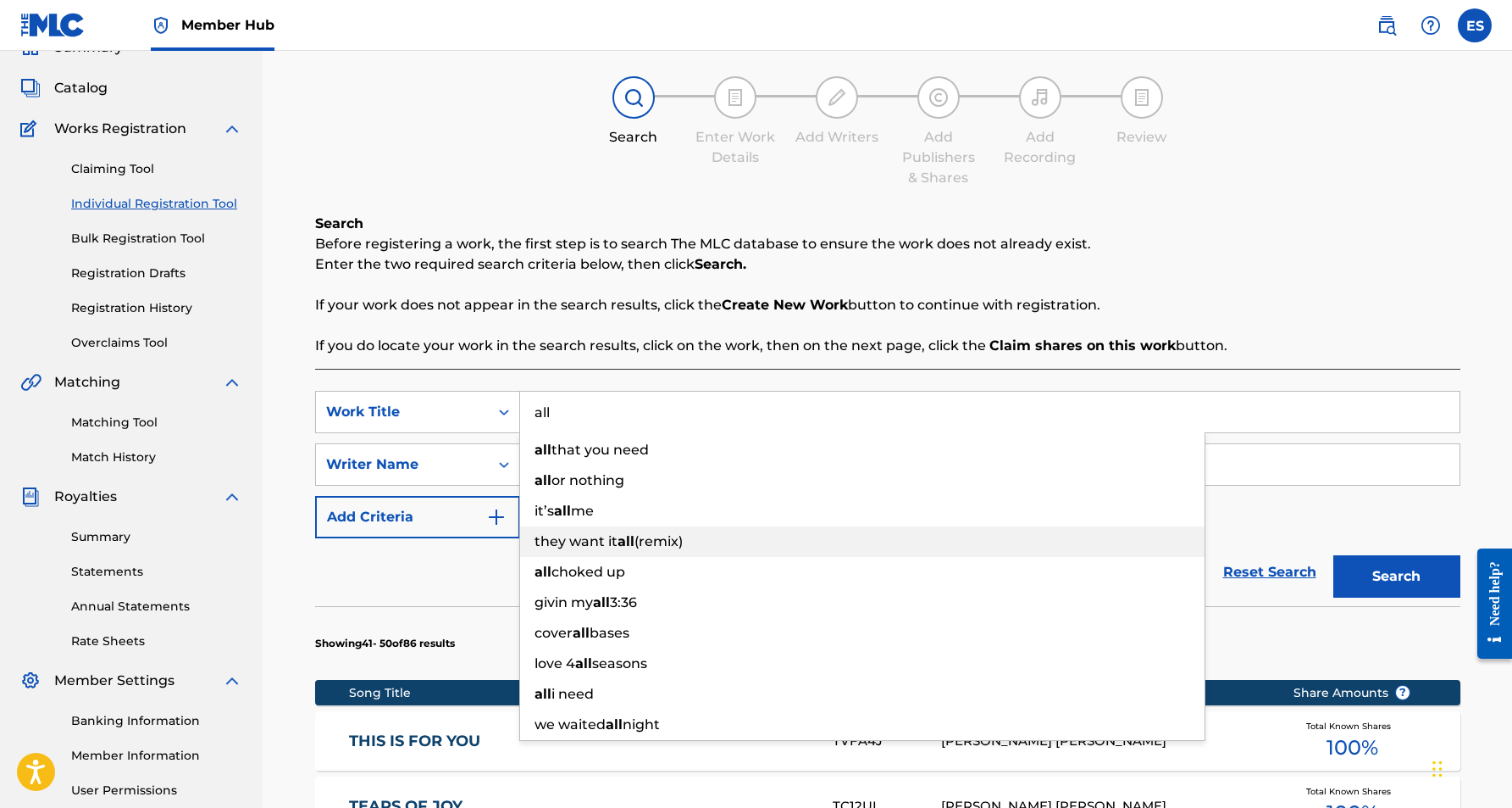
click at [812, 553] on div "they want it all (remix)" at bounding box center [862, 542] width 684 height 31
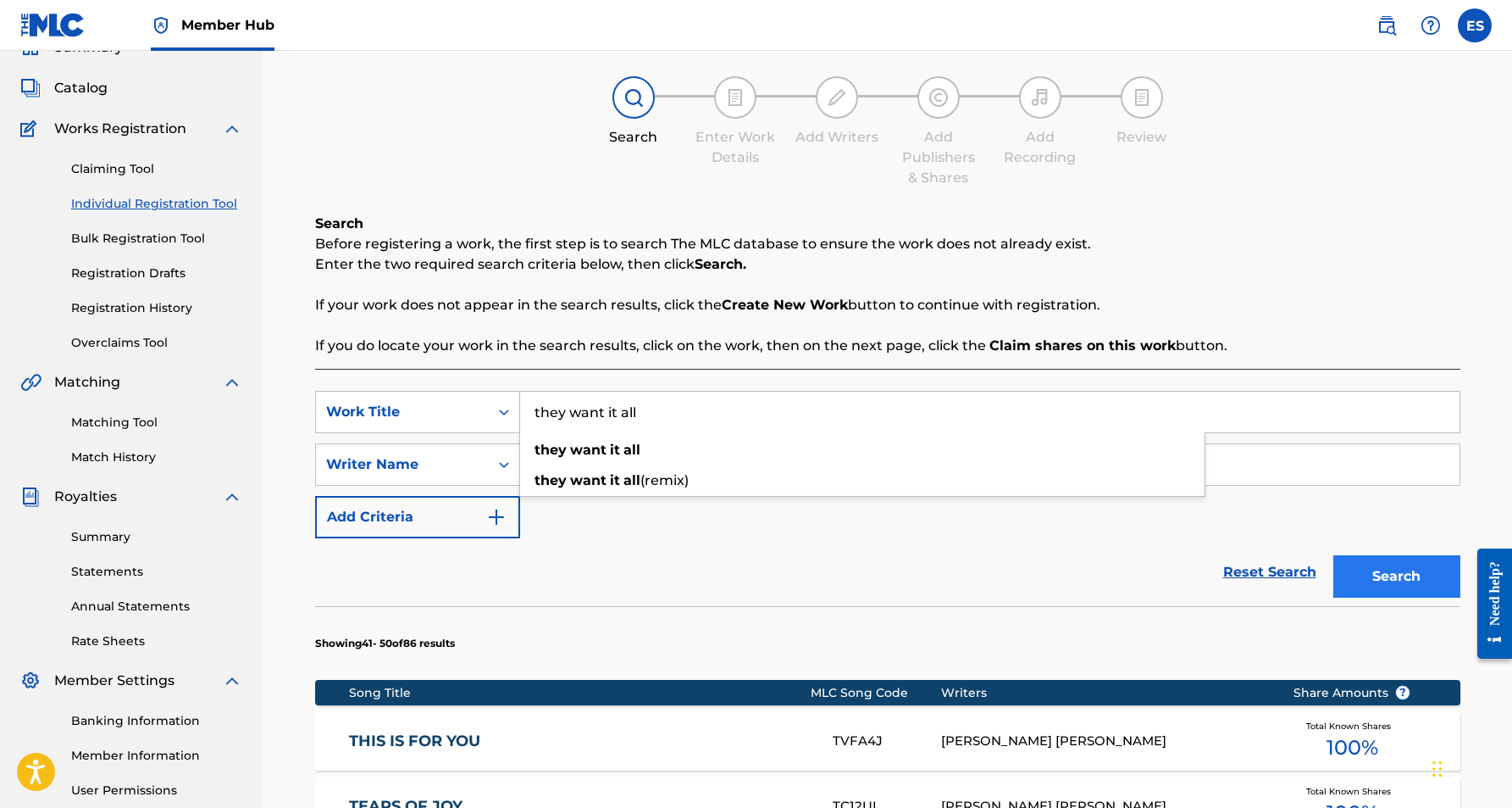
click at [1373, 571] on button "Search" at bounding box center [1397, 576] width 127 height 43
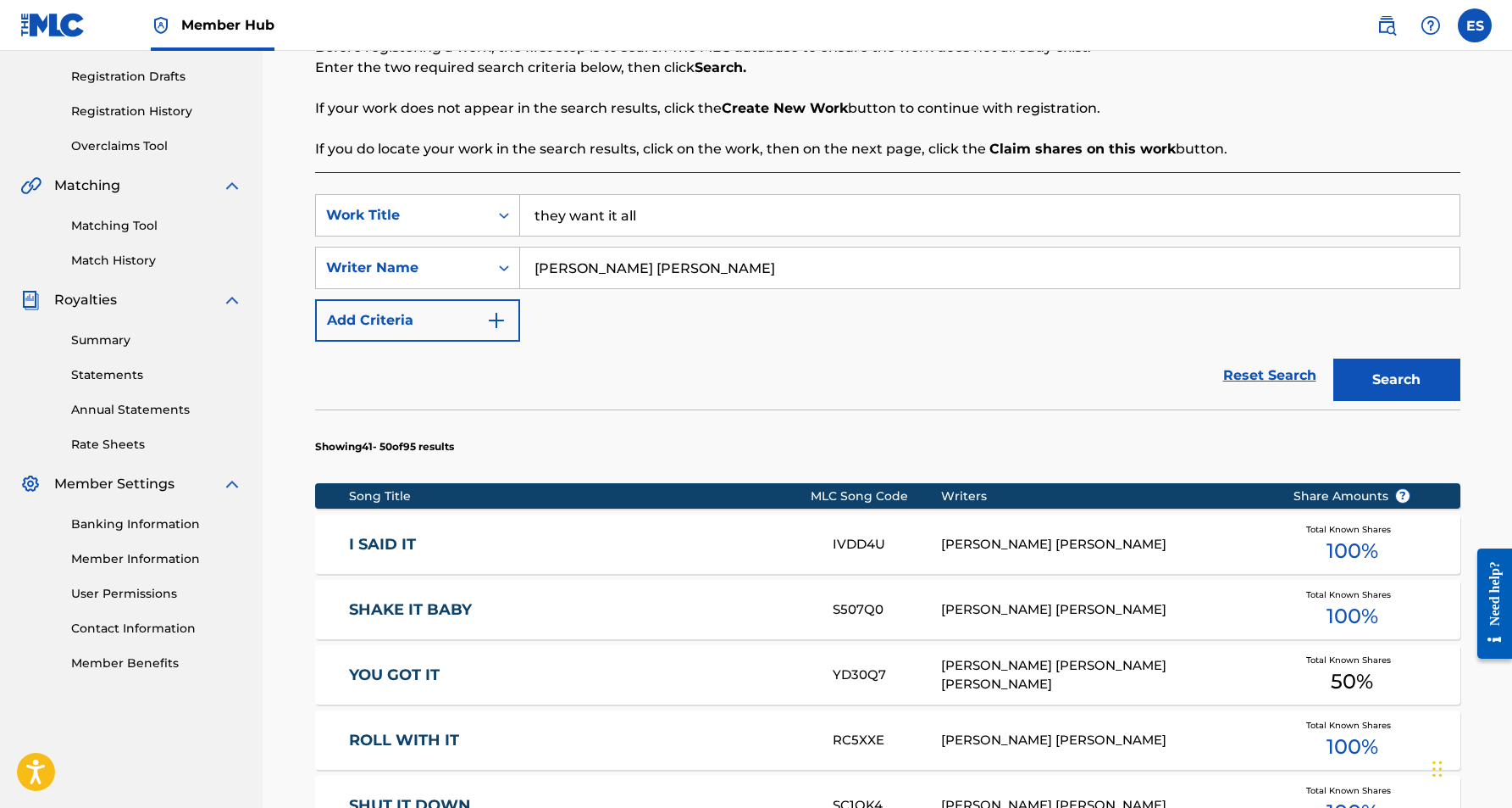
scroll to position [276, 0]
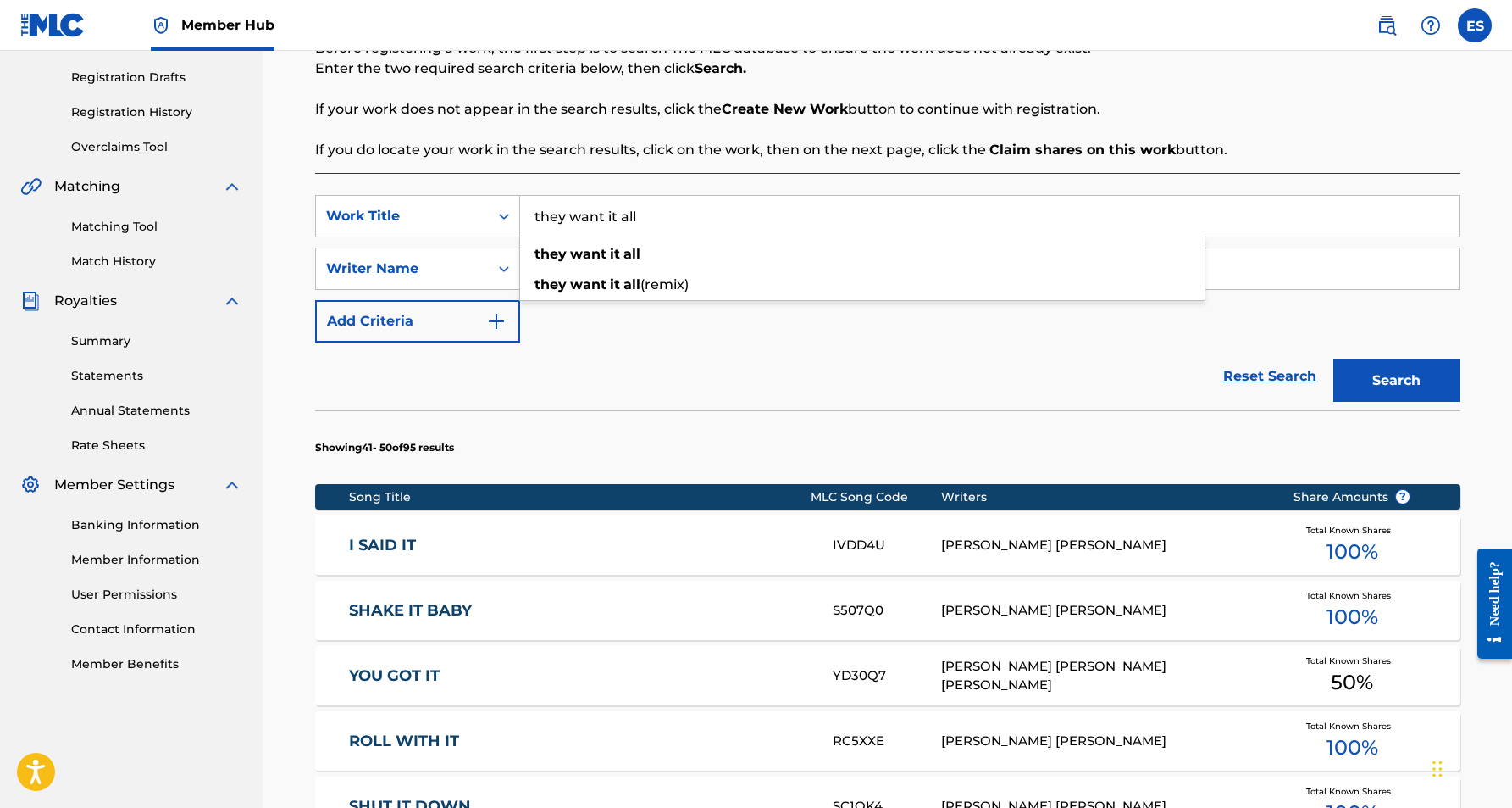
drag, startPoint x: 646, startPoint y: 219, endPoint x: 533, endPoint y: 219, distance: 113.0
click at [533, 219] on input "they want it all" at bounding box center [990, 216] width 940 height 41
click at [705, 332] on div "SearchWithCriteria3023f056-223f-4259-a45a-6b80c0dbcc2d Work Title they want it …" at bounding box center [887, 268] width 1145 height 147
click at [650, 215] on input "they want it all" at bounding box center [990, 216] width 940 height 41
type input "t"
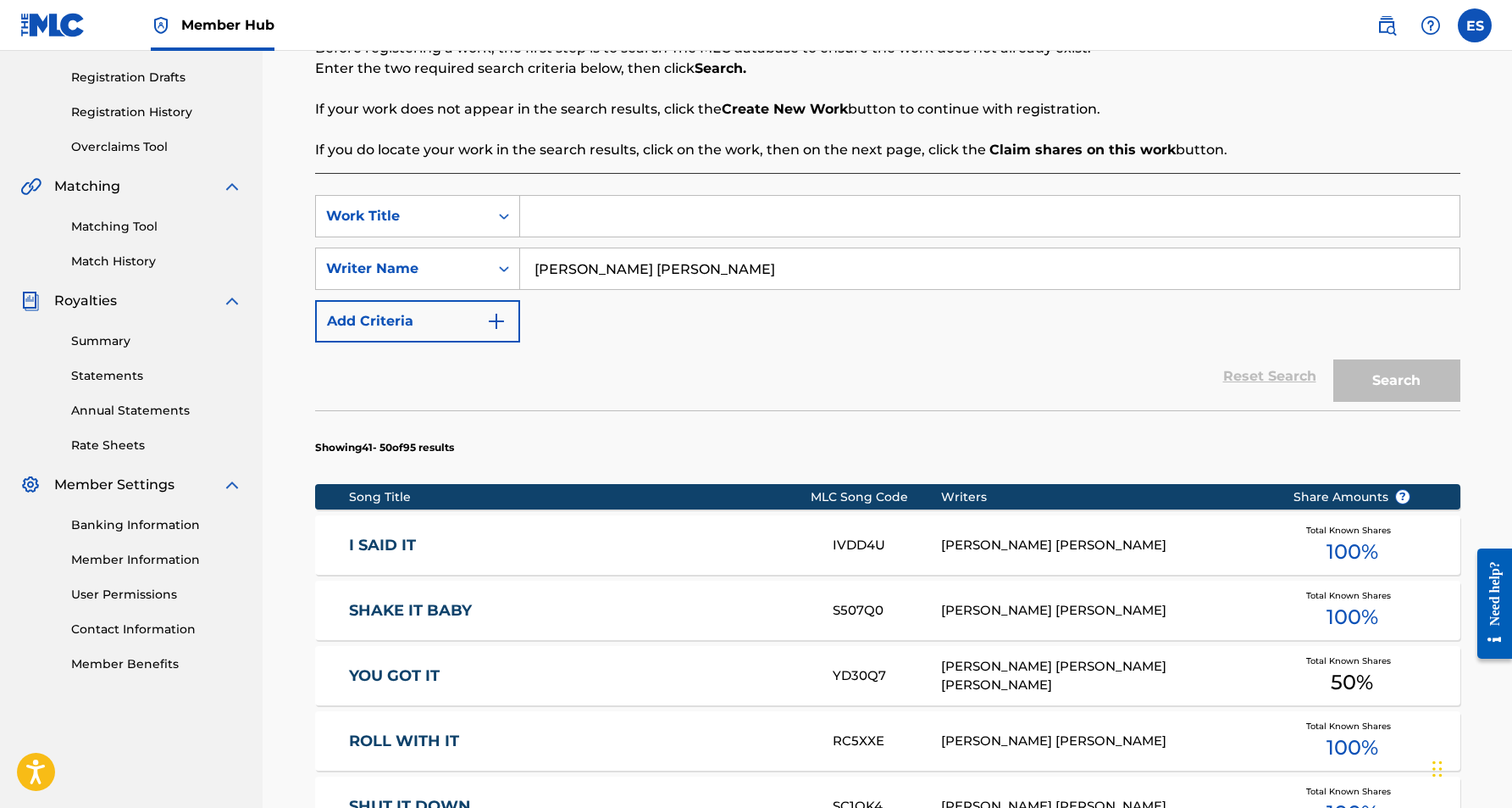
paste input "THEY WANT IT ALL"
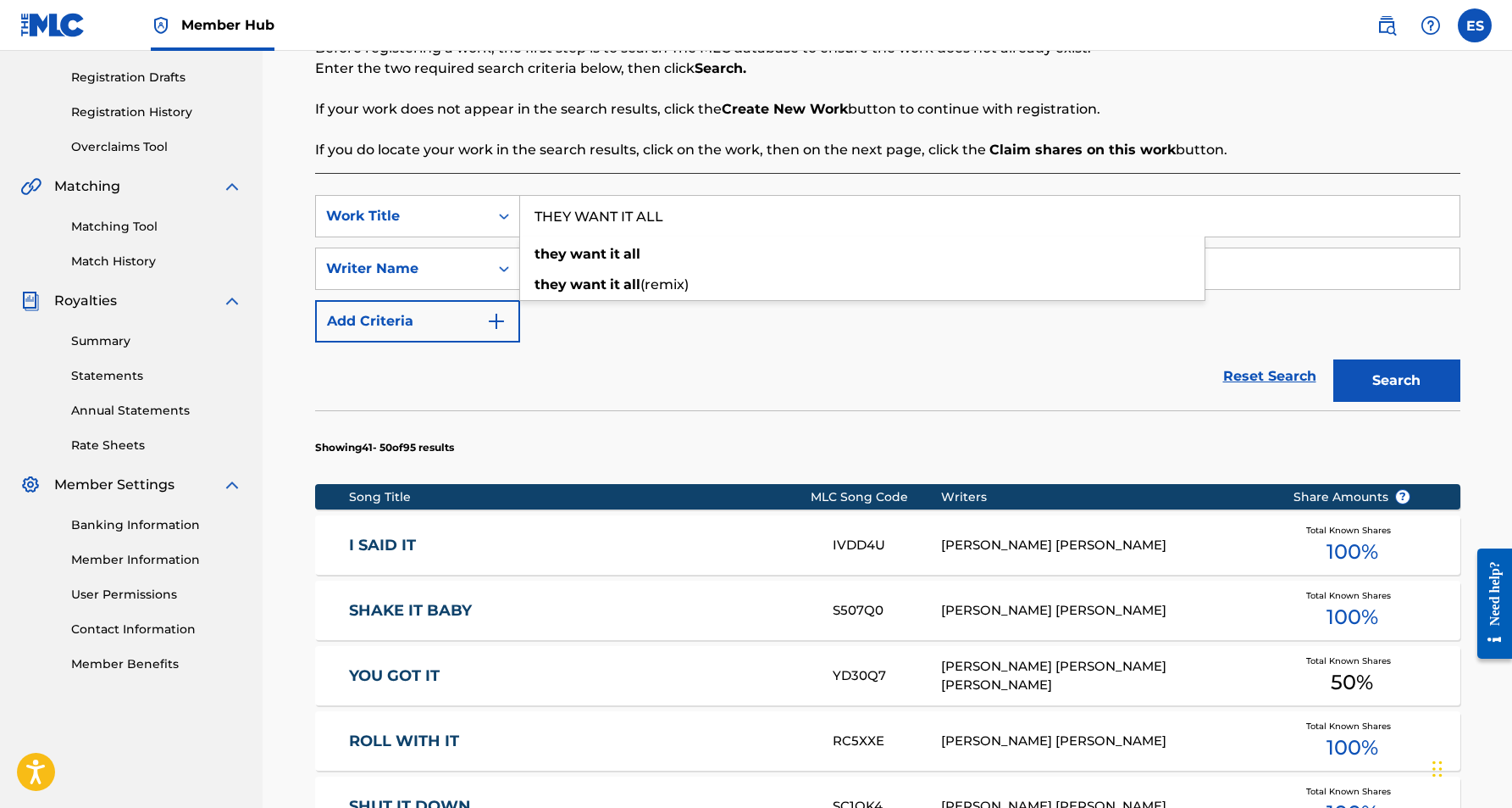
type input "THEY WANT IT ALL"
click at [722, 331] on div "SearchWithCriteria3023f056-223f-4259-a45a-6b80c0dbcc2d Work Title THEY WANT IT …" at bounding box center [887, 268] width 1145 height 147
click at [1371, 379] on button "Search" at bounding box center [1397, 381] width 127 height 43
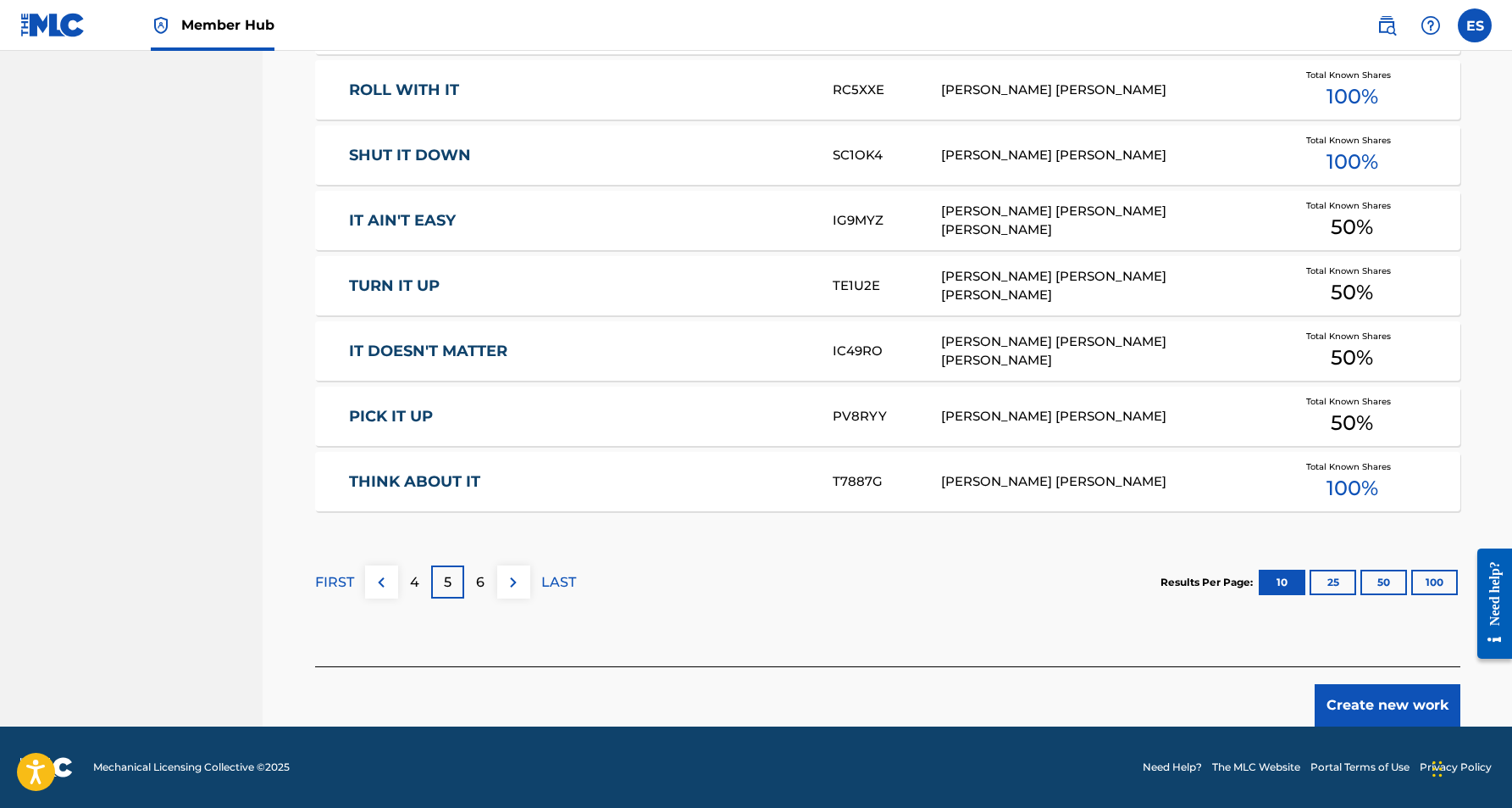
scroll to position [927, 0]
click at [1364, 702] on button "Create new work" at bounding box center [1388, 705] width 146 height 43
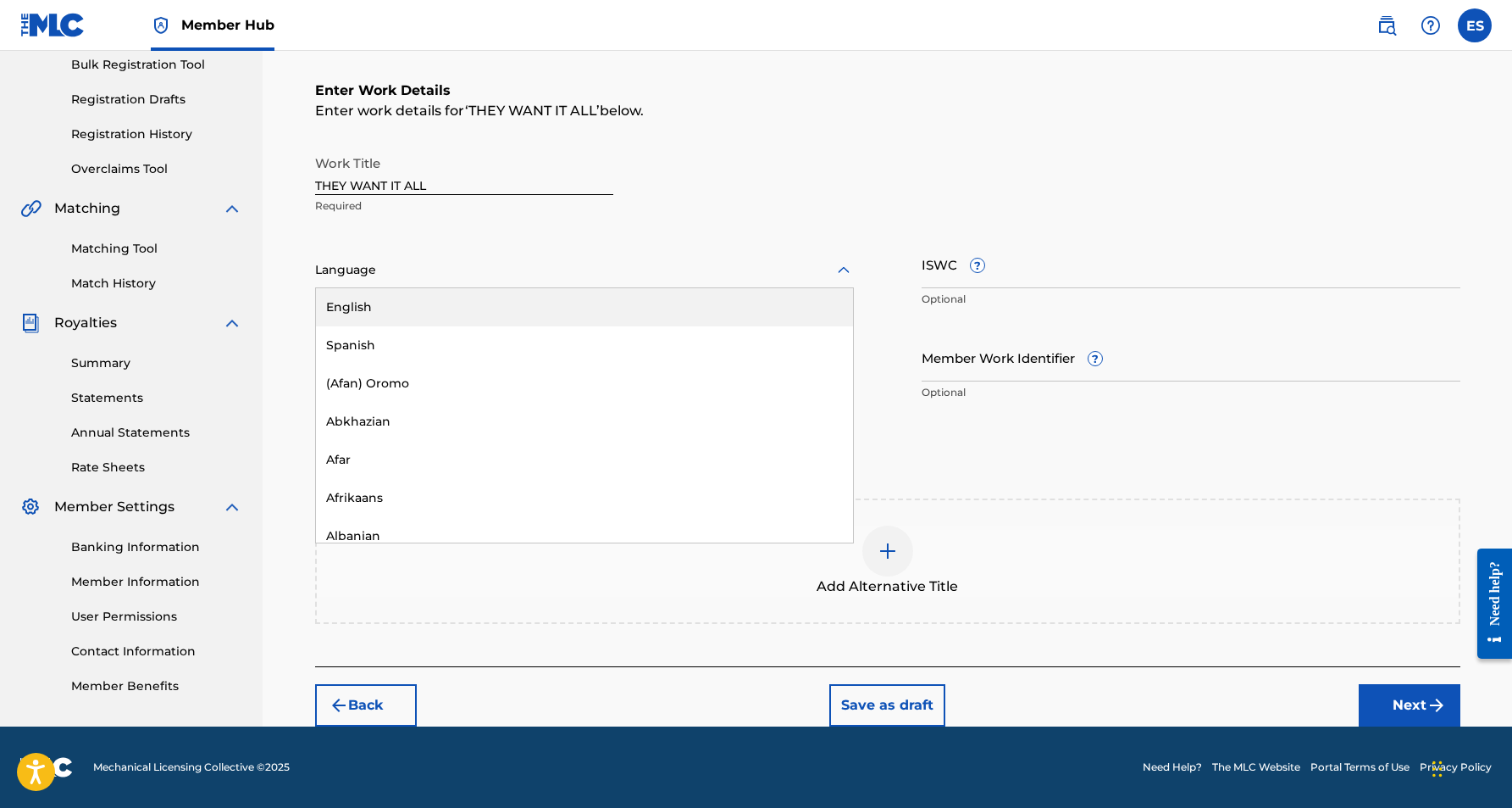
click at [839, 272] on icon at bounding box center [843, 270] width 20 height 20
click at [695, 302] on div "English" at bounding box center [584, 307] width 537 height 38
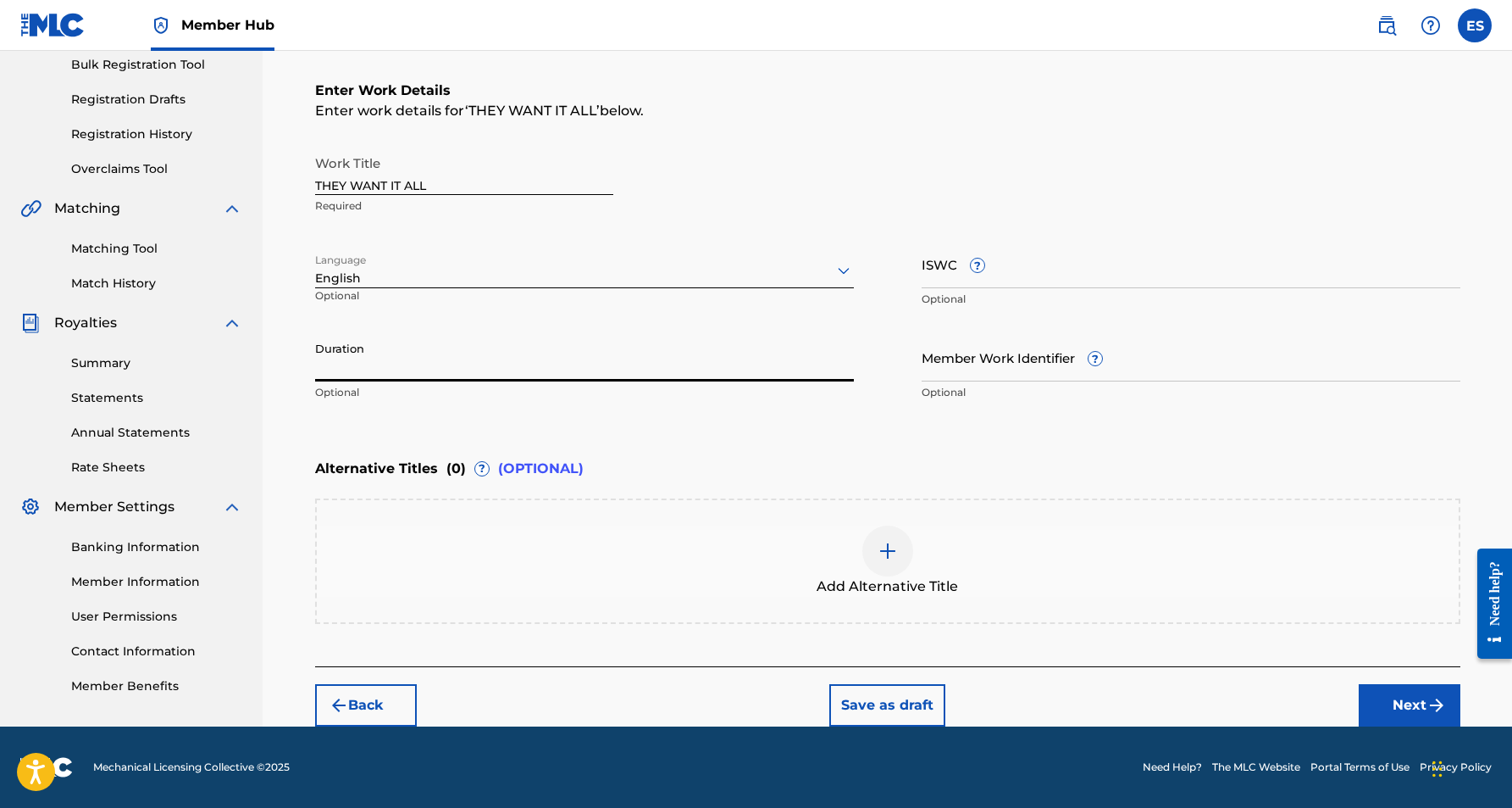
click at [448, 351] on input "Duration" at bounding box center [584, 357] width 538 height 49
paste input "04:01"
type input "04:01"
click at [693, 411] on div "Enter Work Details Enter work details for ‘ THEY WANT IT ALL ’ below. Work Titl…" at bounding box center [887, 244] width 1145 height 410
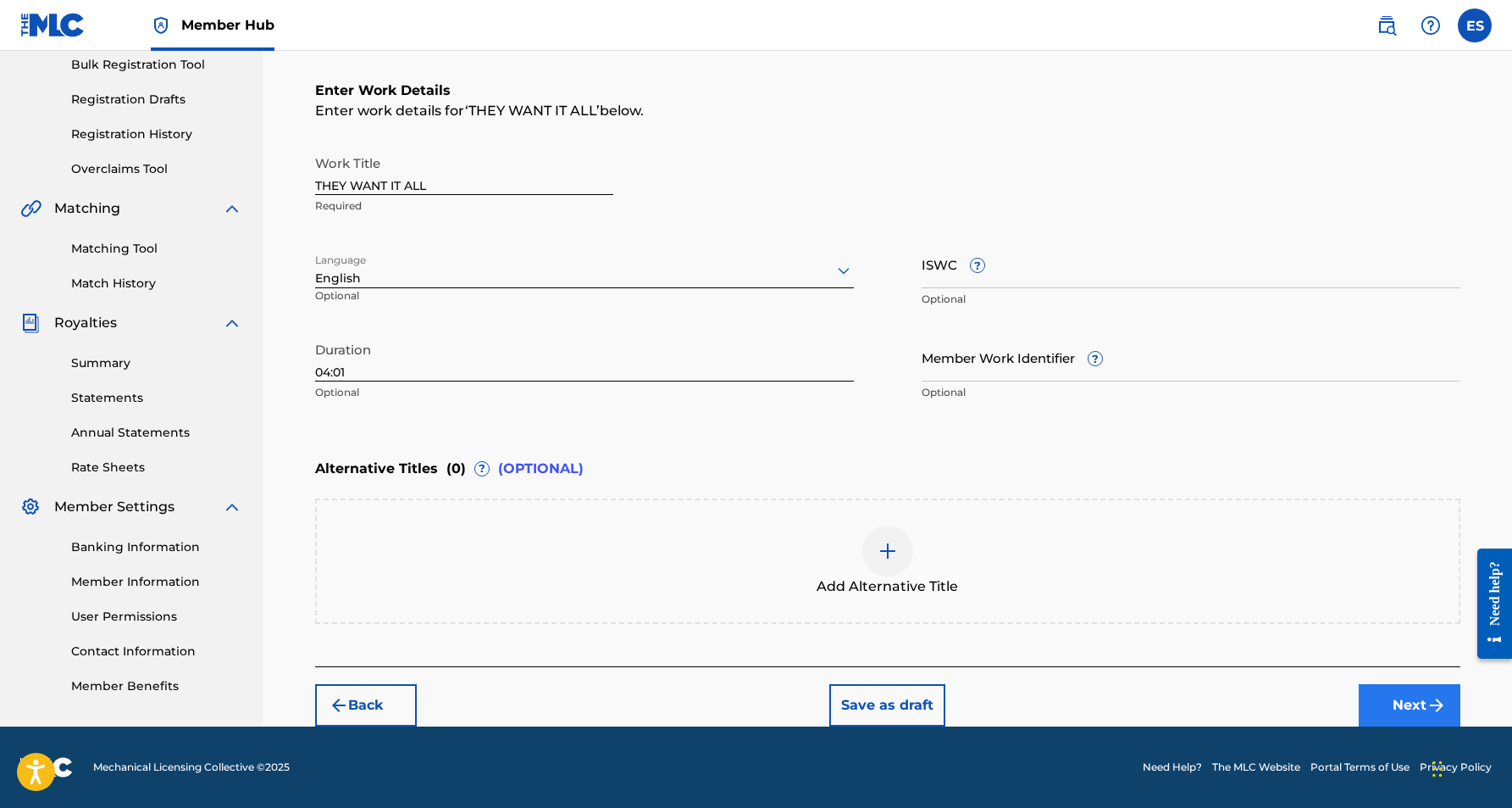
click at [1414, 706] on button "Next" at bounding box center [1410, 705] width 101 height 43
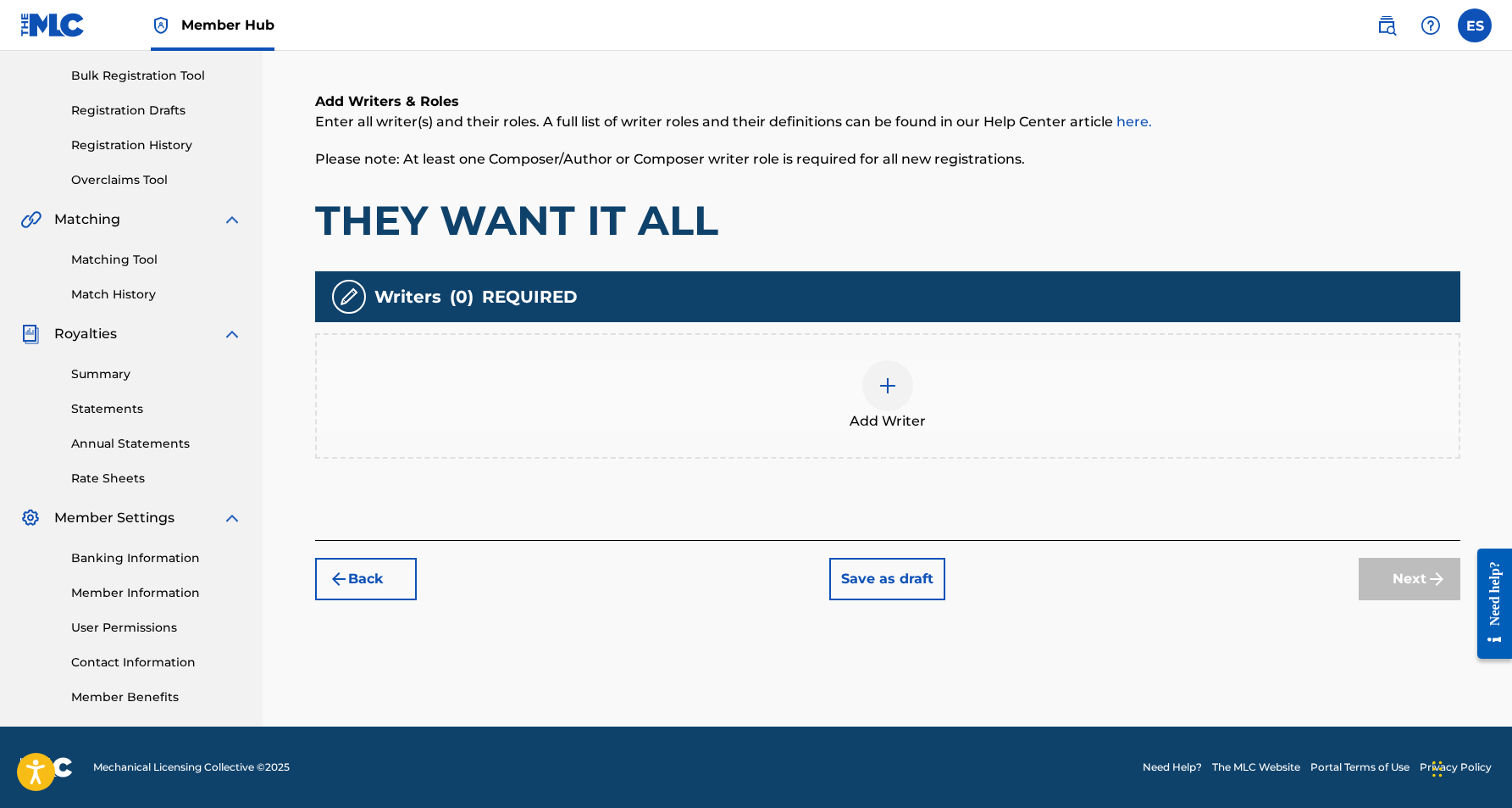
click at [889, 392] on img at bounding box center [888, 386] width 20 height 20
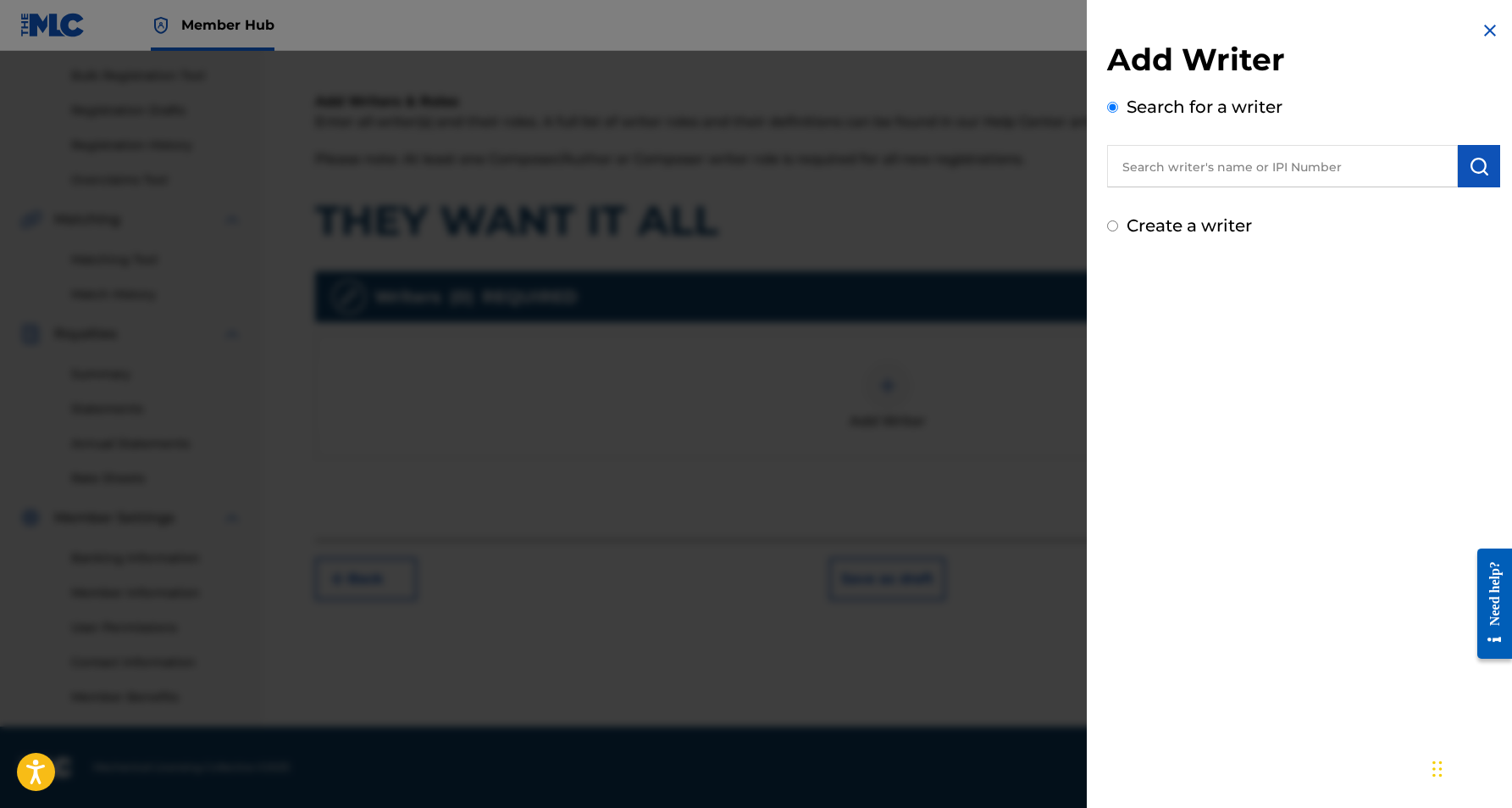
click at [1196, 164] on input "text" at bounding box center [1283, 166] width 351 height 43
paste input "[PERSON_NAME] [PERSON_NAME]"
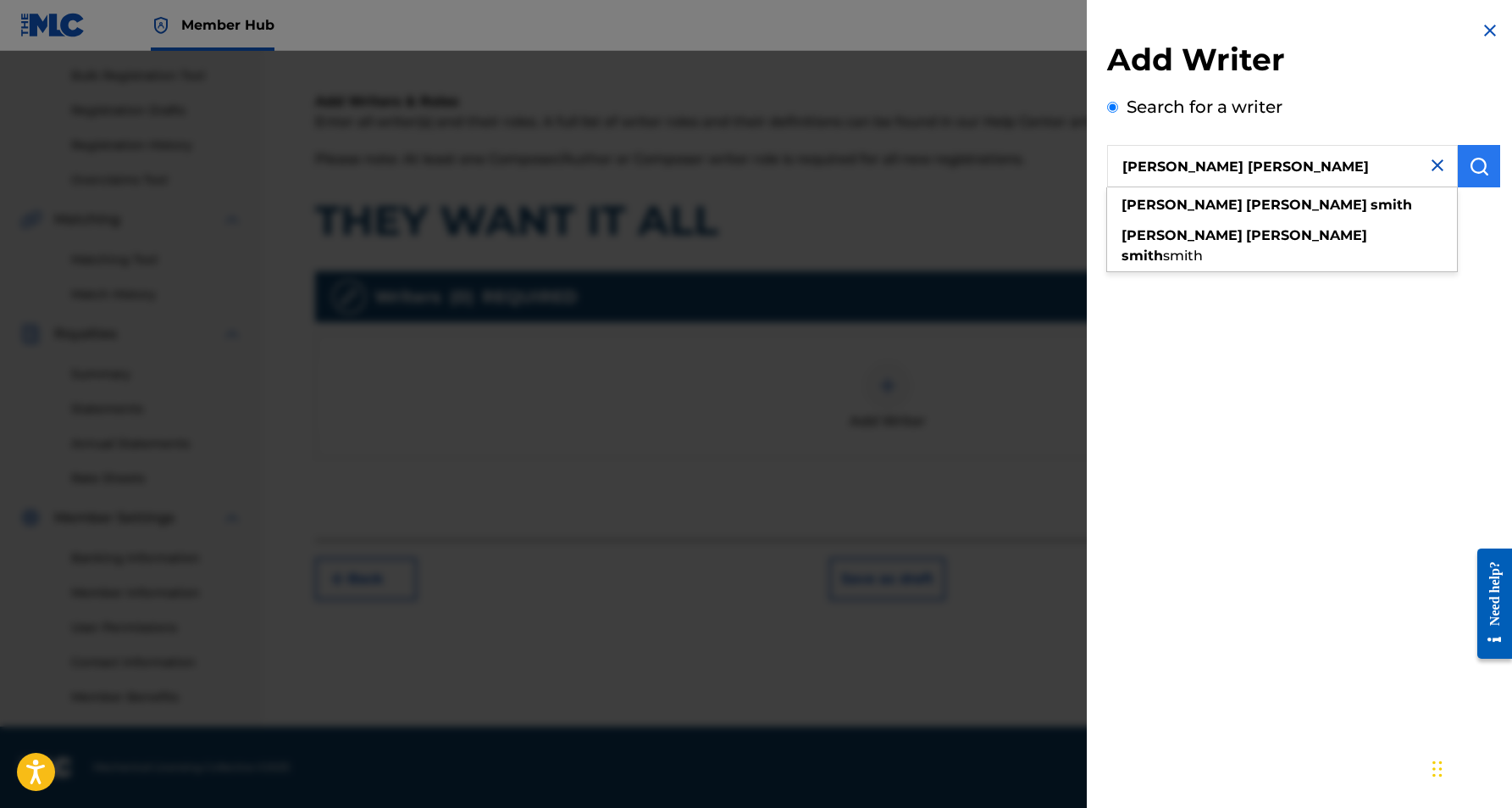
type input "[PERSON_NAME] [PERSON_NAME]"
click at [1476, 165] on img "submit" at bounding box center [1479, 166] width 20 height 20
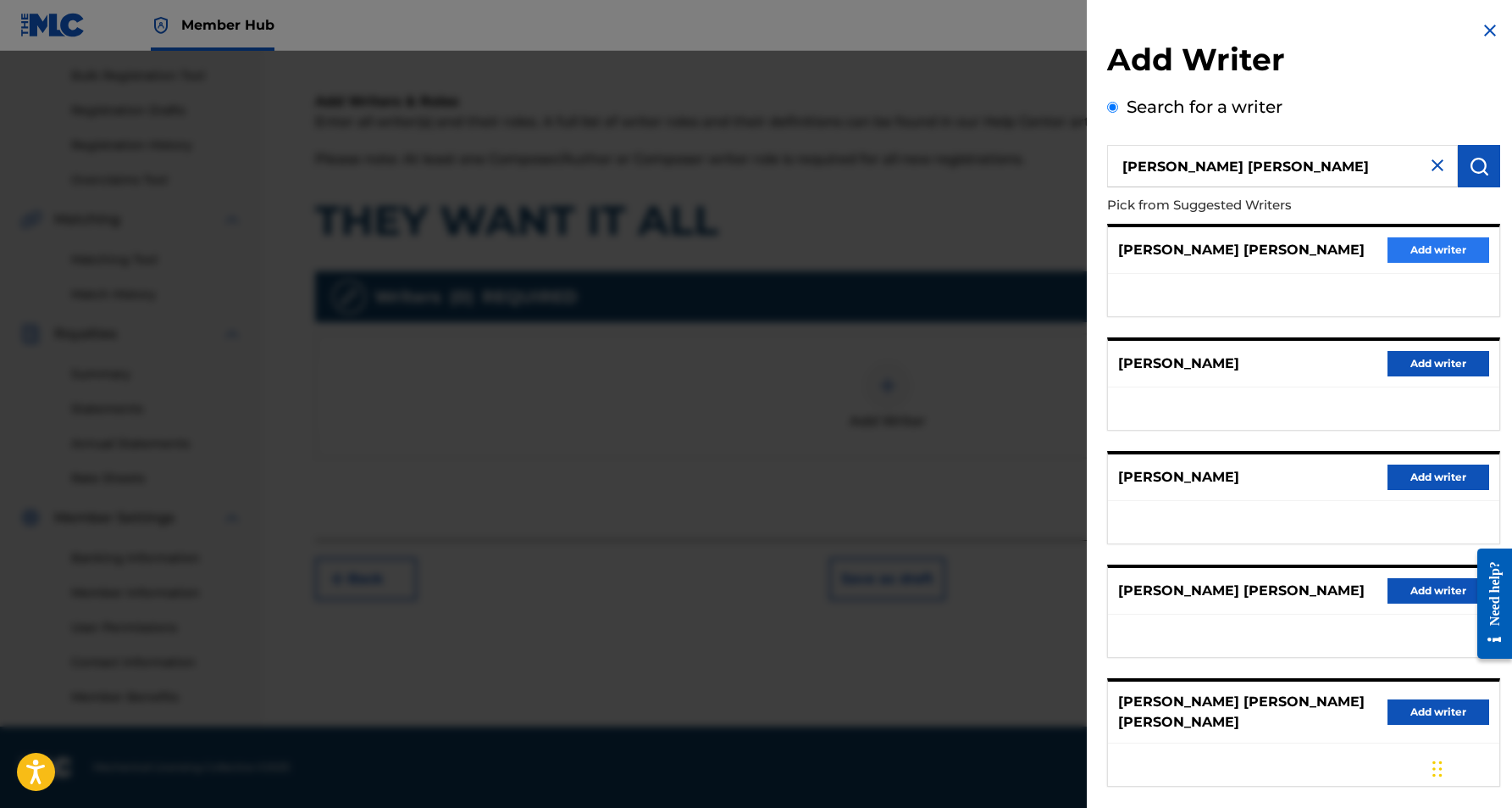
click at [1415, 249] on button "Add writer" at bounding box center [1438, 250] width 101 height 26
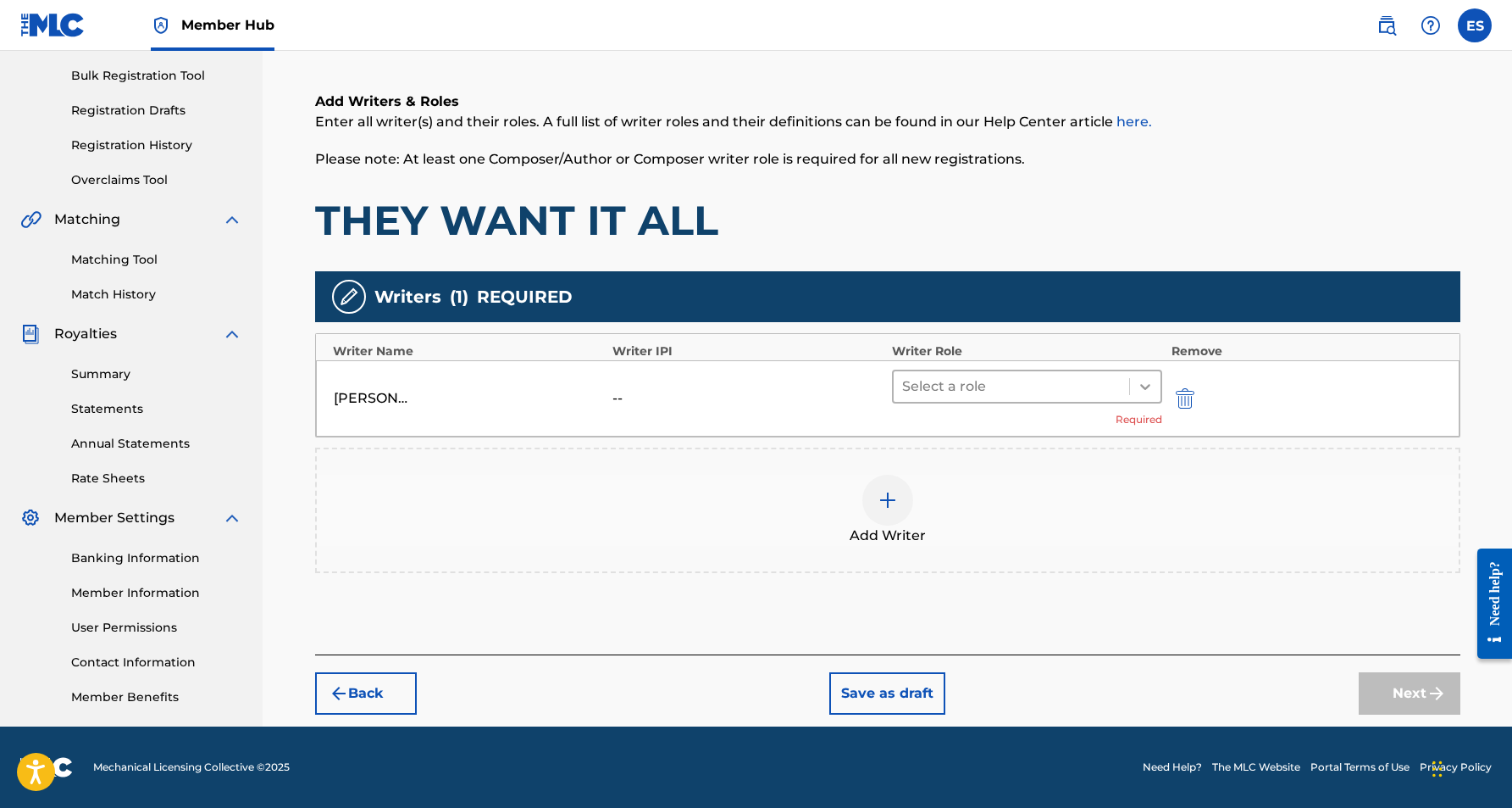
click at [1143, 390] on icon at bounding box center [1145, 386] width 17 height 17
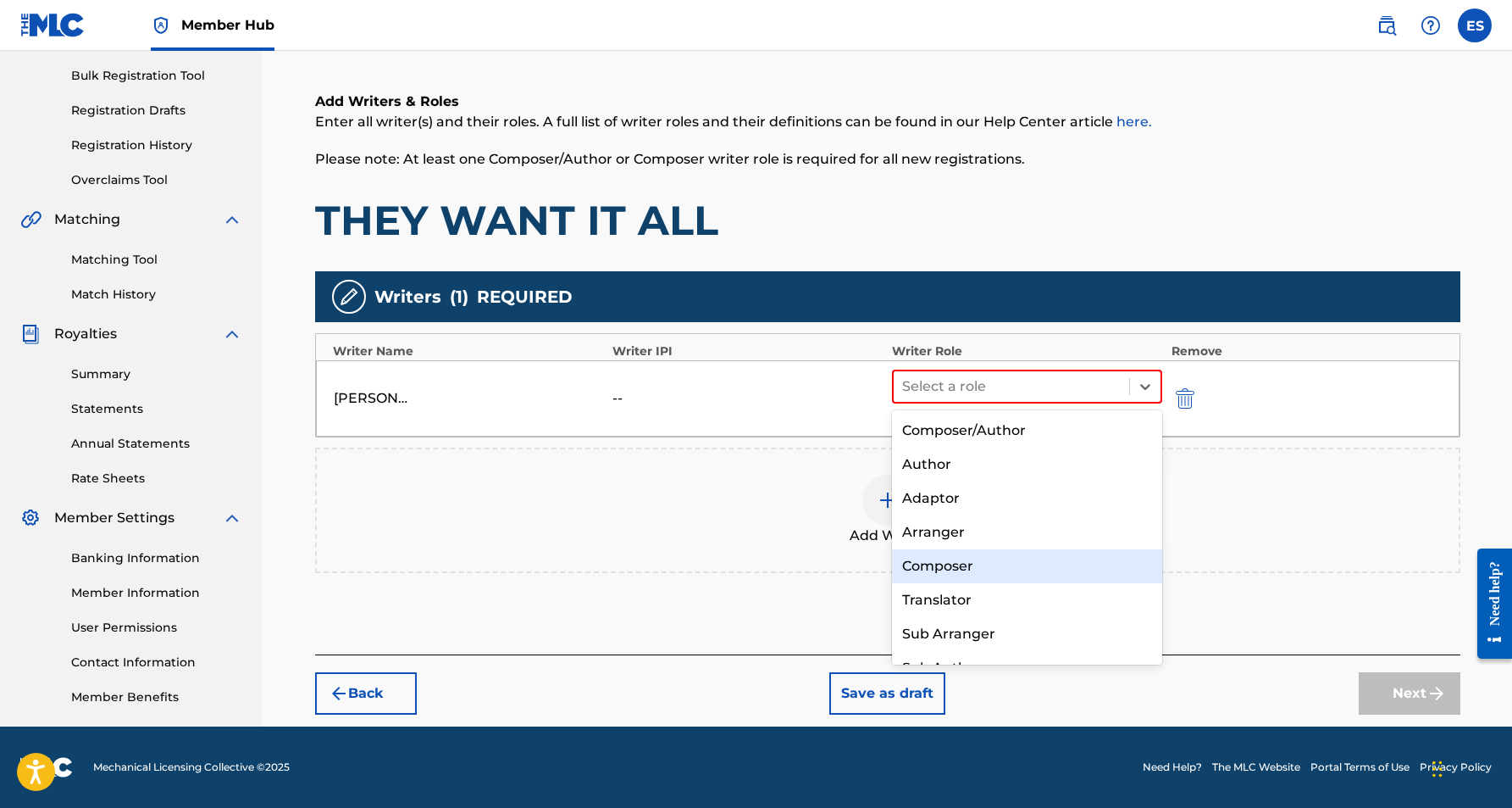
click at [1008, 558] on div "Composer" at bounding box center [1027, 566] width 271 height 34
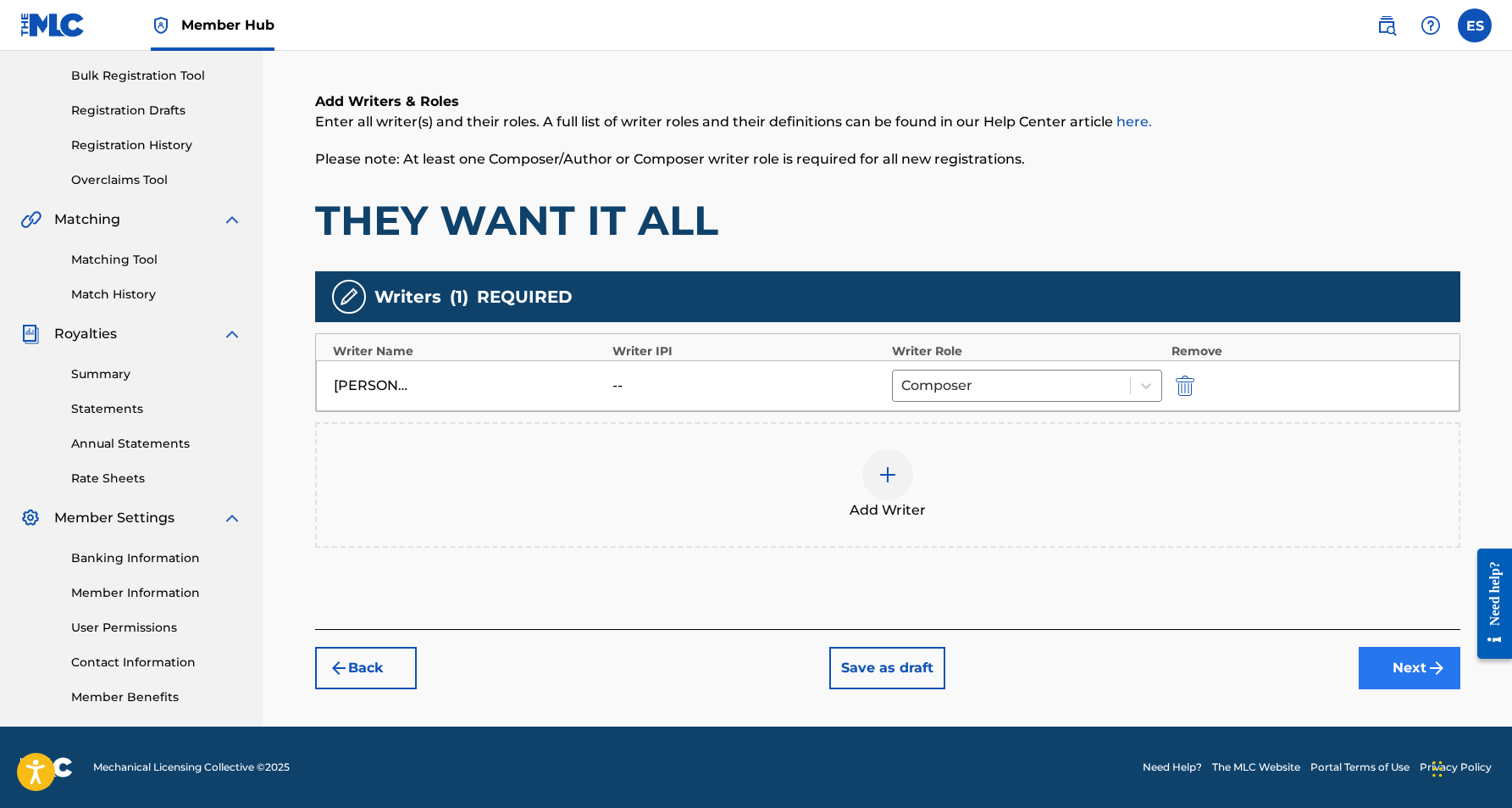
click at [1398, 660] on button "Next" at bounding box center [1410, 668] width 101 height 43
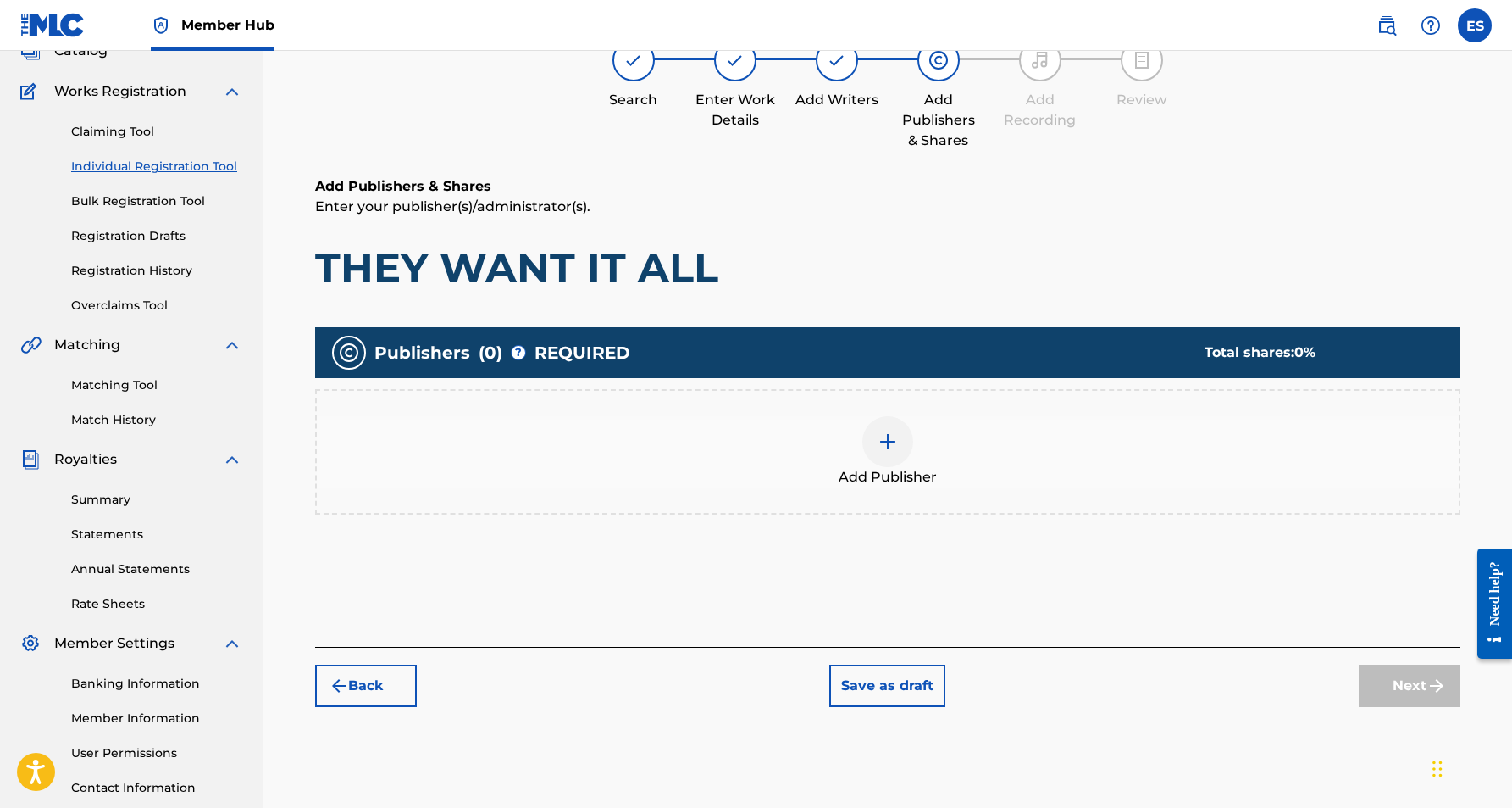
scroll to position [77, 0]
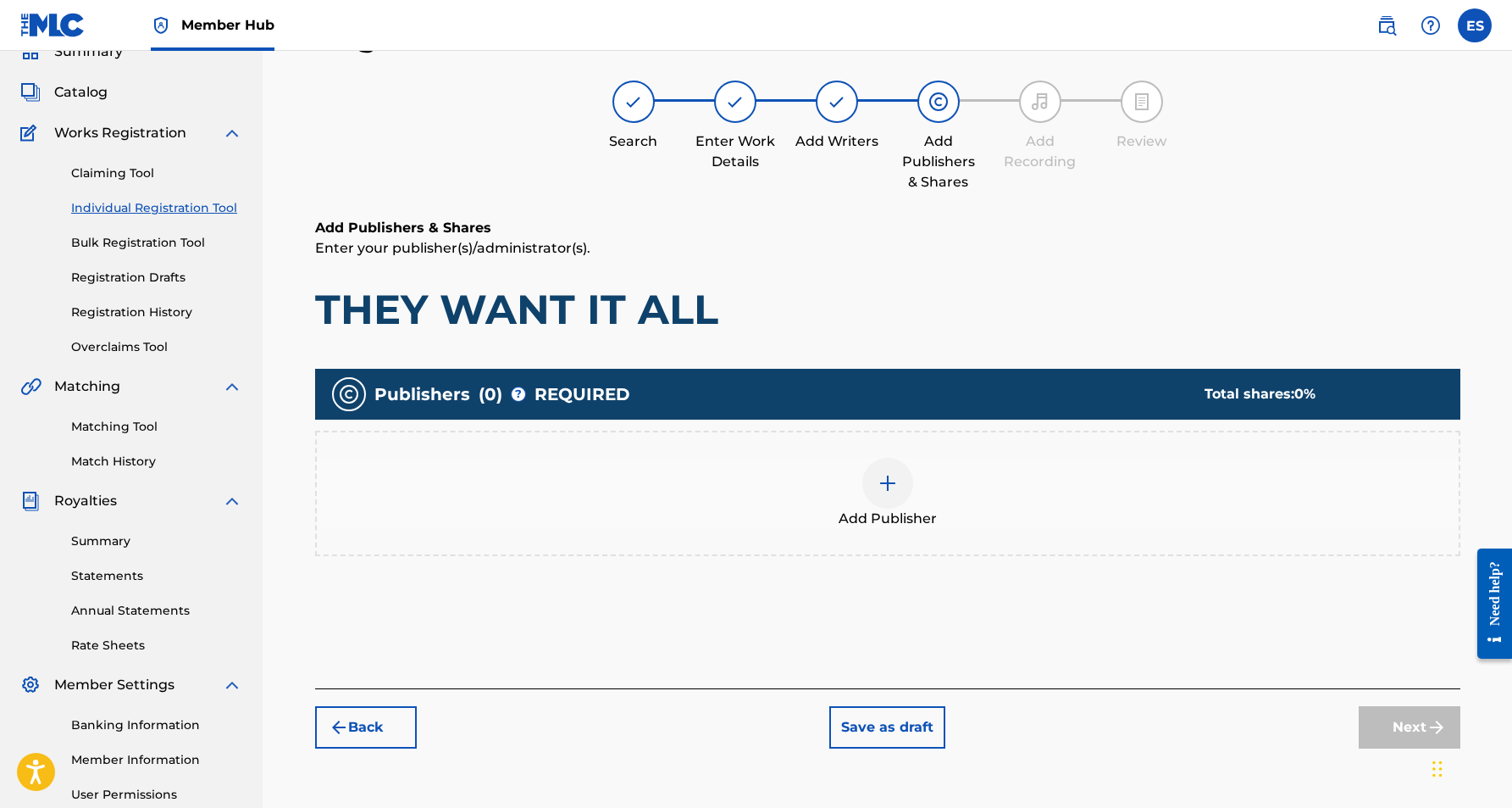
click at [884, 495] on div at bounding box center [887, 483] width 51 height 51
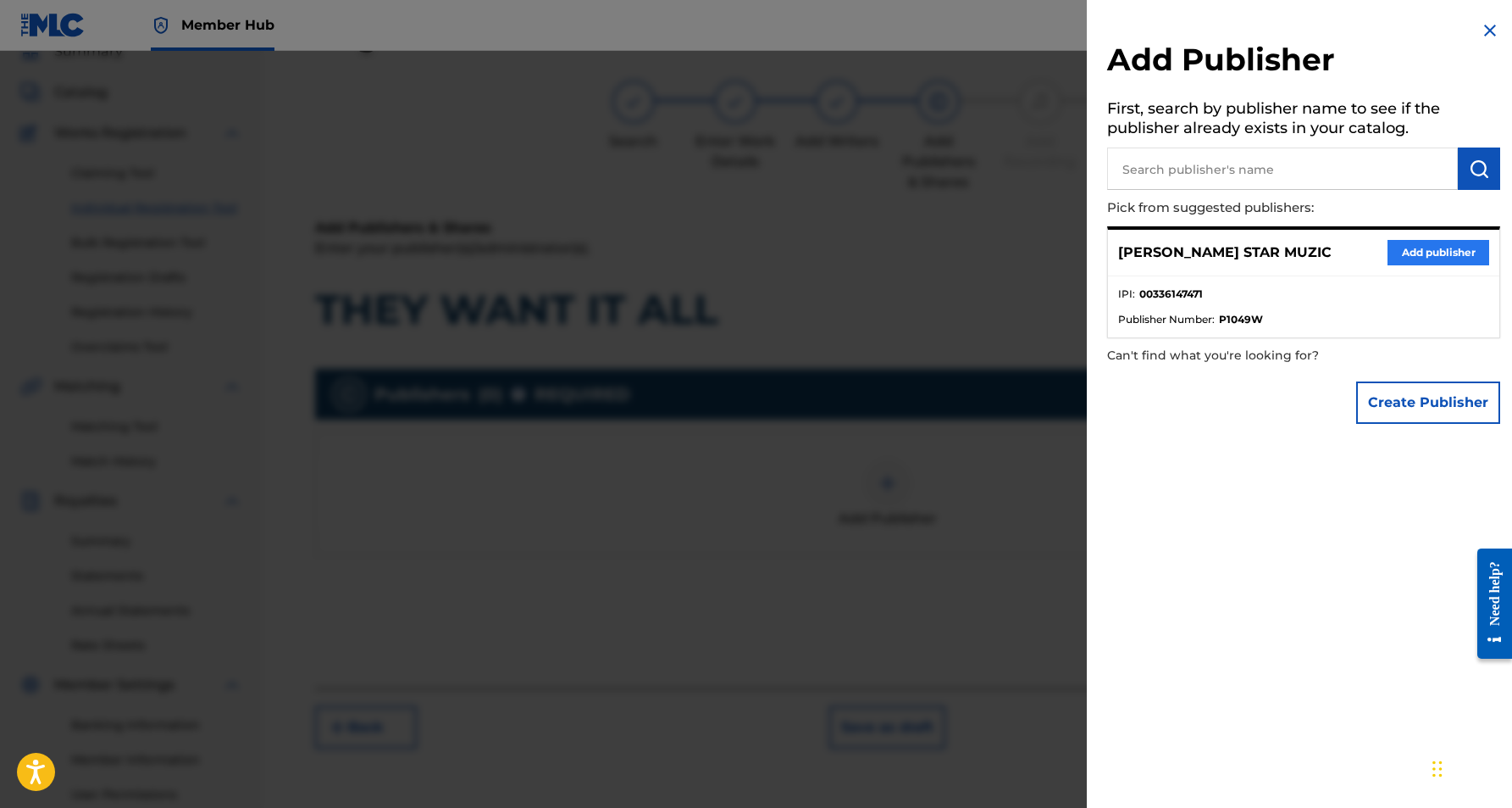
click at [1411, 256] on button "Add publisher" at bounding box center [1438, 252] width 101 height 26
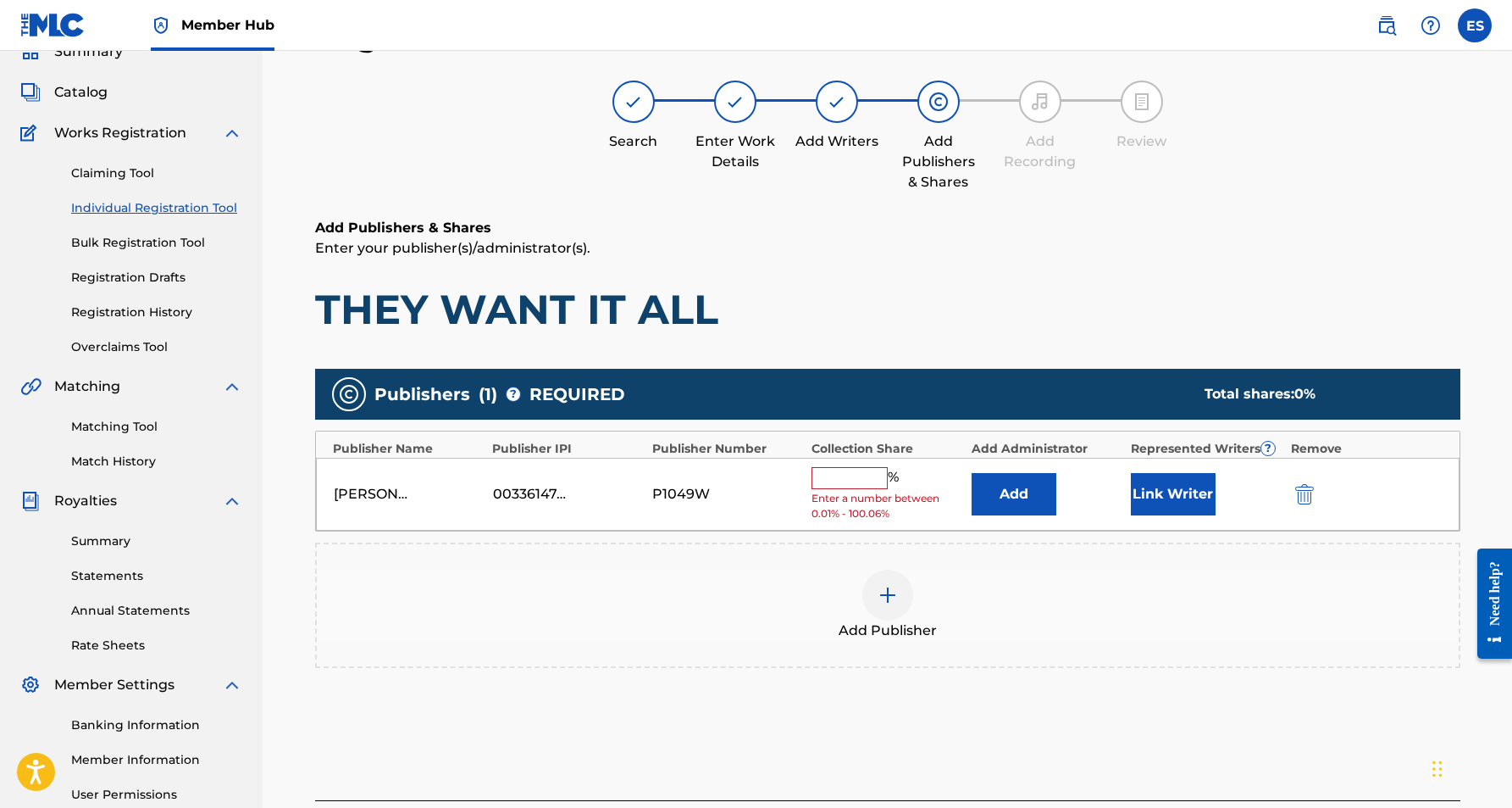
click at [860, 476] on input "text" at bounding box center [849, 478] width 76 height 22
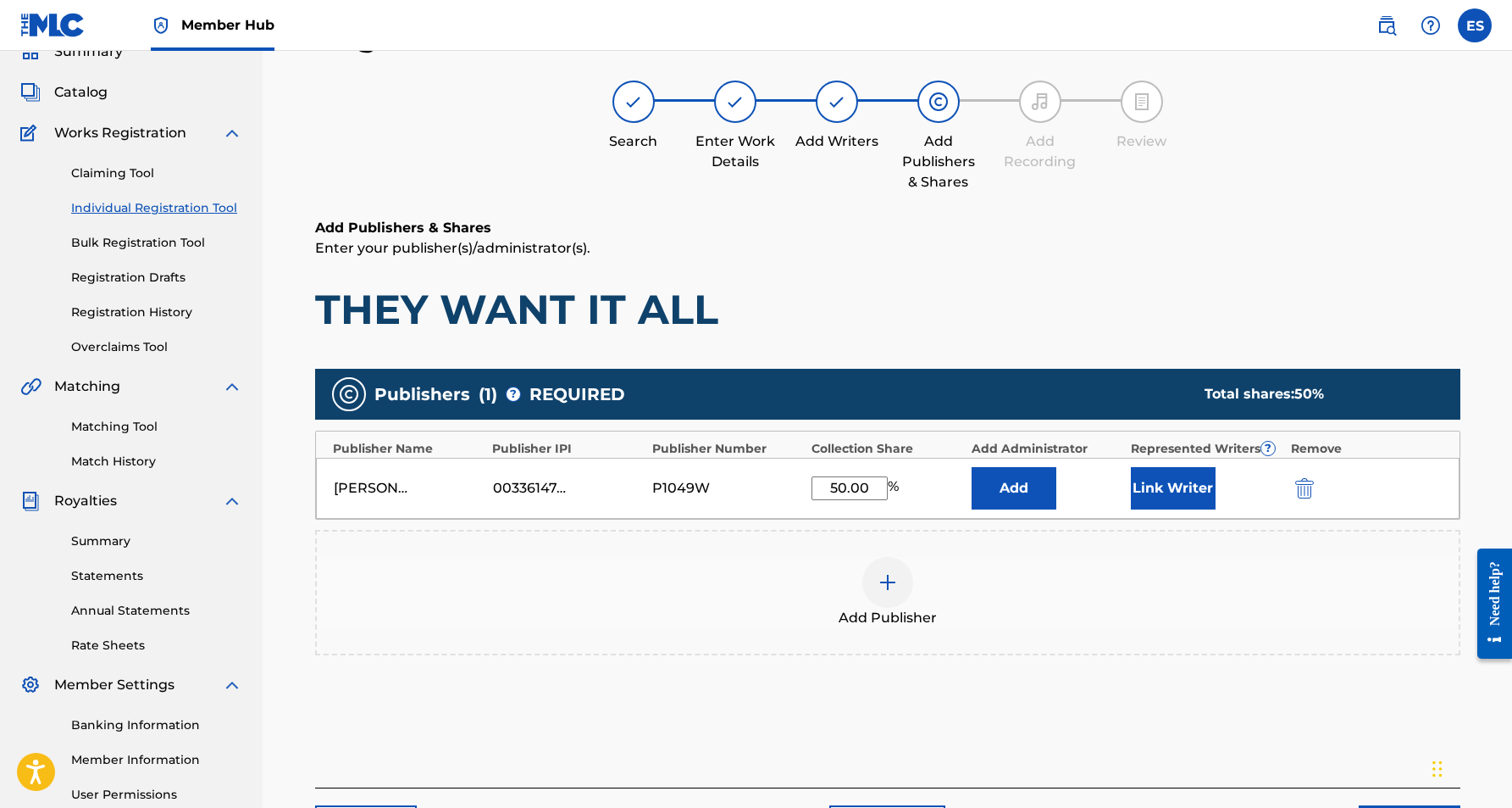
type input "50.00"
click at [956, 327] on h1 "THEY WANT IT ALL" at bounding box center [887, 309] width 1145 height 51
click at [1167, 481] on button "Link Writer" at bounding box center [1173, 488] width 84 height 43
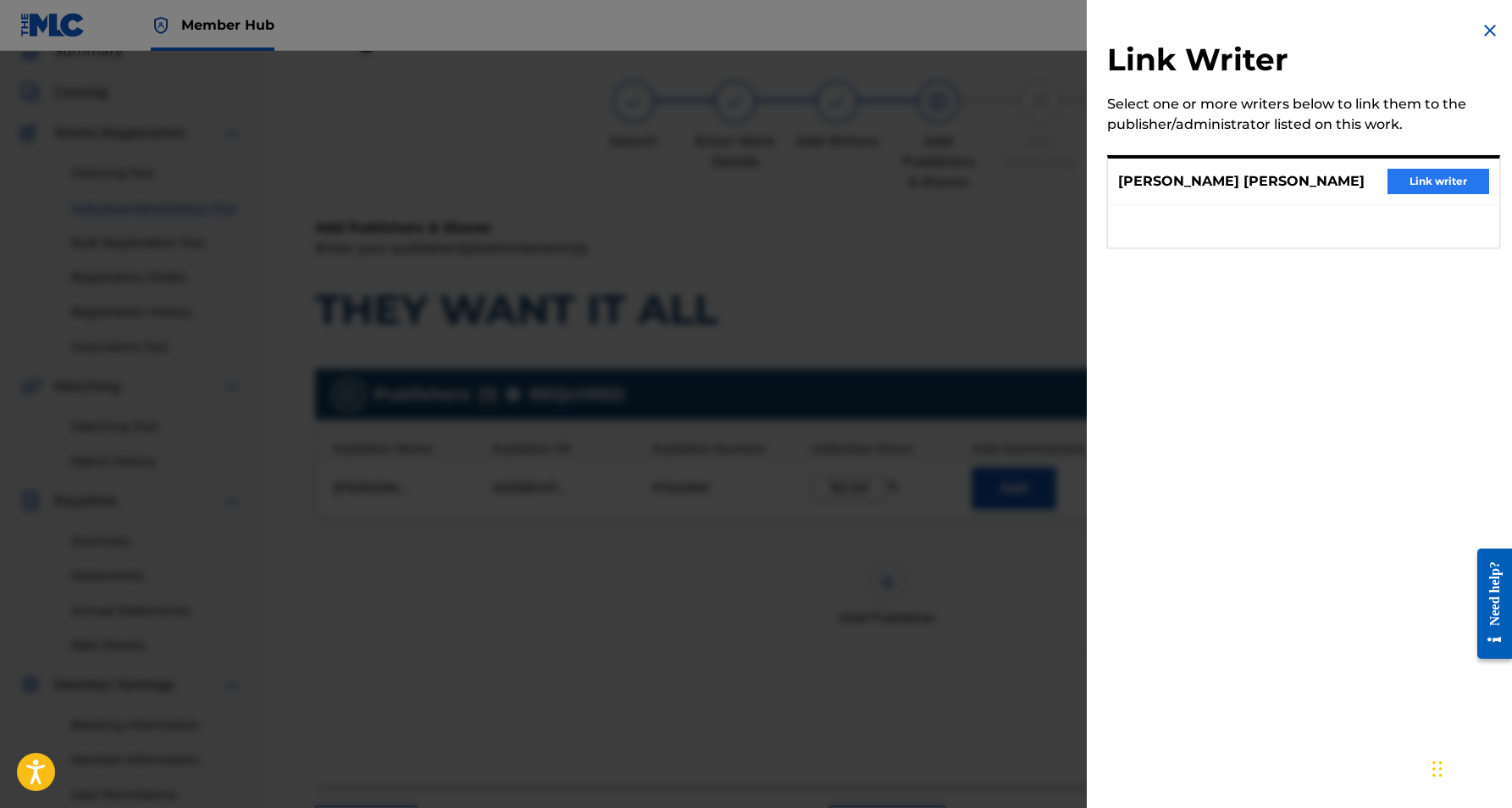
click at [1426, 180] on button "Link writer" at bounding box center [1438, 182] width 101 height 26
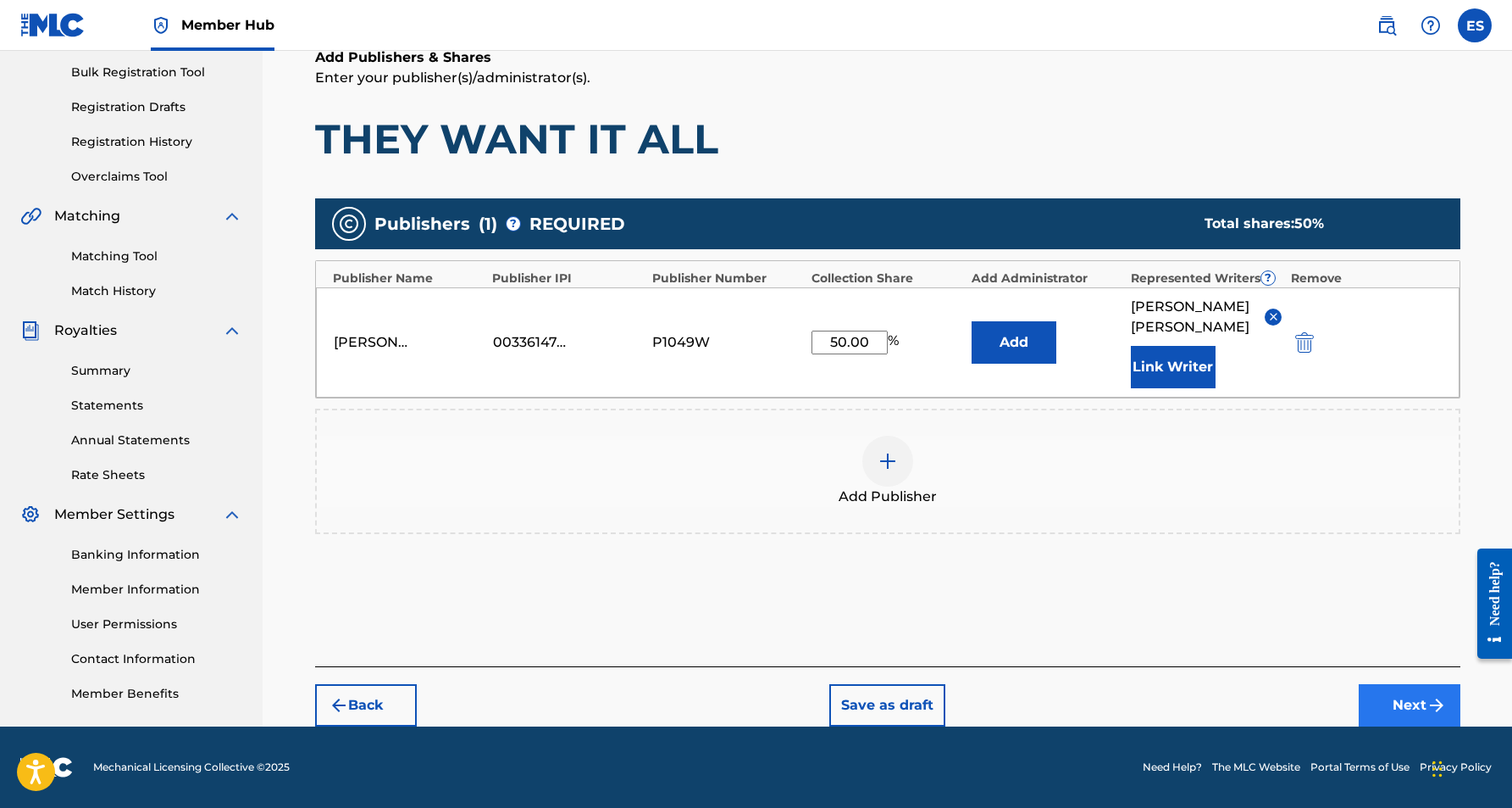
click at [1391, 697] on button "Next" at bounding box center [1410, 705] width 101 height 43
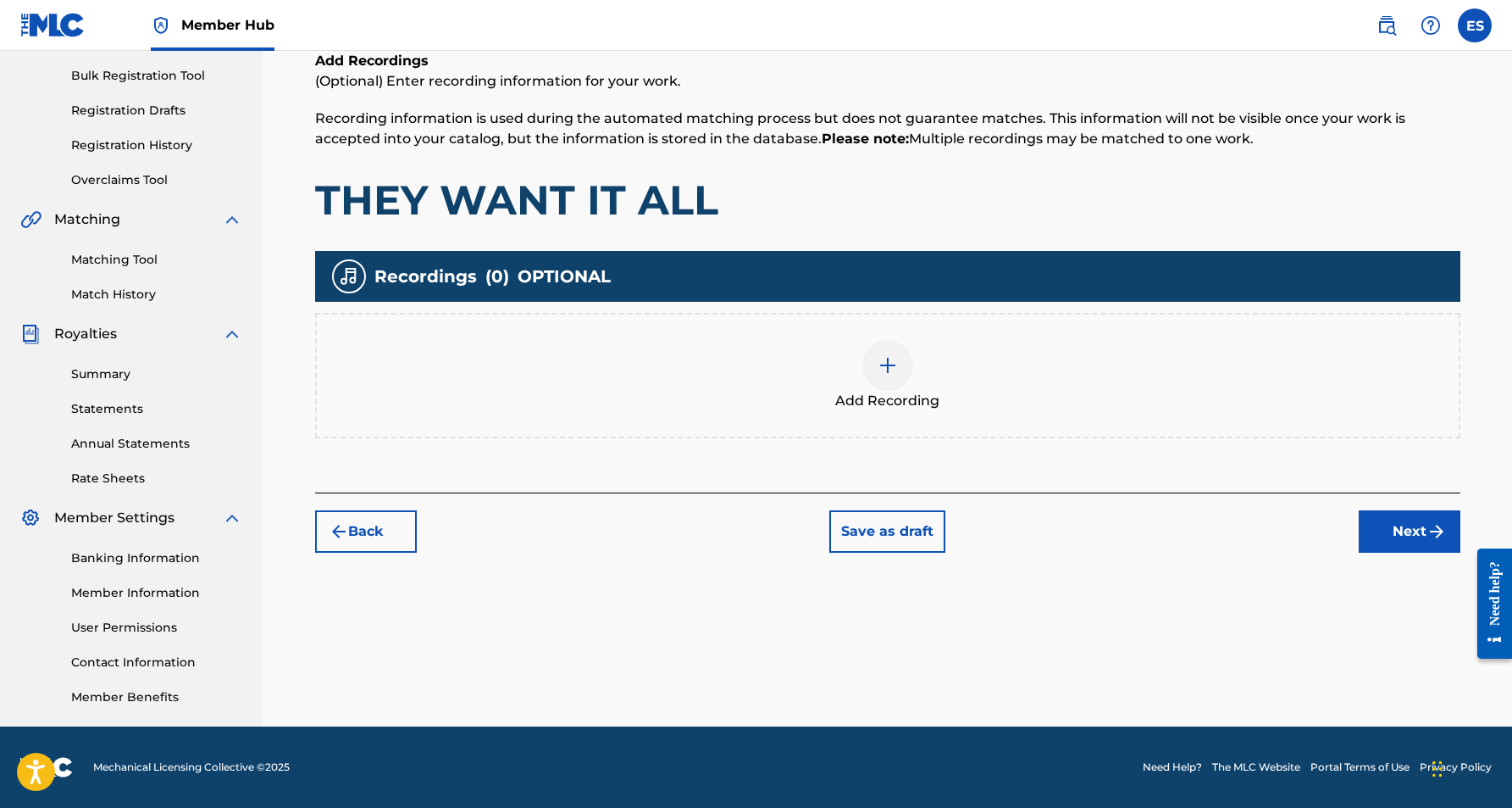
click at [886, 368] on img at bounding box center [888, 365] width 20 height 20
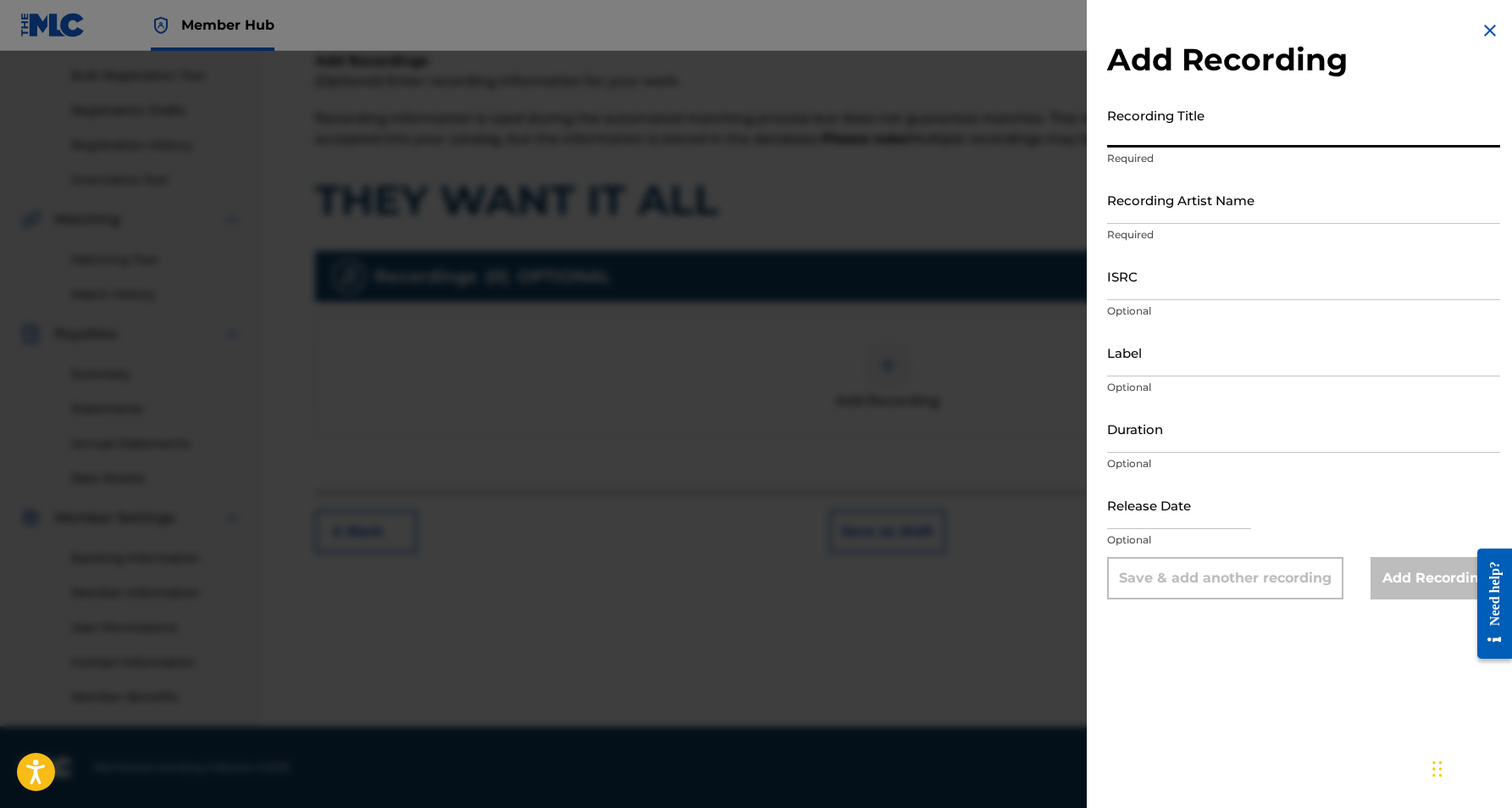
click at [1173, 129] on input "Recording Title" at bounding box center [1304, 123] width 393 height 49
paste input "THEY WANT IT ALL"
type input "THEY WANT IT ALL"
click at [1139, 203] on input "Recording Artist Name" at bounding box center [1304, 200] width 393 height 49
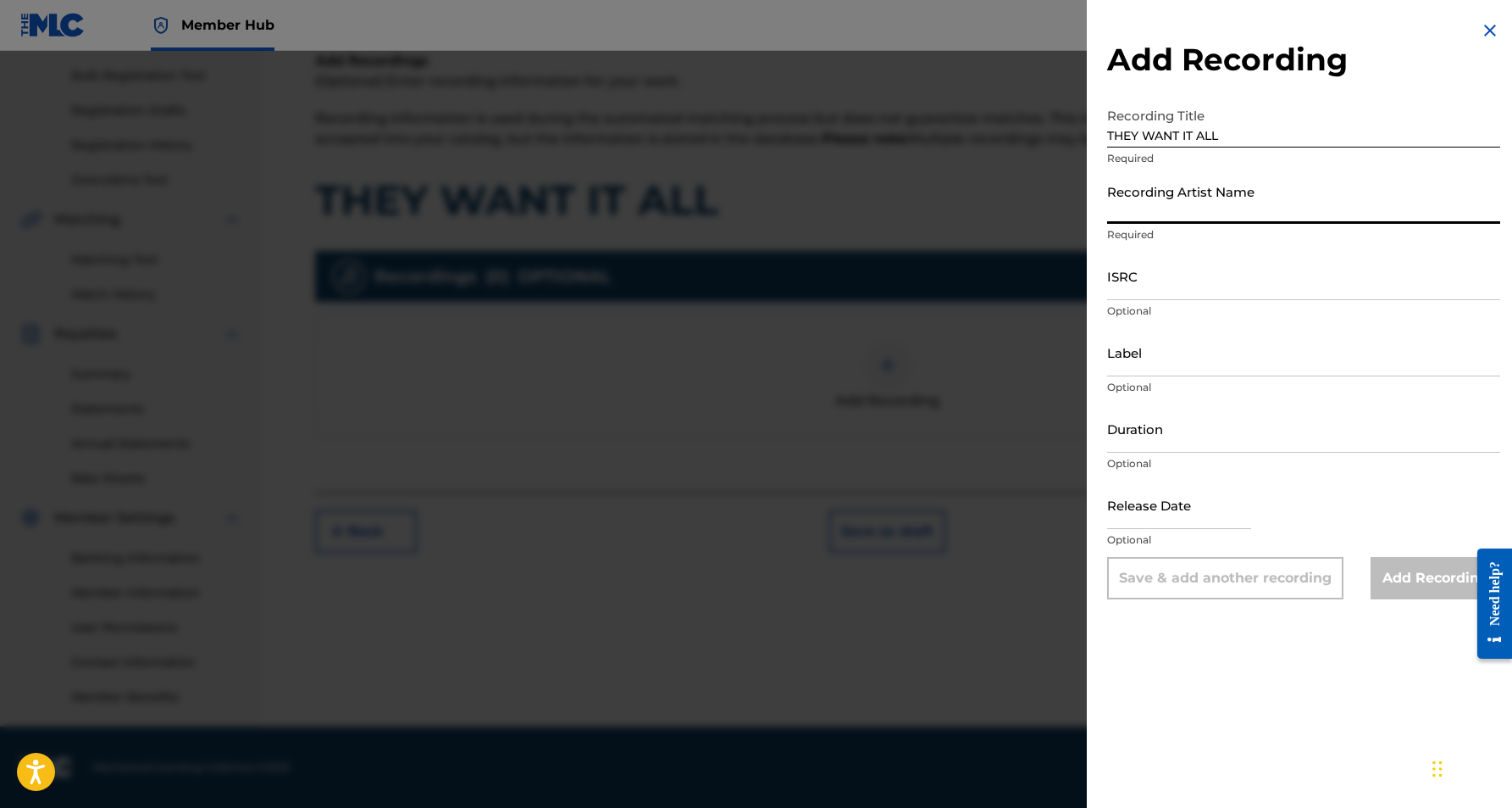
paste input "MAGIC ONE THA DON"
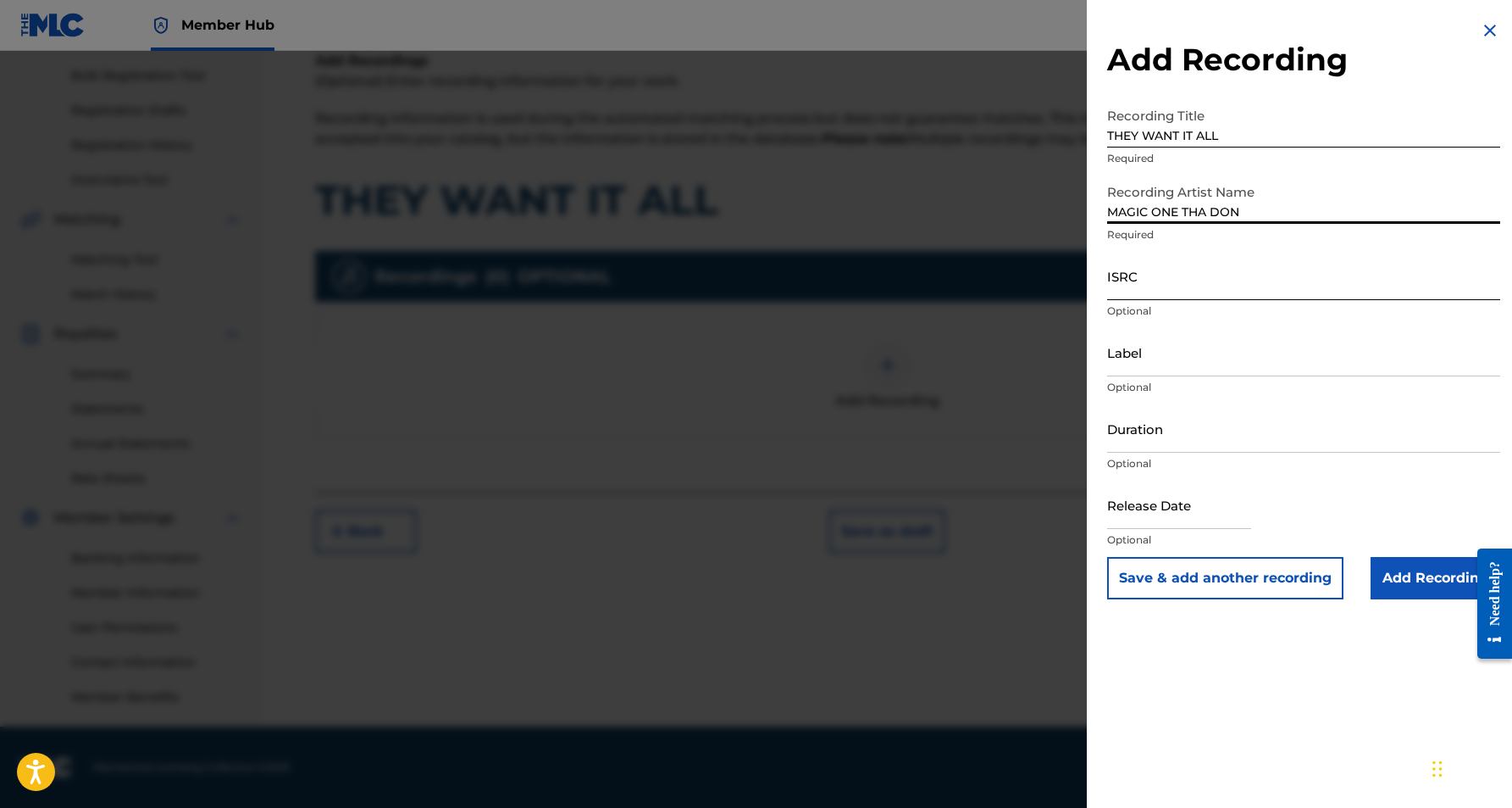
type input "MAGIC ONE THA DON"
click at [1210, 272] on input "ISRC" at bounding box center [1304, 275] width 393 height 49
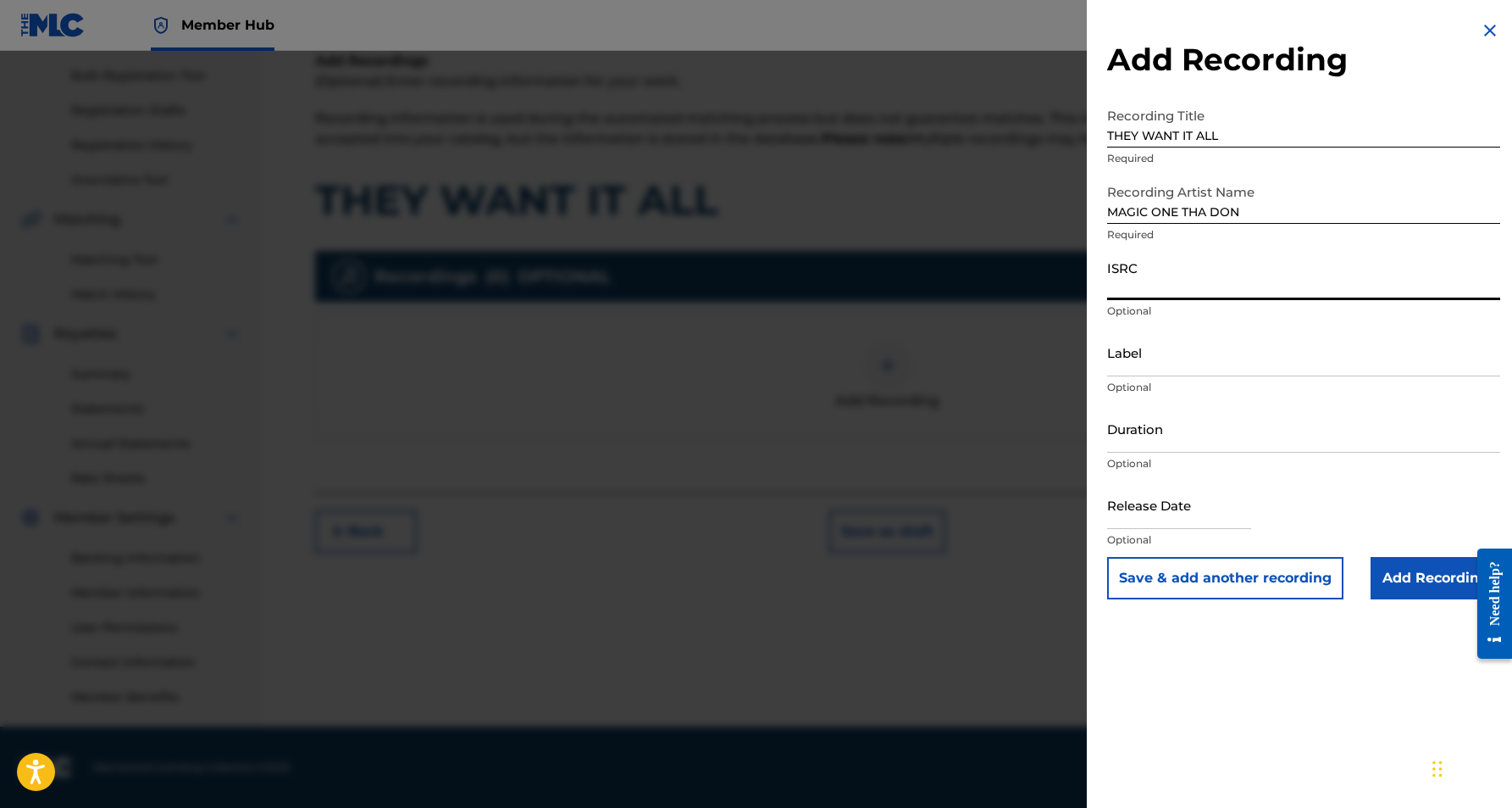
paste input "USCGH1675405"
type input "USCGH1675405"
click at [1180, 423] on input "Duration" at bounding box center [1304, 428] width 393 height 49
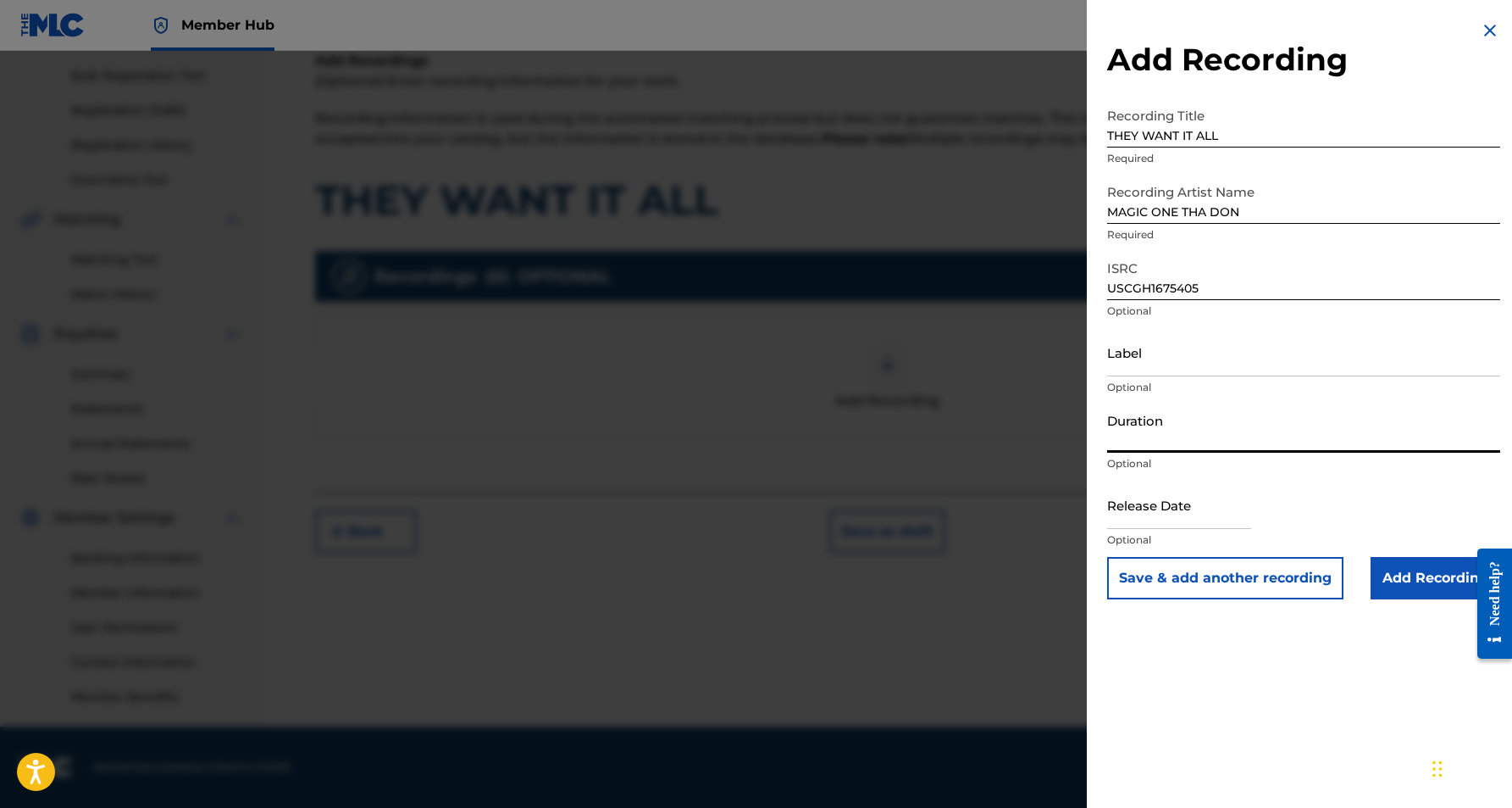
paste input "04:01"
type input "04:01"
click at [1282, 582] on button "Save & add another recording" at bounding box center [1226, 577] width 236 height 43
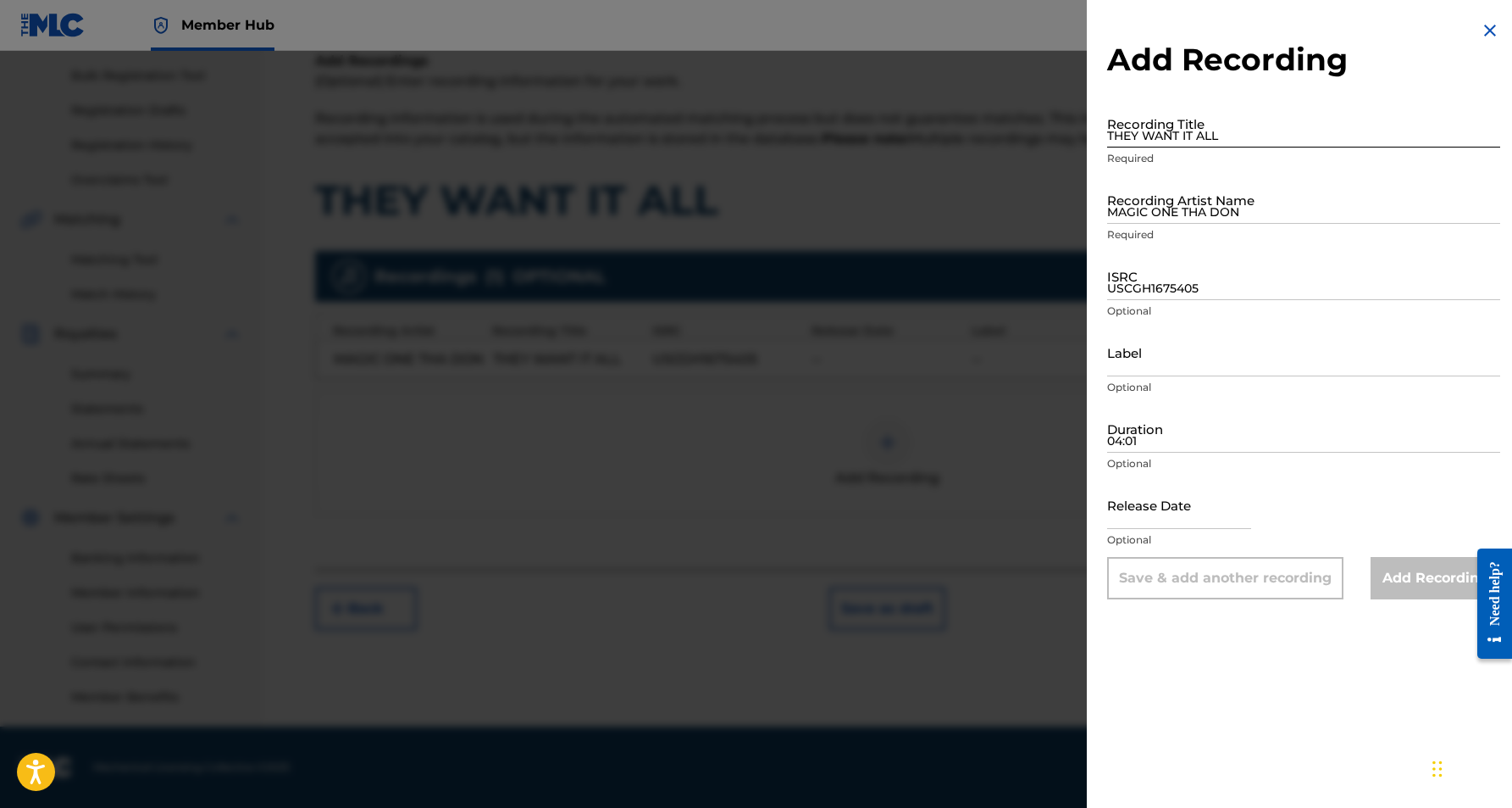
click at [1195, 130] on input "THEY WANT IT ALL" at bounding box center [1304, 123] width 393 height 49
paste input "THEY WANT IT ALL"
type input "THEY WANT IT ALL"
click at [1270, 214] on input "MAGIC ONE THA DON" at bounding box center [1304, 200] width 393 height 49
paste input "Magic One ♦ Tha Don"
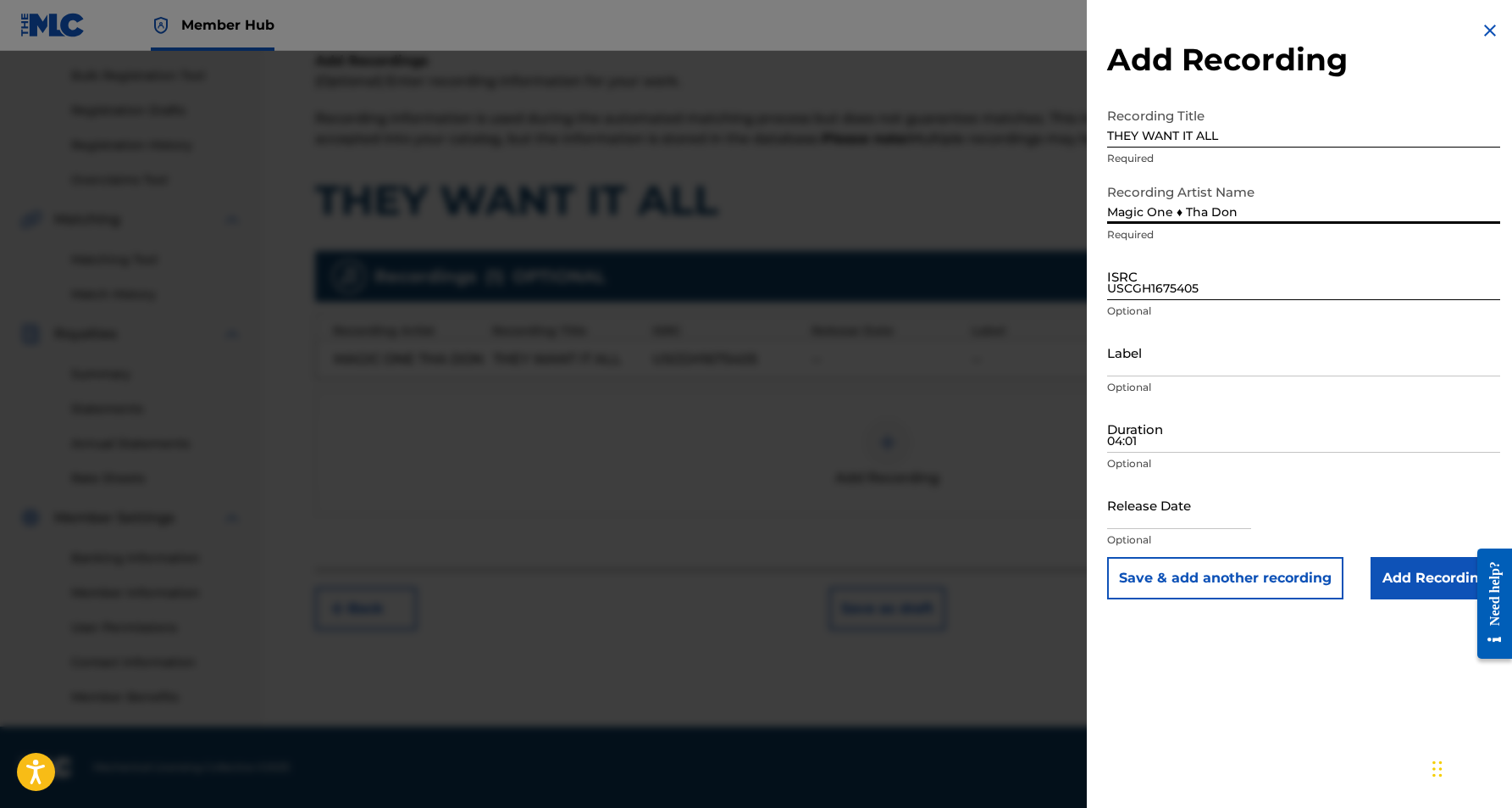
type input "Magic One ♦ Tha Don"
click at [1221, 291] on input "USCGH1675405" at bounding box center [1304, 275] width 393 height 49
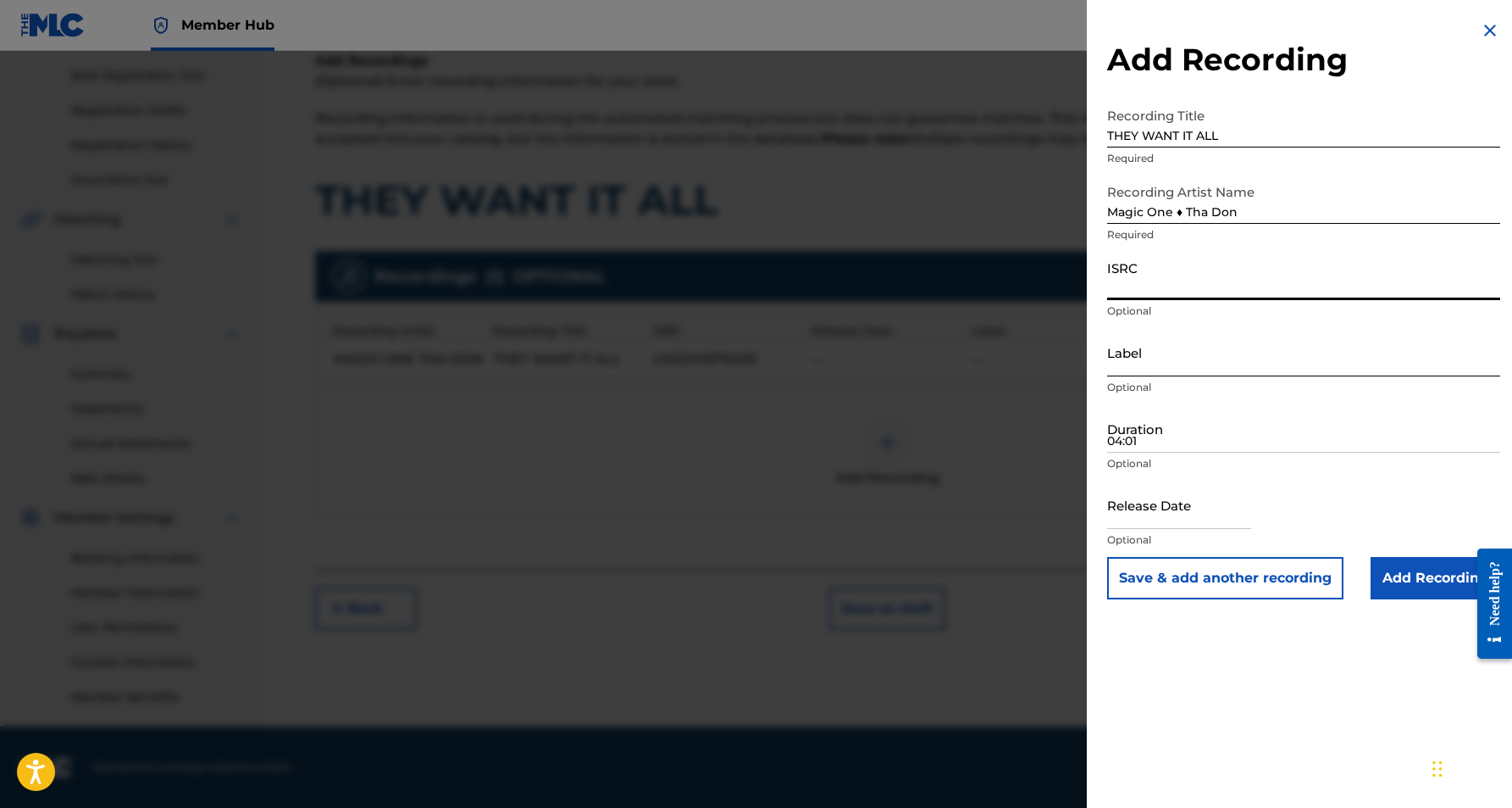
paste input "USHM81845595"
type input "USHM81845595"
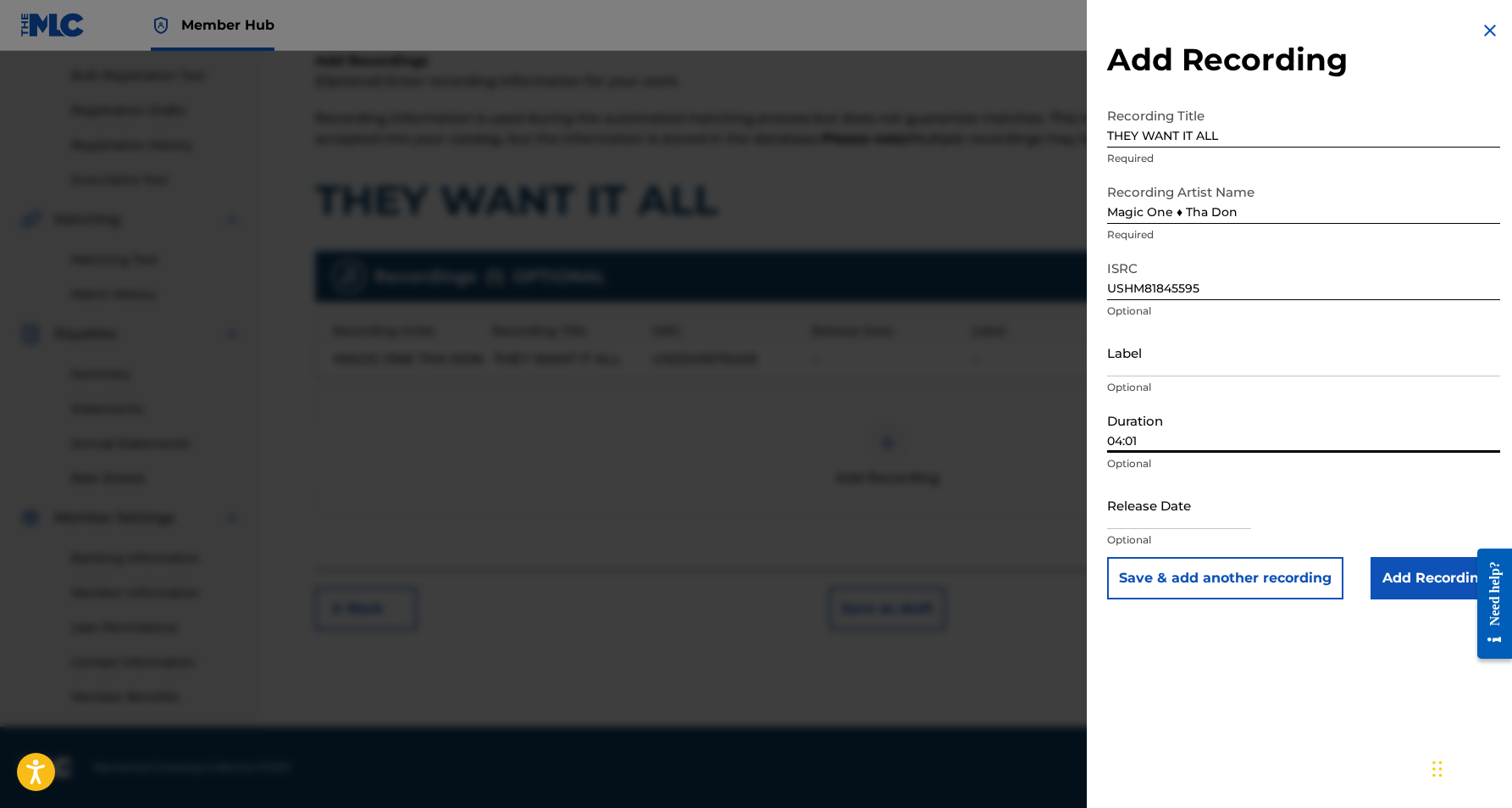
click at [1237, 442] on input "04:01" at bounding box center [1304, 428] width 393 height 49
paste input "04:01"
type input "04:01"
click at [1436, 574] on input "Add Recording" at bounding box center [1436, 577] width 129 height 43
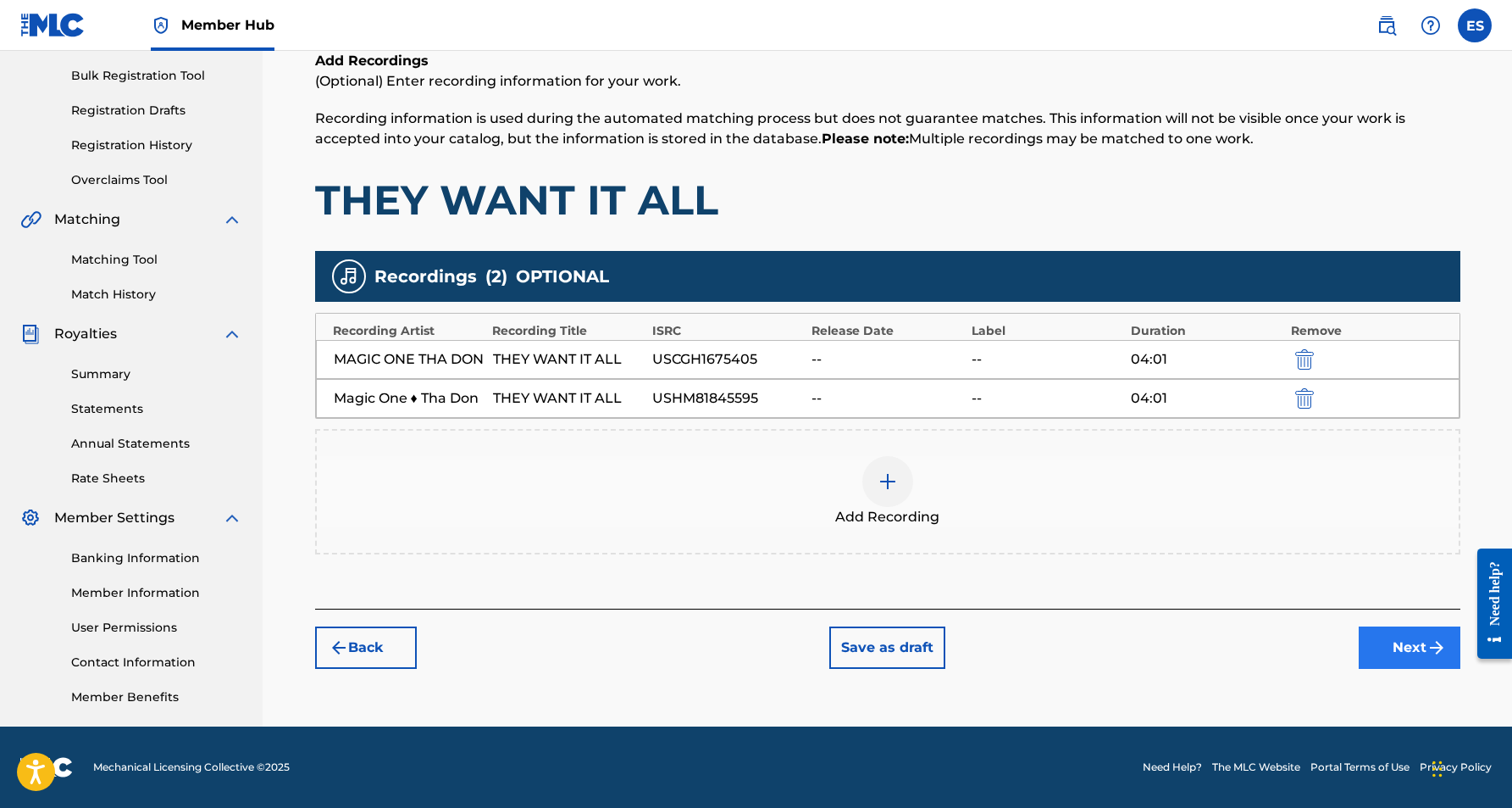
click at [1386, 669] on button "Next" at bounding box center [1410, 647] width 101 height 43
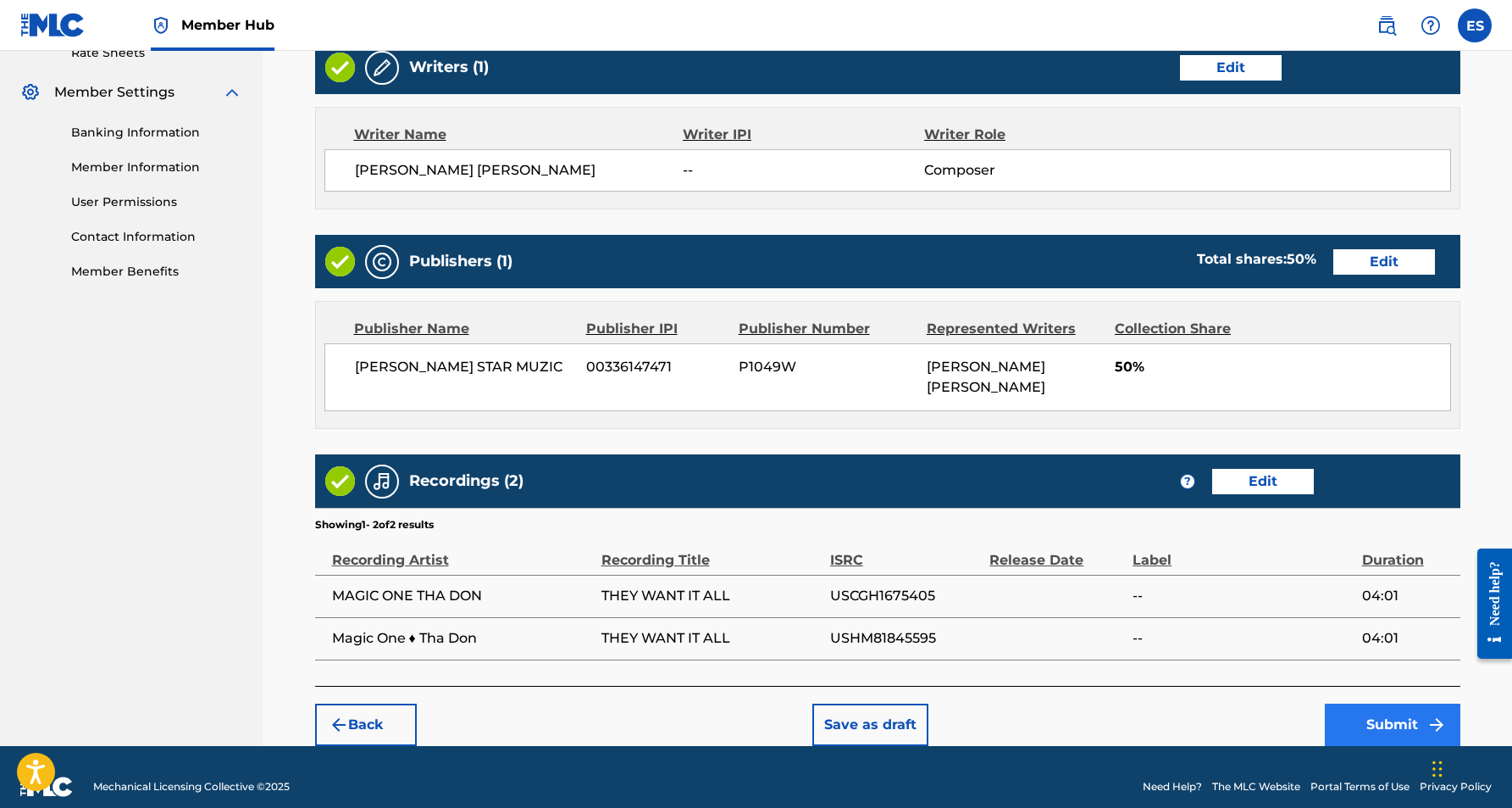
scroll to position [667, 0]
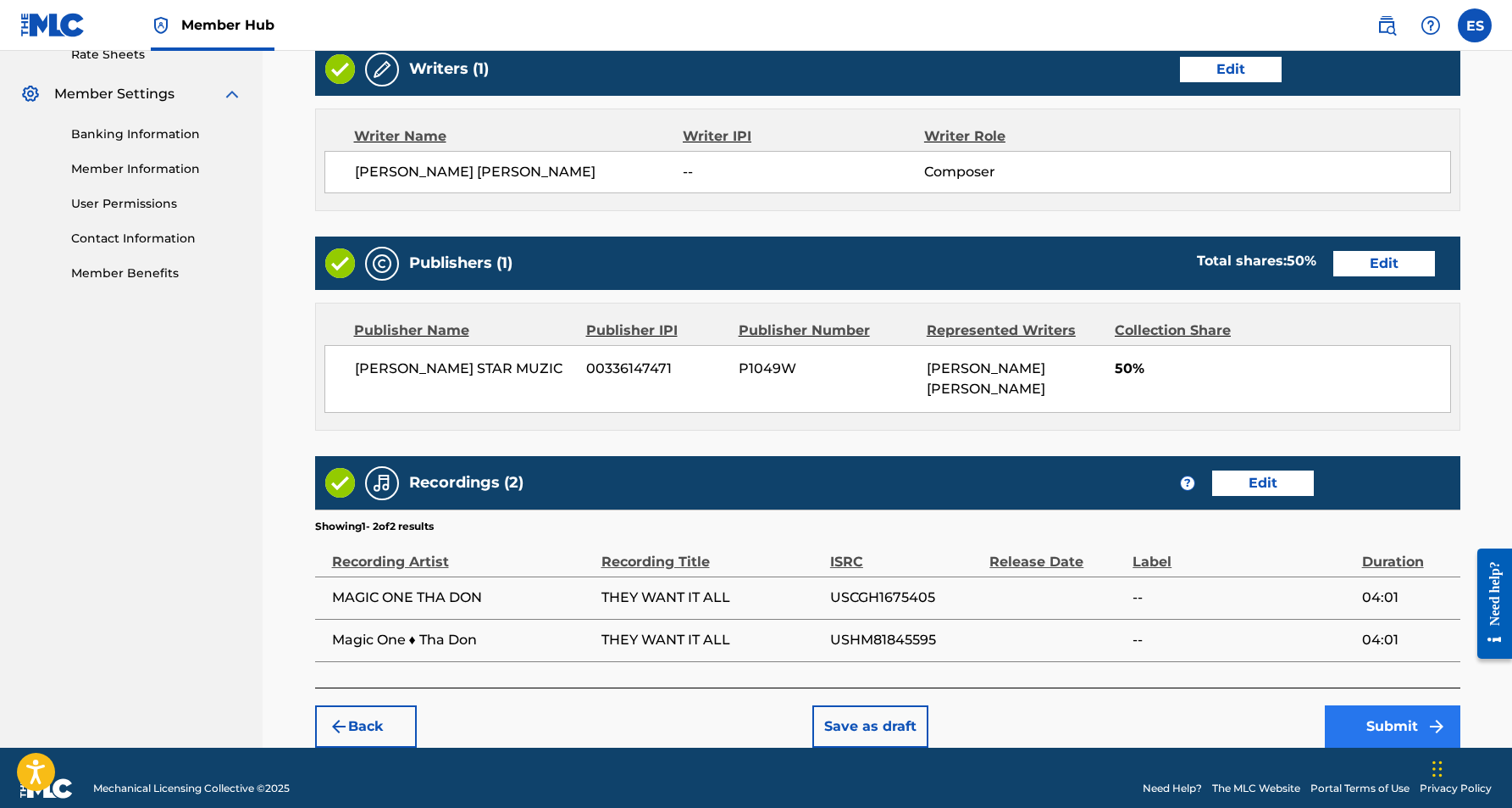
click at [1391, 706] on button "Submit" at bounding box center [1393, 727] width 135 height 43
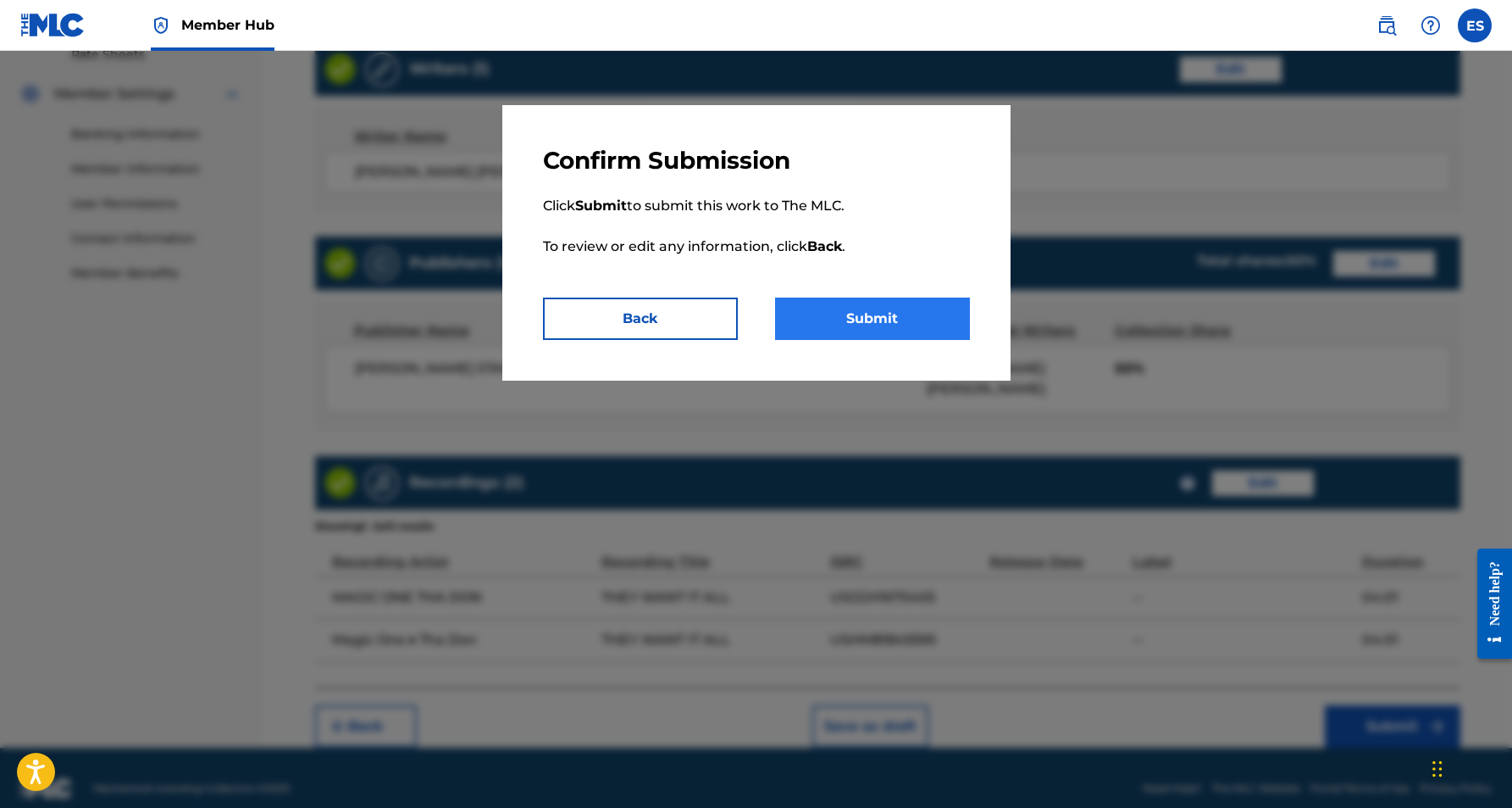
click at [903, 314] on button "Submit" at bounding box center [872, 318] width 195 height 43
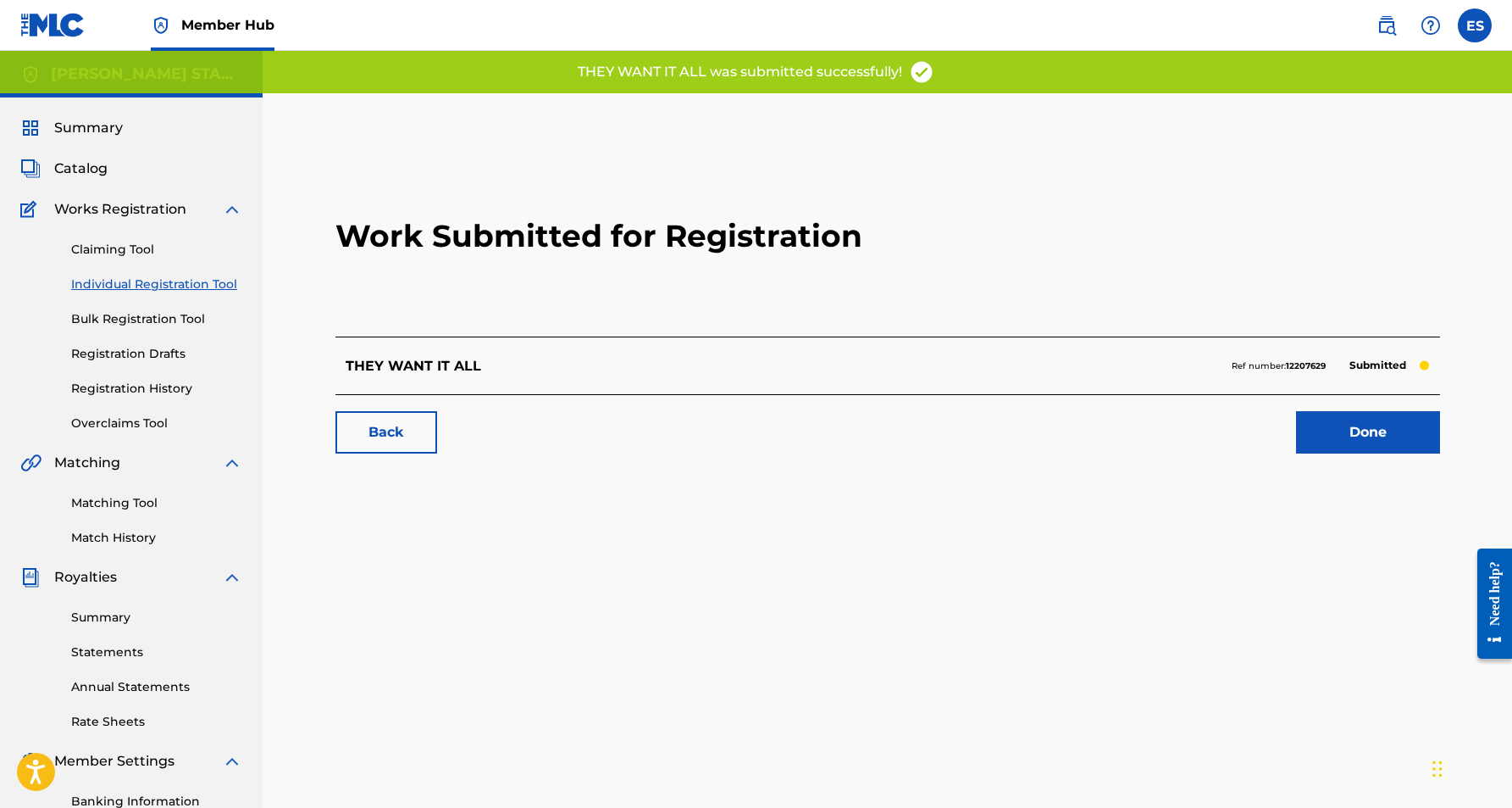
drag, startPoint x: 1070, startPoint y: 395, endPoint x: 1172, endPoint y: 395, distance: 102.0
click at [1172, 395] on div "Back Done" at bounding box center [888, 424] width 1105 height 60
click at [1339, 423] on link "Done" at bounding box center [1368, 432] width 144 height 43
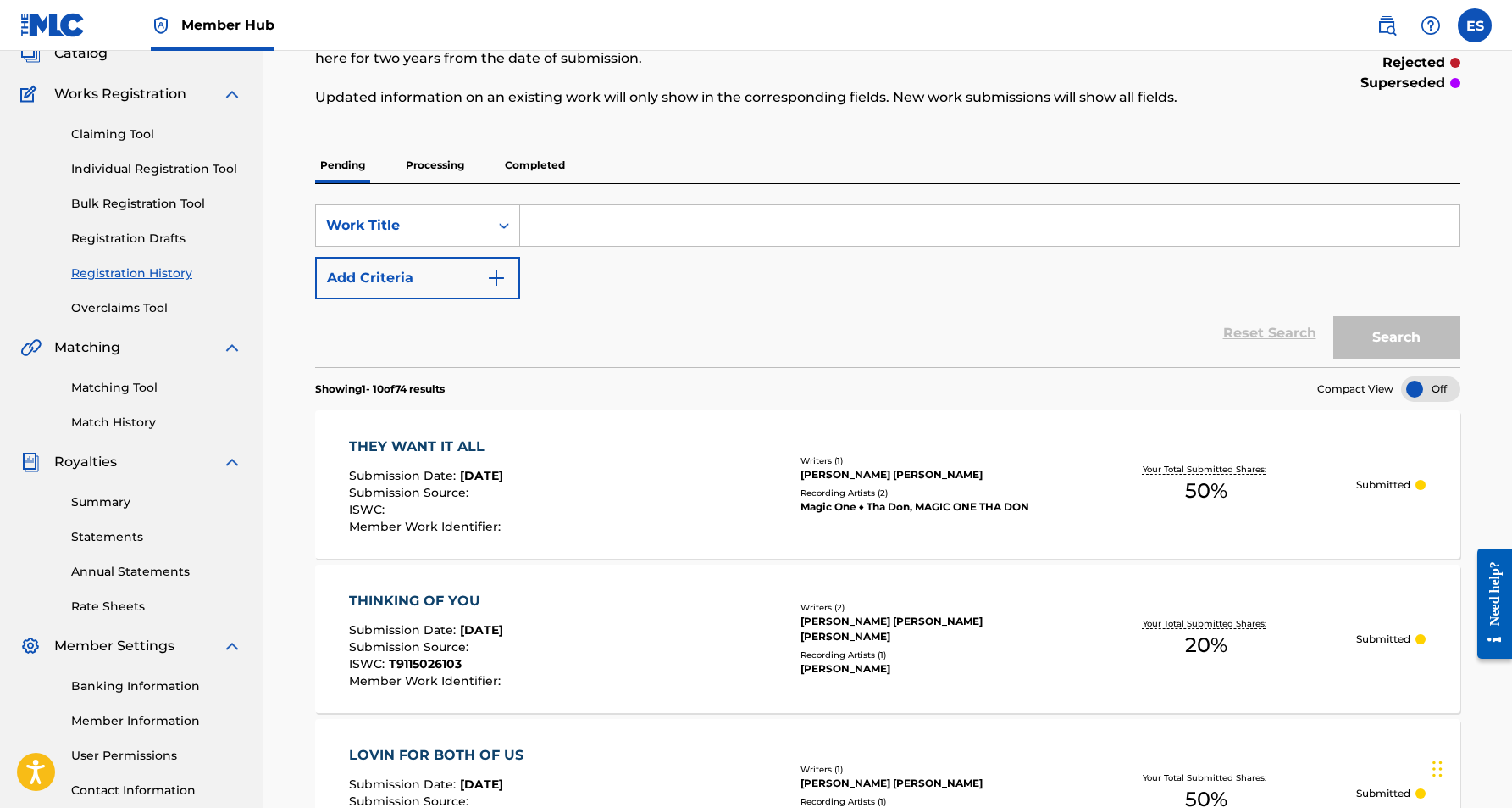
scroll to position [88, 0]
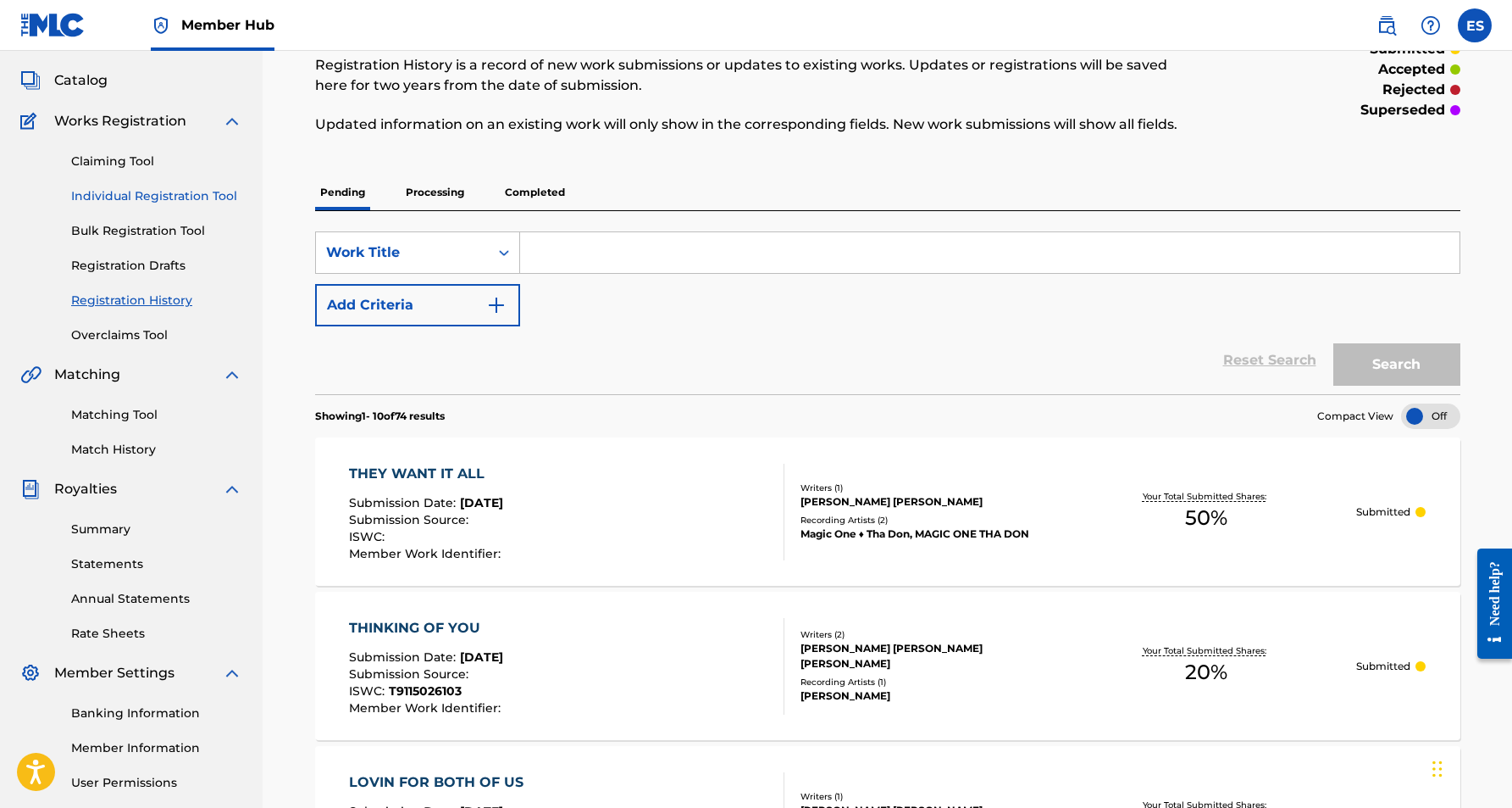
click at [135, 195] on link "Individual Registration Tool" at bounding box center [157, 196] width 171 height 18
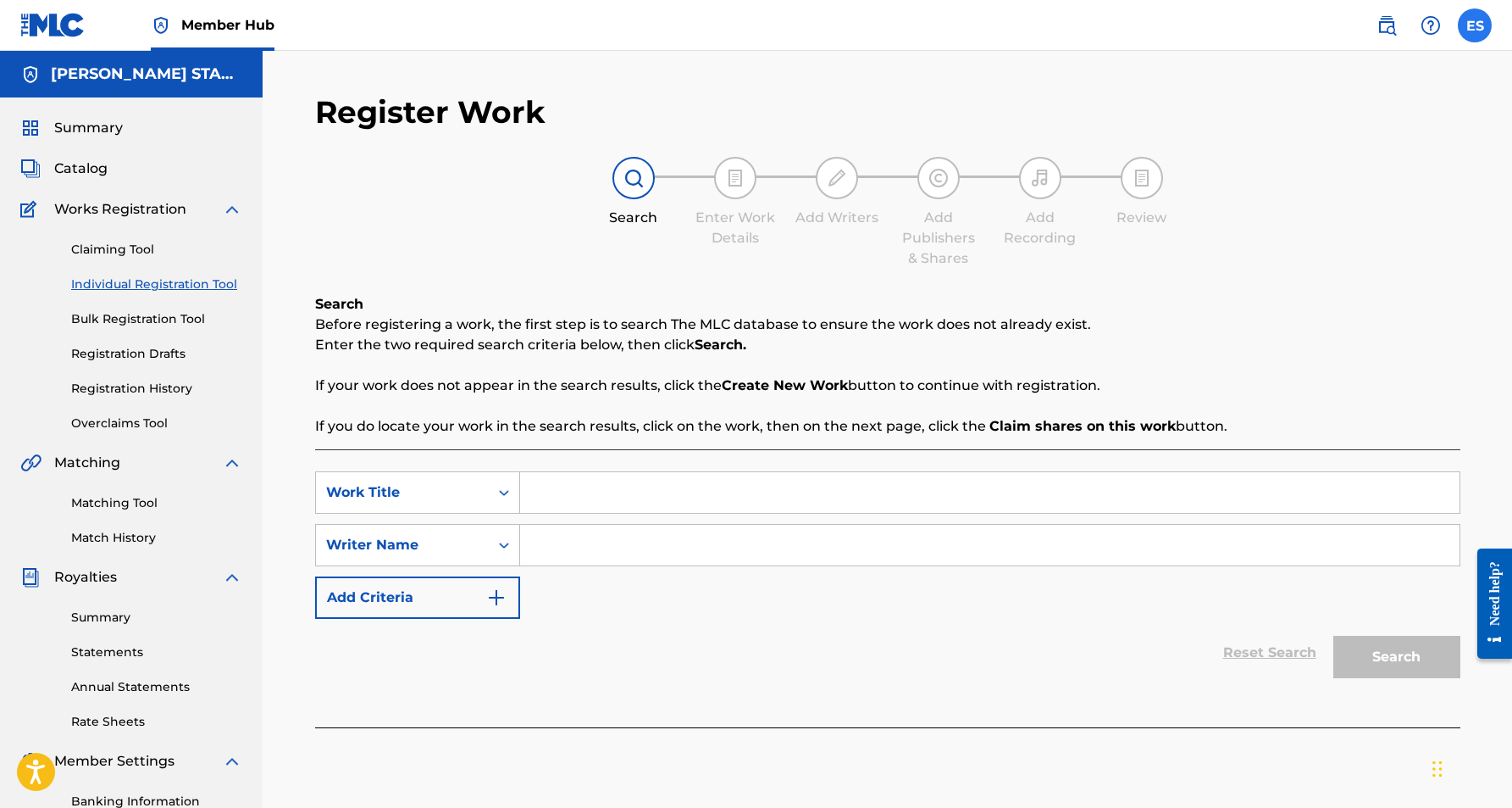
click at [1481, 25] on label at bounding box center [1475, 26] width 34 height 34
click at [1475, 26] on input "ES [PERSON_NAME] [EMAIL_ADDRESS][DOMAIN_NAME] Notification Preferences Profile …" at bounding box center [1475, 26] width 0 height 0
click at [1310, 243] on p "Log out" at bounding box center [1311, 240] width 40 height 15
click at [1475, 26] on input "ES [PERSON_NAME] [EMAIL_ADDRESS][DOMAIN_NAME] Notification Preferences Profile …" at bounding box center [1475, 26] width 0 height 0
